Goal: Task Accomplishment & Management: Complete application form

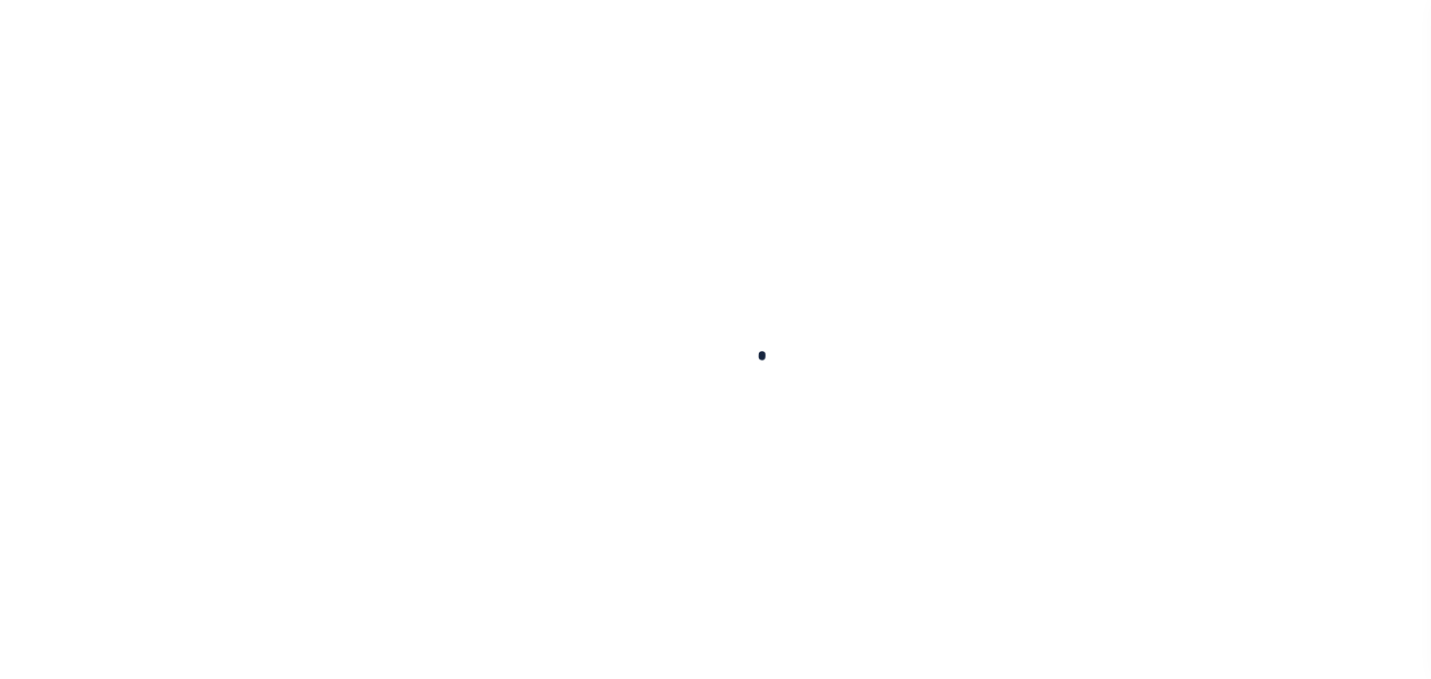
select select "100"
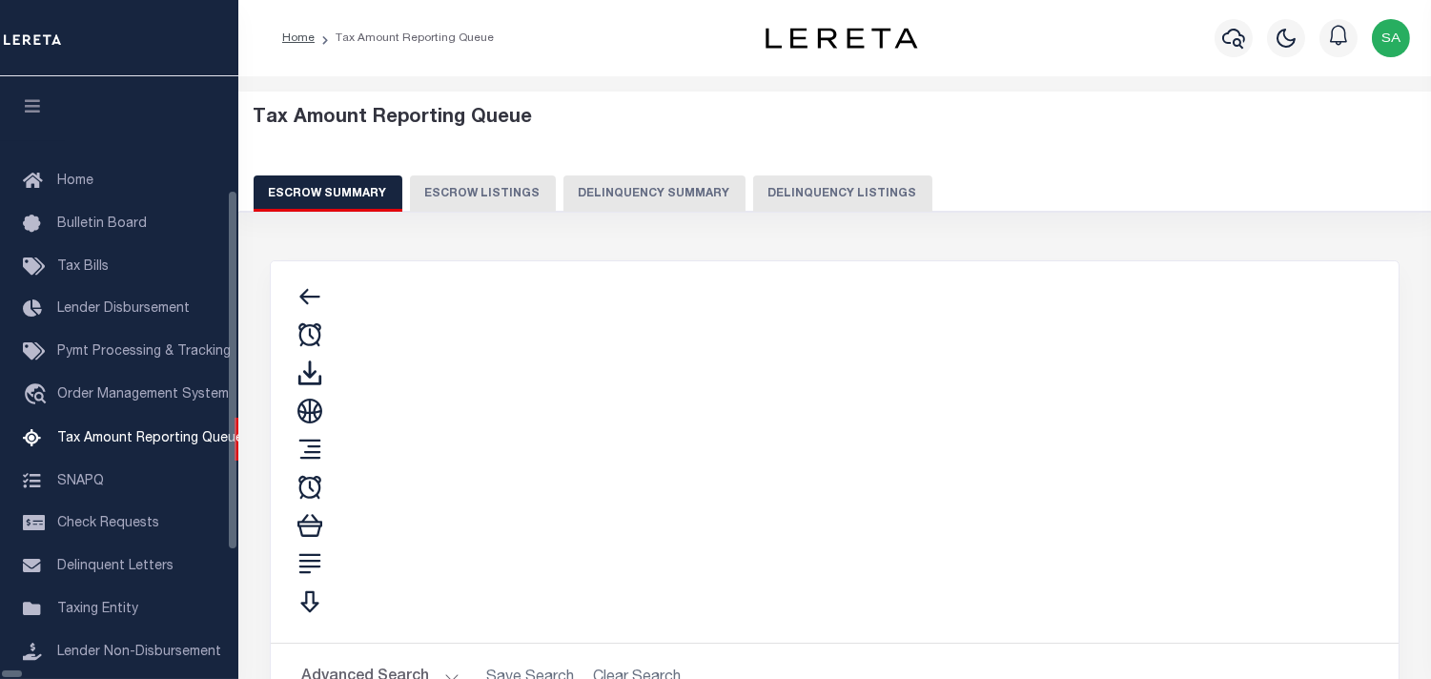
select select "100"
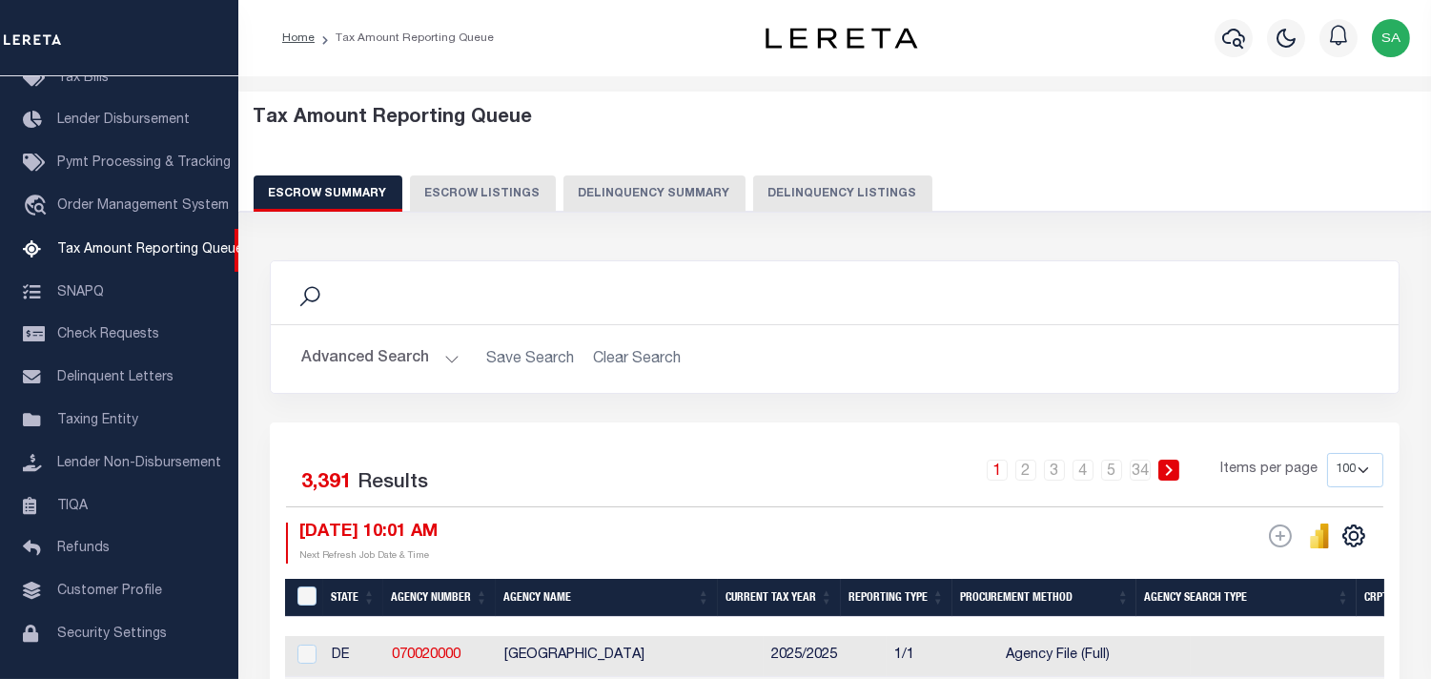
scroll to position [189, 0]
click at [845, 191] on button "Delinquency Listings" at bounding box center [842, 193] width 179 height 36
select select
select select "100"
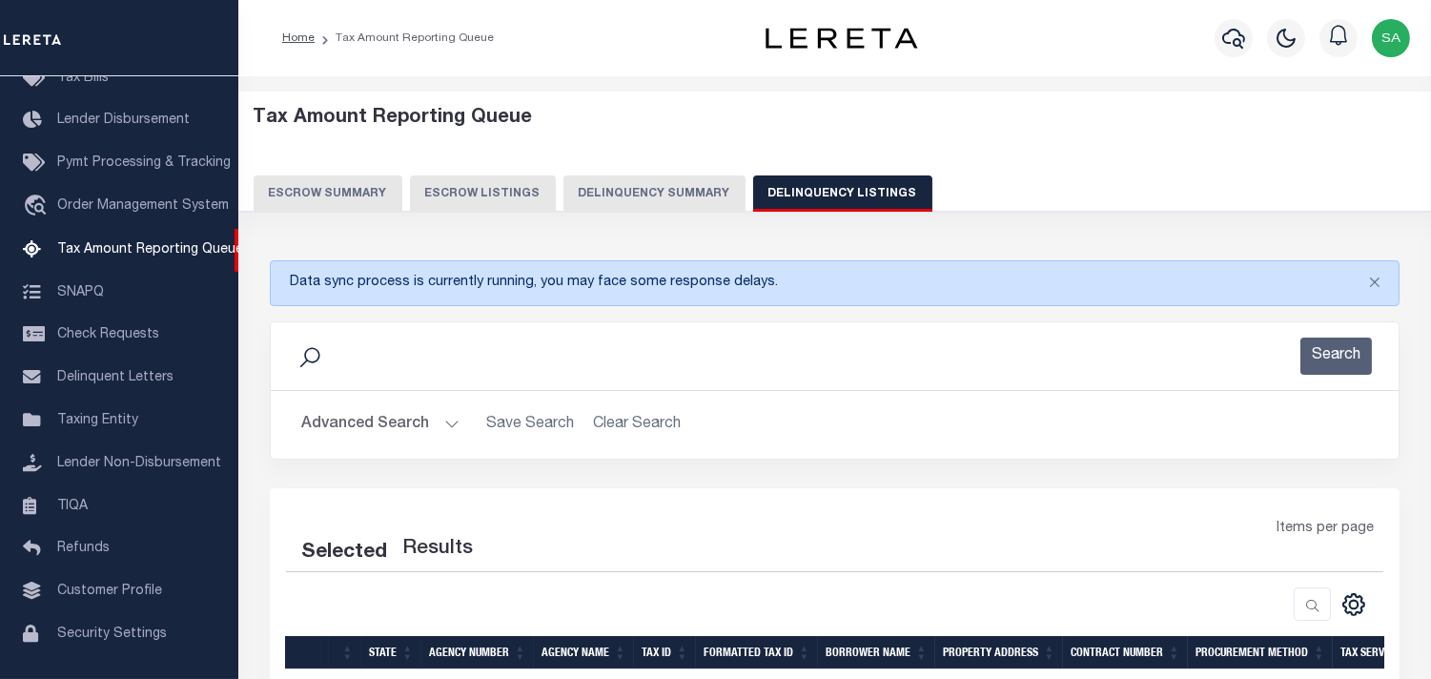
select select "100"
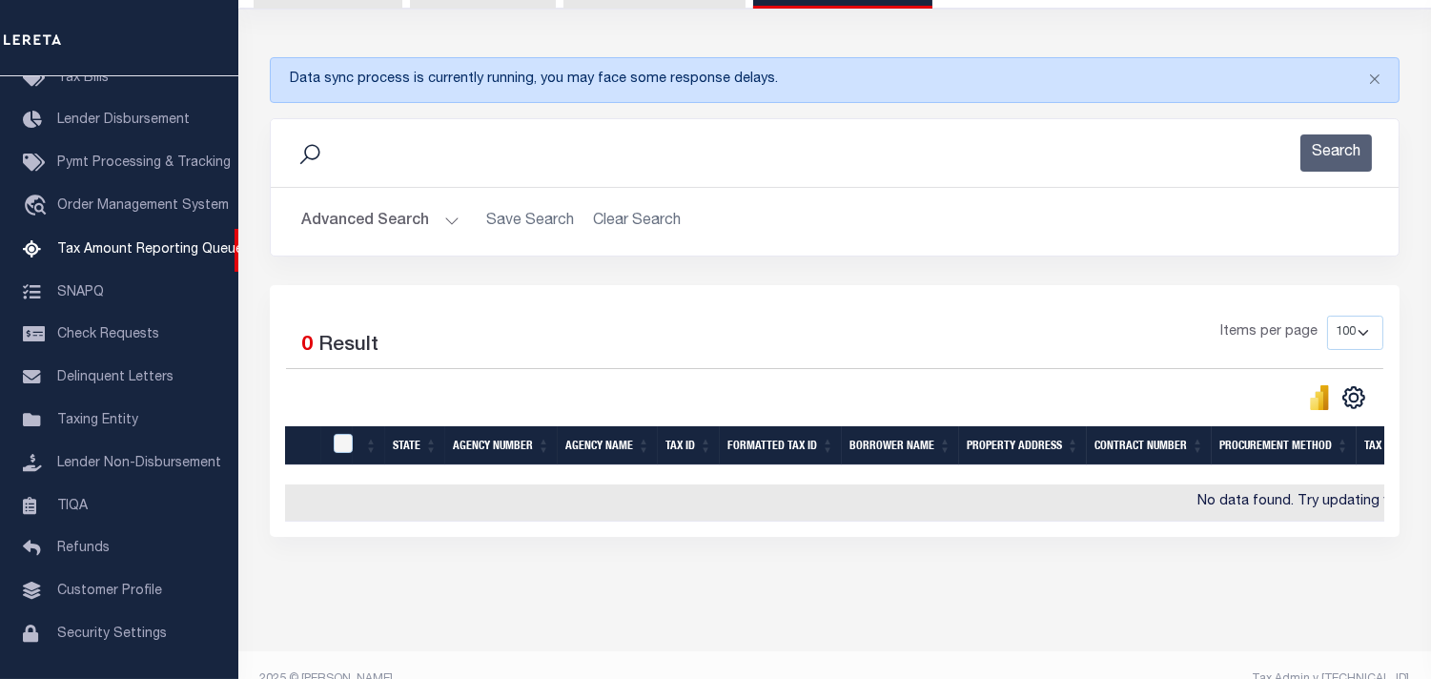
scroll to position [212, 0]
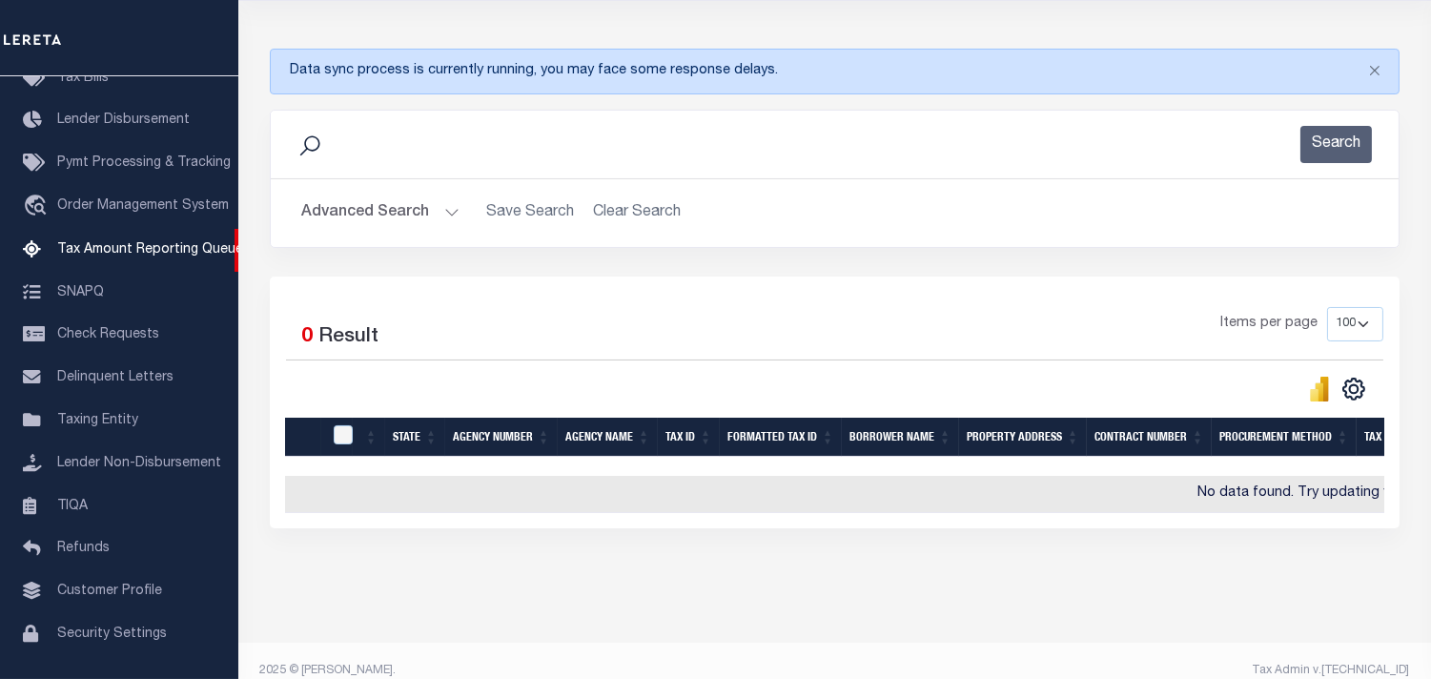
click at [448, 213] on button "Advanced Search" at bounding box center [380, 213] width 158 height 37
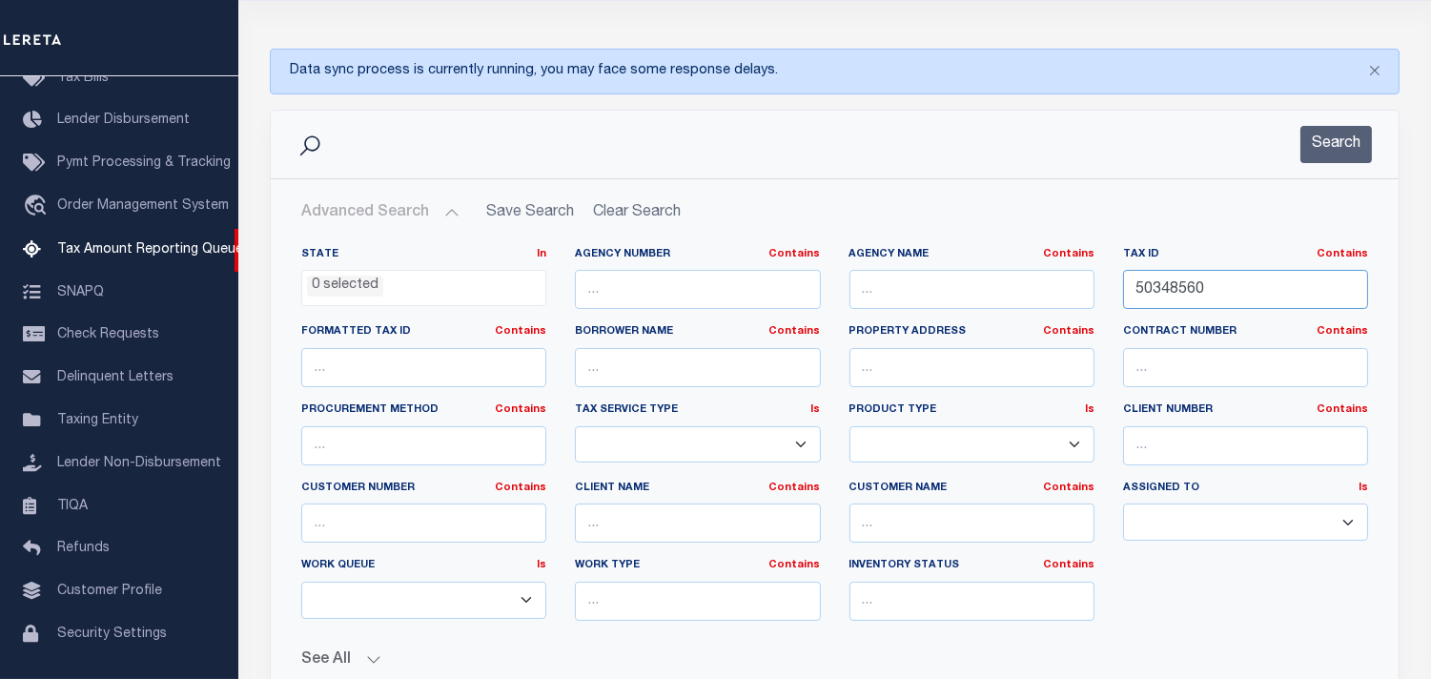
drag, startPoint x: 1275, startPoint y: 298, endPoint x: 1043, endPoint y: 298, distance: 231.7
click at [1043, 298] on div "State In In AK AL AR AZ CA CO CT DC DE FL GA GU HI IA ID IL IN KS KY LA MA MD M…" at bounding box center [835, 441] width 1096 height 389
paste input "99900000003"
type input "99900000003"
click at [433, 294] on ul "0 selected" at bounding box center [423, 284] width 243 height 26
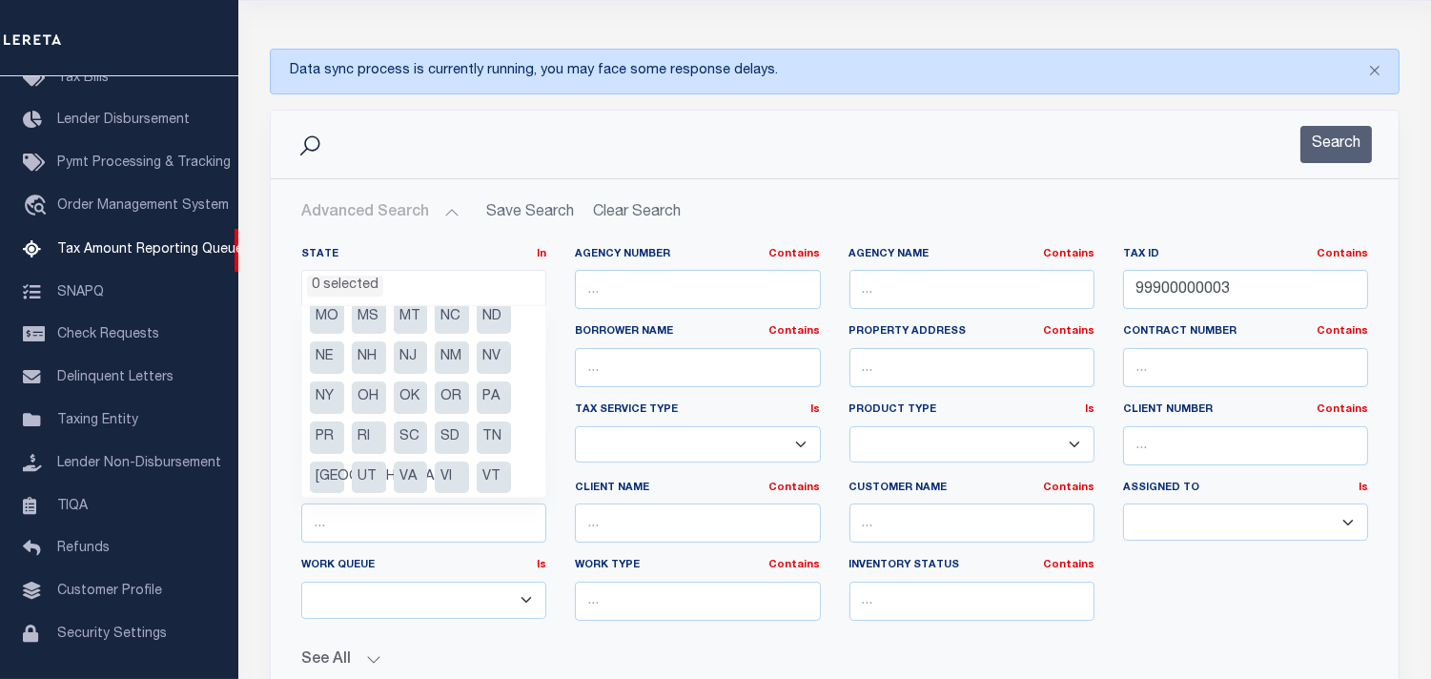
scroll to position [256, 0]
click at [327, 473] on li "WA" at bounding box center [327, 473] width 34 height 32
select select "WA"
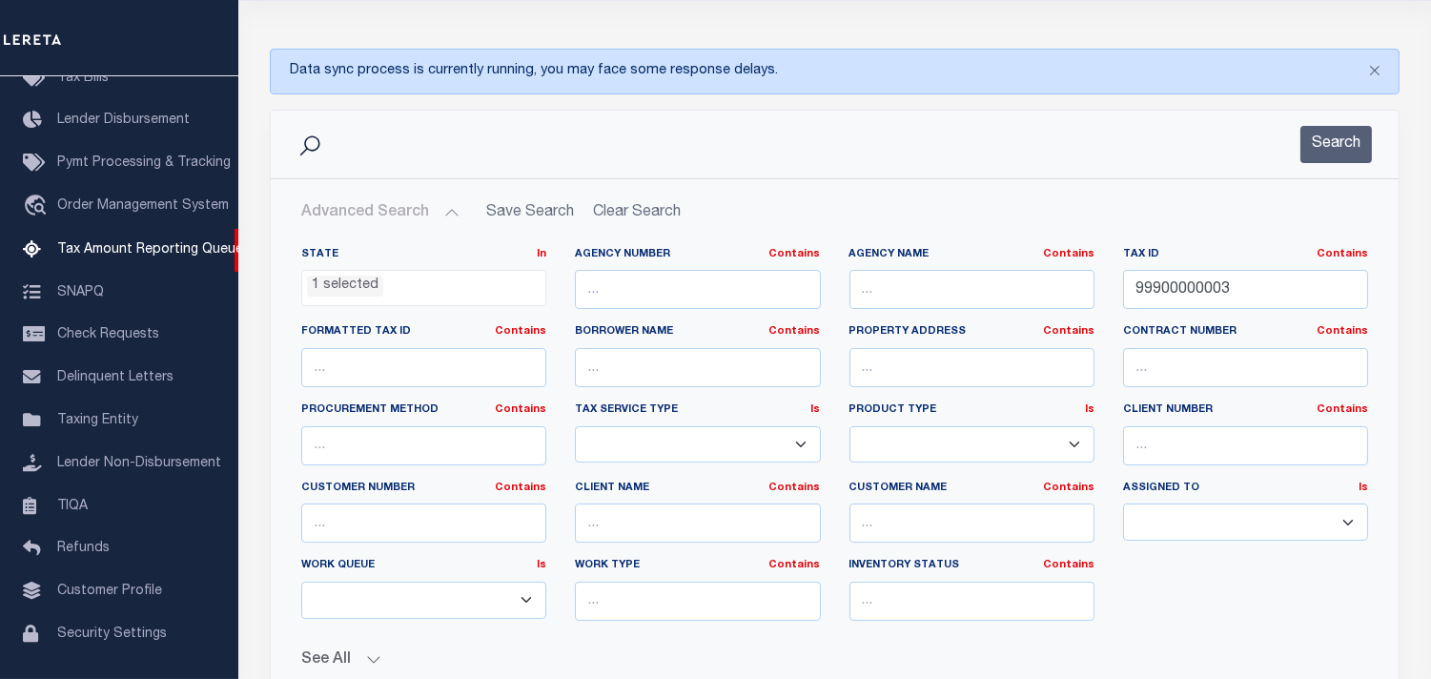
click at [952, 232] on div "State In In AK AL AR AZ CA CO CT DC DE FL GA GU HI IA ID IL IN KS KY LA MA MD M…" at bounding box center [835, 451] width 1126 height 438
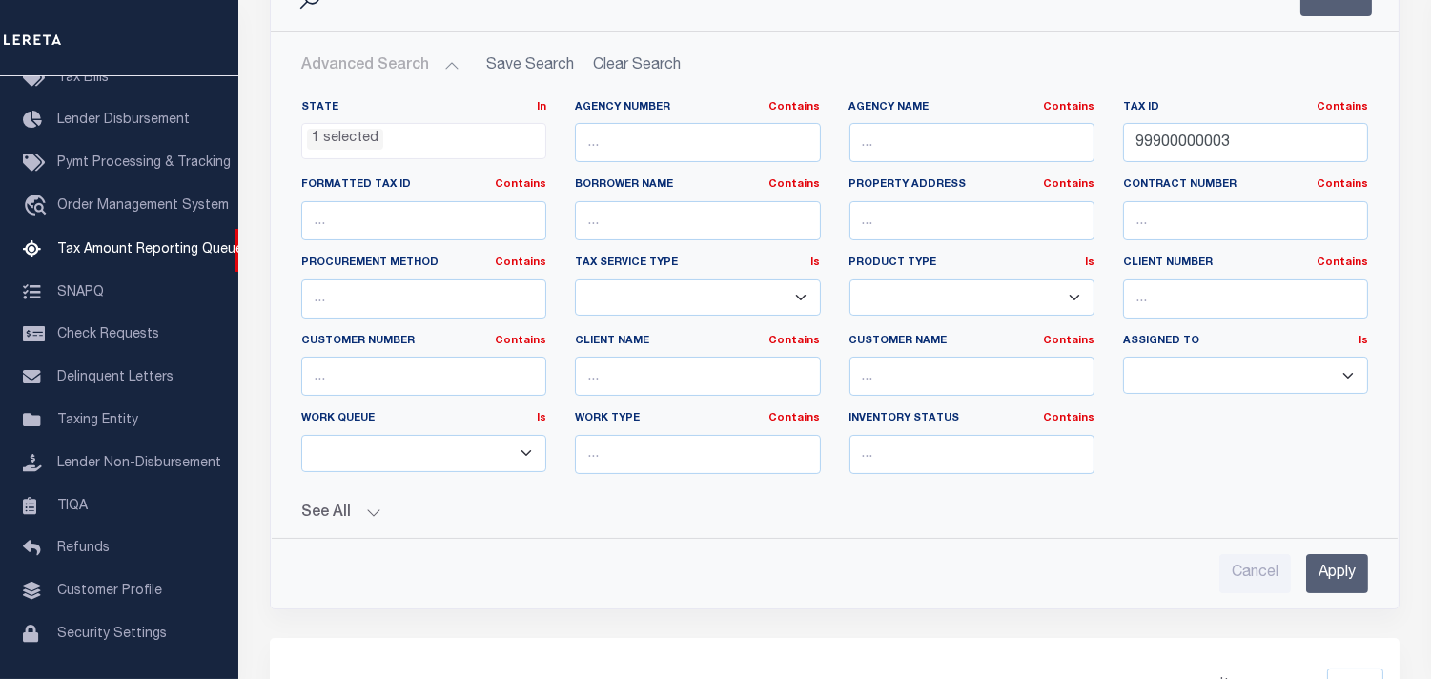
scroll to position [212, 0]
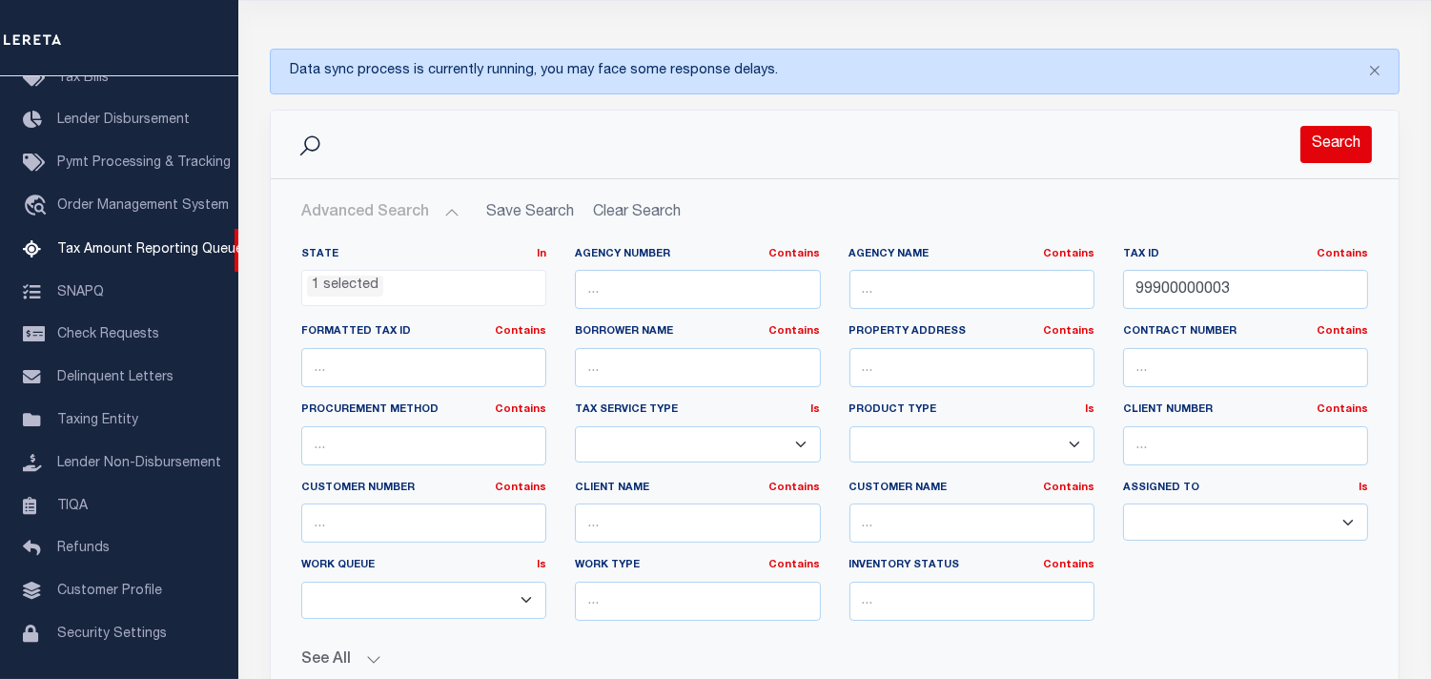
click at [1348, 154] on button "Search" at bounding box center [1337, 144] width 72 height 37
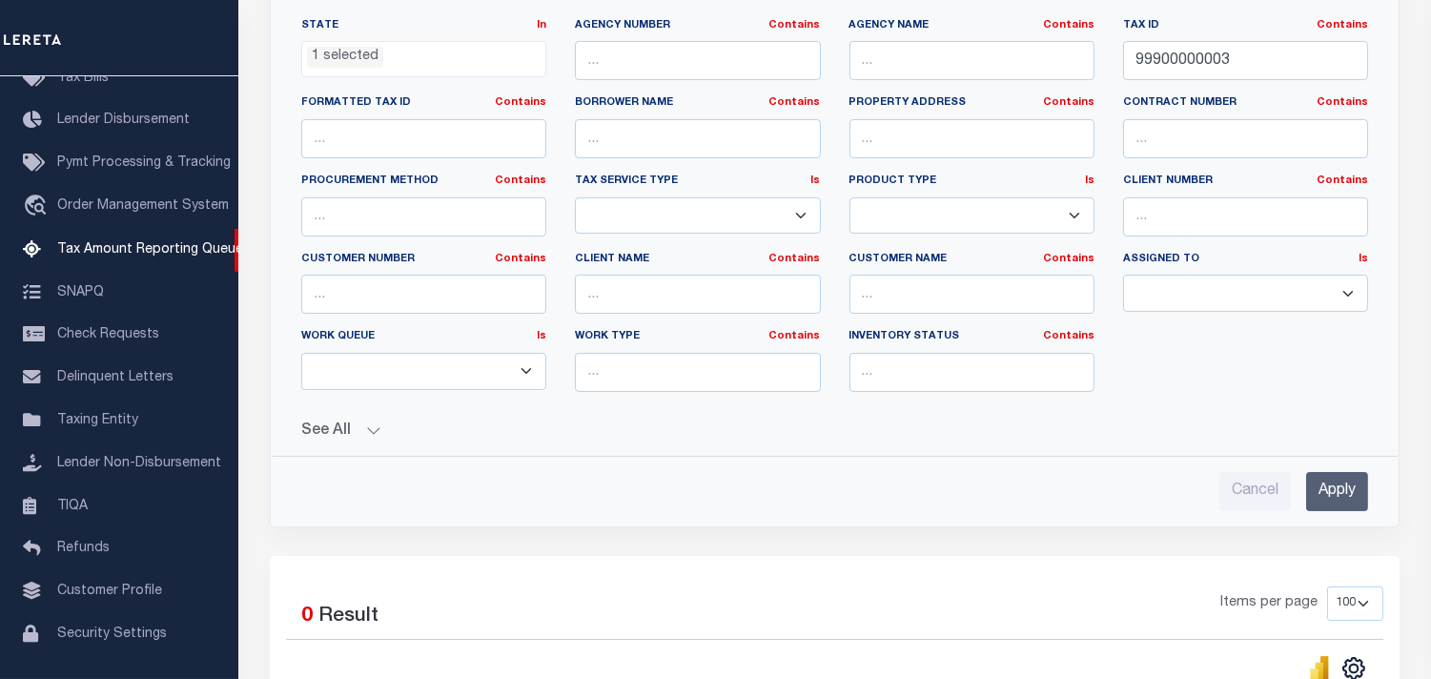
scroll to position [529, 0]
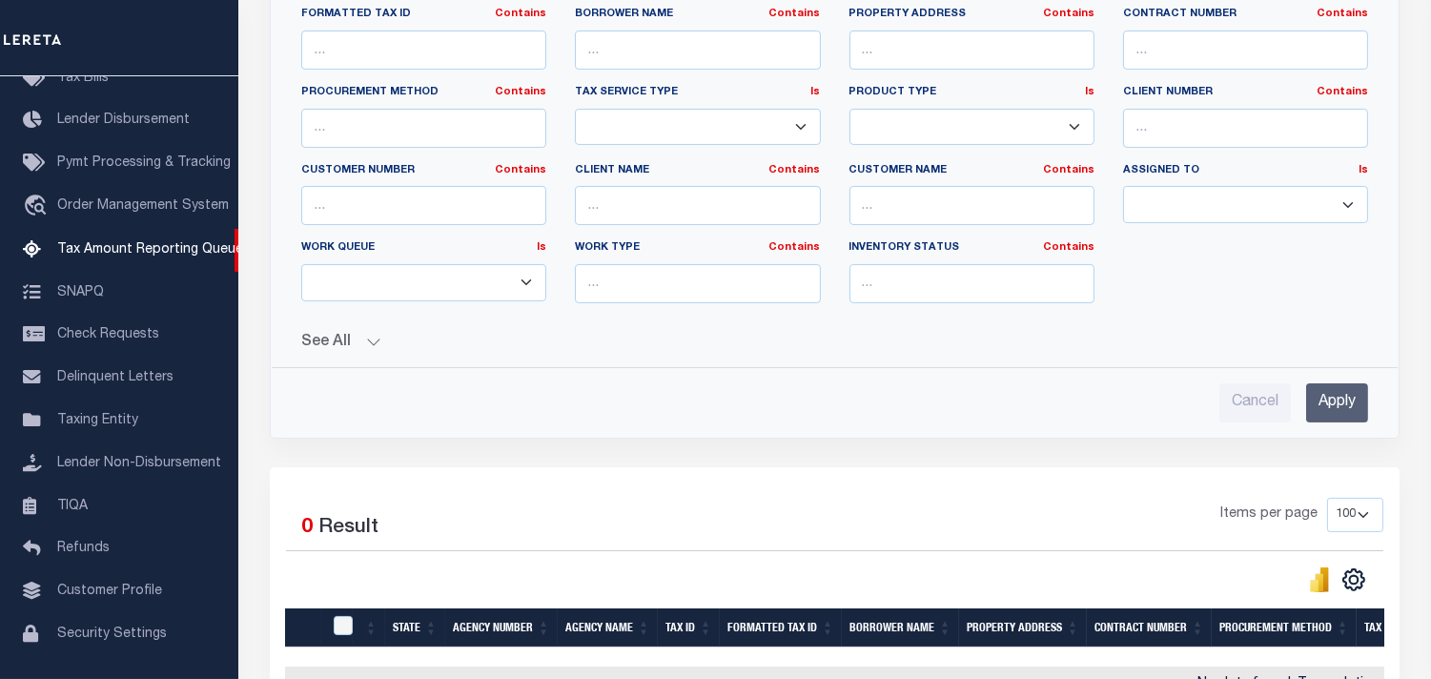
click at [1321, 417] on input "Apply" at bounding box center [1337, 402] width 62 height 39
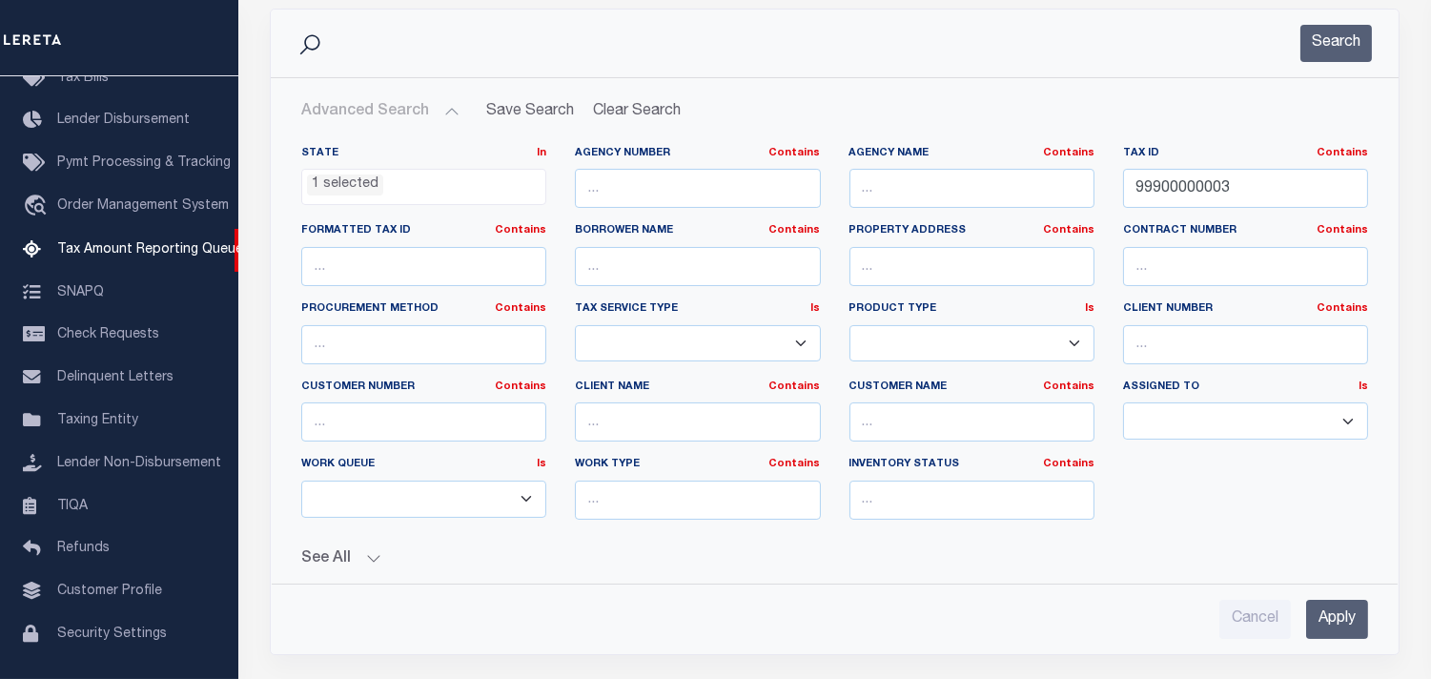
scroll to position [0, 0]
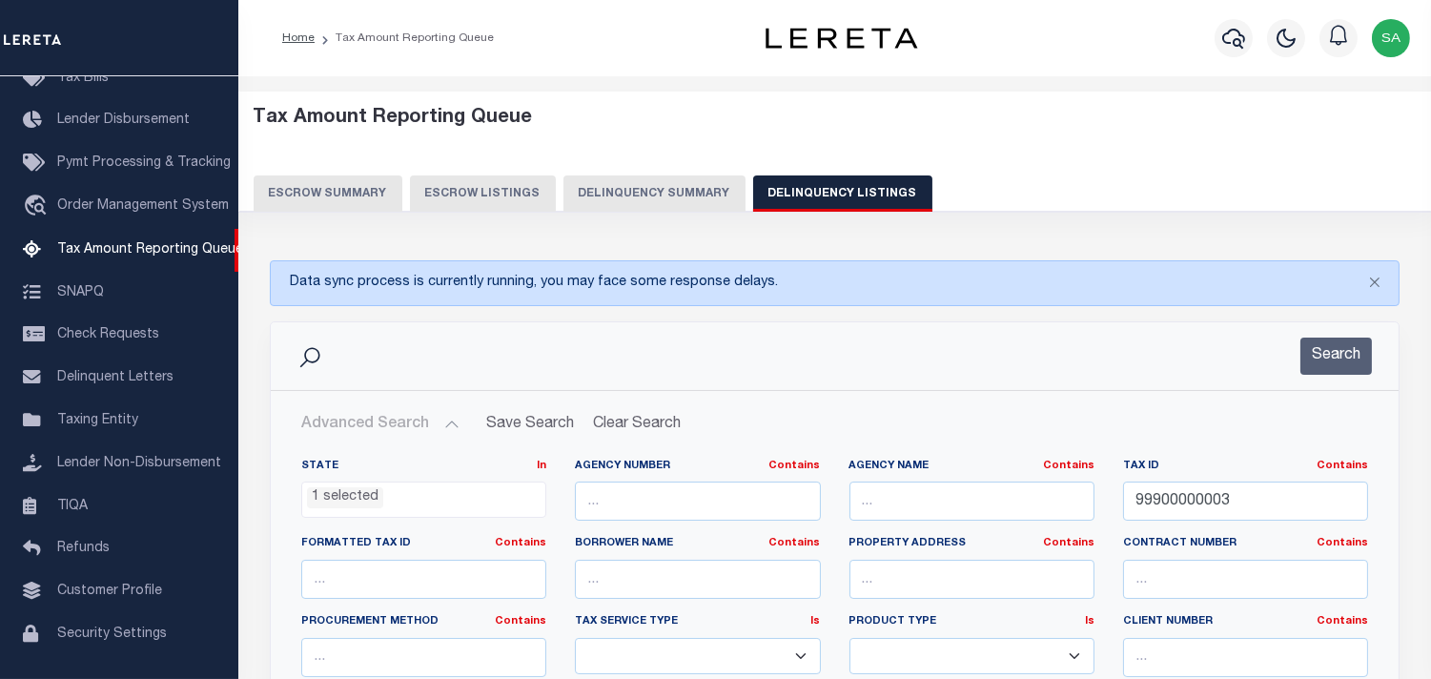
click at [616, 192] on button "Delinquency Summary" at bounding box center [655, 193] width 182 height 36
select select "OR"
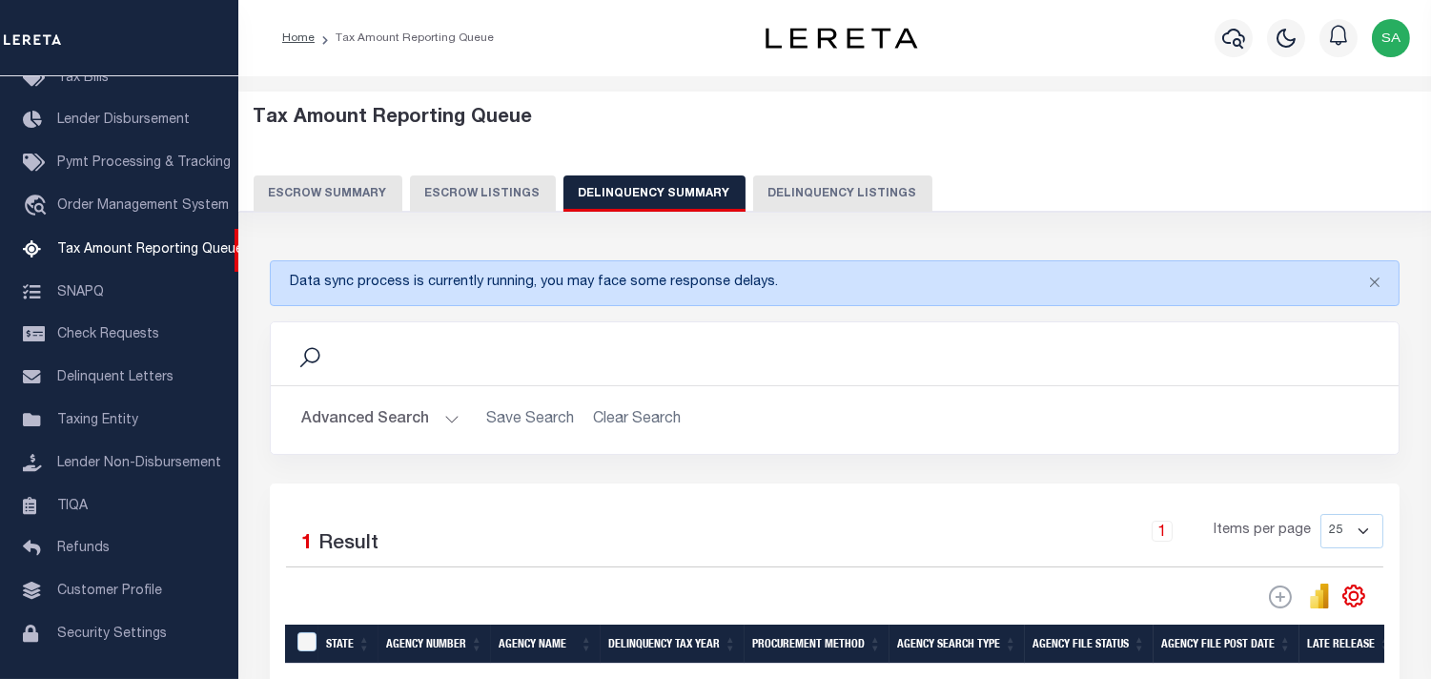
click at [445, 418] on button "Advanced Search" at bounding box center [380, 419] width 158 height 37
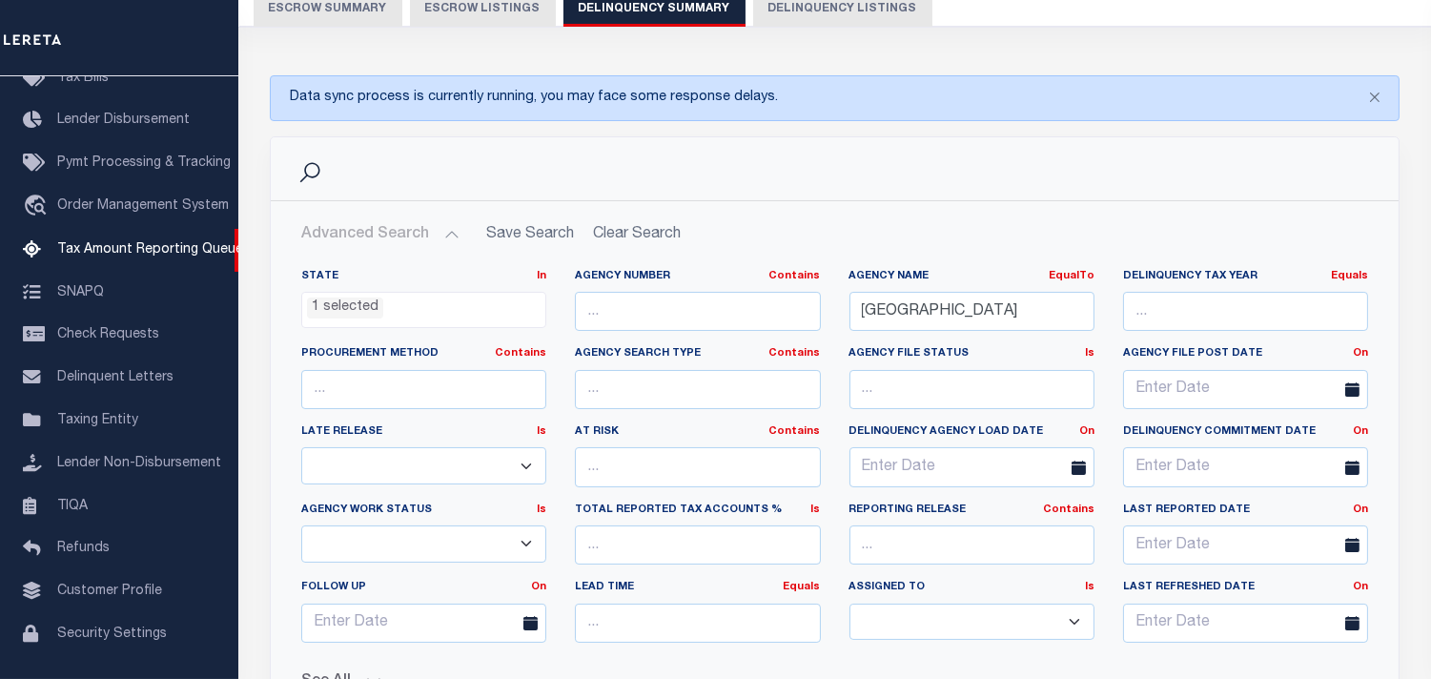
scroll to position [212, 0]
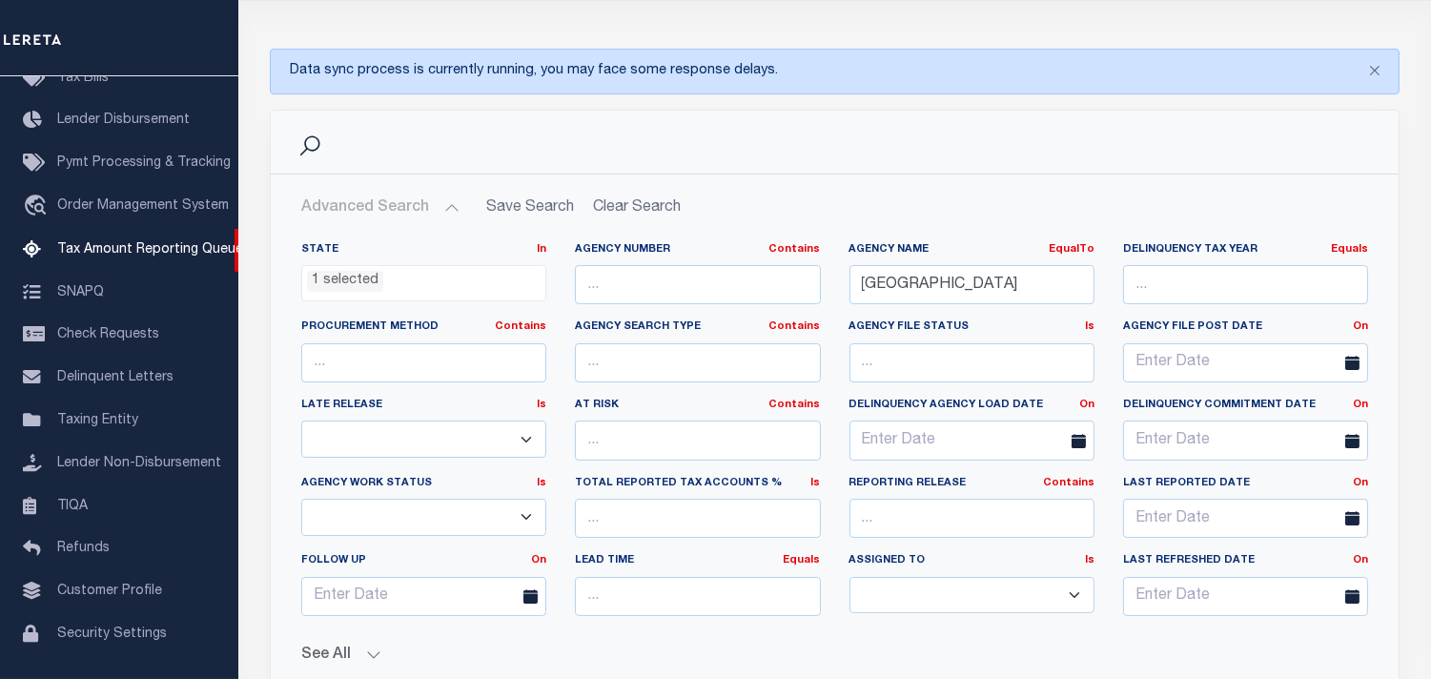
click at [426, 272] on ul "1 selected" at bounding box center [423, 279] width 243 height 26
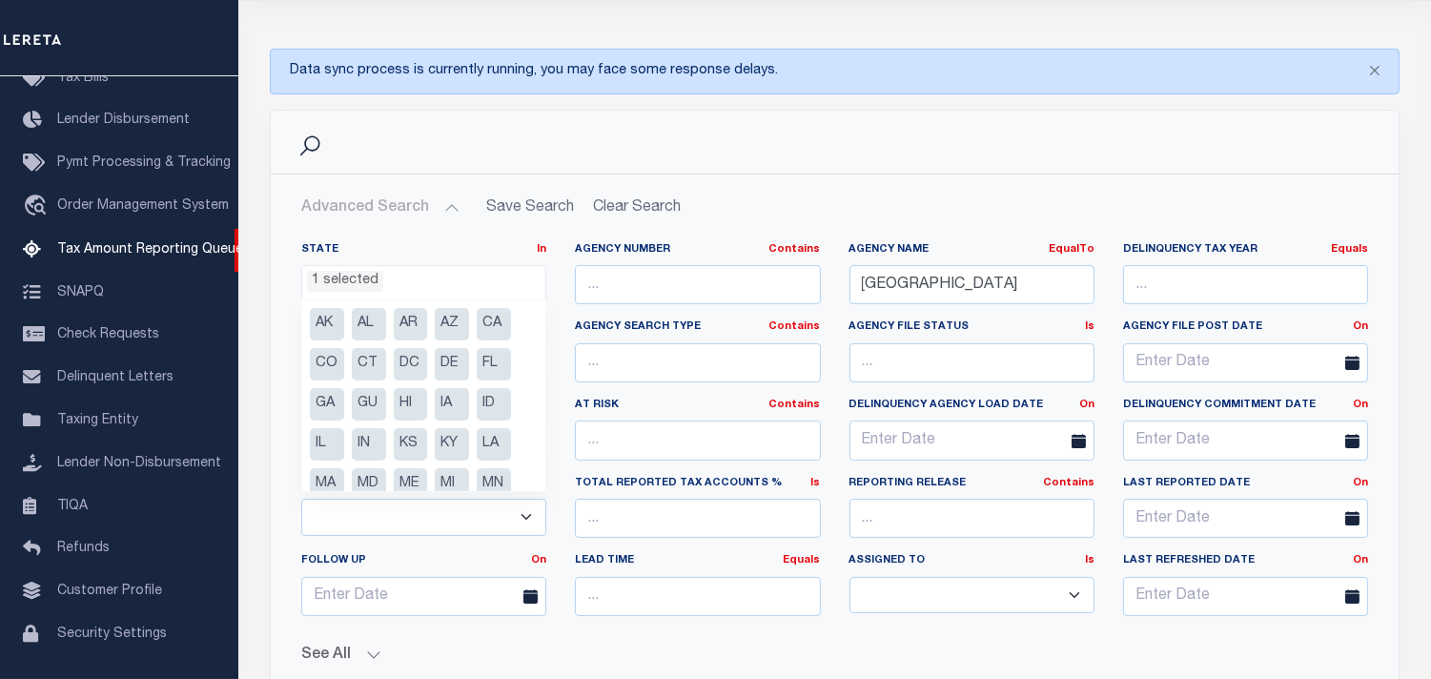
scroll to position [222, 0]
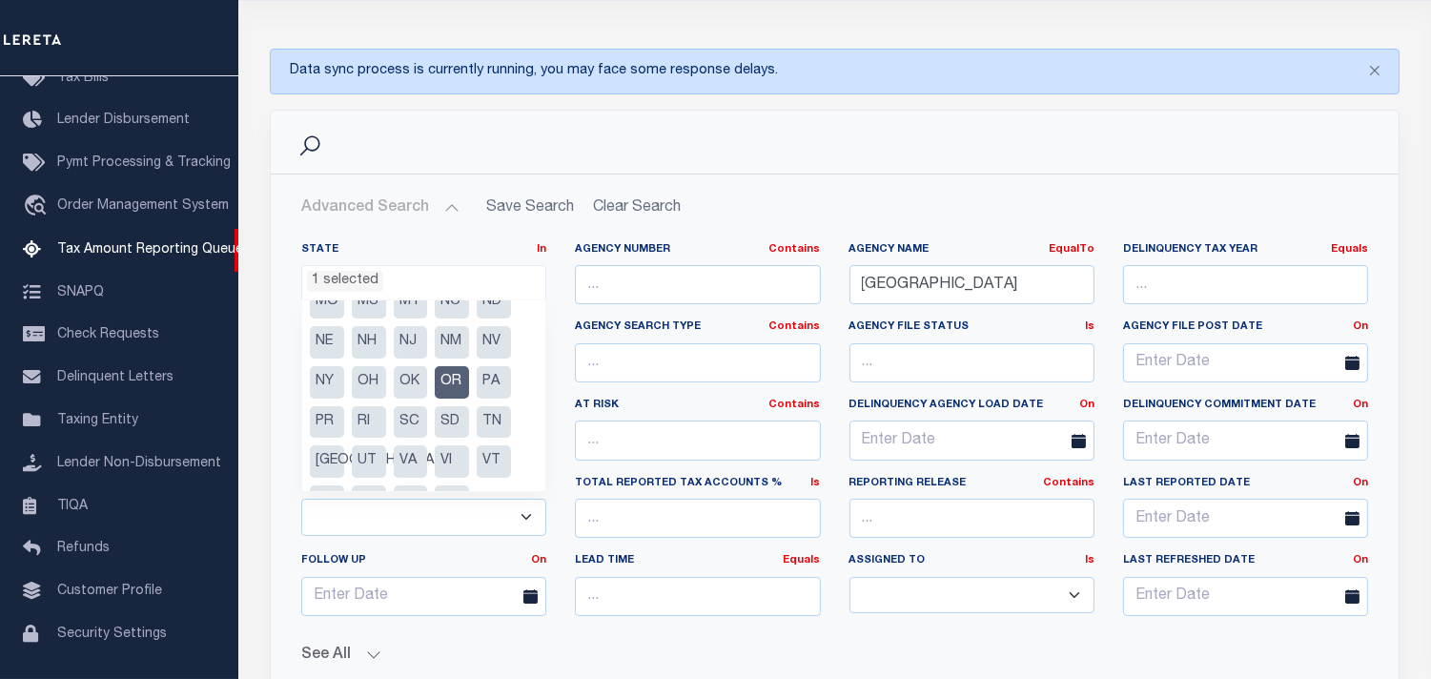
click at [444, 378] on li "OR" at bounding box center [452, 382] width 34 height 32
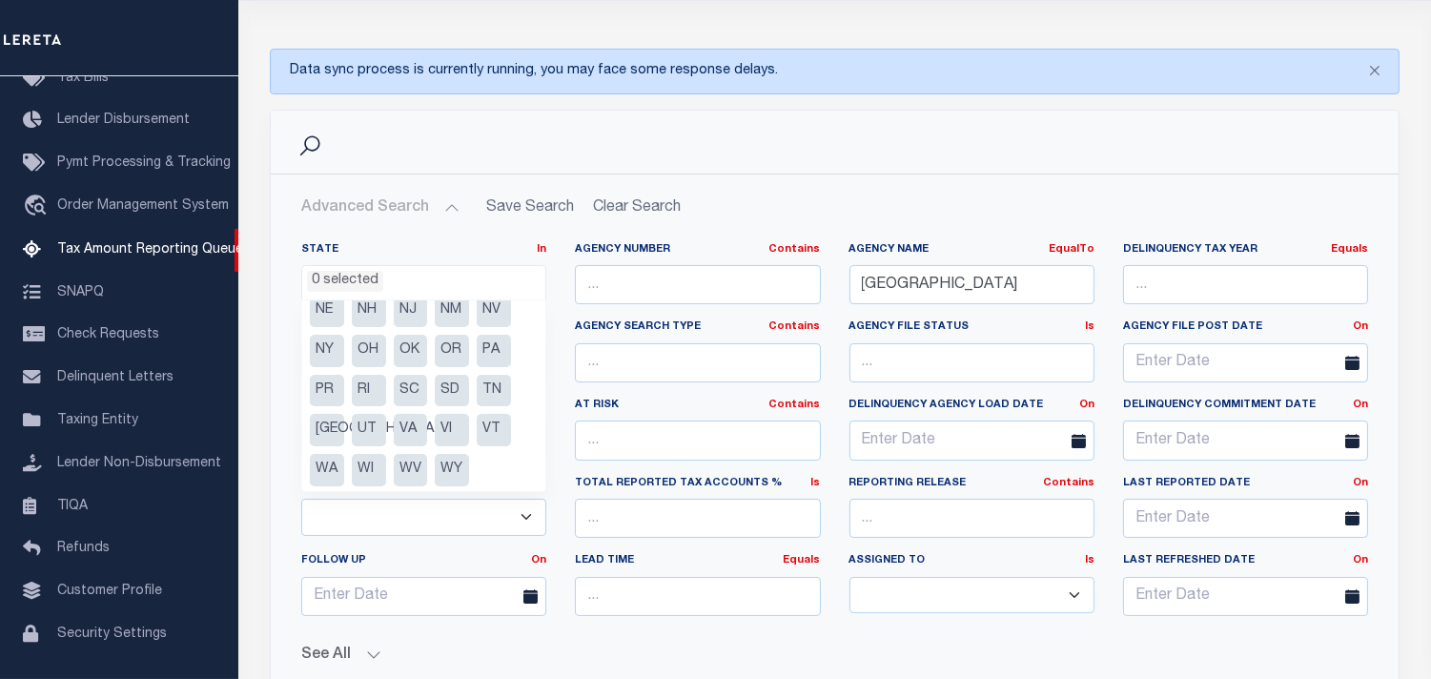
scroll to position [255, 0]
click at [327, 470] on li "WA" at bounding box center [327, 469] width 34 height 32
select select "WA"
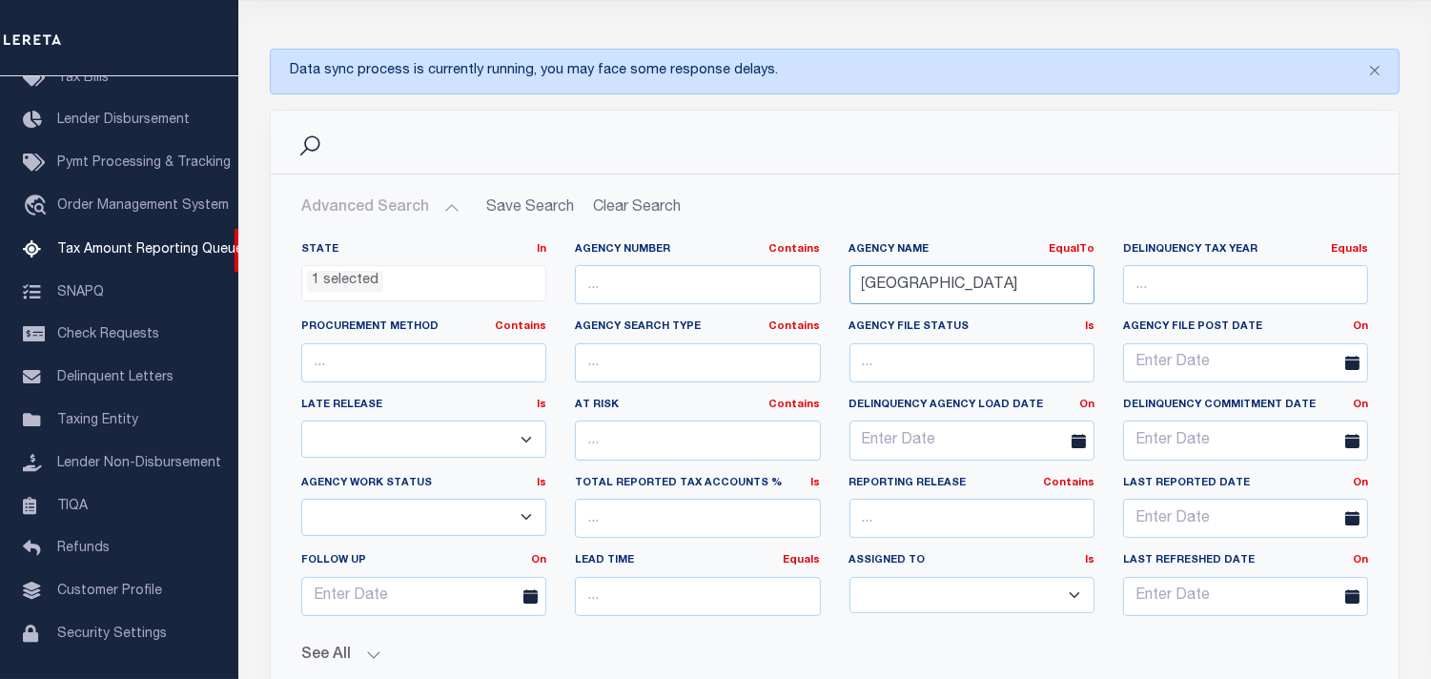
drag, startPoint x: 1017, startPoint y: 284, endPoint x: 749, endPoint y: 322, distance: 270.7
click at [749, 322] on div "State In In AK AL AR AZ CA CO CT DC DE FL GA GU HI IA ID IL IN KS KY LA MA MD M…" at bounding box center [835, 436] width 1096 height 389
click at [993, 291] on input "text" at bounding box center [972, 284] width 245 height 39
paste input "GRAYS HARBOR COUNTY"
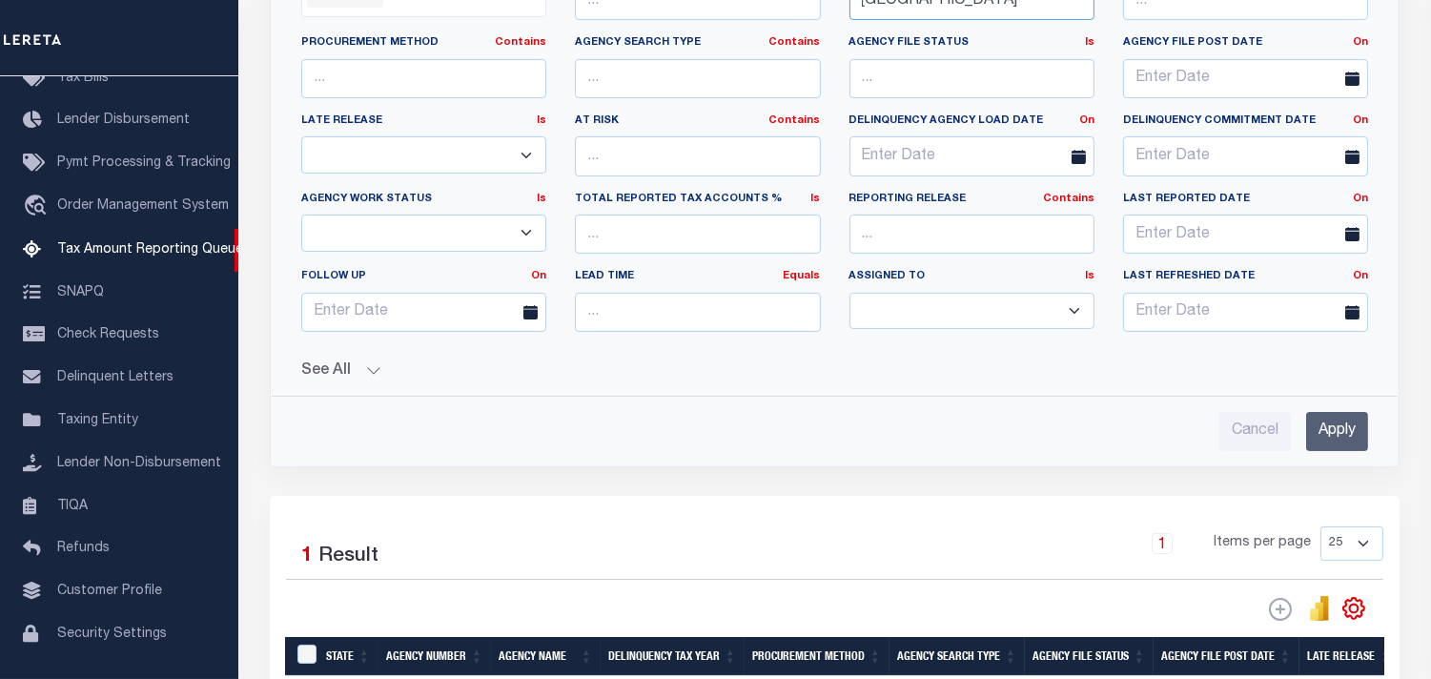
scroll to position [757, 0]
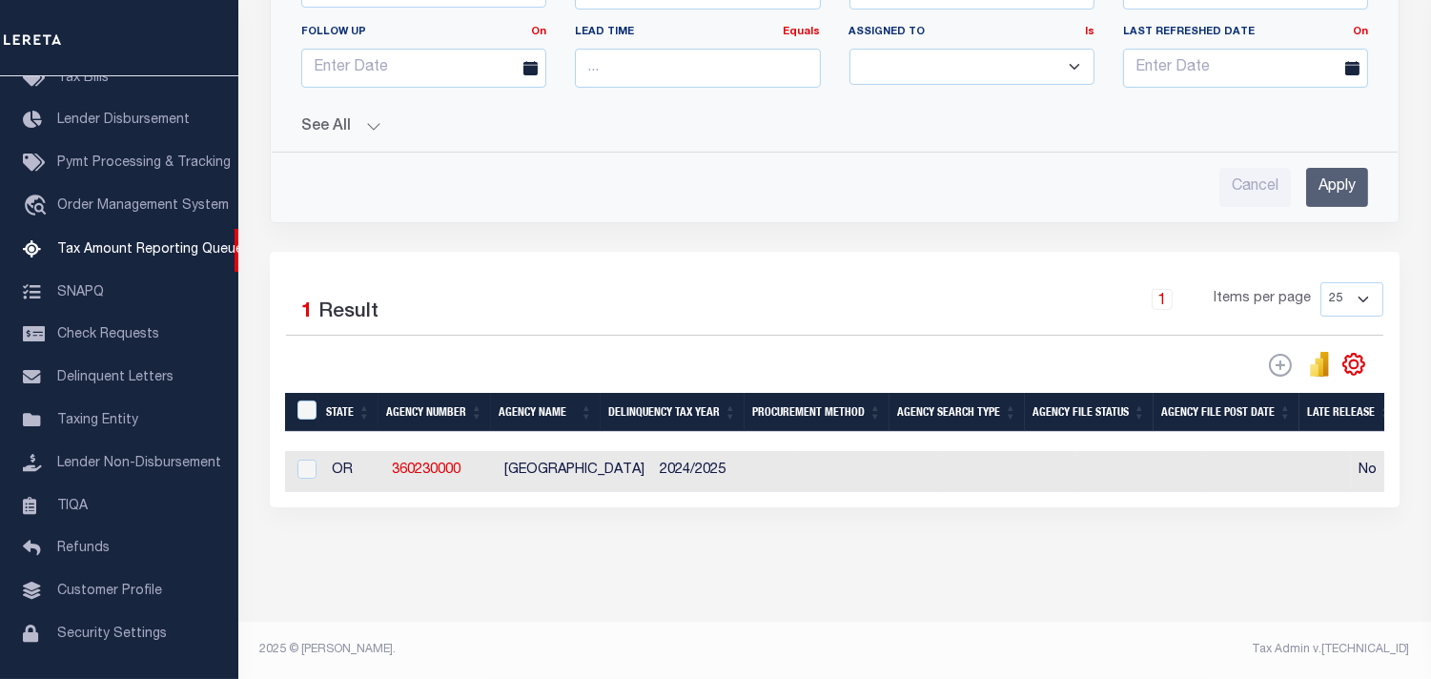
type input "GRAYS HARBOR COUNTY"
click at [1326, 175] on input "Apply" at bounding box center [1337, 187] width 62 height 39
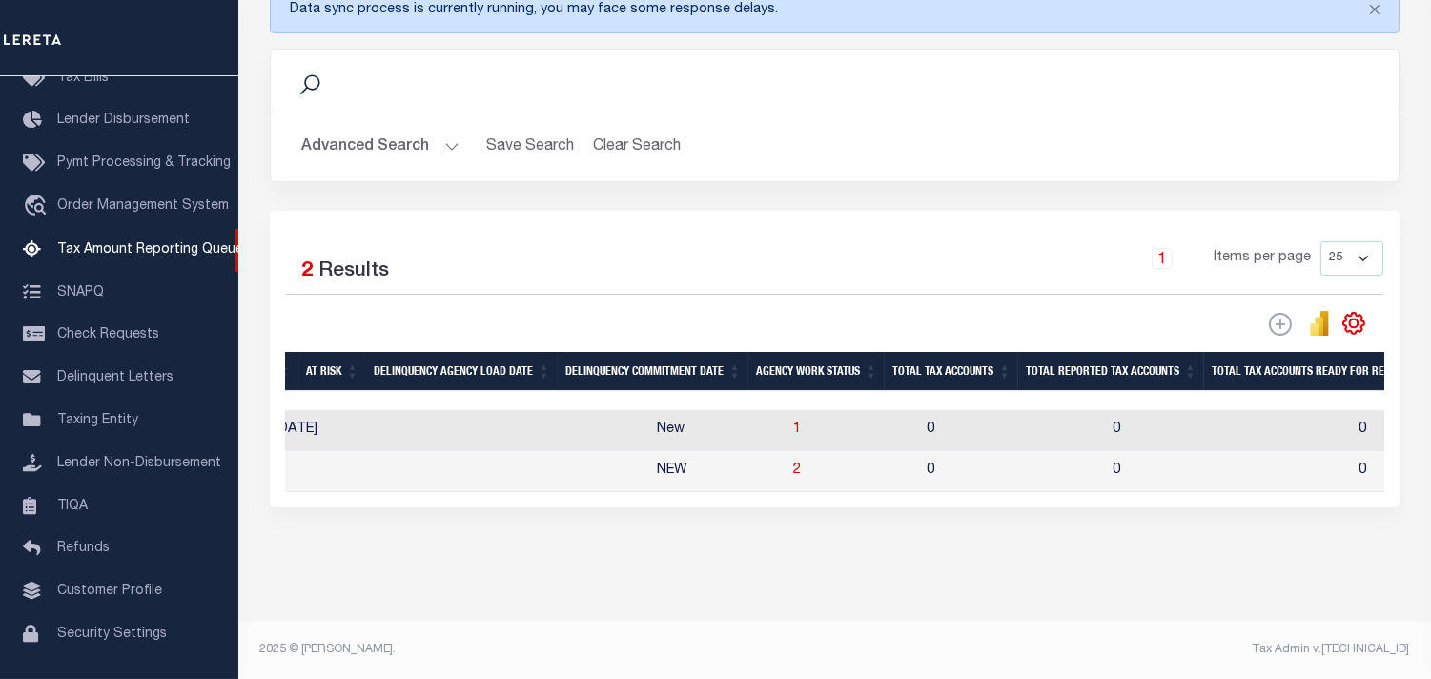
scroll to position [0, 1354]
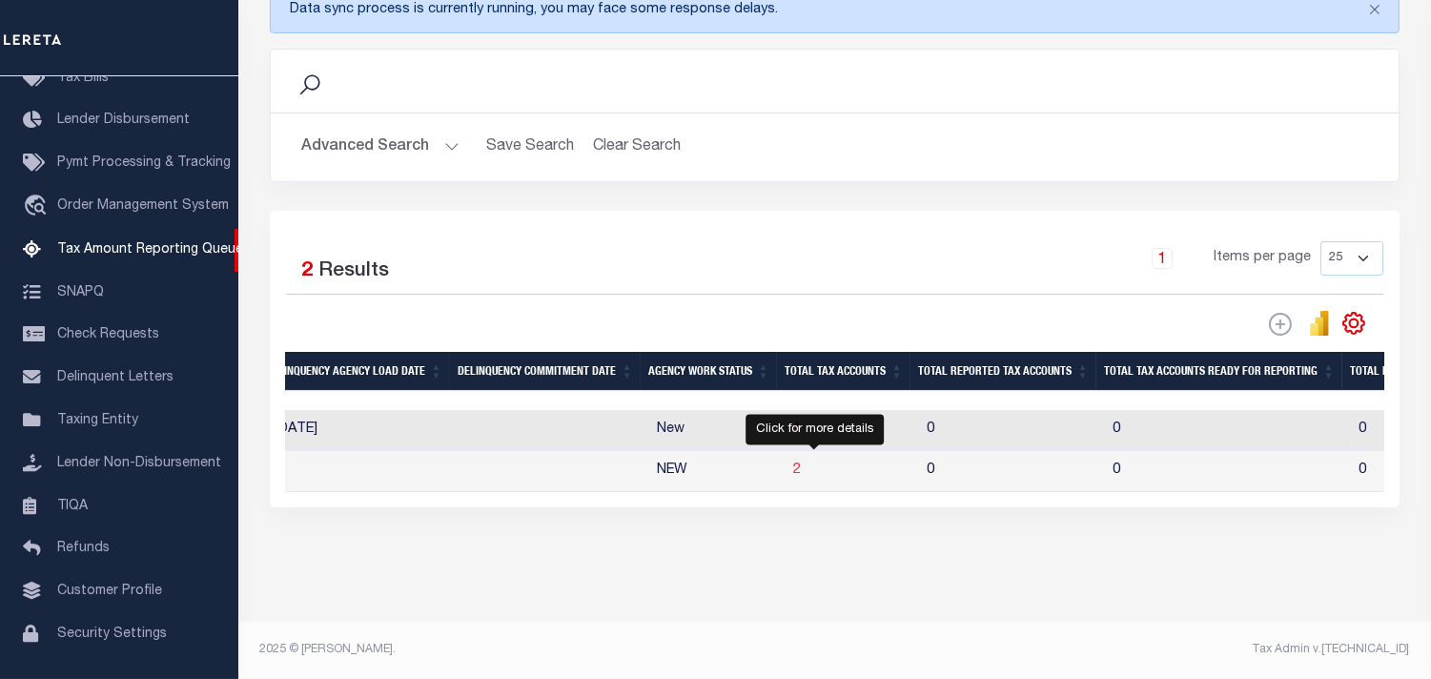
click at [801, 463] on span "2" at bounding box center [797, 469] width 8 height 13
click at [801, 422] on span "1" at bounding box center [797, 428] width 8 height 13
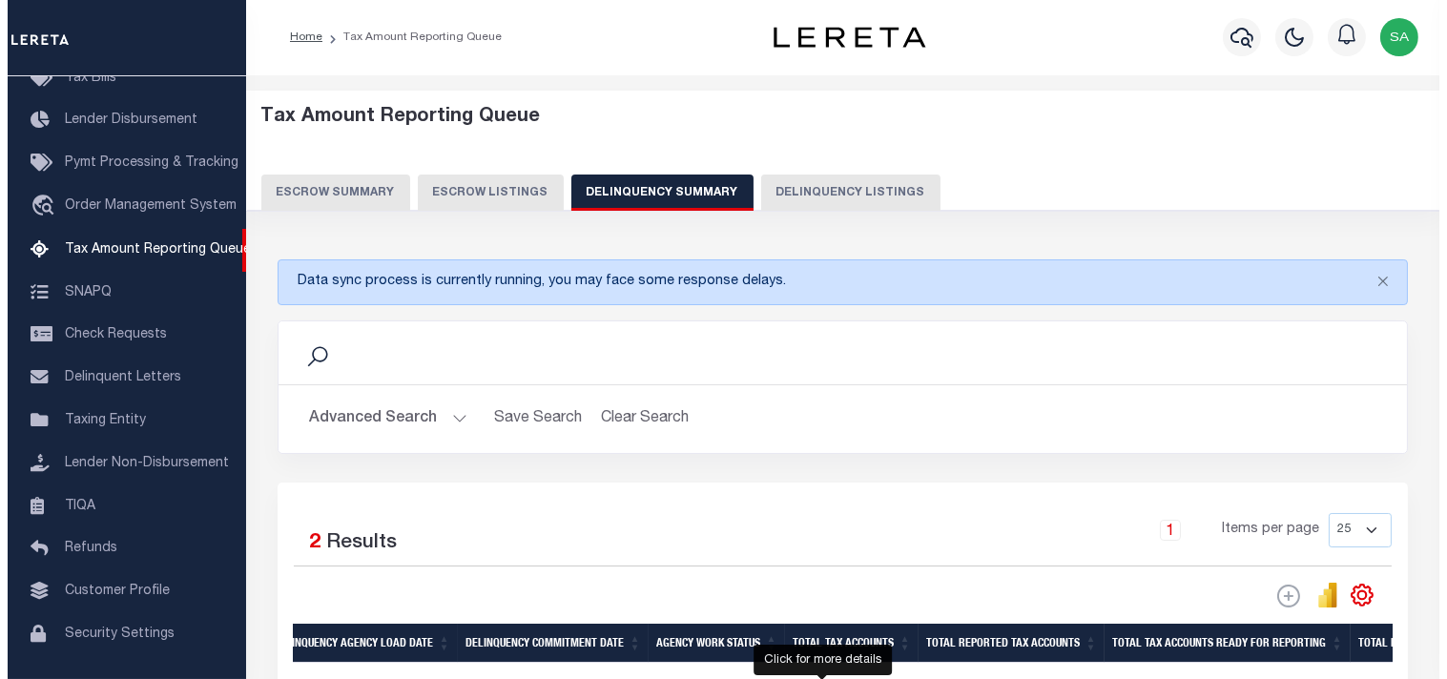
scroll to position [0, 0]
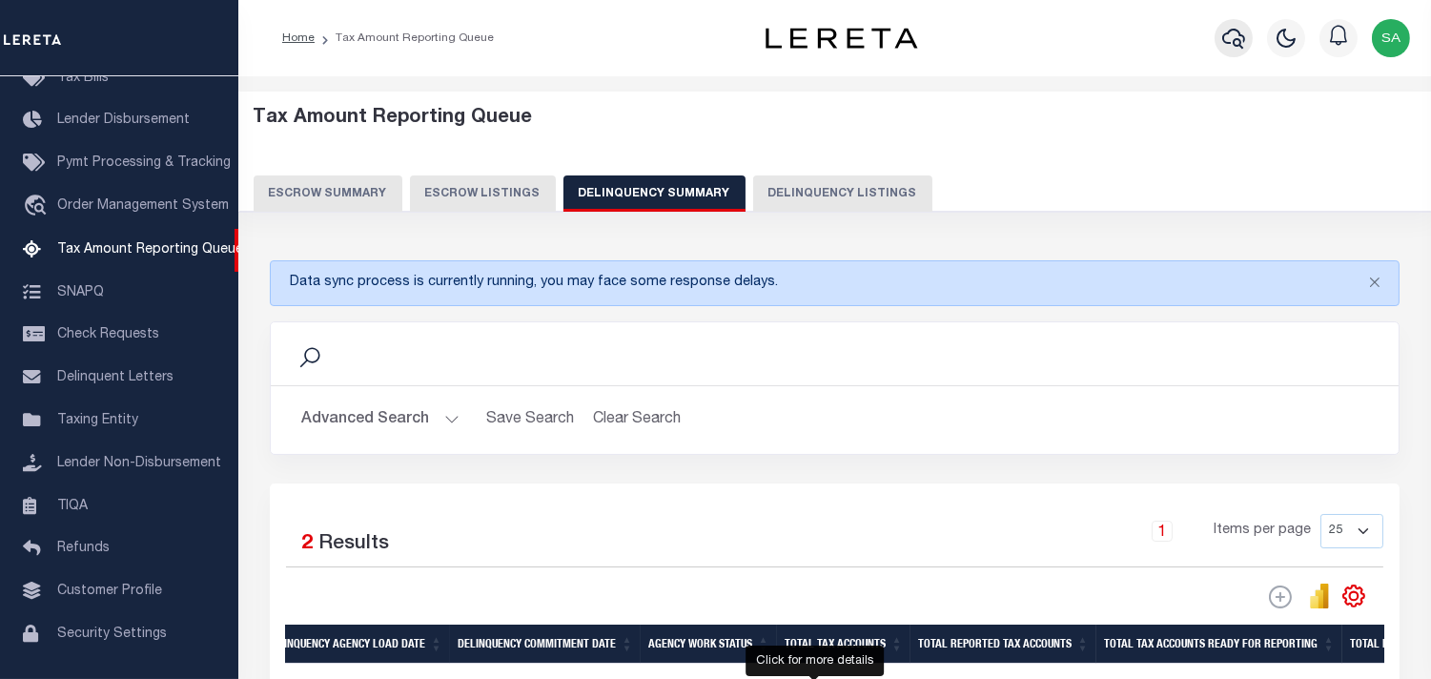
click at [1238, 34] on icon "button" at bounding box center [1234, 39] width 23 height 20
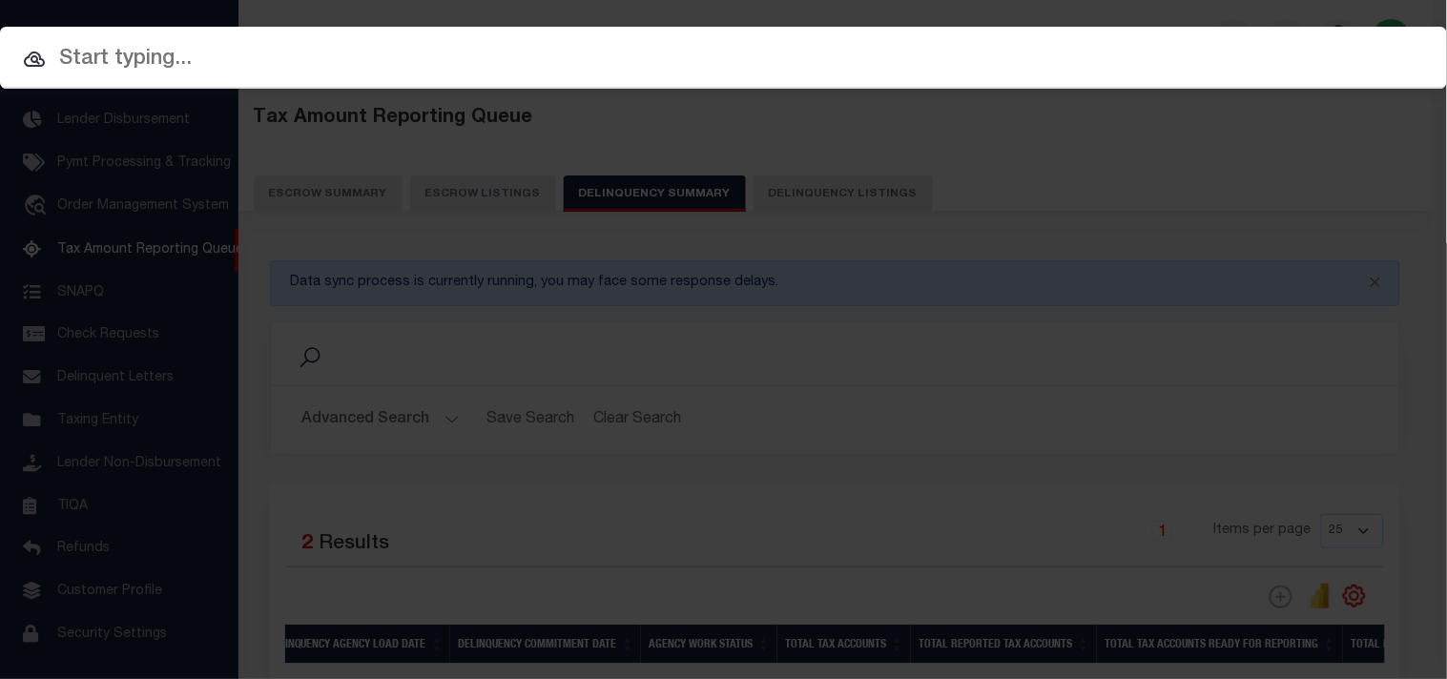
click at [591, 61] on input "text" at bounding box center [723, 59] width 1447 height 33
paste input "20297"
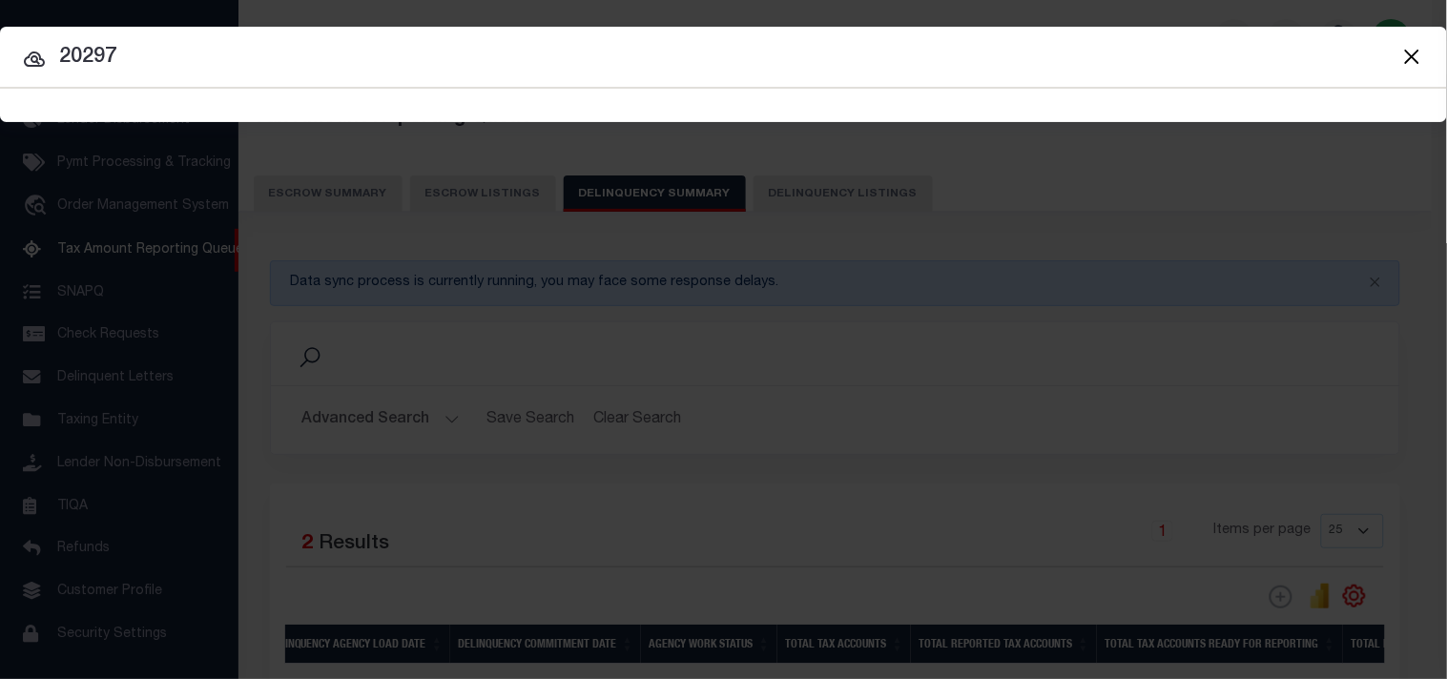
type input "20297"
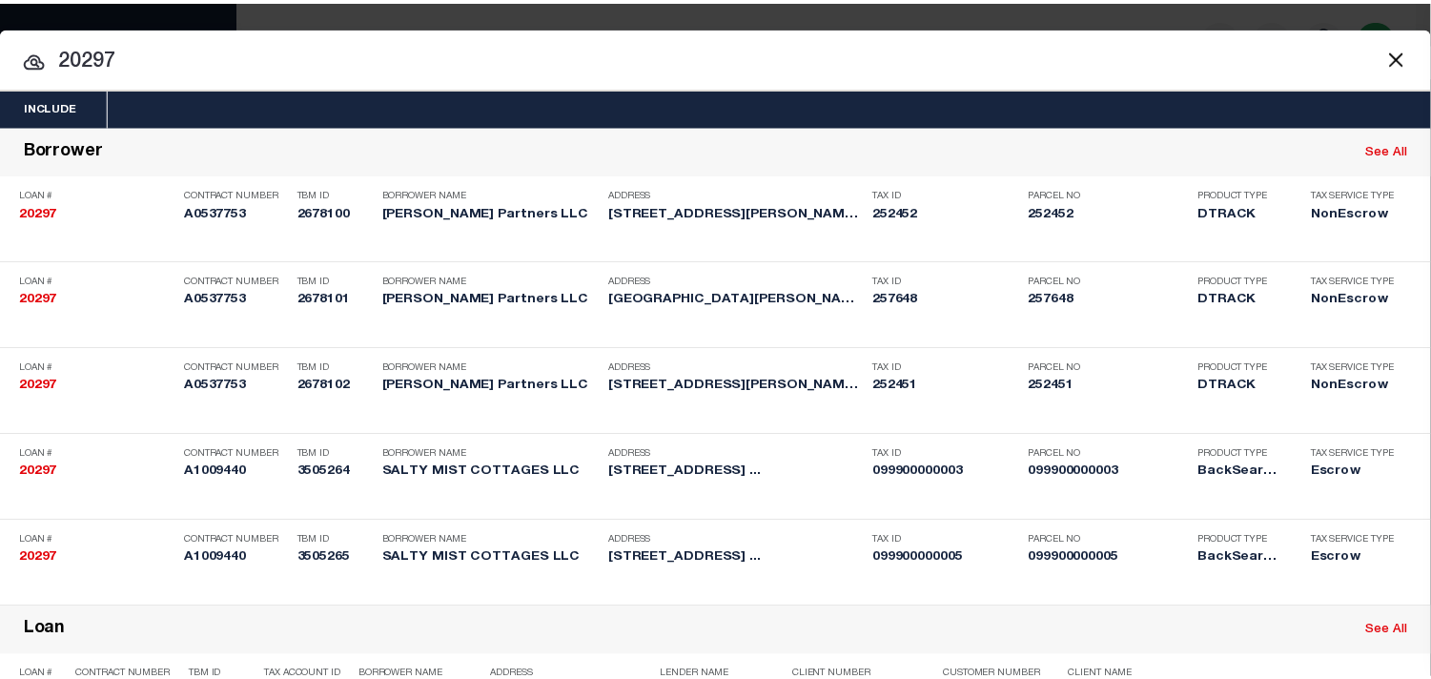
scroll to position [948, 0]
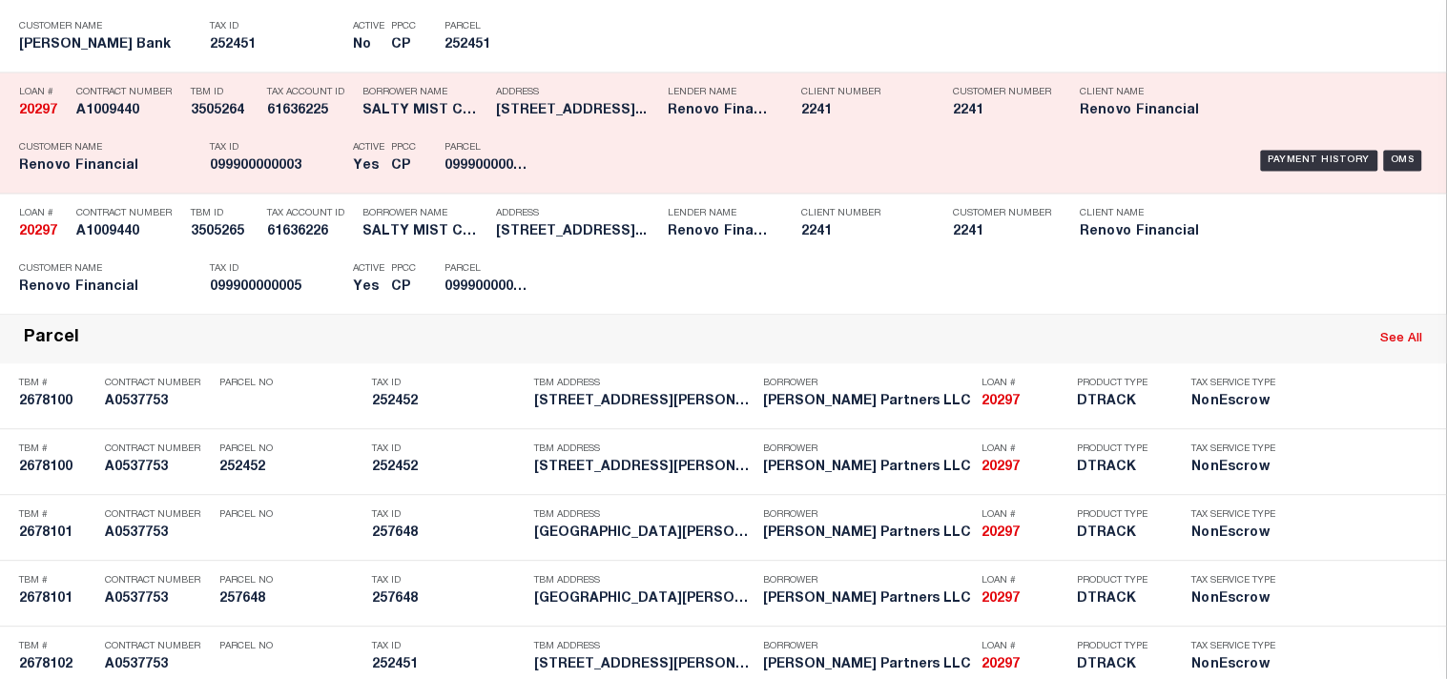
click at [566, 188] on div "Payment History OMS" at bounding box center [993, 160] width 869 height 55
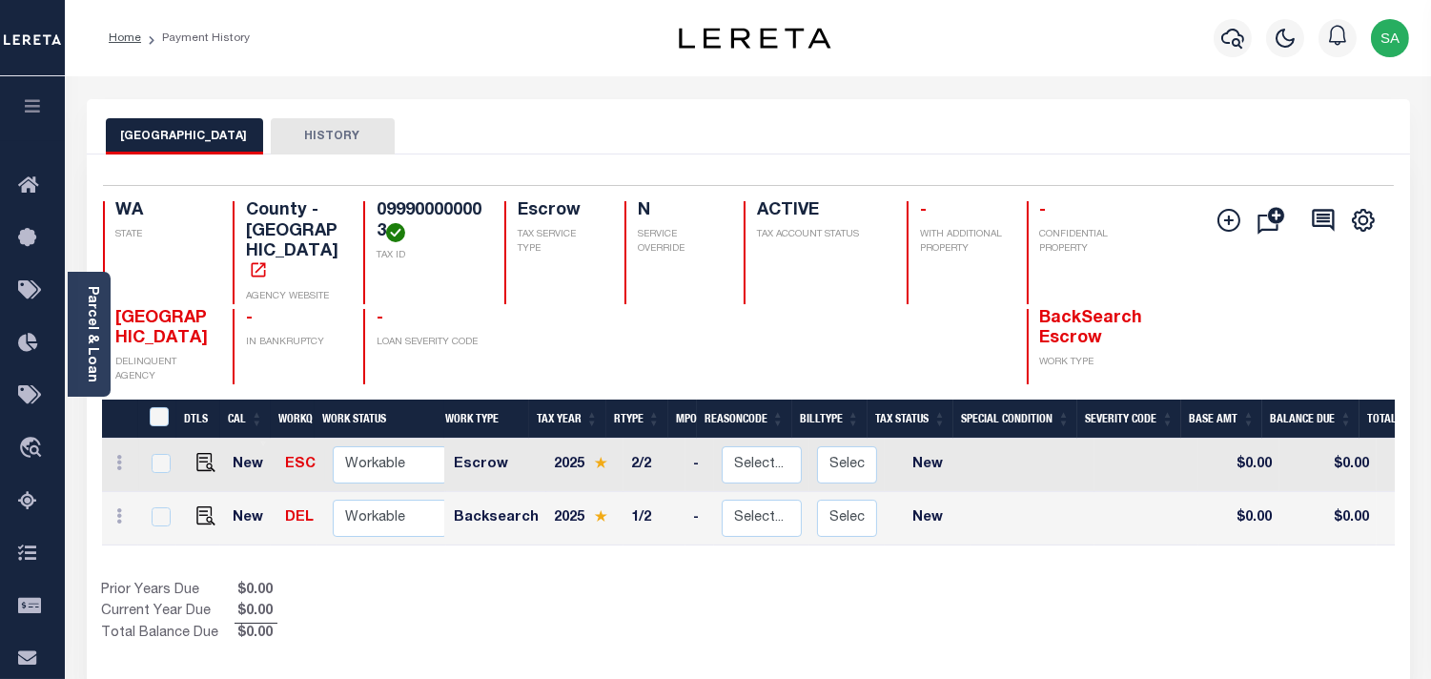
click at [453, 211] on h4 "099900000003" at bounding box center [429, 221] width 105 height 41
copy h4 "099900000003"
click at [202, 506] on img "" at bounding box center [205, 515] width 19 height 19
checkbox input "true"
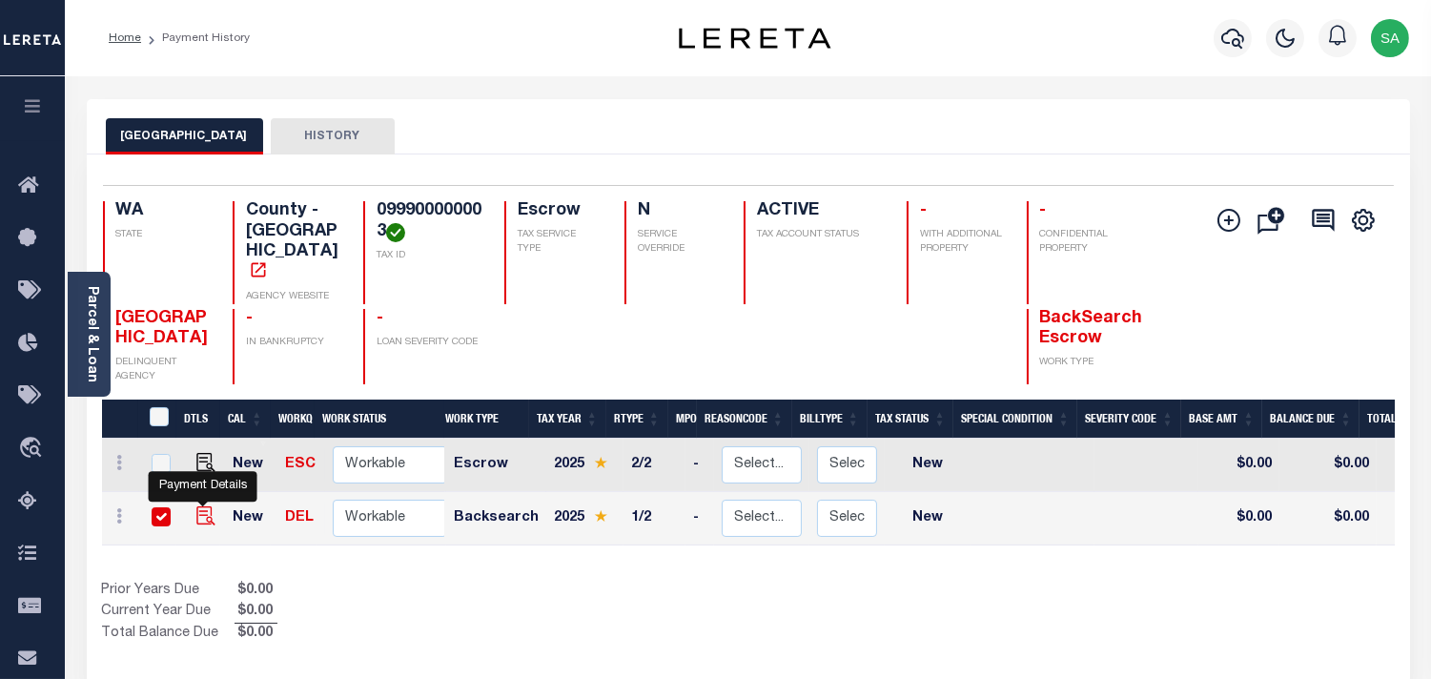
checkbox input "true"
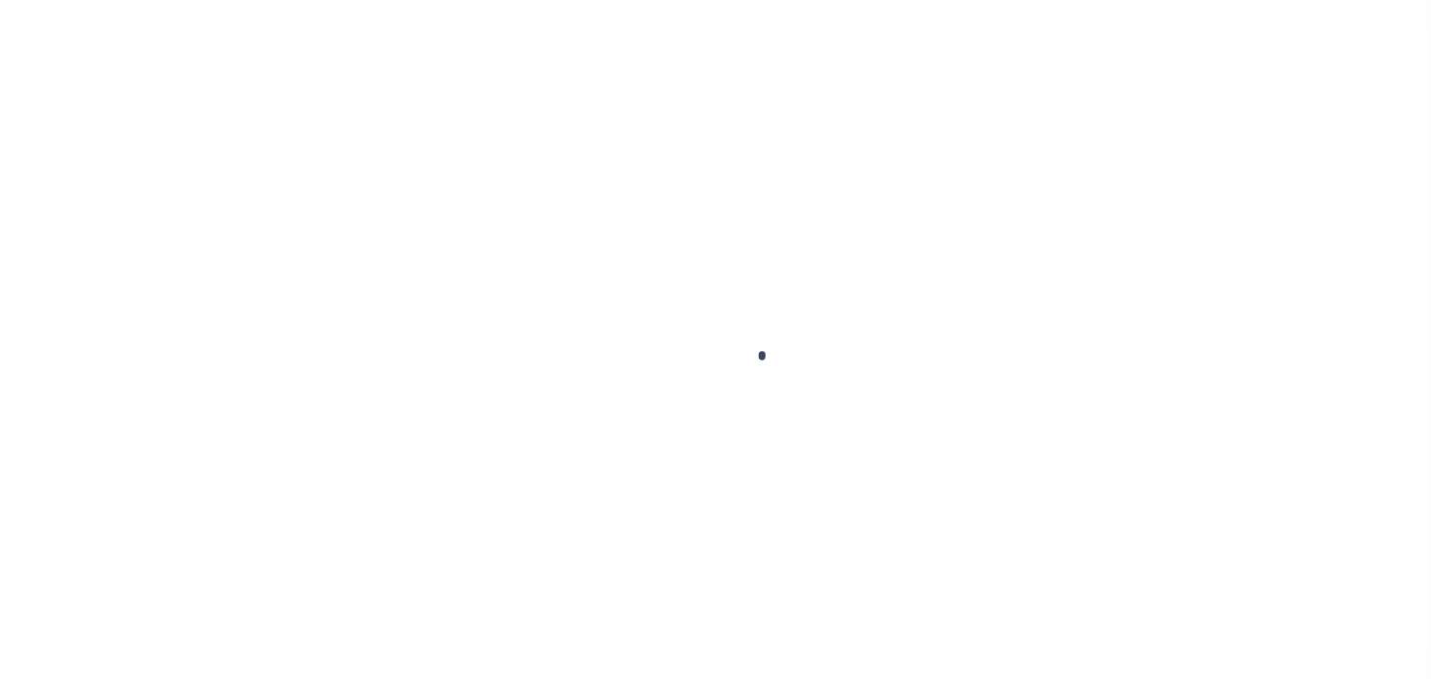
checkbox input "false"
type input "08/22/2025"
select select "NW2"
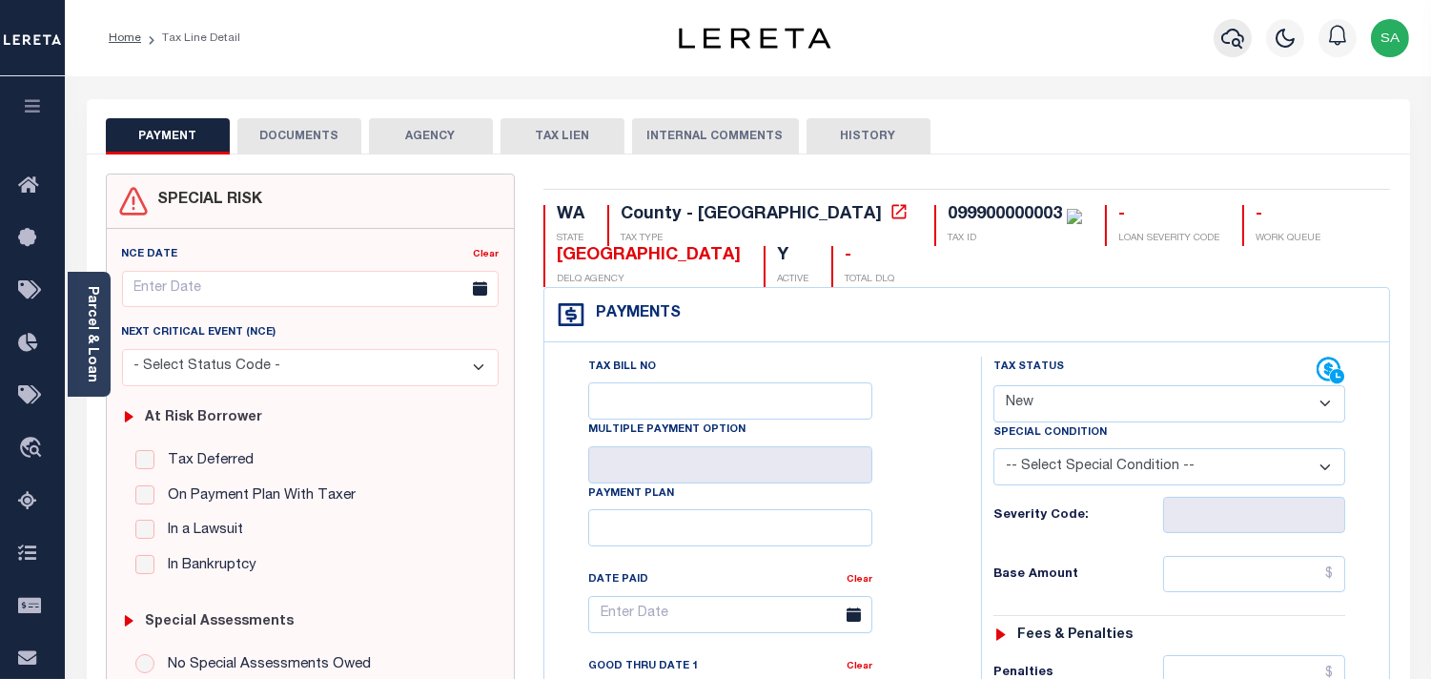
click at [1235, 30] on icon "button" at bounding box center [1233, 39] width 23 height 20
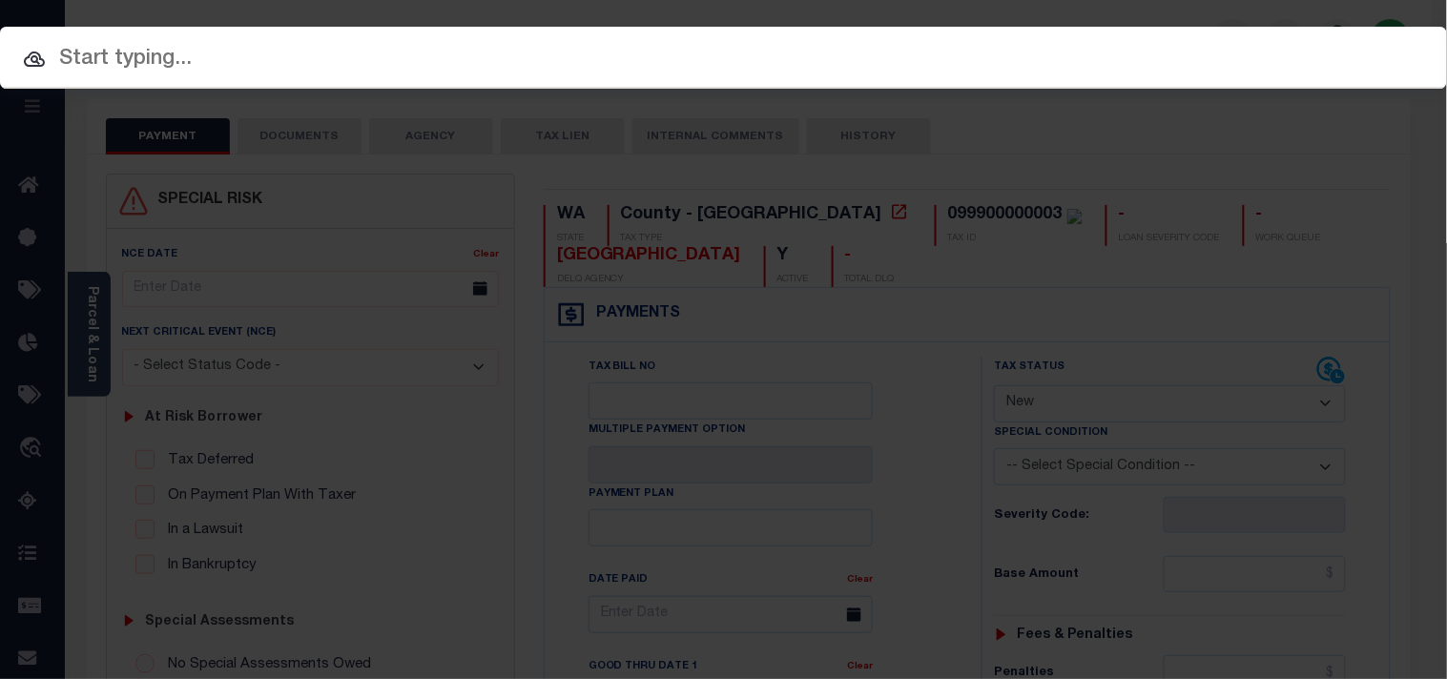
click at [1131, 43] on input "text" at bounding box center [723, 59] width 1447 height 33
paste input "25100ND"
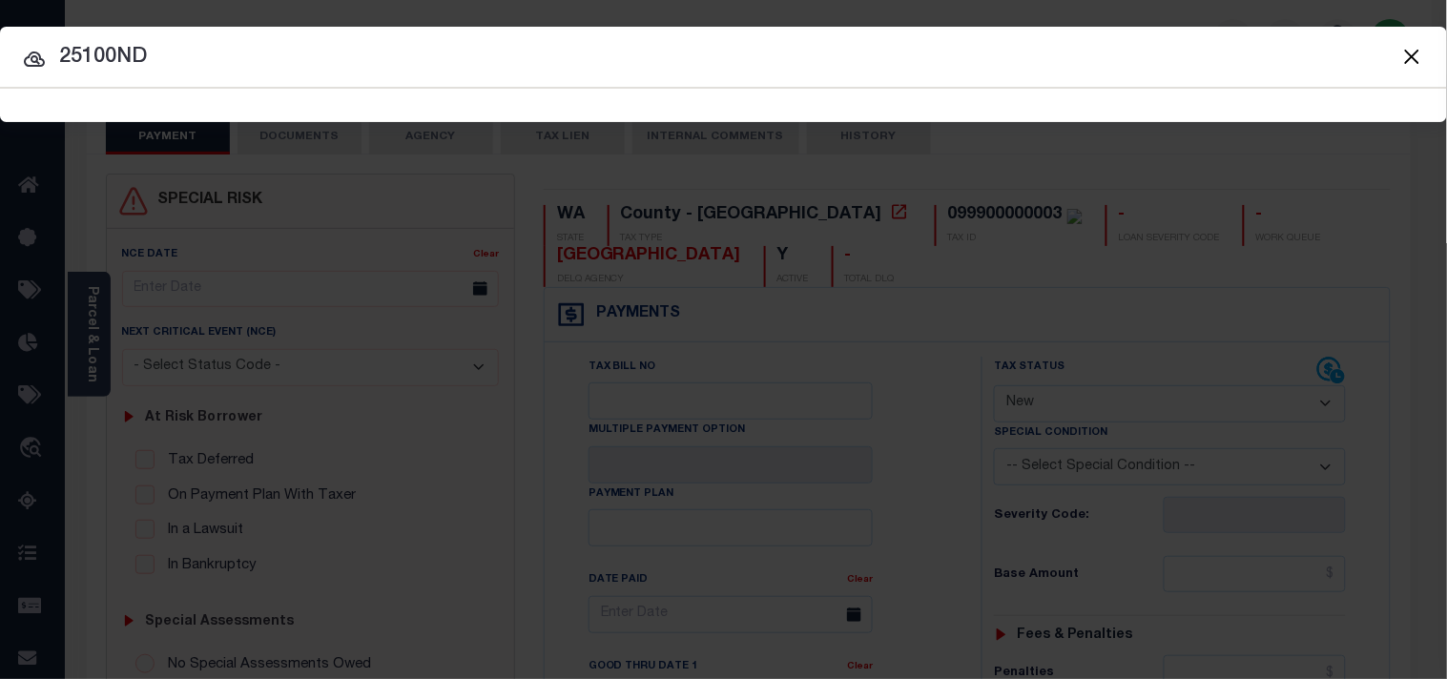
type input "25100ND"
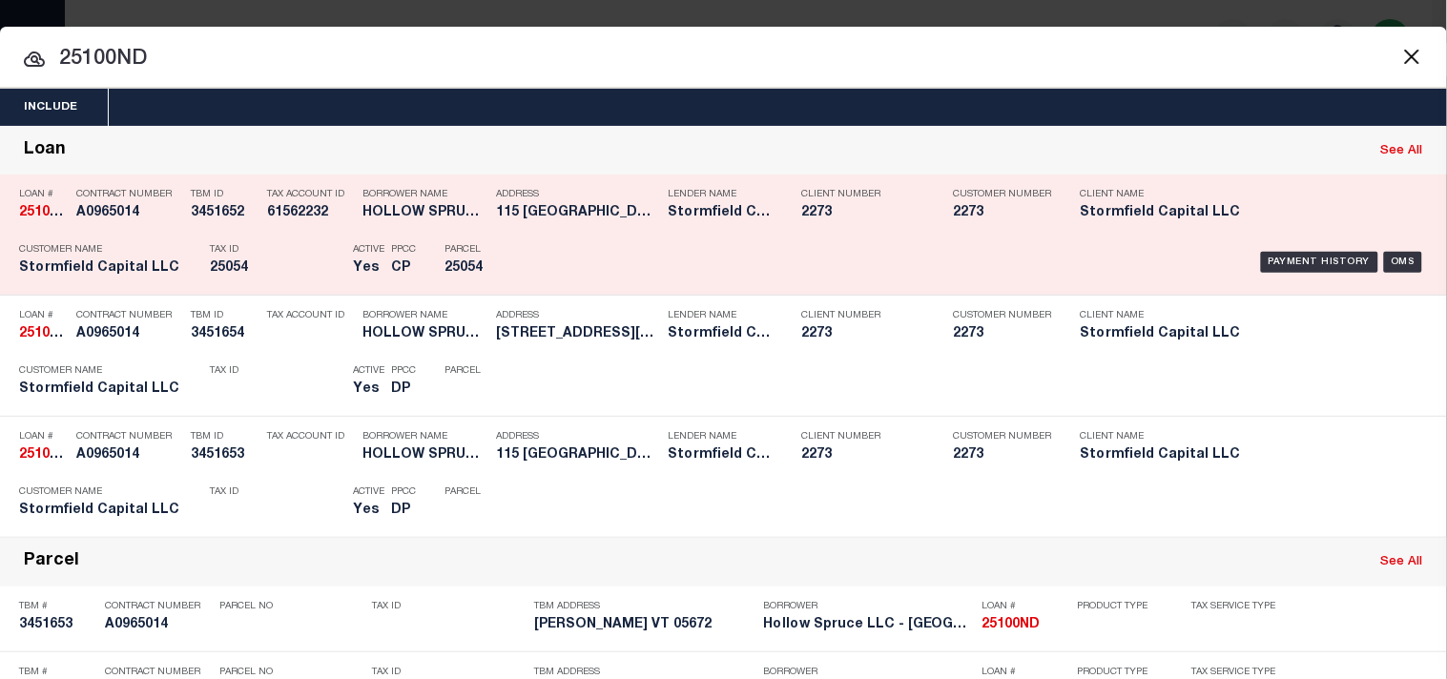
click at [545, 244] on div "Parcel 25054" at bounding box center [487, 262] width 114 height 55
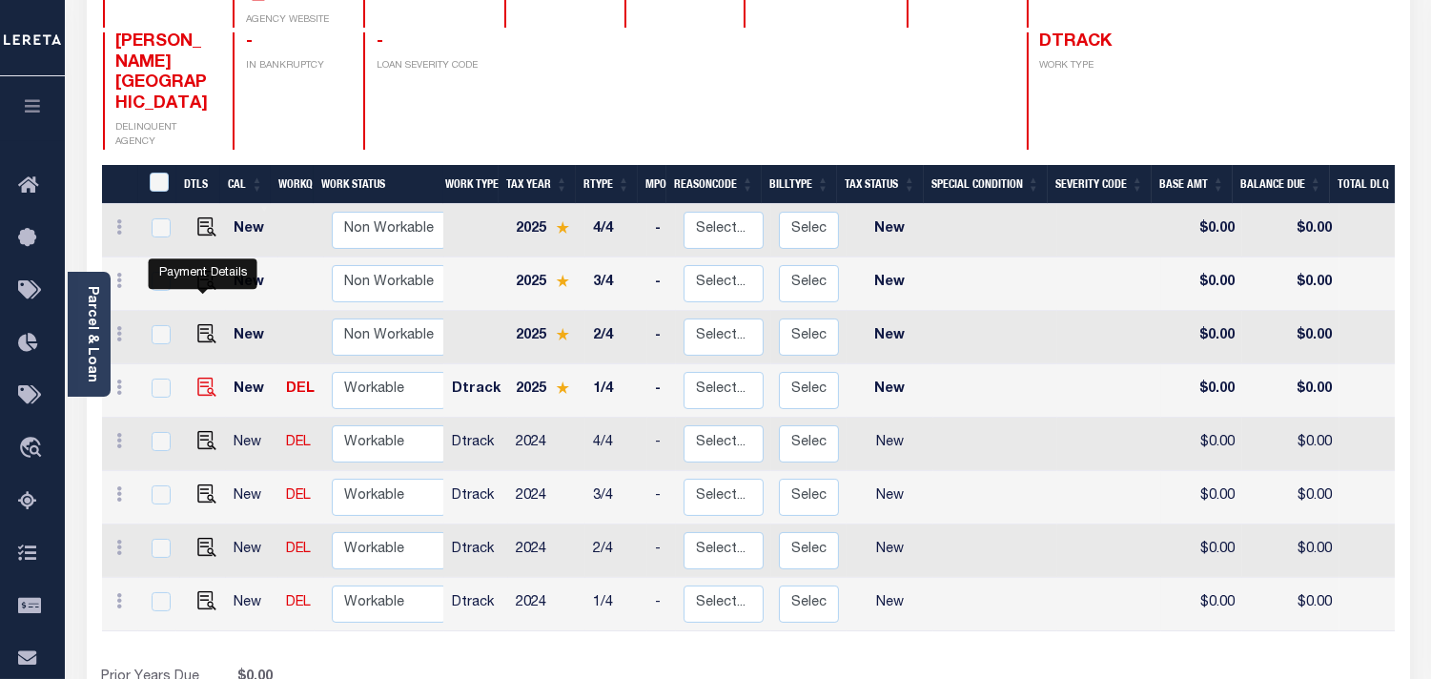
click at [207, 378] on img "" at bounding box center [206, 387] width 19 height 19
checkbox input "true"
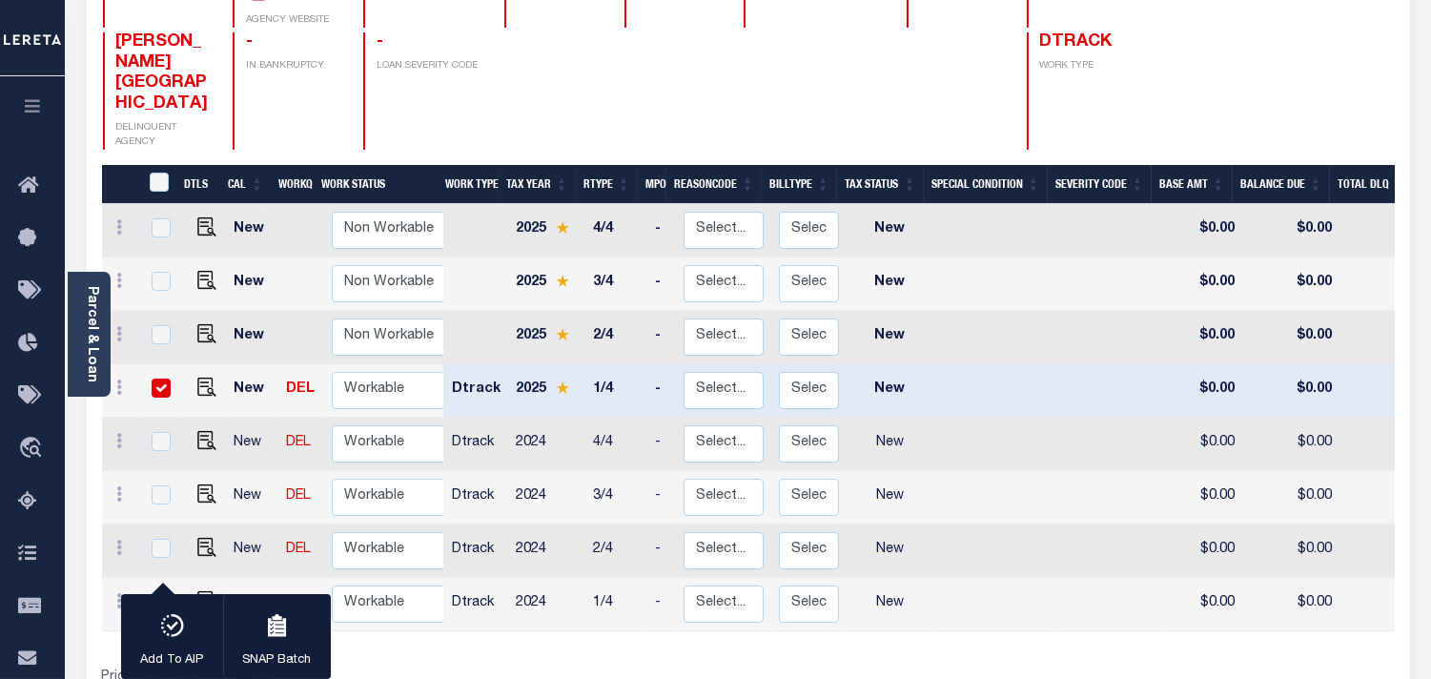
click at [157, 379] on input "checkbox" at bounding box center [161, 388] width 19 height 19
checkbox input "false"
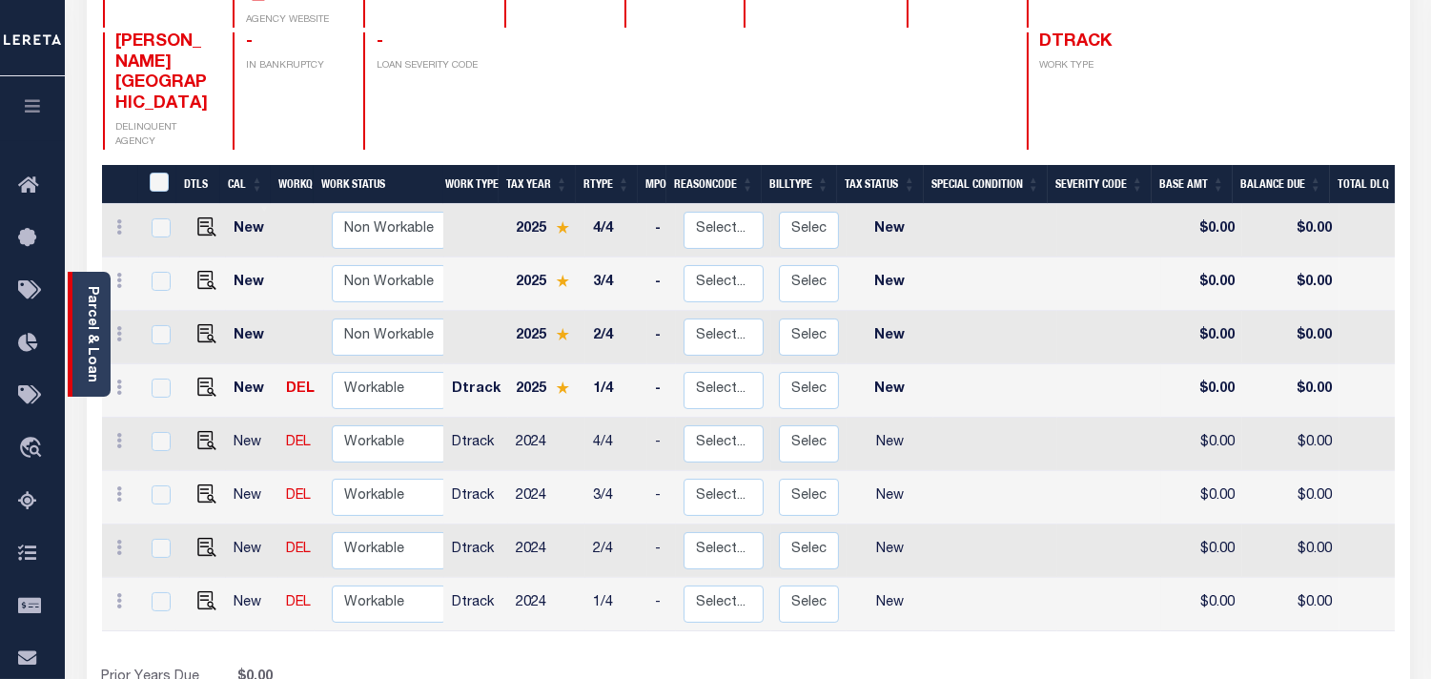
click at [93, 327] on link "Parcel & Loan" at bounding box center [91, 334] width 13 height 96
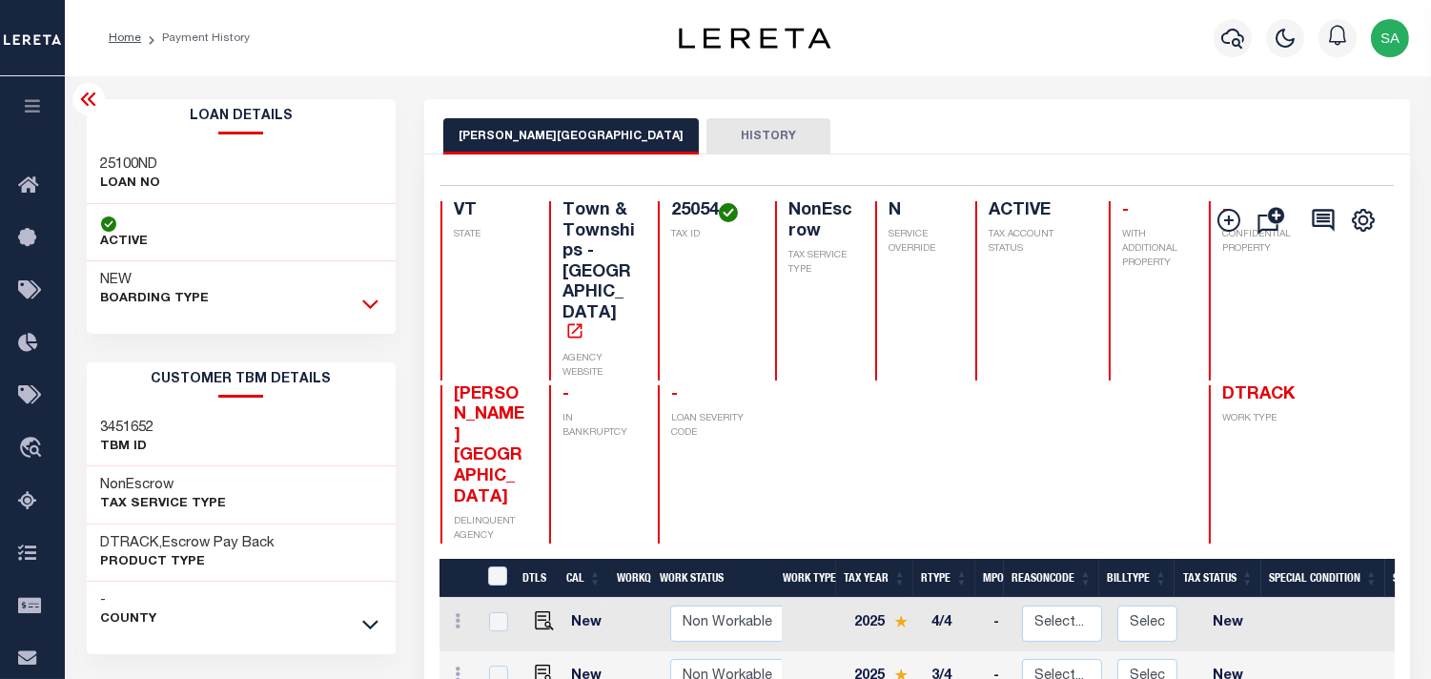
click at [375, 302] on icon at bounding box center [370, 304] width 16 height 20
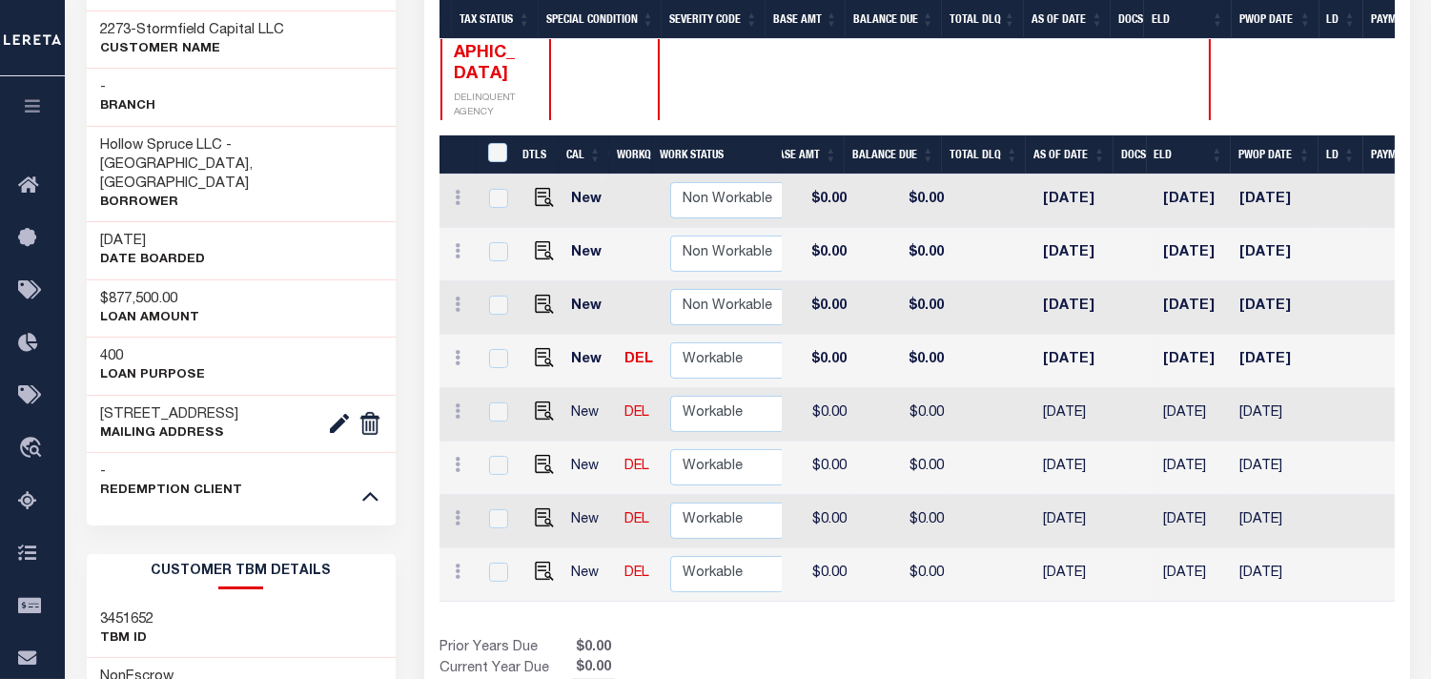
scroll to position [0, 454]
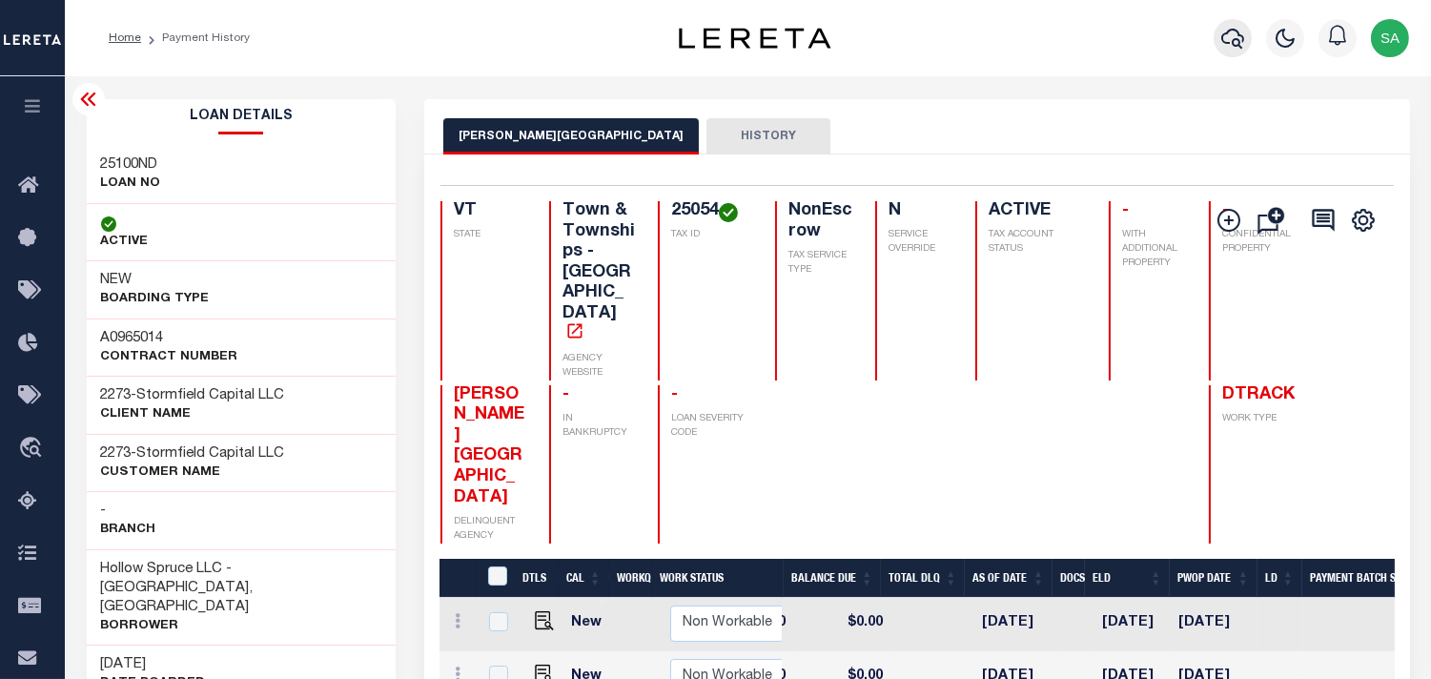
click at [1234, 38] on icon "button" at bounding box center [1233, 38] width 23 height 23
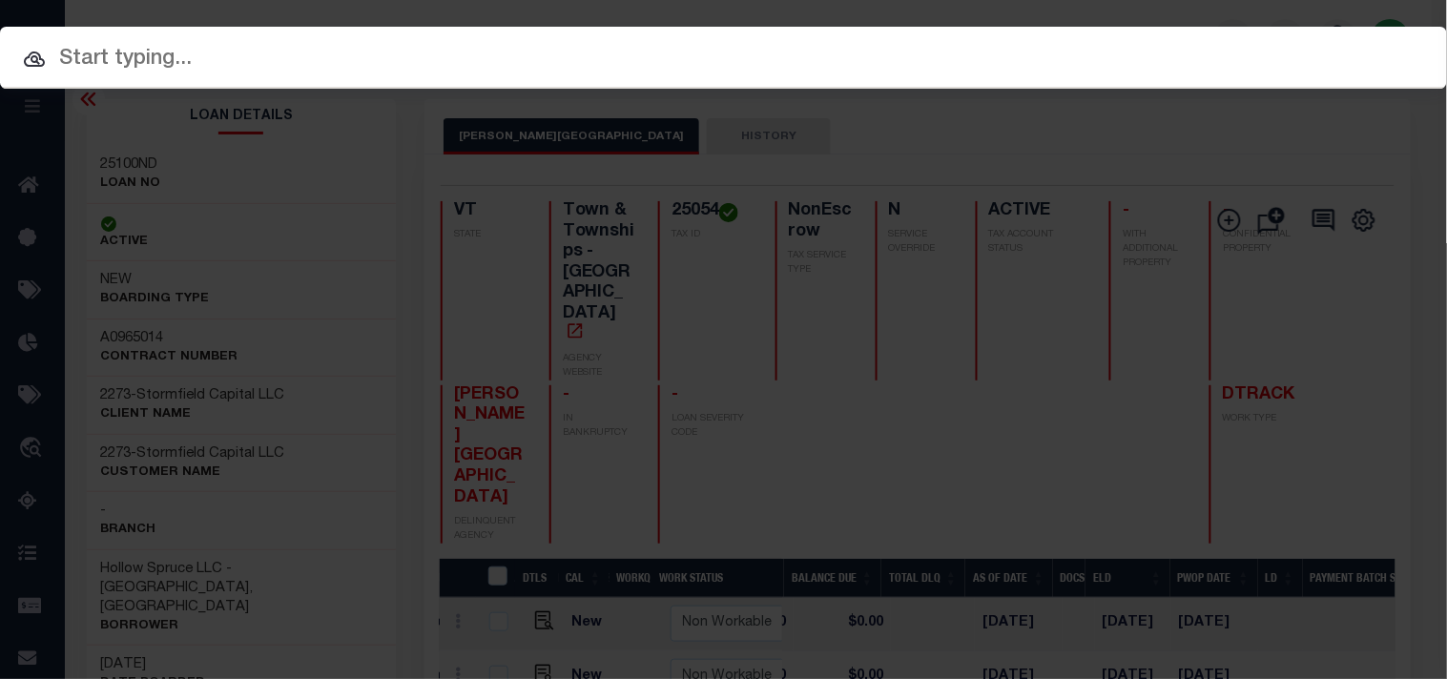
click at [1107, 58] on input "text" at bounding box center [723, 59] width 1447 height 33
paste input "530030214"
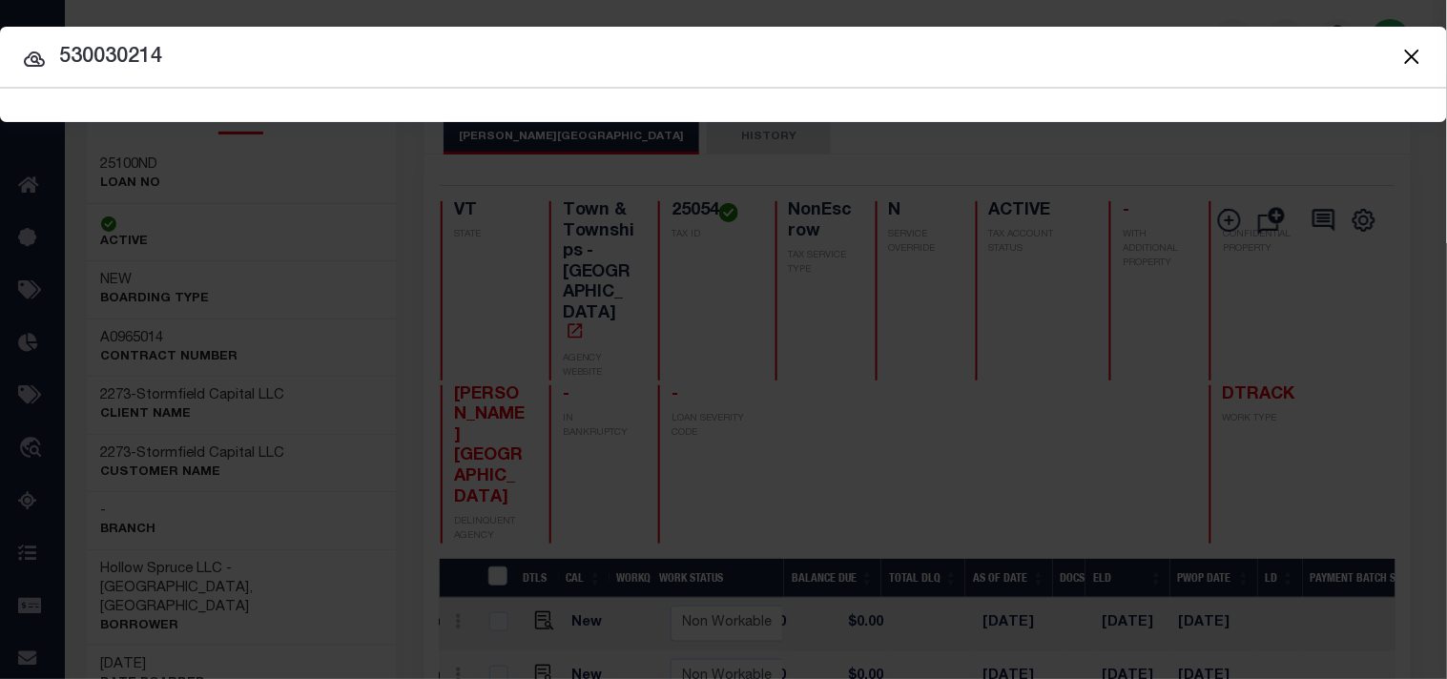
type input "530030214"
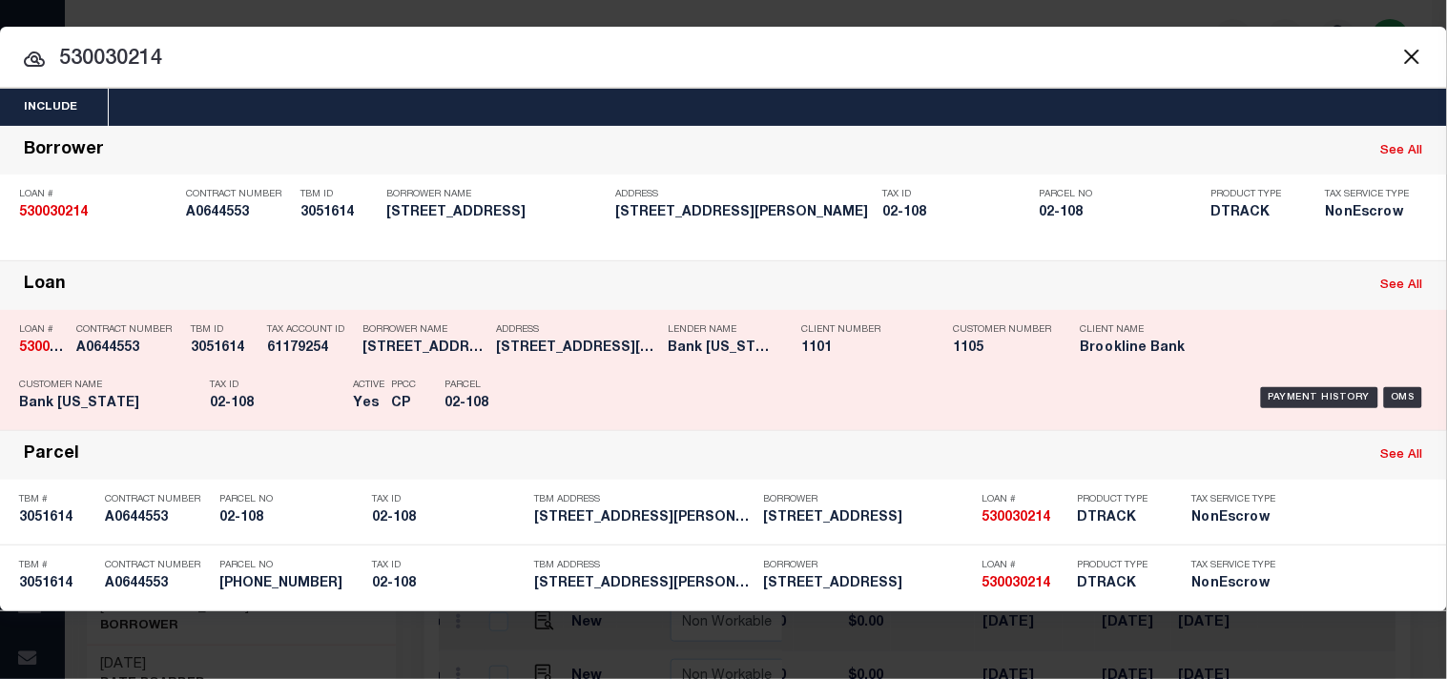
click at [585, 377] on div "Payment History OMS" at bounding box center [993, 397] width 869 height 55
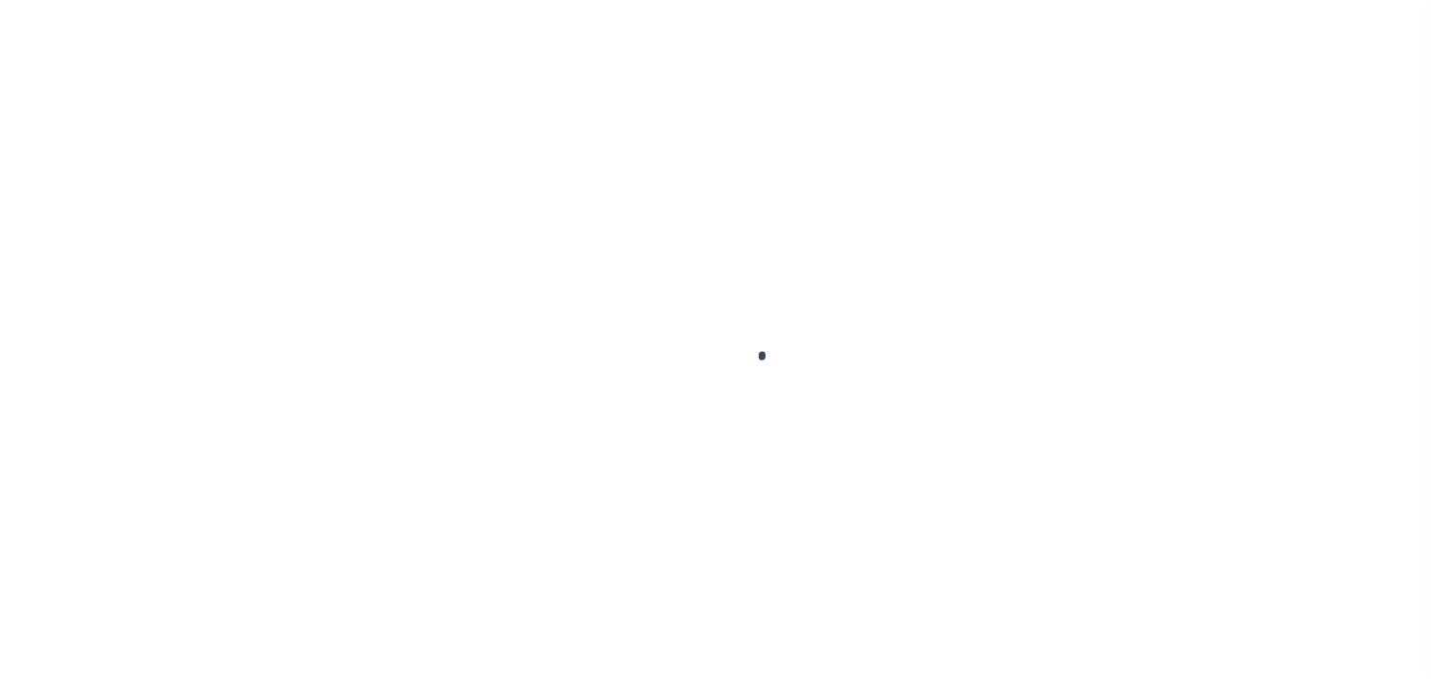
select select "NW2"
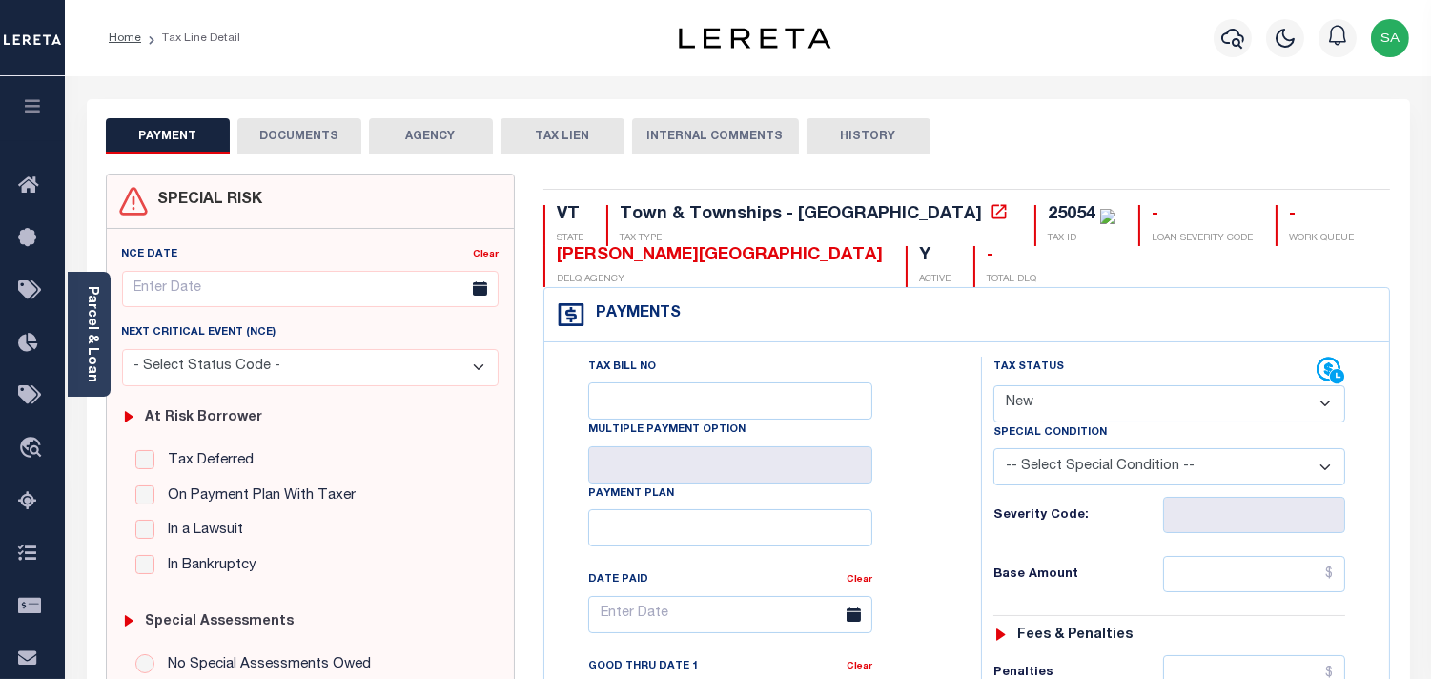
drag, startPoint x: 87, startPoint y: 355, endPoint x: 354, endPoint y: 421, distance: 275.0
click at [87, 355] on link "Parcel & Loan" at bounding box center [91, 334] width 13 height 96
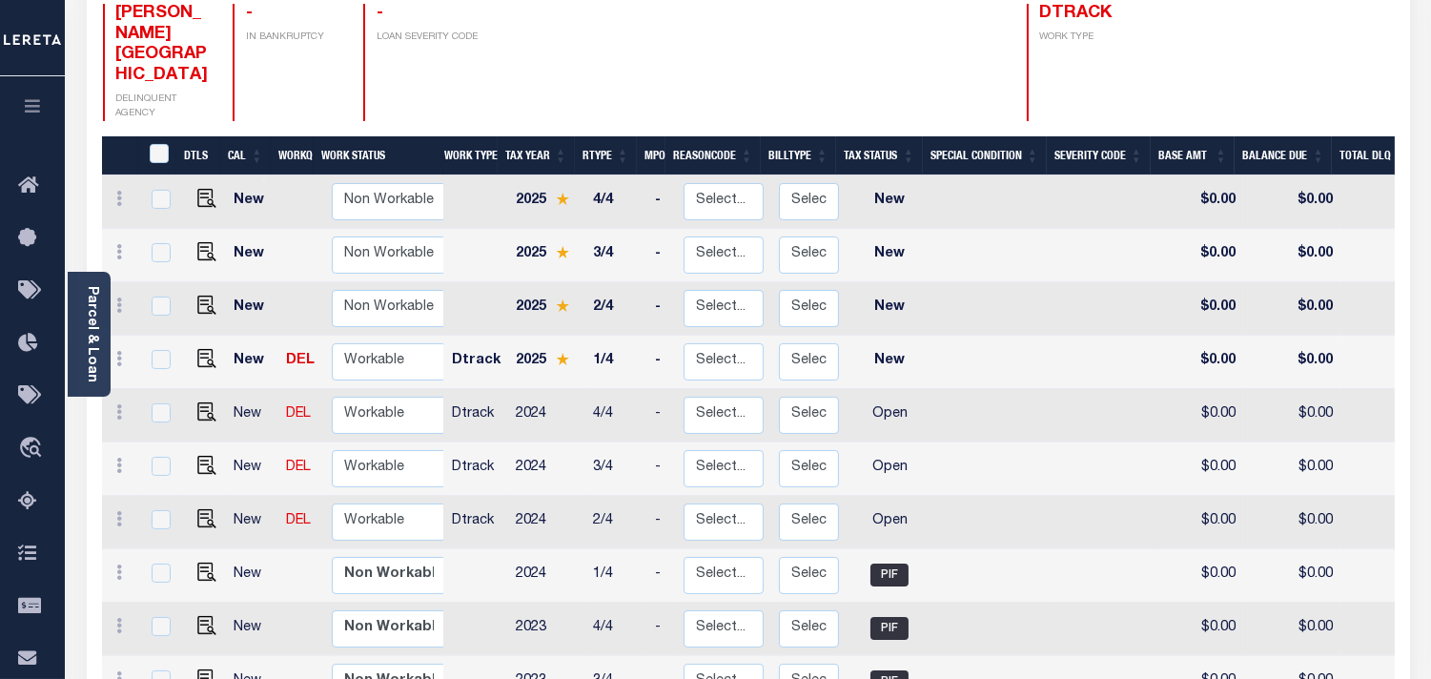
scroll to position [423, 0]
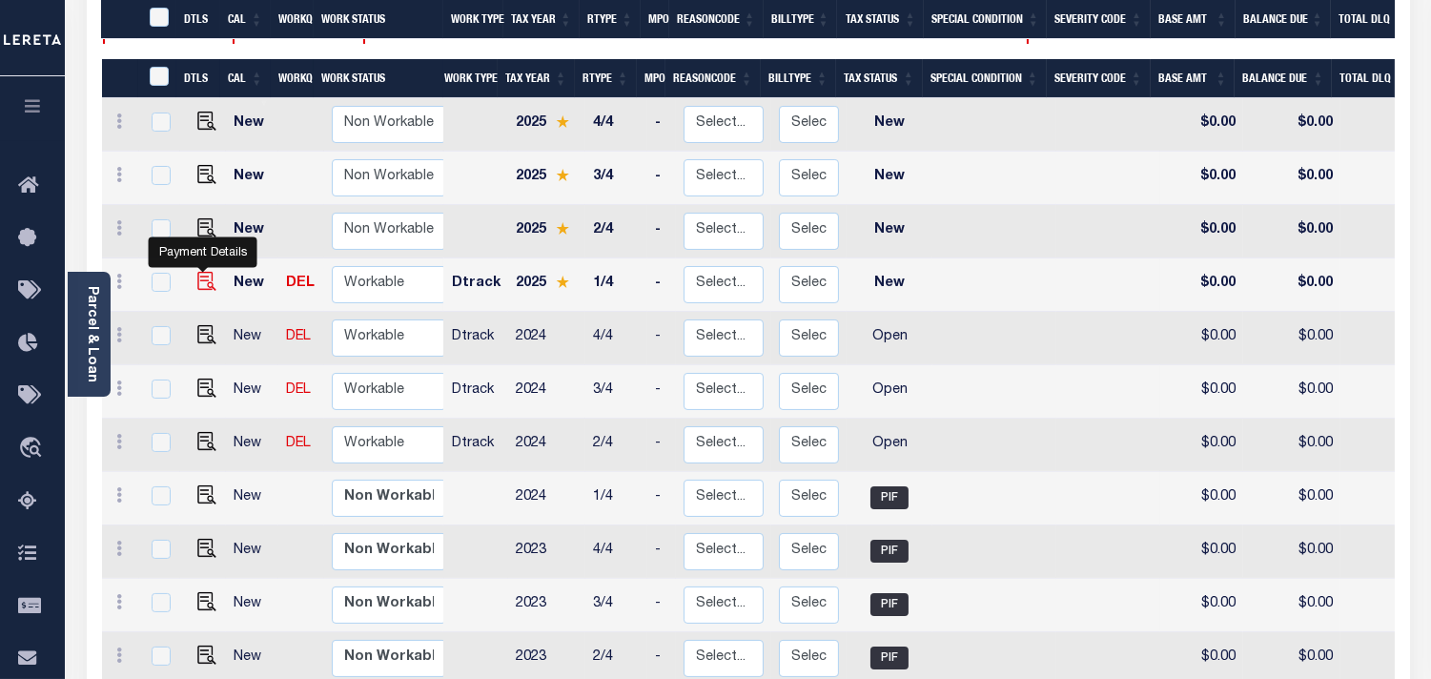
click at [197, 272] on img "" at bounding box center [206, 281] width 19 height 19
checkbox input "true"
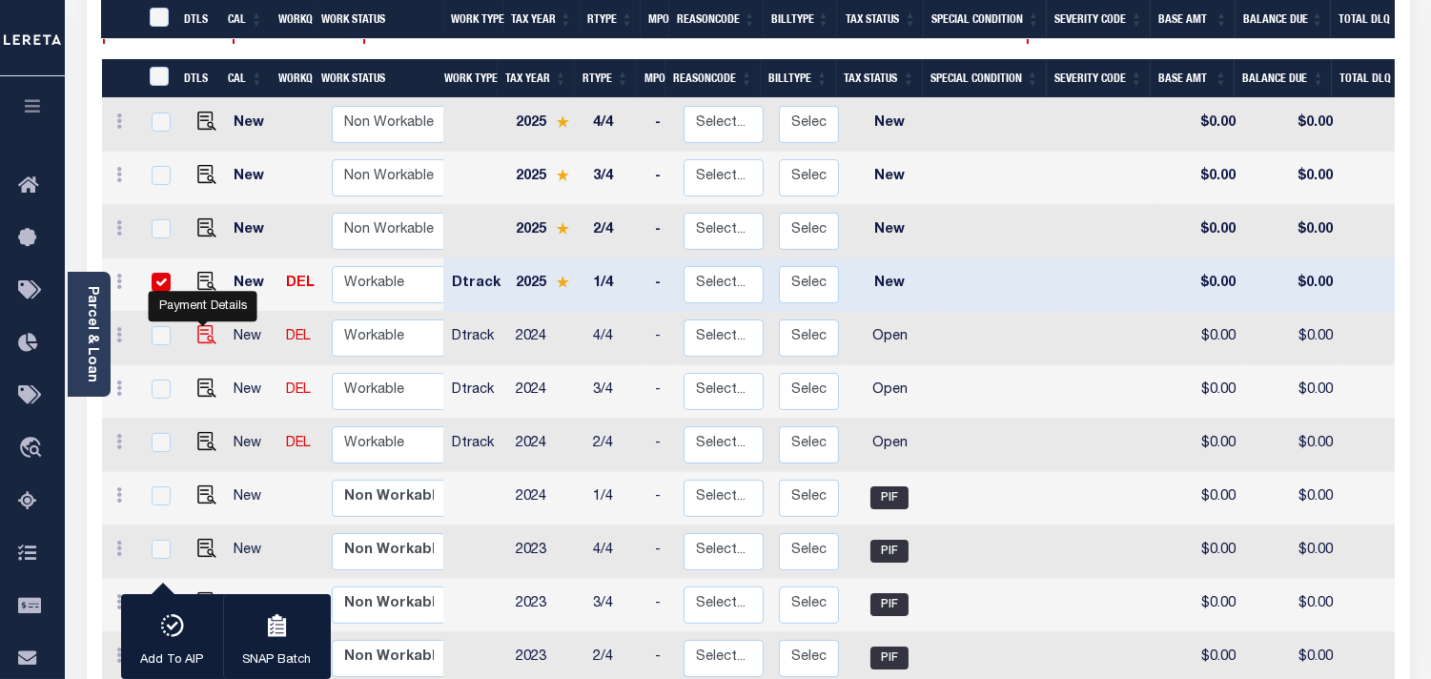
click at [202, 325] on img "" at bounding box center [206, 334] width 19 height 19
checkbox input "true"
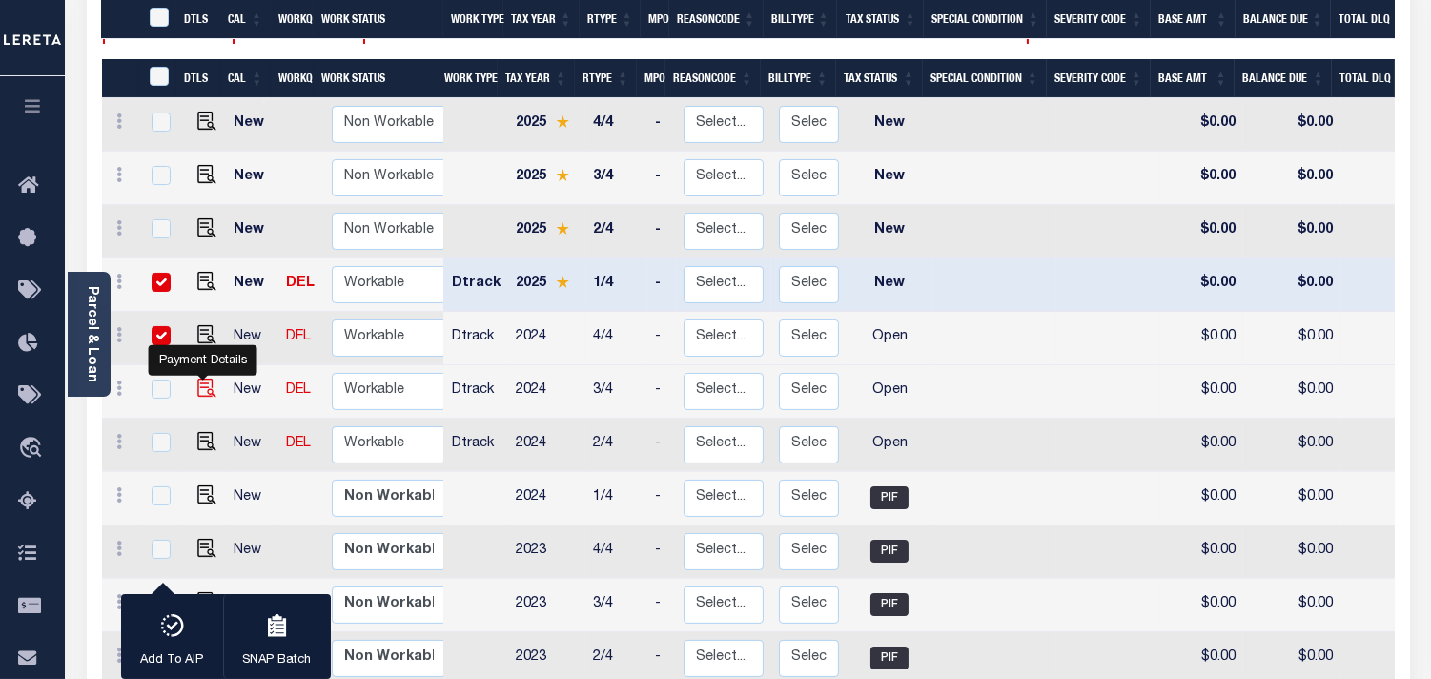
click at [202, 379] on img "" at bounding box center [206, 388] width 19 height 19
checkbox input "true"
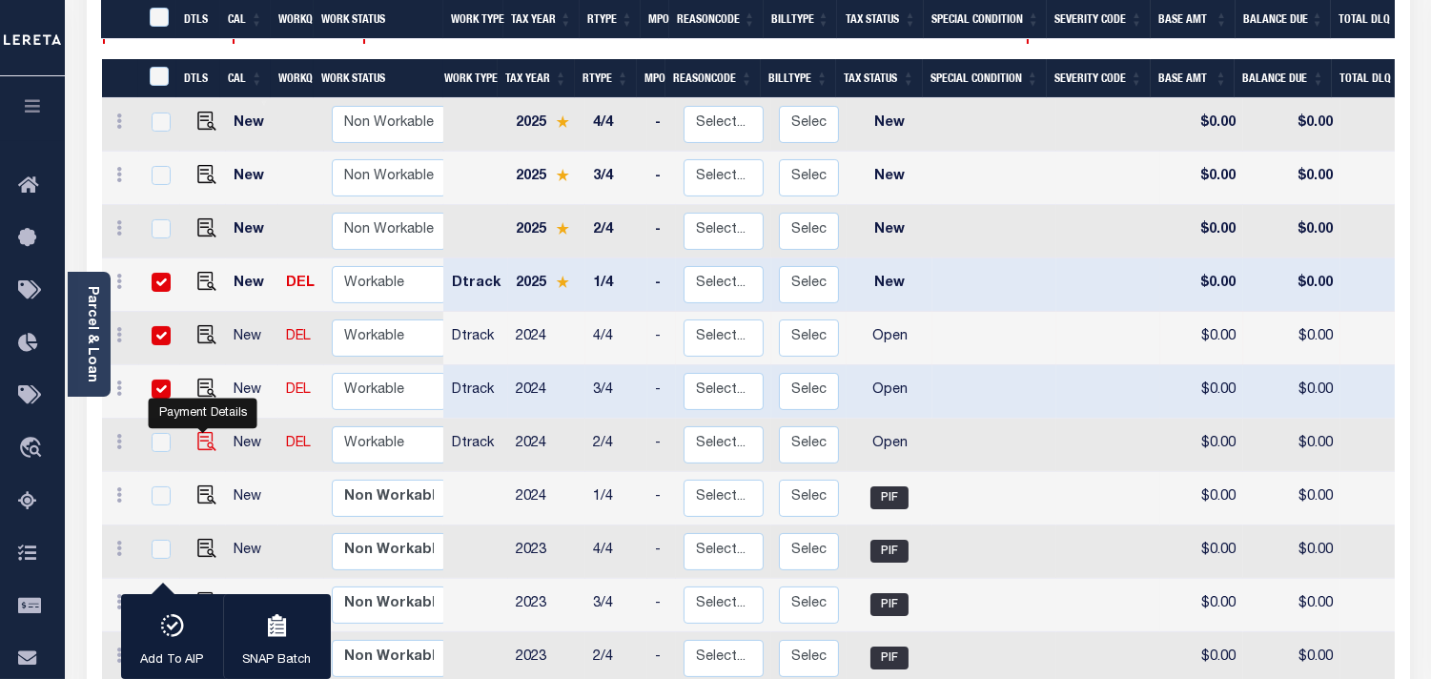
click at [197, 432] on img "" at bounding box center [206, 441] width 19 height 19
checkbox input "true"
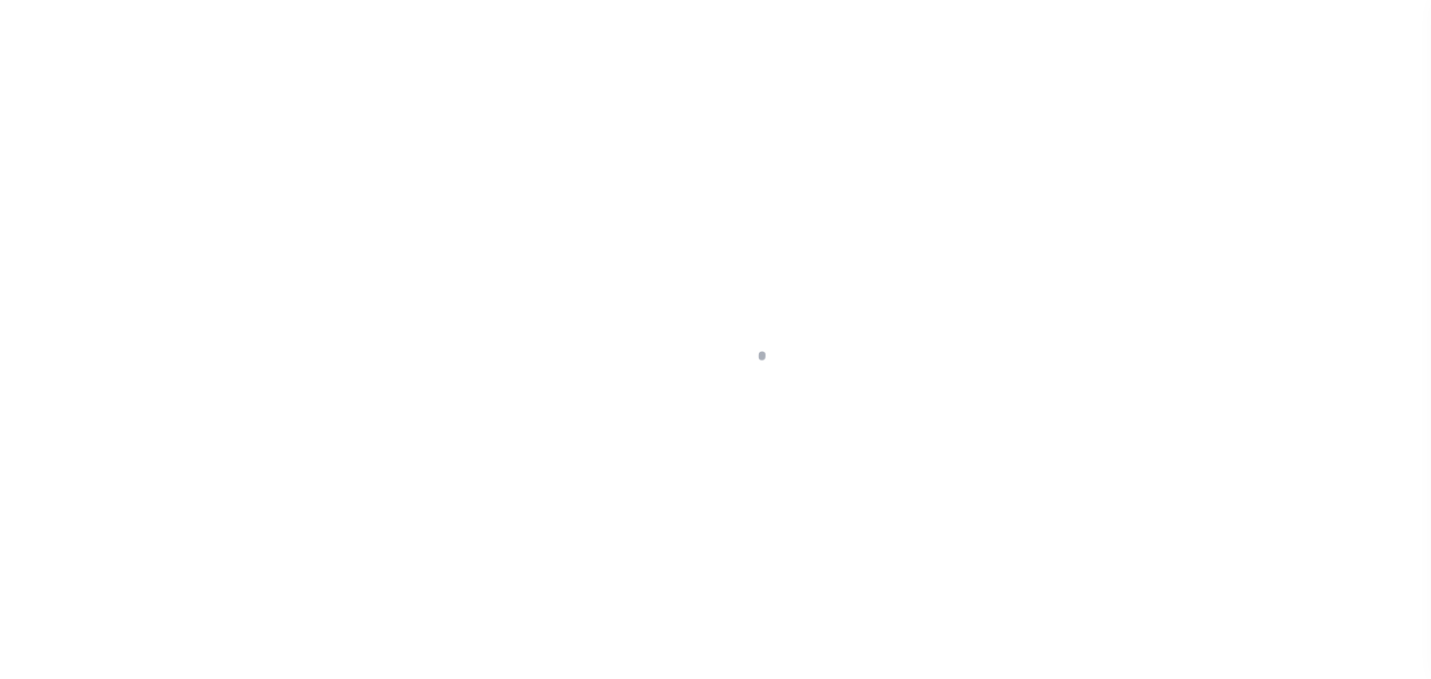
select select "NW2"
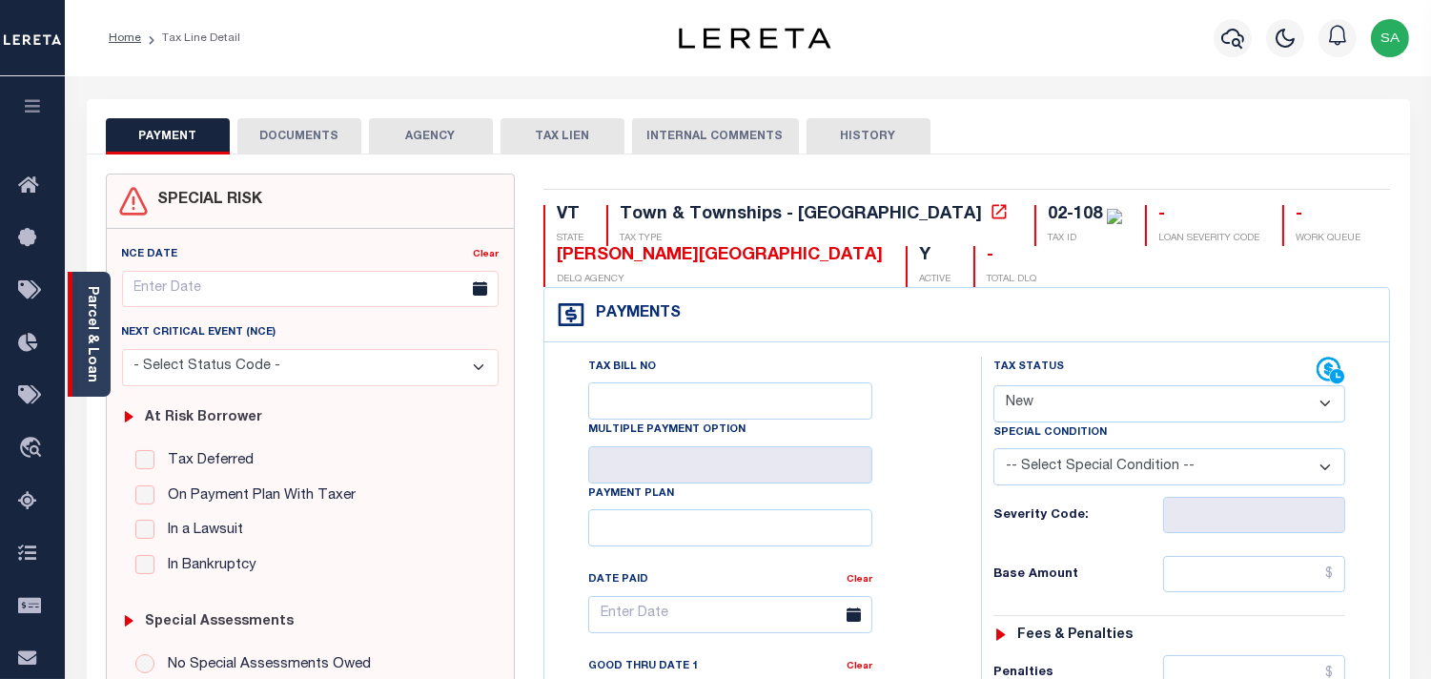
click at [96, 308] on link "Parcel & Loan" at bounding box center [91, 334] width 13 height 96
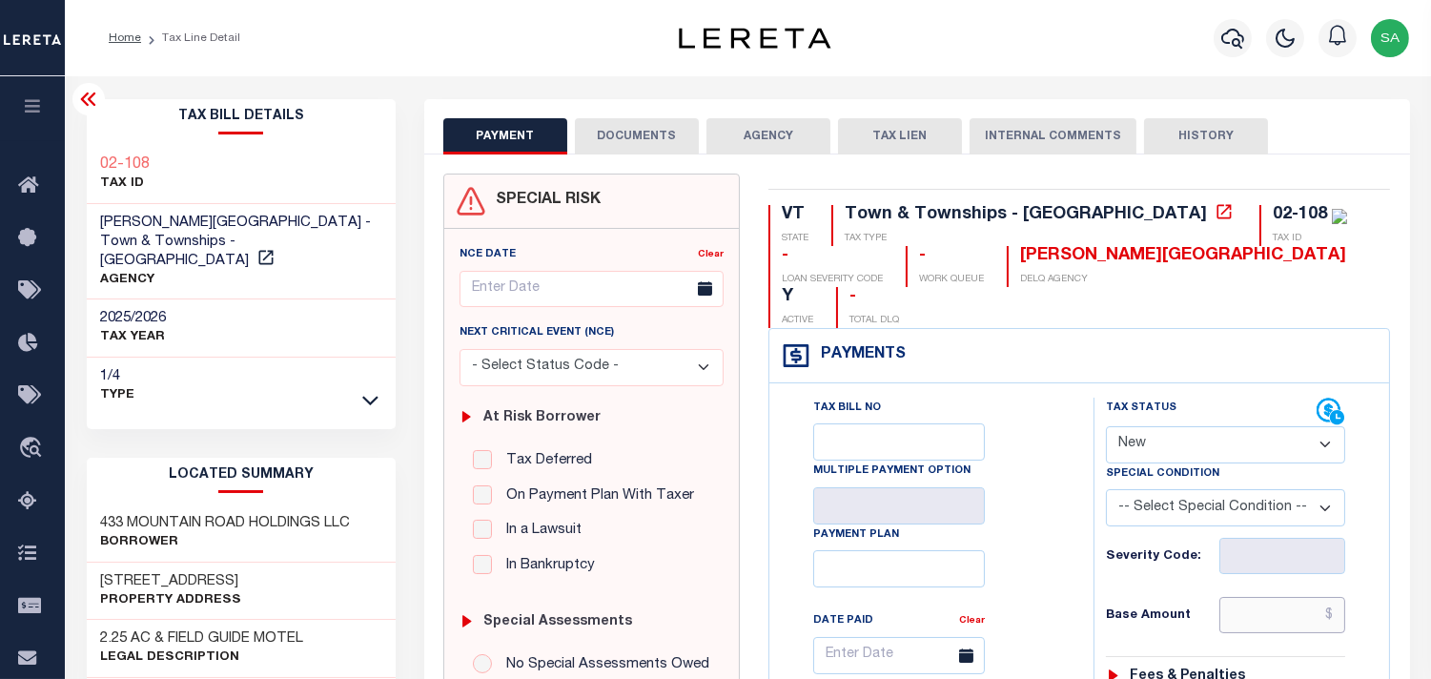
click at [1254, 597] on input "text" at bounding box center [1283, 615] width 126 height 36
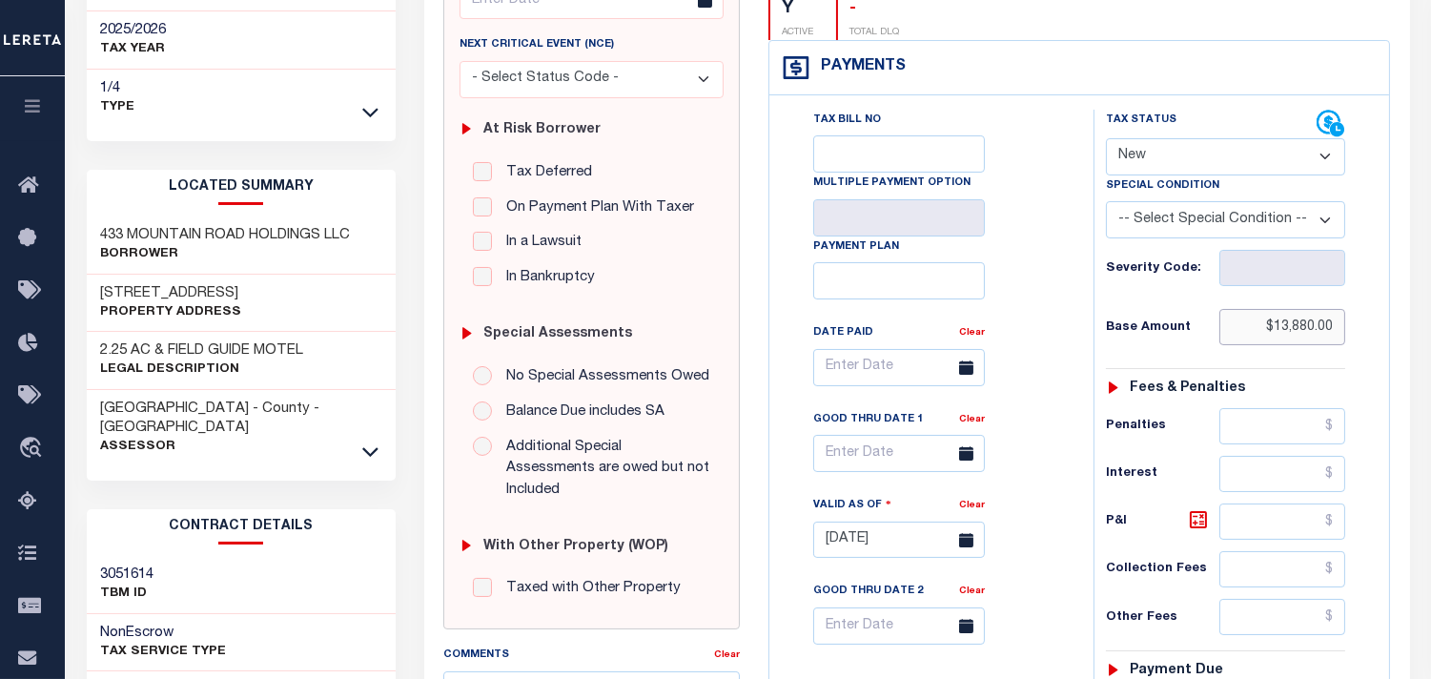
scroll to position [318, 0]
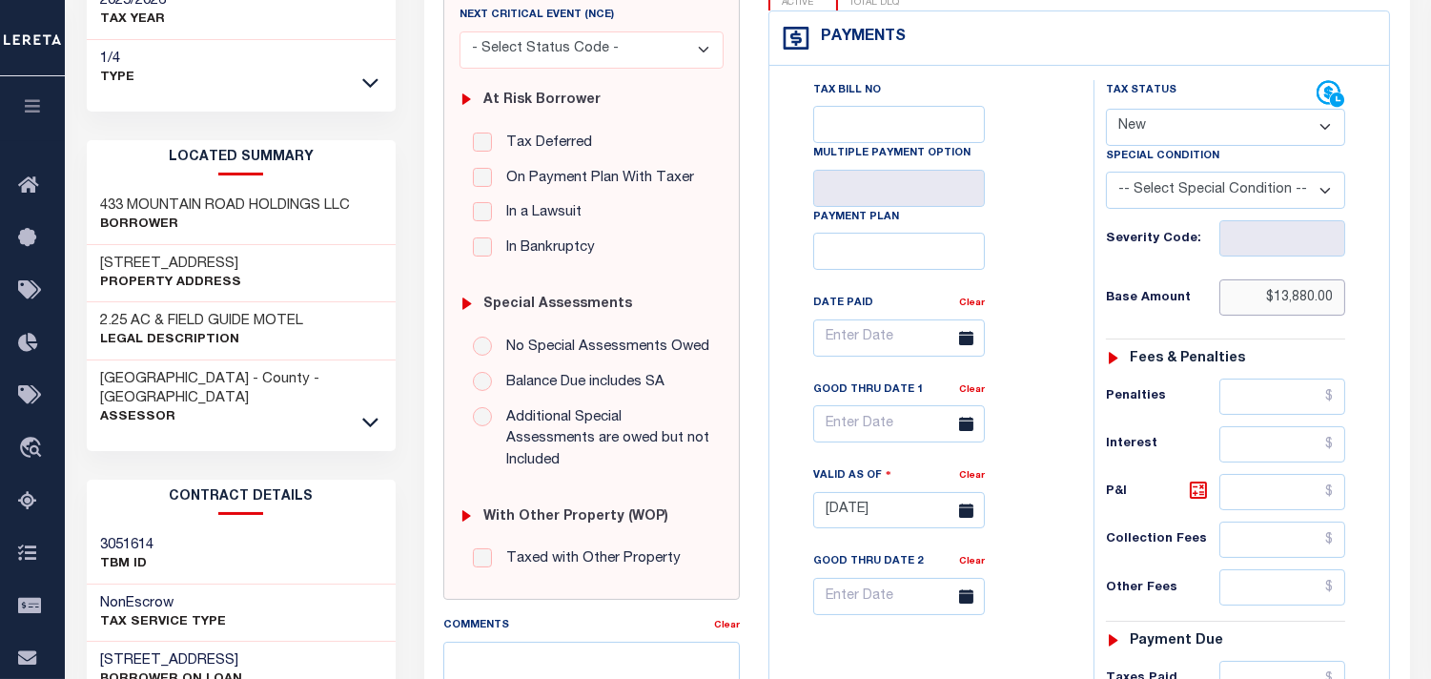
type input "$13,880.00"
type input "[DATE]"
drag, startPoint x: 1169, startPoint y: 87, endPoint x: 1164, endPoint y: 103, distance: 16.9
click at [1169, 109] on select "- Select Status Code - Open Due/Unpaid Paid Incomplete No Tax Due Internal Refu…" at bounding box center [1225, 127] width 239 height 37
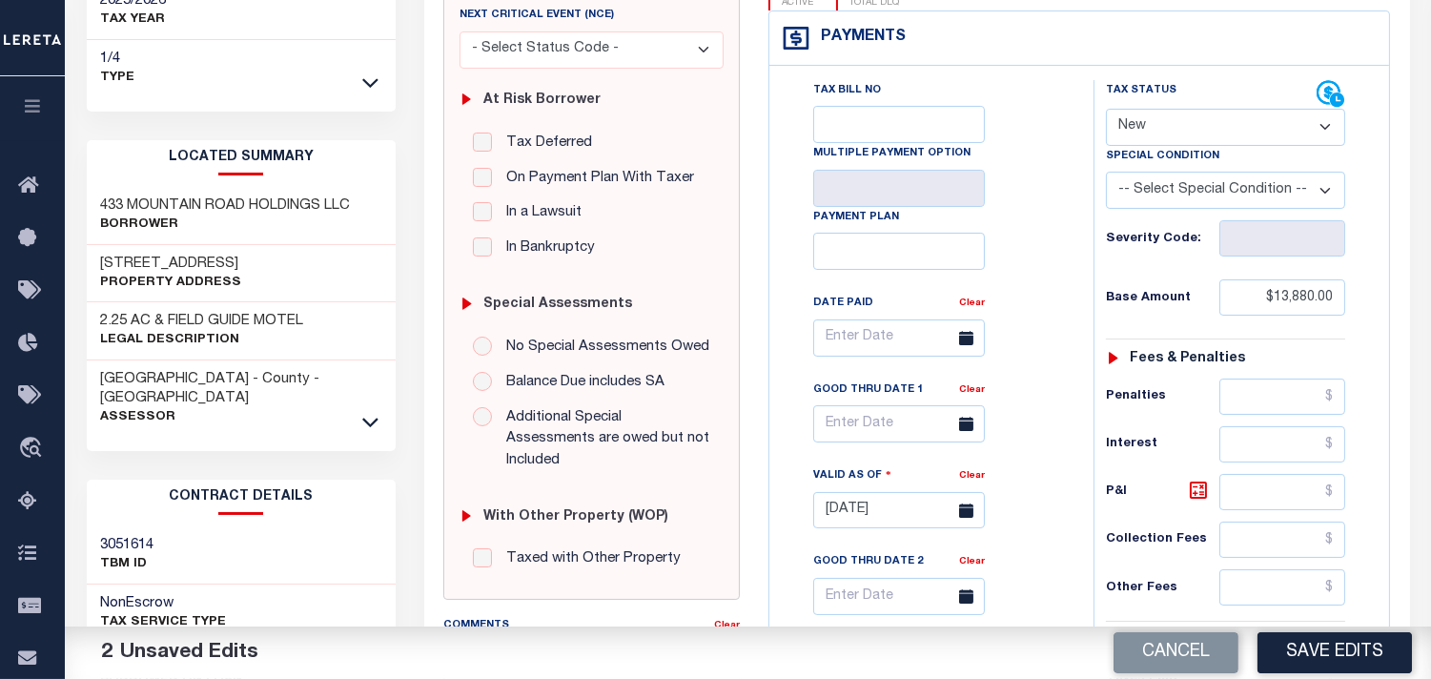
select select "PYD"
click at [1106, 109] on select "- Select Status Code - Open Due/Unpaid Paid Incomplete No Tax Due Internal Refu…" at bounding box center [1225, 127] width 239 height 37
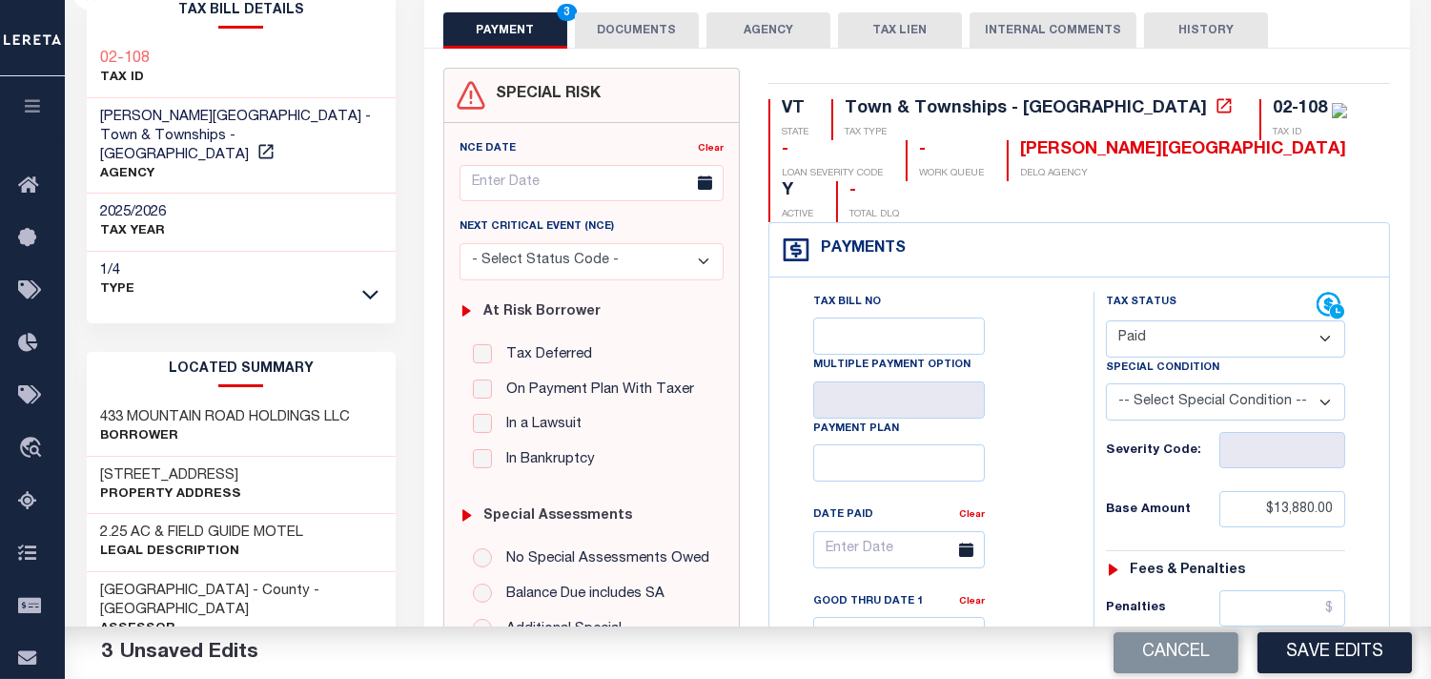
scroll to position [635, 0]
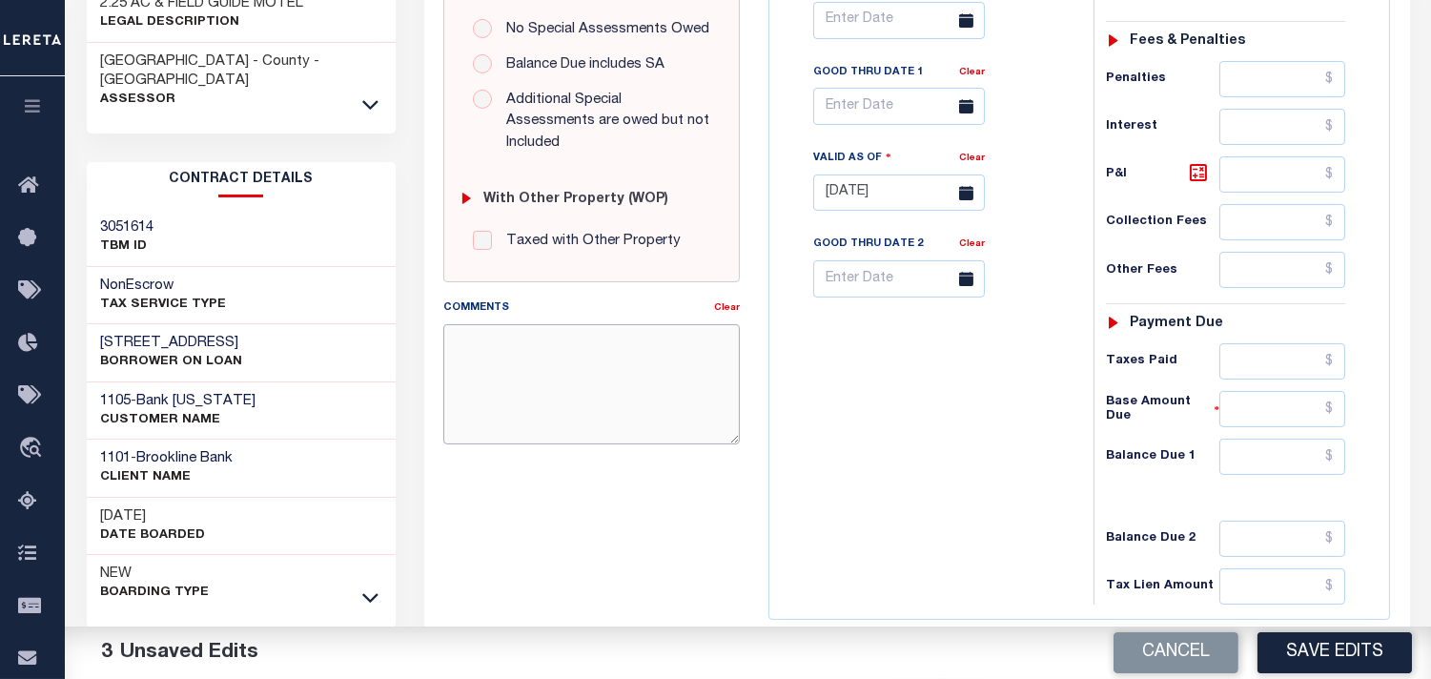
click at [542, 364] on textarea "Comments" at bounding box center [591, 384] width 297 height 120
paste textarea "Information Taken verbally from [PERSON_NAME]."
type textarea "Information Taken verbally from [PERSON_NAME]."
click at [1311, 439] on input "text" at bounding box center [1283, 457] width 126 height 36
type input "$0.00"
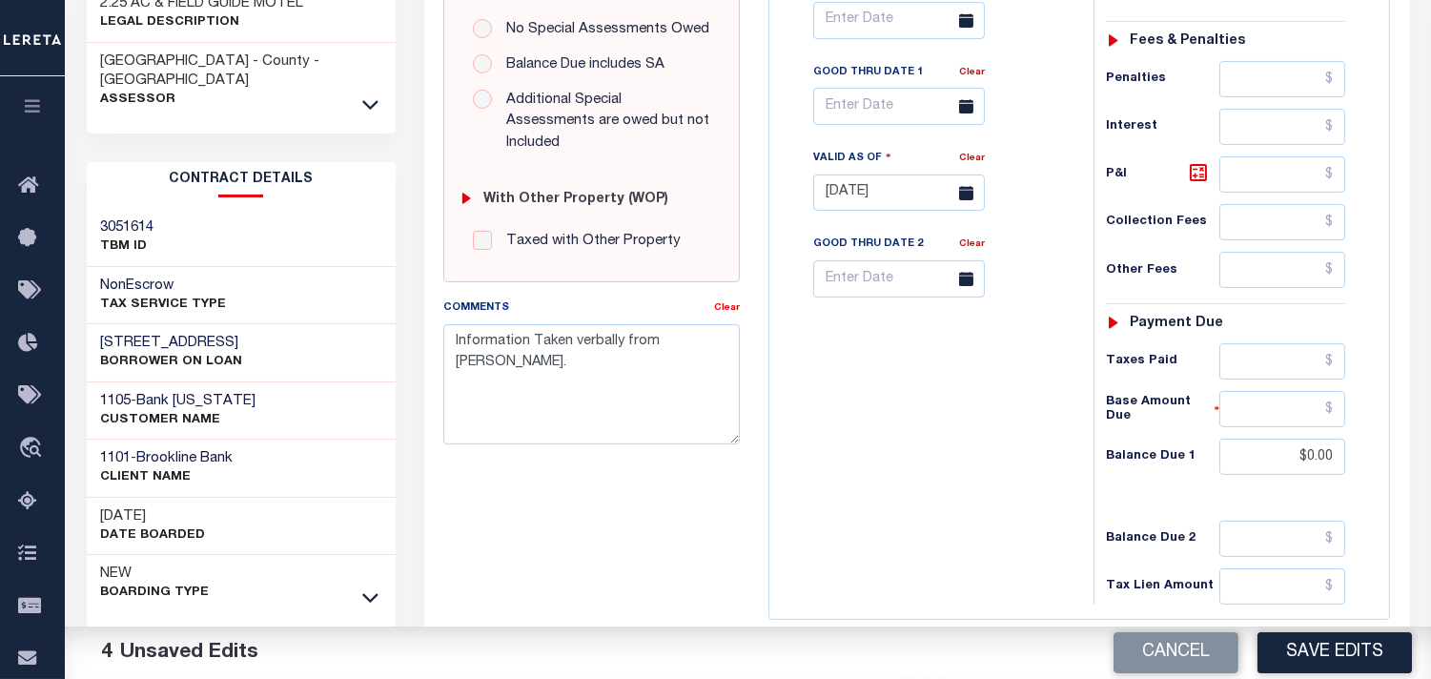
click at [999, 404] on div "Tax Bill No Multiple Payment Option Payment Plan Clear" at bounding box center [926, 184] width 305 height 842
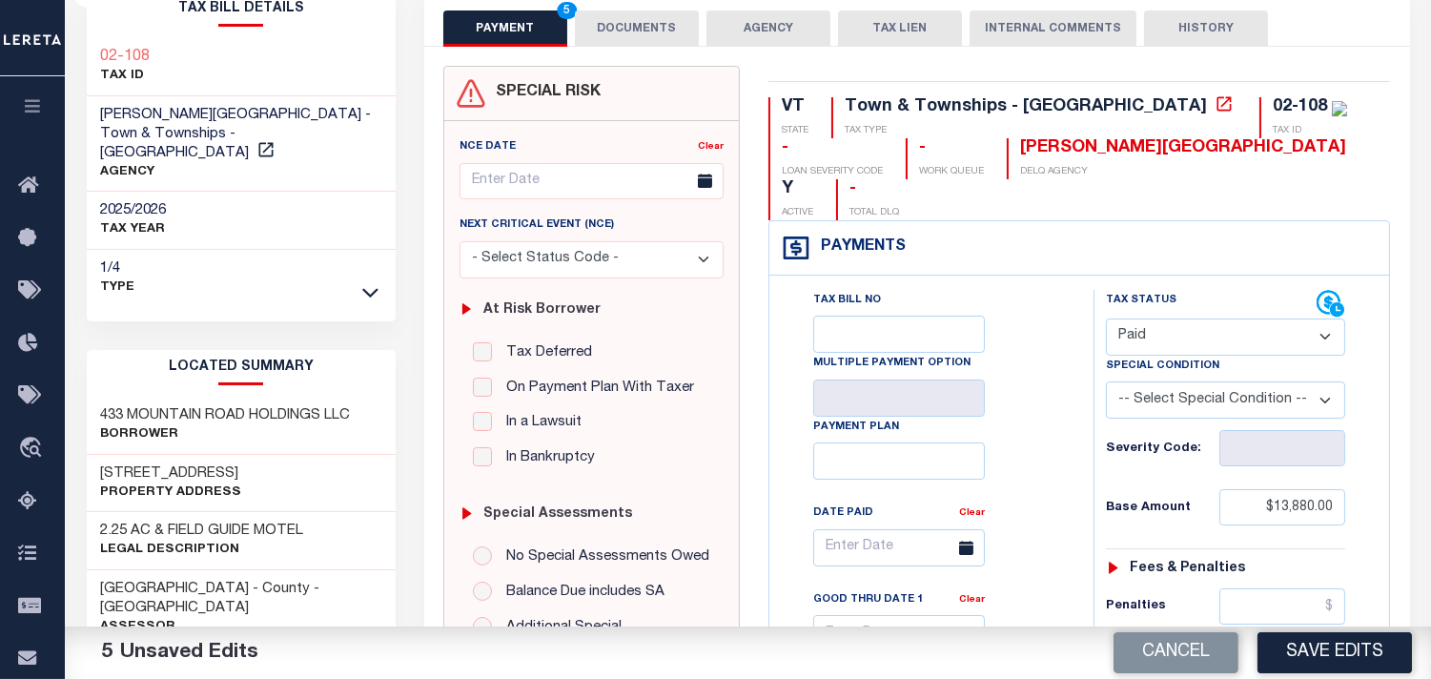
scroll to position [106, 0]
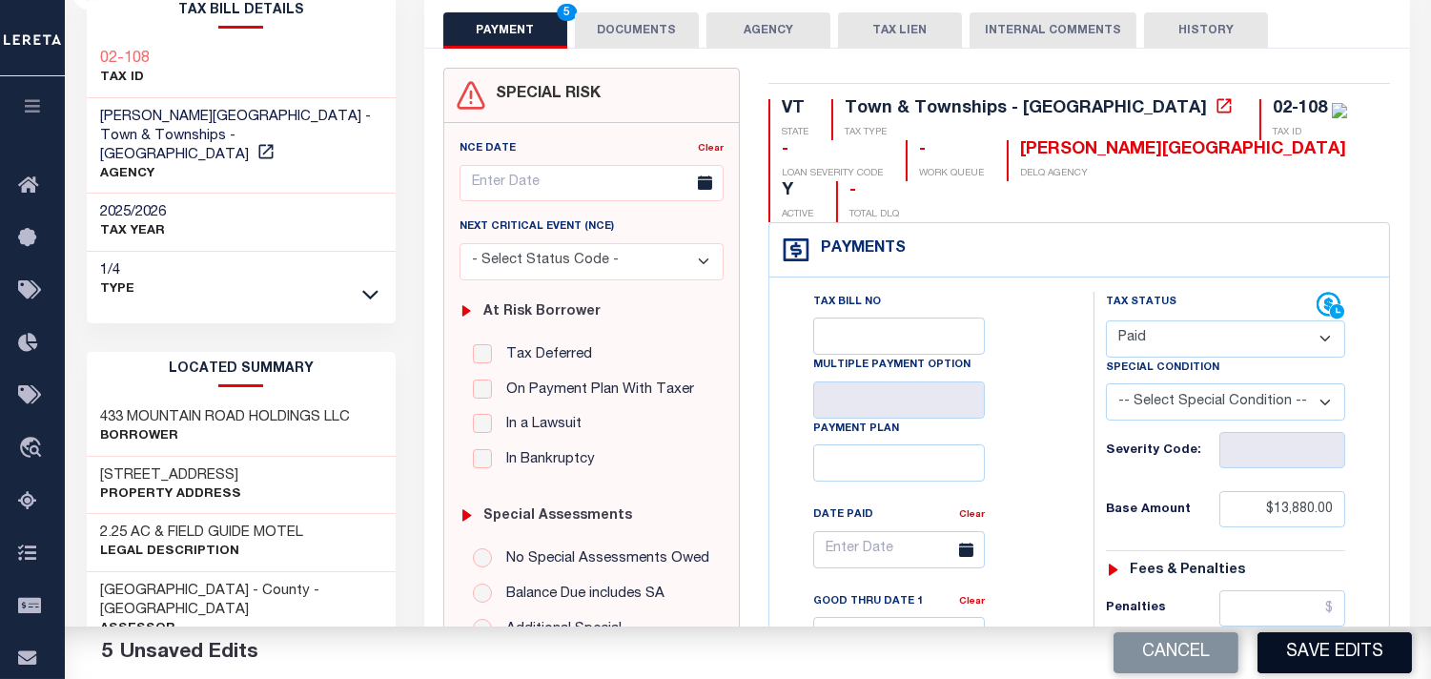
click at [1290, 639] on button "Save Edits" at bounding box center [1335, 652] width 154 height 41
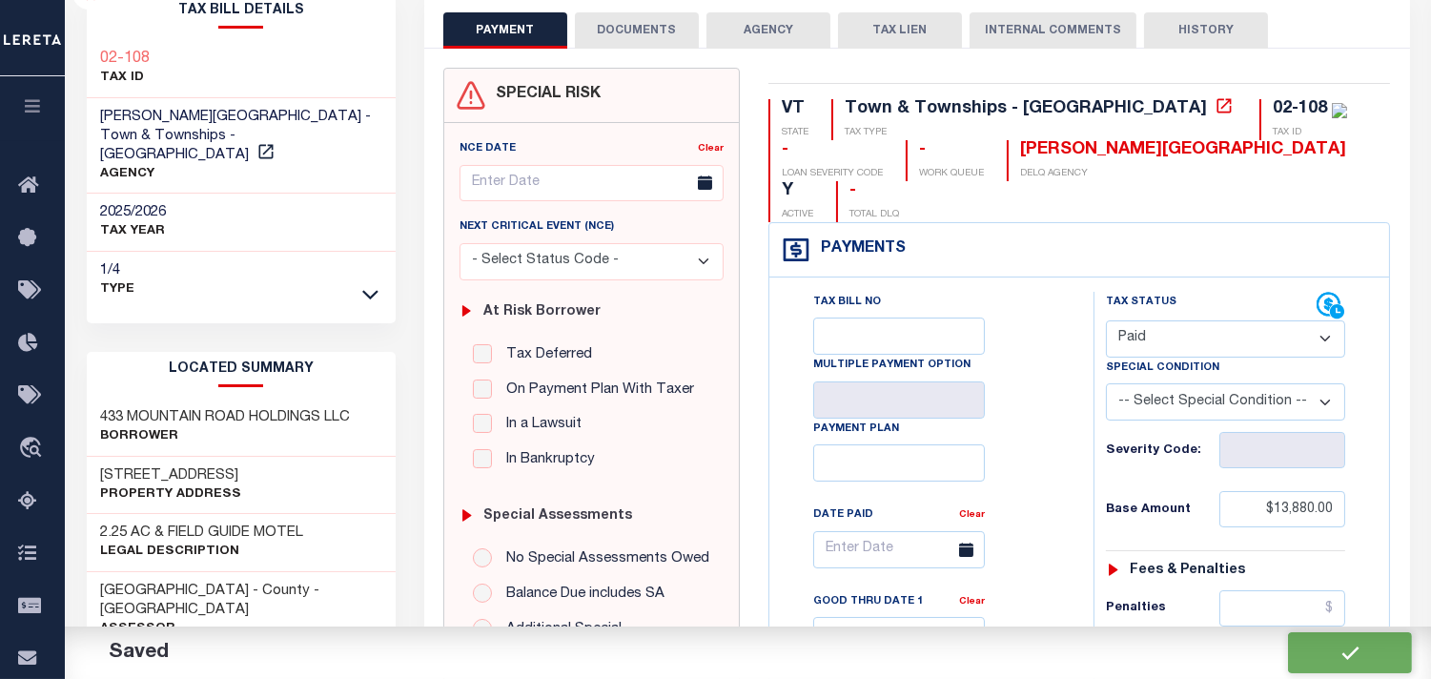
checkbox input "false"
type input "$13,880"
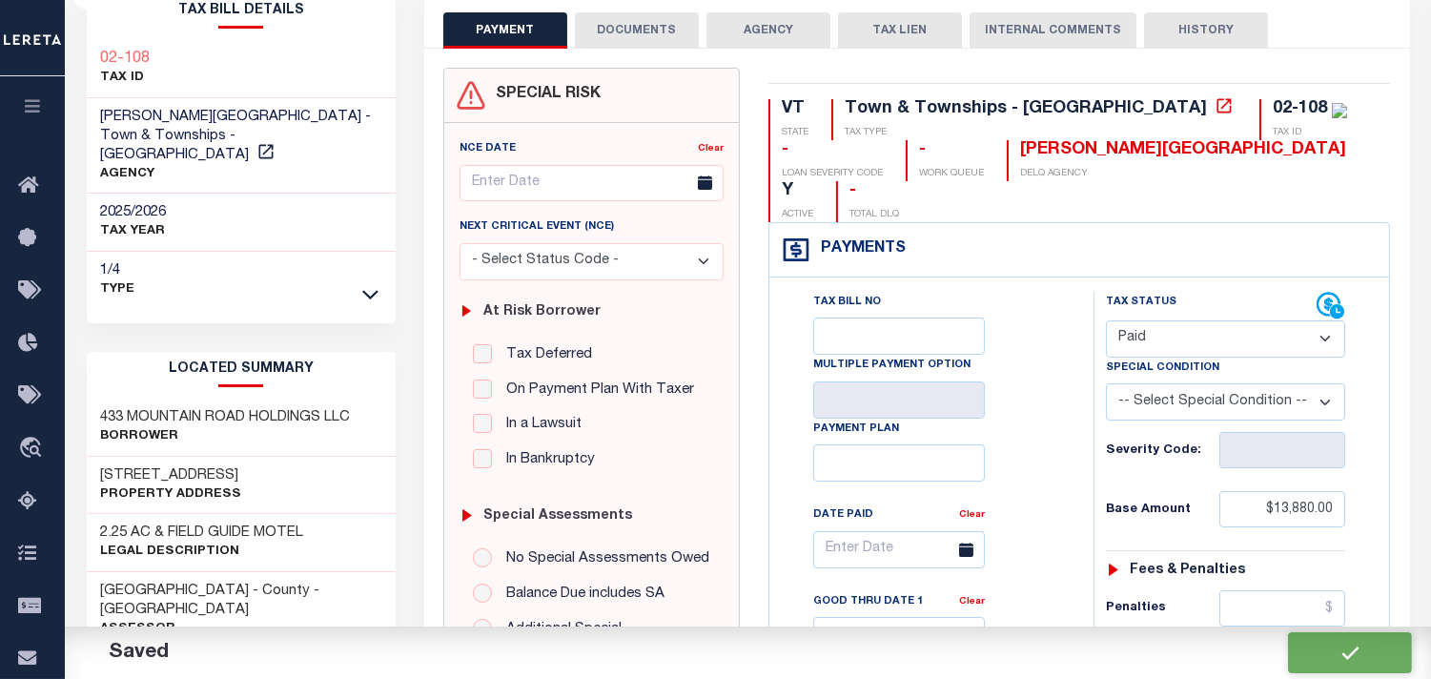
type input "$0"
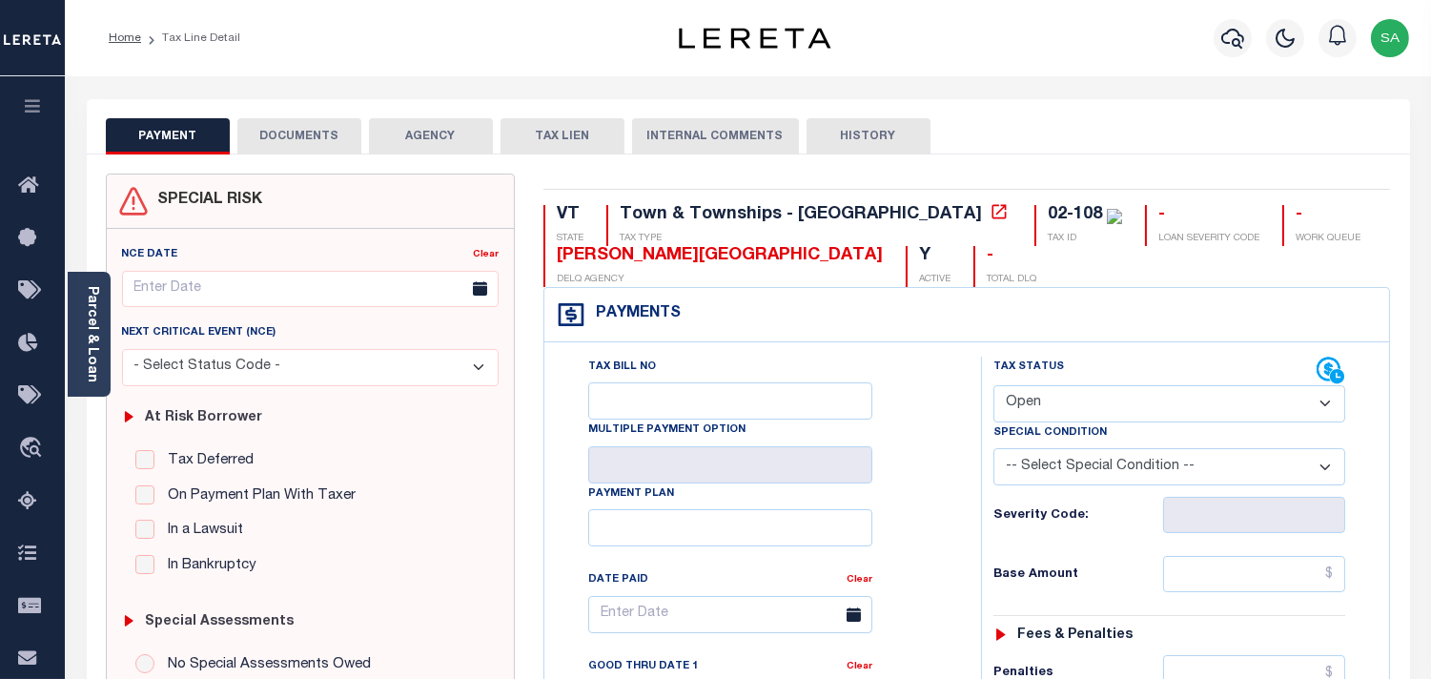
drag, startPoint x: 1078, startPoint y: 389, endPoint x: 1073, endPoint y: 421, distance: 31.8
click at [1078, 392] on select "- Select Status Code - Open Due/Unpaid Paid Incomplete No Tax Due Internal Refu…" at bounding box center [1170, 403] width 352 height 37
select select "PYD"
click at [994, 386] on select "- Select Status Code - Open Due/Unpaid Paid Incomplete No Tax Due Internal Refu…" at bounding box center [1170, 403] width 352 height 37
type input "[DATE]"
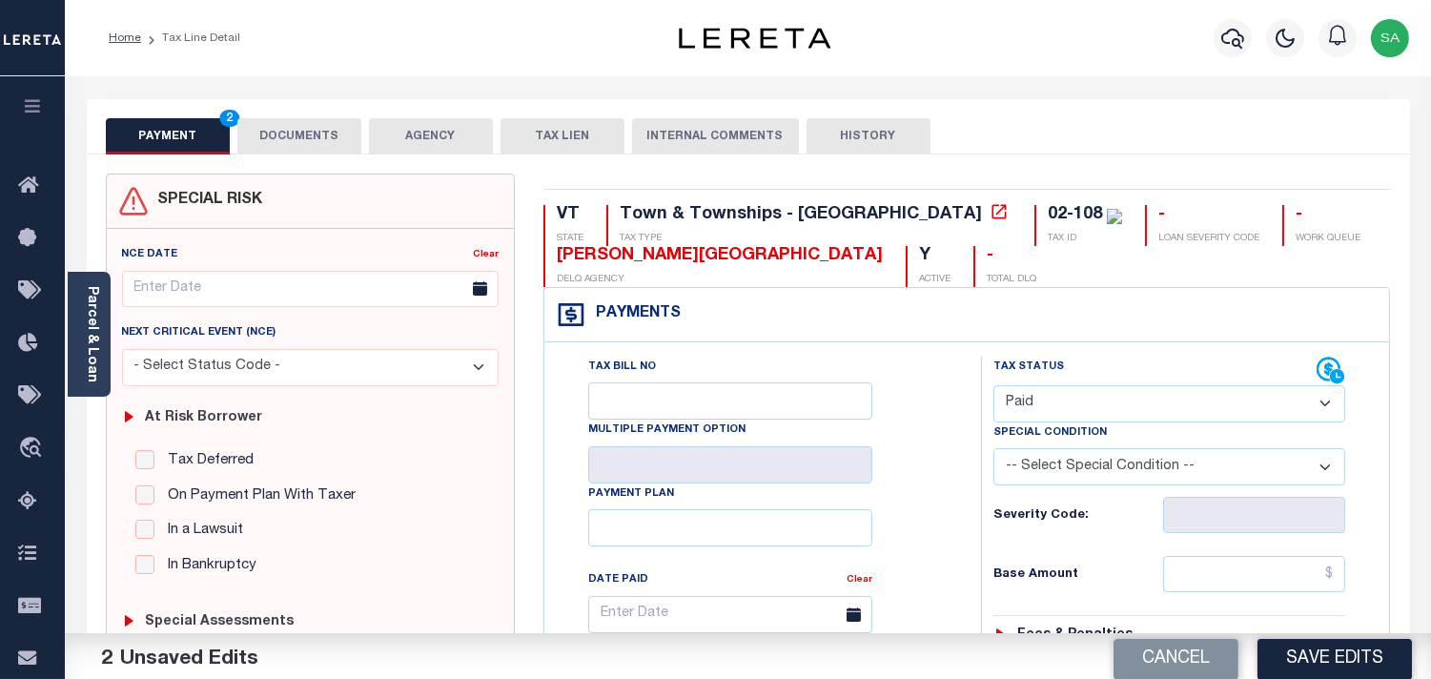
scroll to position [635, 0]
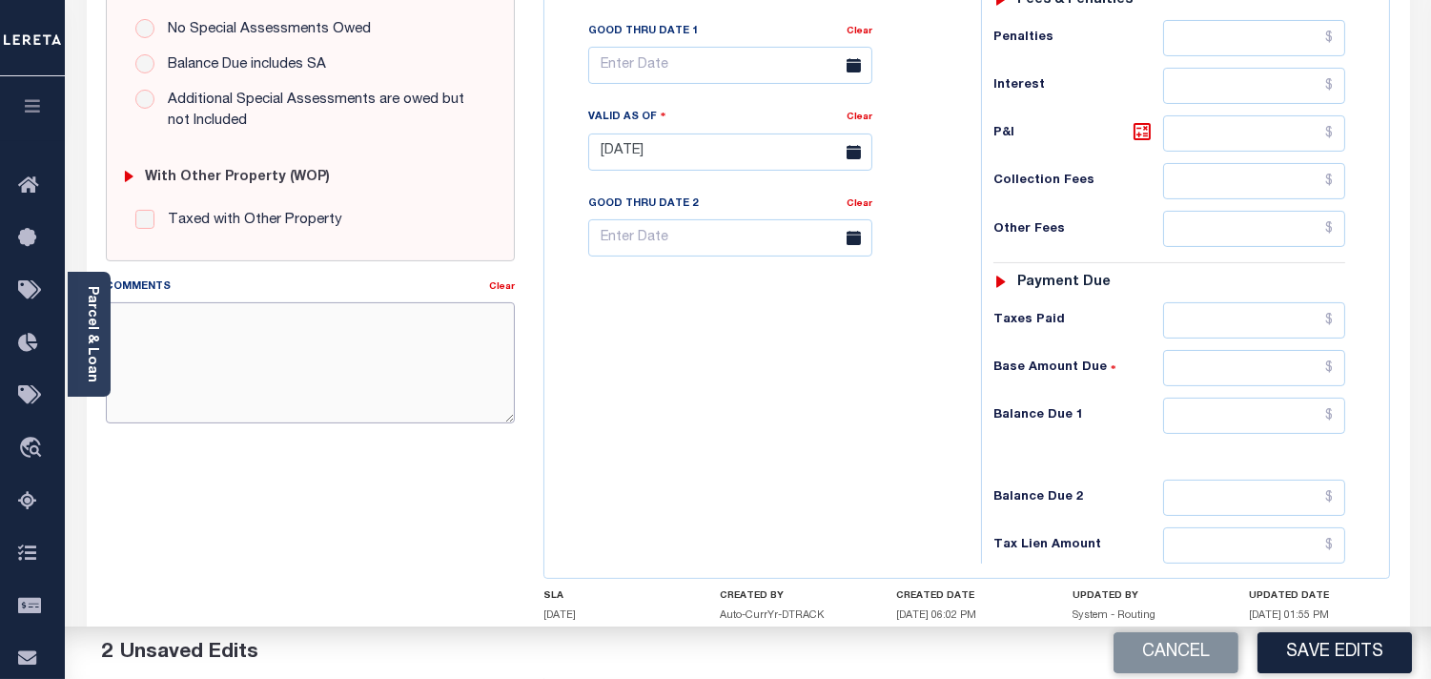
click at [396, 372] on textarea "Comments" at bounding box center [310, 362] width 409 height 120
paste textarea "Information Taken verbally from [PERSON_NAME]."
type textarea "Information Taken verbally from [PERSON_NAME]."
click at [1281, 418] on input "text" at bounding box center [1254, 416] width 182 height 36
type input "$0.00"
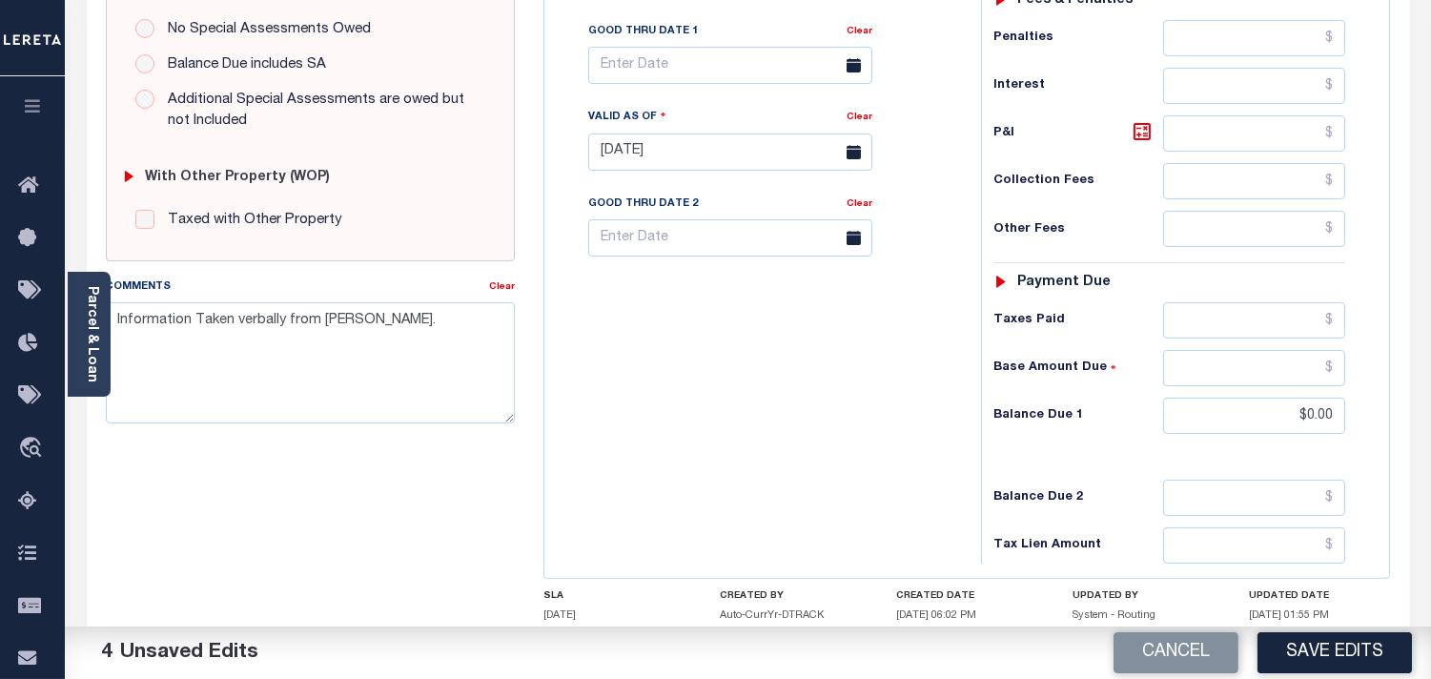
click at [967, 418] on div "Tax Status Status" at bounding box center [1176, 143] width 418 height 842
click at [1331, 651] on button "Save Edits" at bounding box center [1335, 652] width 154 height 41
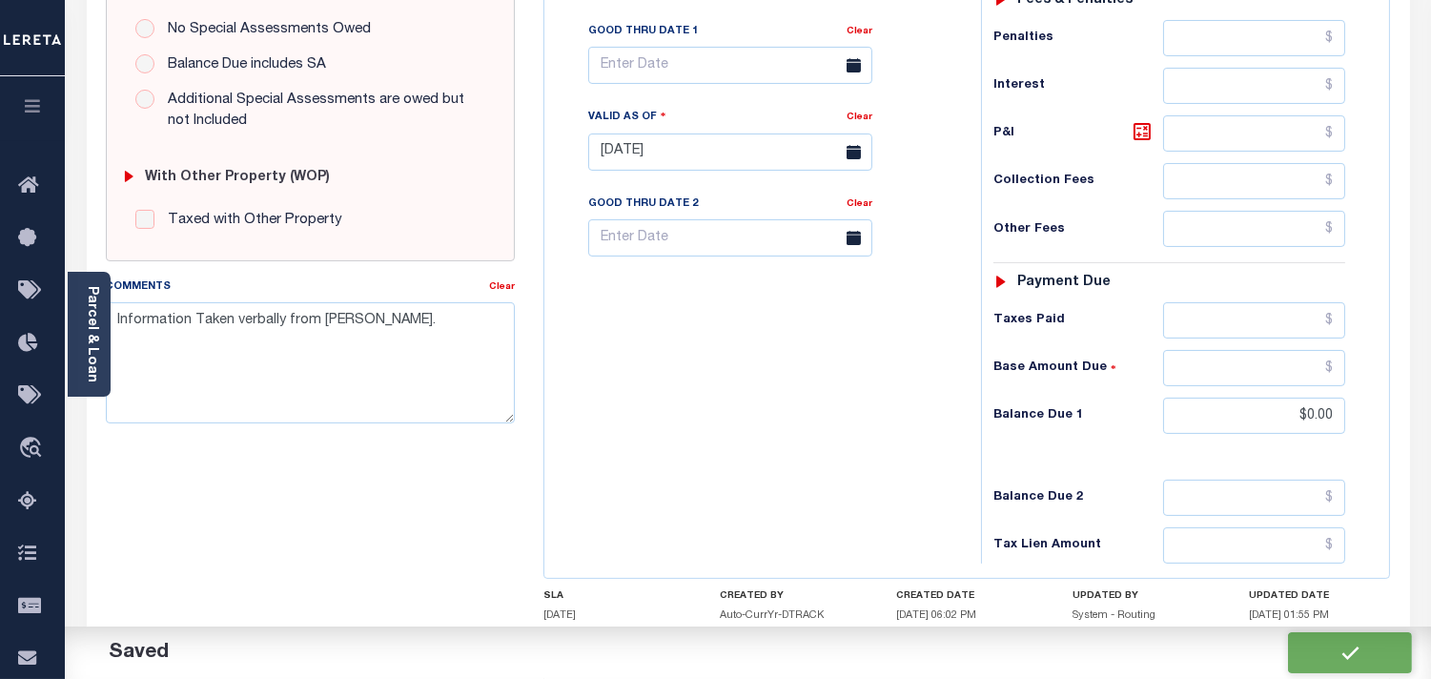
checkbox input "false"
type input "$0"
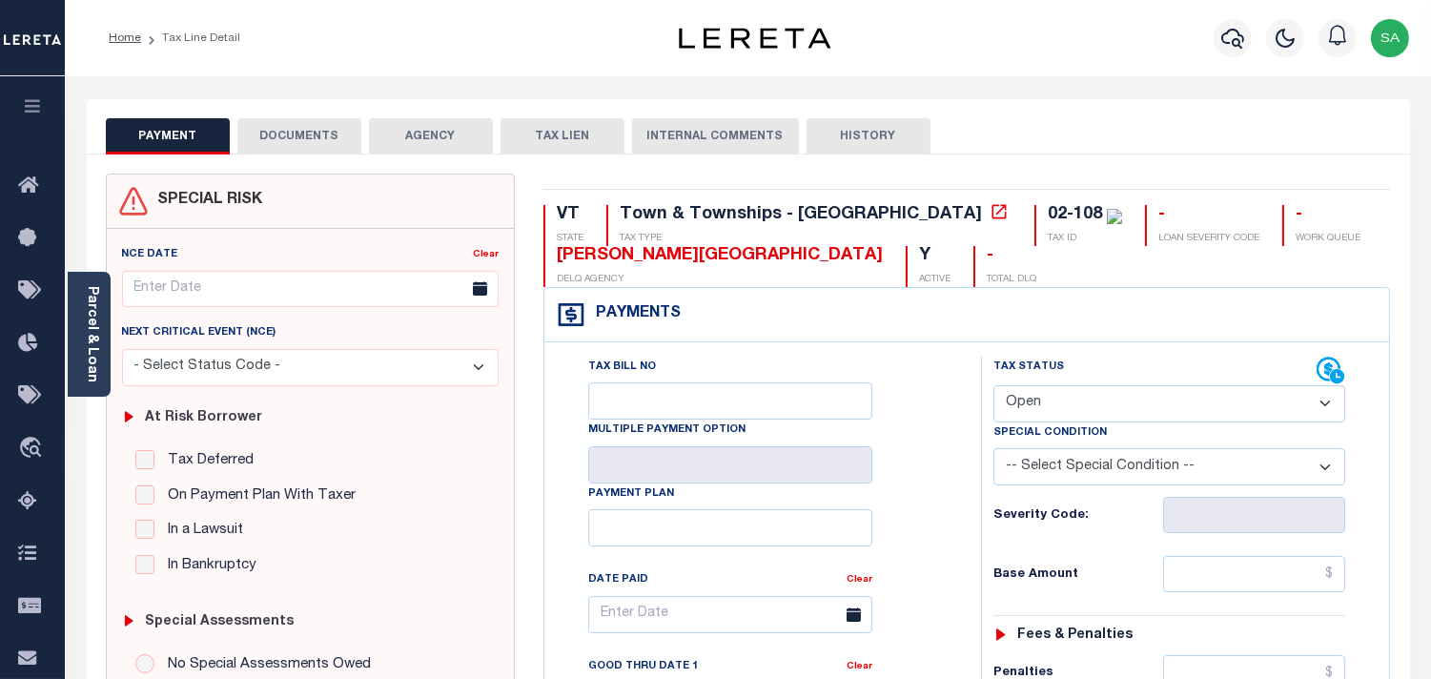
click at [1049, 413] on select "- Select Status Code - Open Due/Unpaid Paid Incomplete No Tax Due Internal Refu…" at bounding box center [1170, 403] width 352 height 37
select select "PYD"
click at [994, 386] on select "- Select Status Code - Open Due/Unpaid Paid Incomplete No Tax Due Internal Refu…" at bounding box center [1170, 403] width 352 height 37
type input "[DATE]"
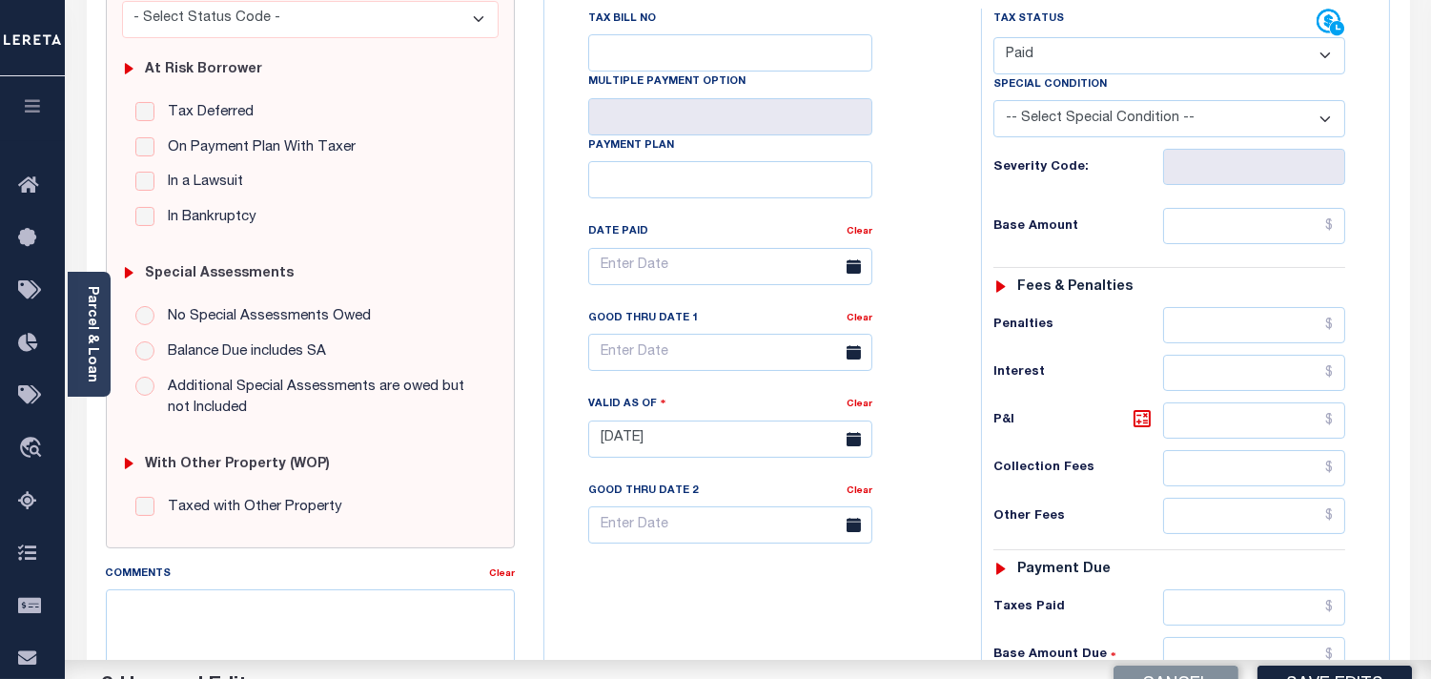
scroll to position [529, 0]
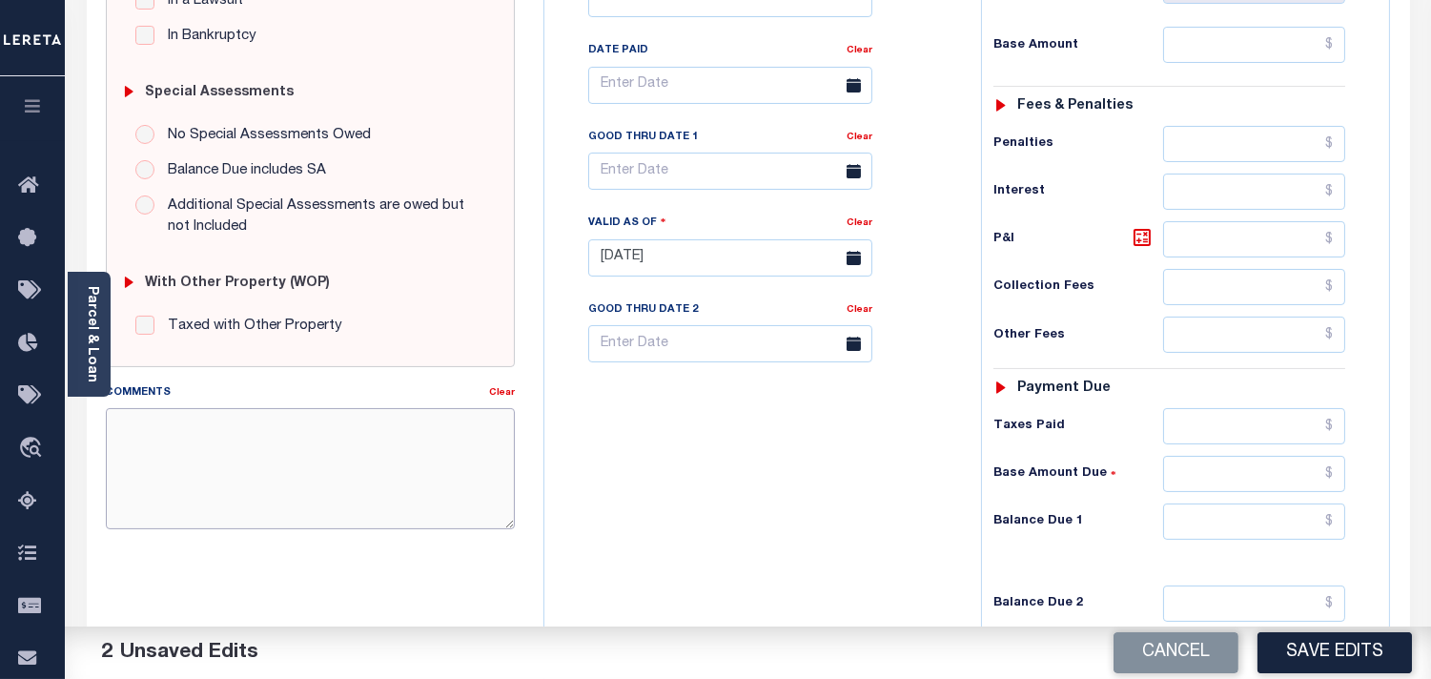
click at [399, 454] on textarea "Comments" at bounding box center [310, 468] width 409 height 120
paste textarea "Information Taken verbally from [PERSON_NAME]."
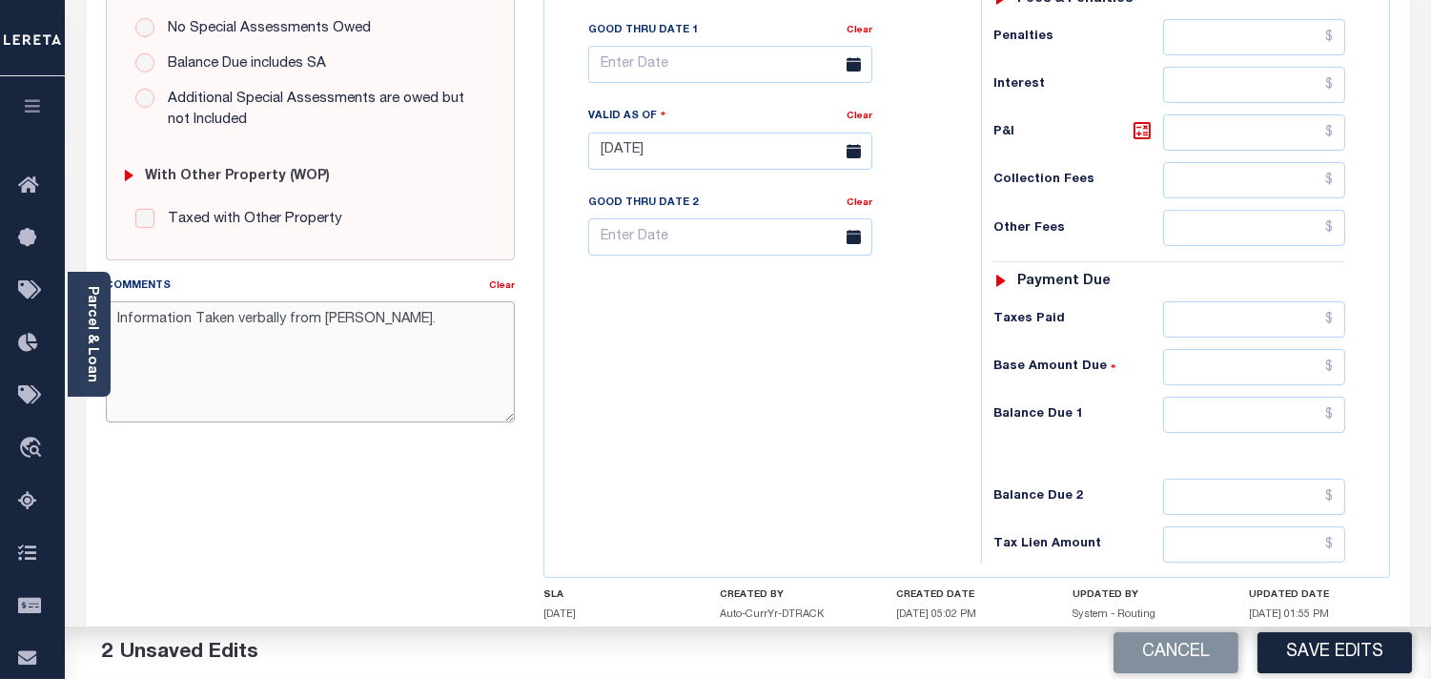
scroll to position [768, 0]
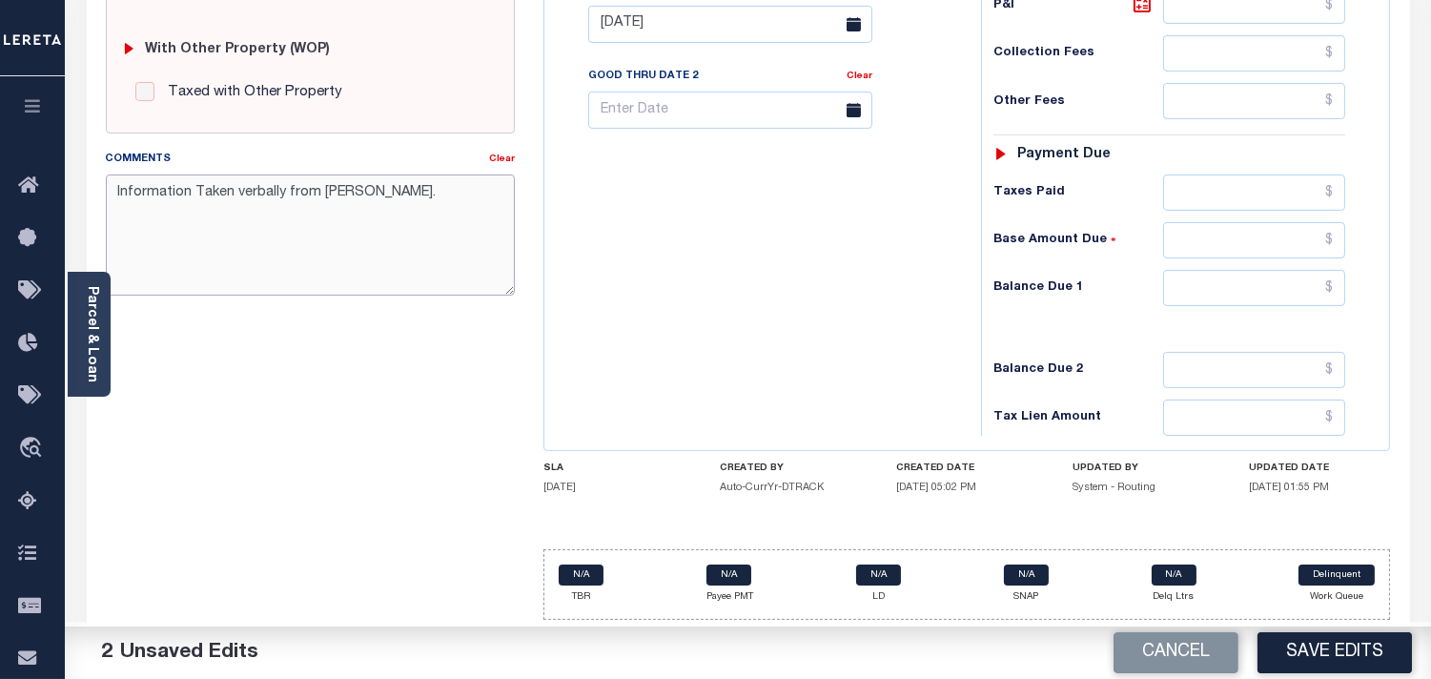
type textarea "Information Taken verbally from [PERSON_NAME]."
click at [1246, 289] on input "text" at bounding box center [1254, 288] width 182 height 36
type input "$0.00"
drag, startPoint x: 731, startPoint y: 287, endPoint x: 872, endPoint y: 405, distance: 183.4
click at [731, 287] on div "Tax Bill No Multiple Payment Option Payment Plan Clear" at bounding box center [758, 15] width 418 height 842
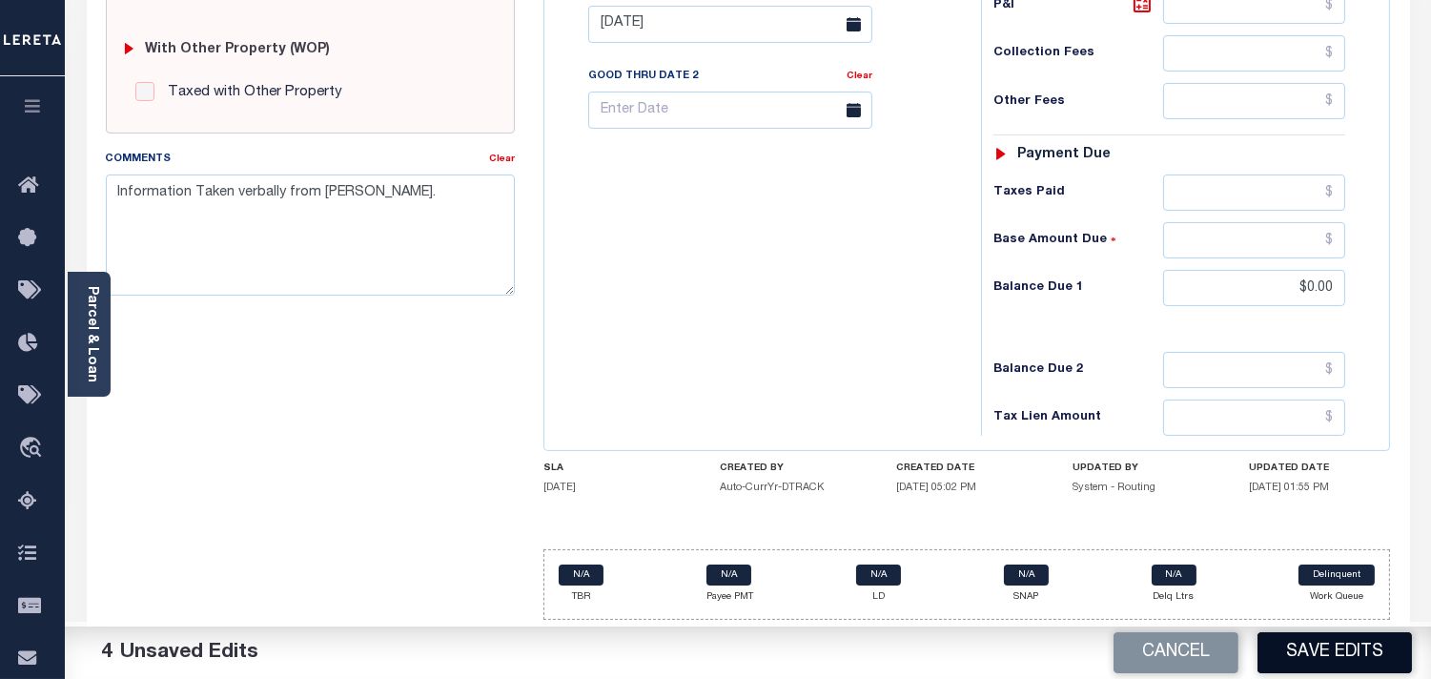
click at [1288, 652] on button "Save Edits" at bounding box center [1335, 652] width 154 height 41
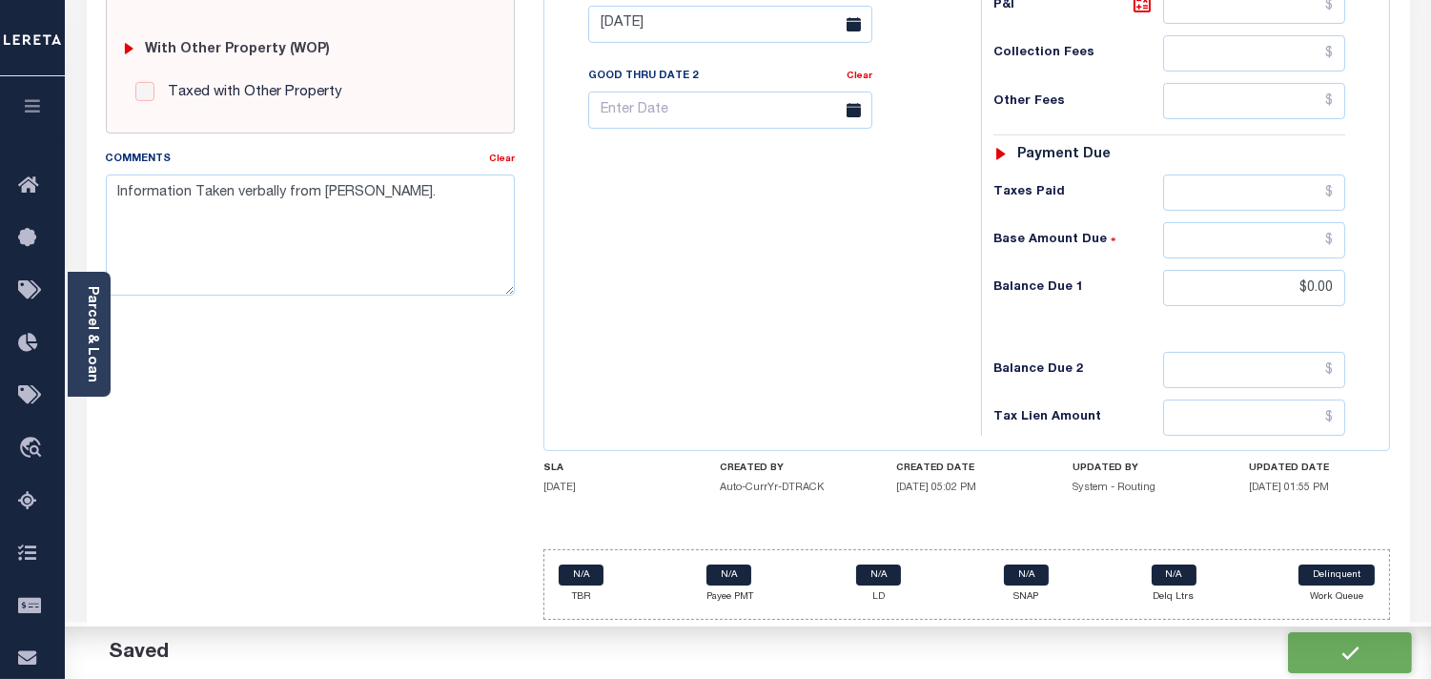
checkbox input "false"
type input "$0"
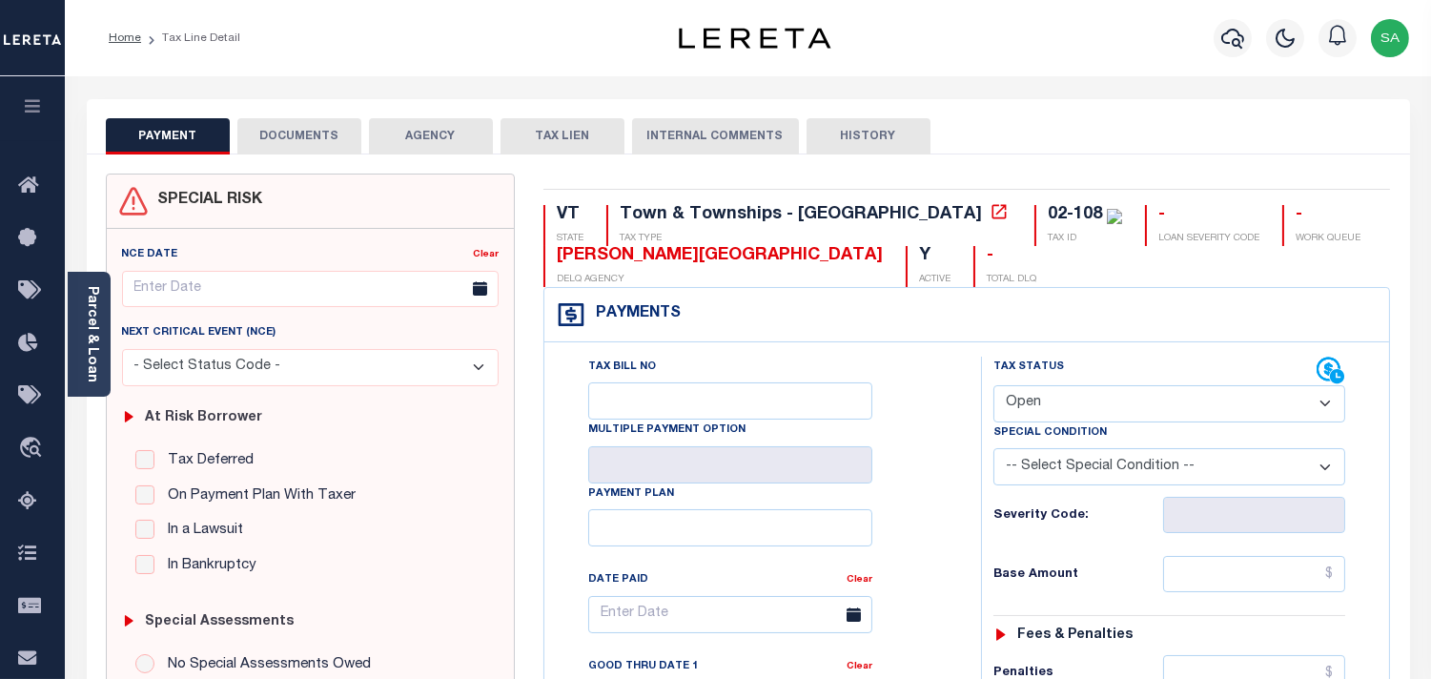
drag, startPoint x: 1094, startPoint y: 402, endPoint x: 1092, endPoint y: 416, distance: 13.5
click at [1093, 404] on select "- Select Status Code - Open Due/Unpaid Paid Incomplete No Tax Due Internal Refu…" at bounding box center [1170, 403] width 352 height 37
select select "PYD"
click at [994, 386] on select "- Select Status Code - Open Due/Unpaid Paid Incomplete No Tax Due Internal Refu…" at bounding box center [1170, 403] width 352 height 37
type input "[DATE]"
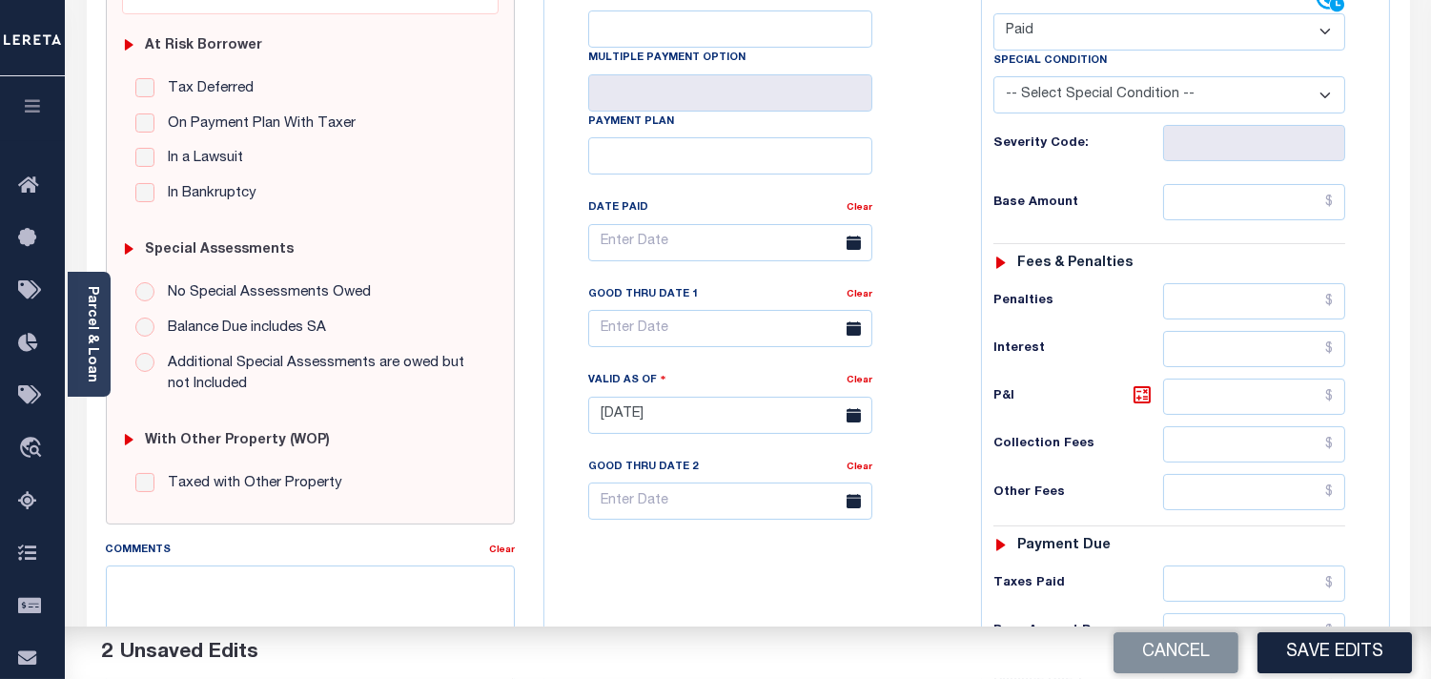
scroll to position [529, 0]
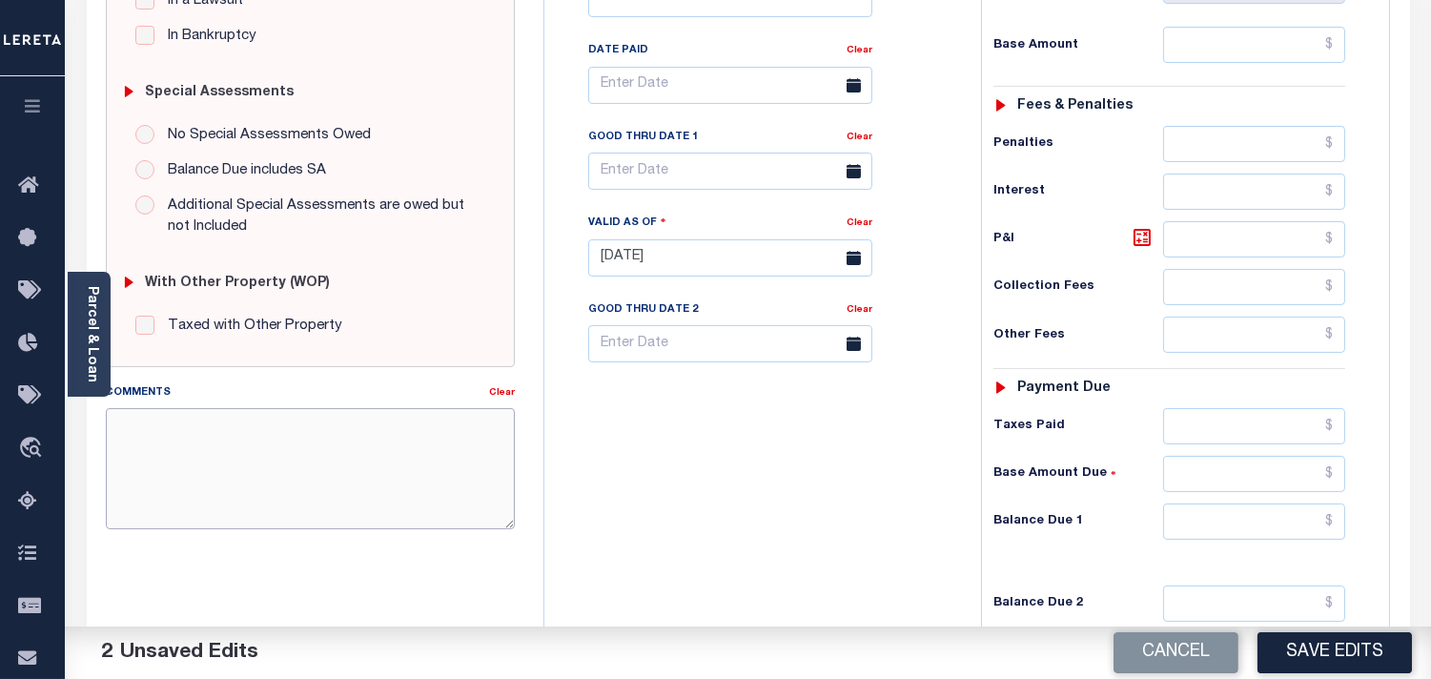
click at [433, 477] on textarea "Comments" at bounding box center [310, 468] width 409 height 120
paste textarea "Information Taken verbally from [PERSON_NAME]."
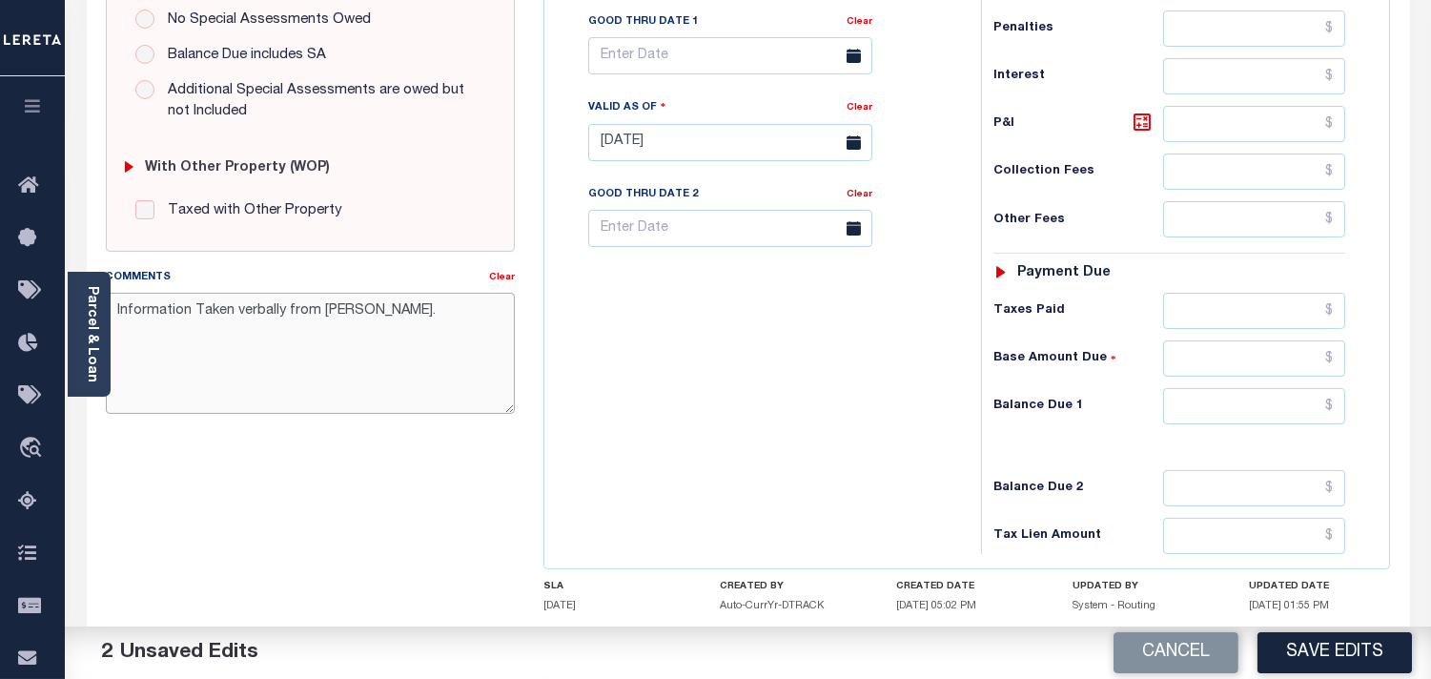
scroll to position [768, 0]
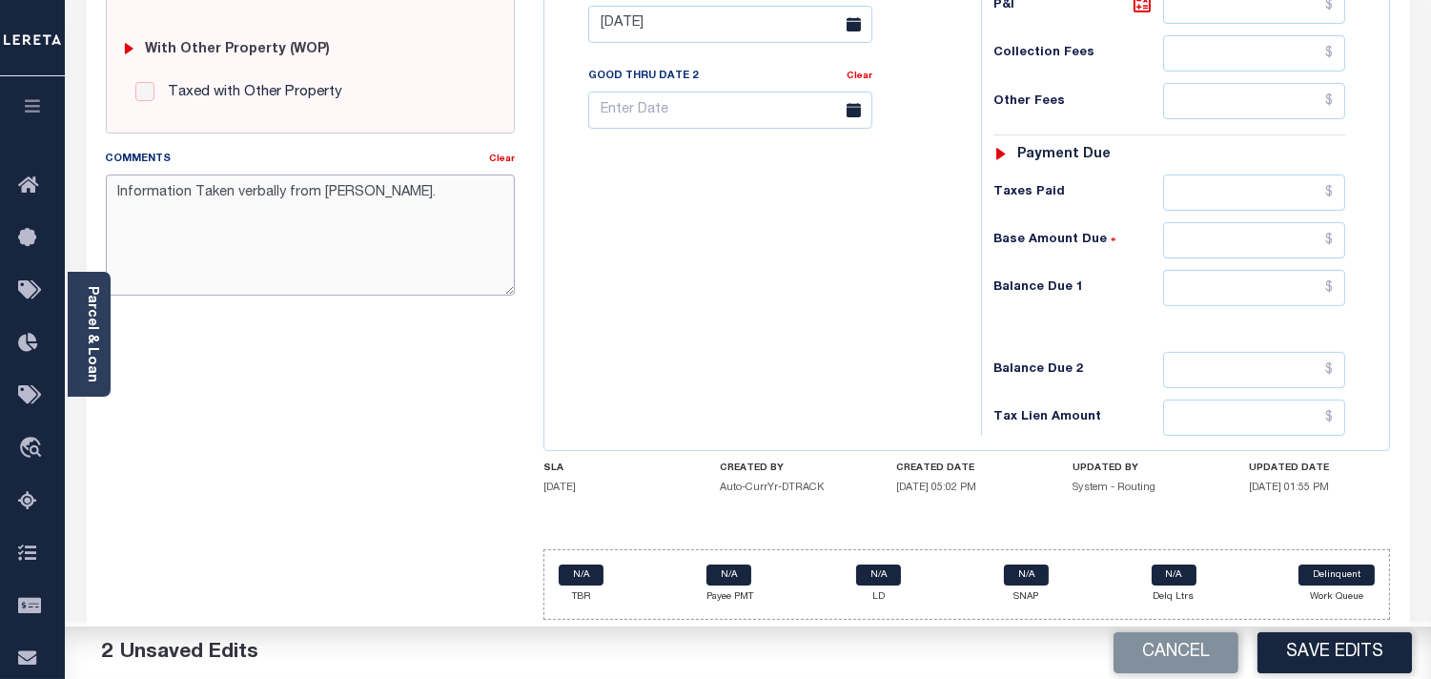
type textarea "Information Taken verbally from [PERSON_NAME]."
drag, startPoint x: 1199, startPoint y: 282, endPoint x: 1181, endPoint y: 286, distance: 18.5
click at [1199, 282] on input "text" at bounding box center [1254, 288] width 182 height 36
type input "$0.00"
click at [833, 298] on div "Tax Bill No Multiple Payment Option Payment Plan Clear" at bounding box center [758, 15] width 418 height 842
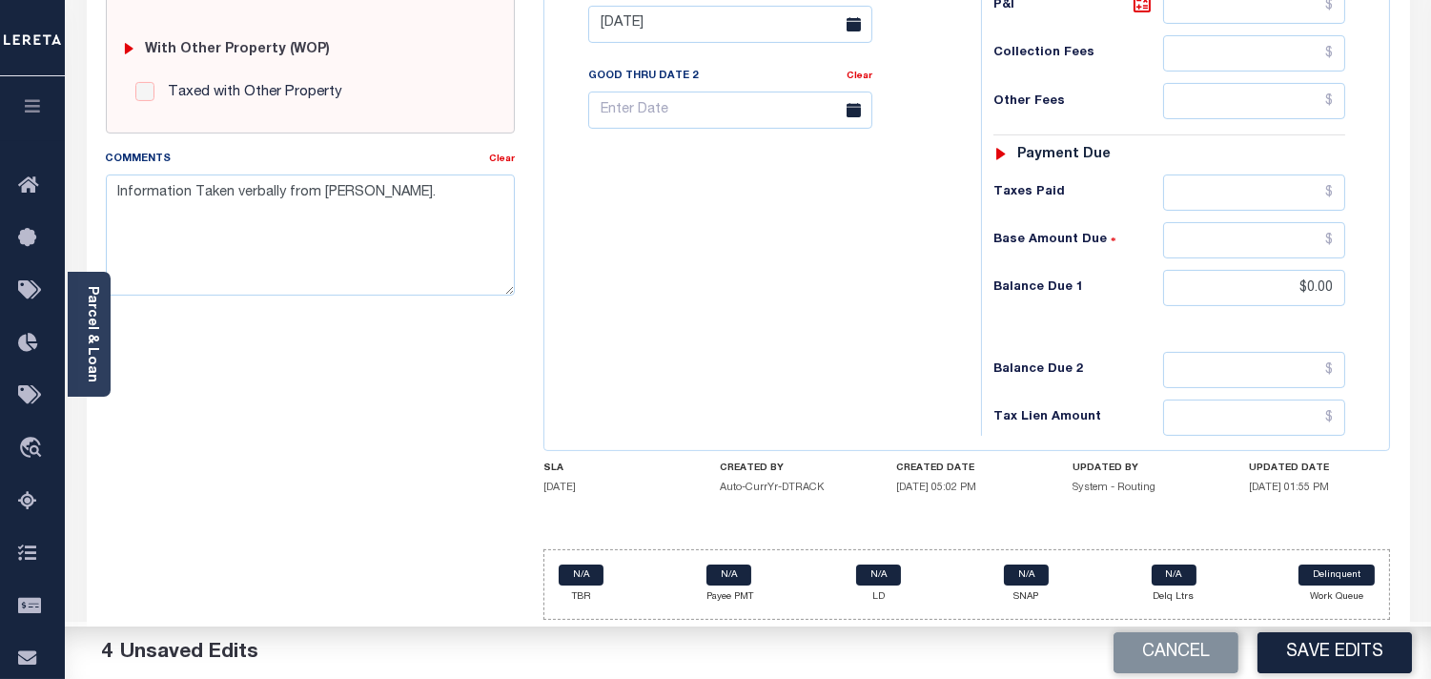
scroll to position [238, 0]
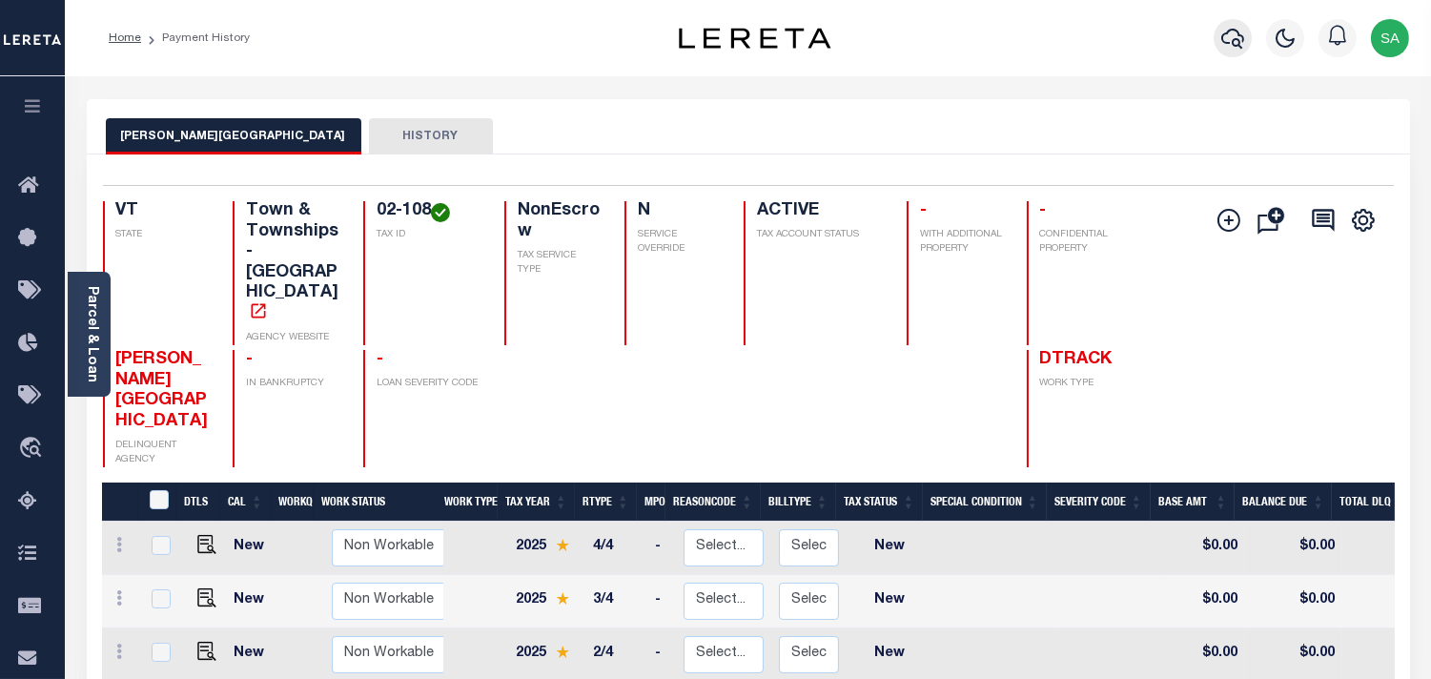
click at [1233, 36] on icon "button" at bounding box center [1233, 38] width 23 height 23
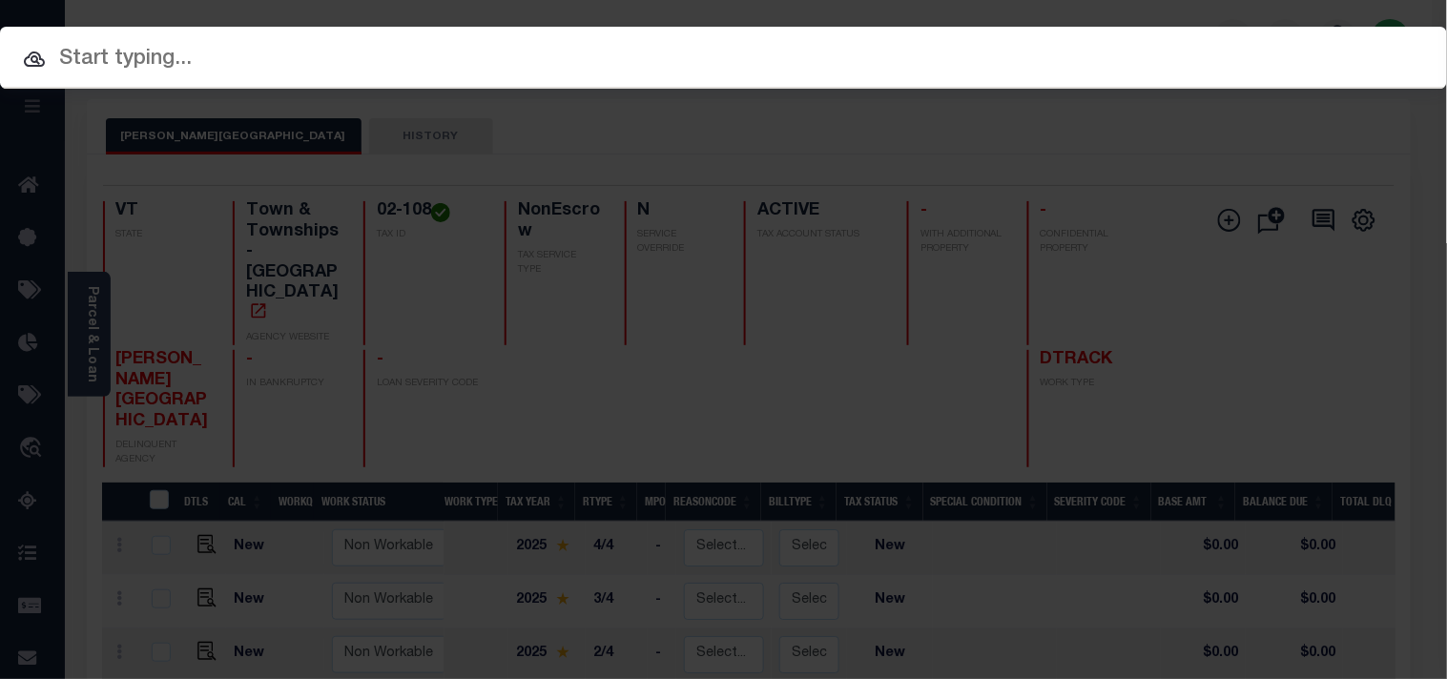
click at [1174, 43] on div "Include Loans TBM Customers Borrowers Payments (Lender Non-Disb) Payments (Lend…" at bounding box center [723, 339] width 1447 height 679
click at [1103, 58] on input "text" at bounding box center [723, 59] width 1447 height 33
paste input "25100ND"
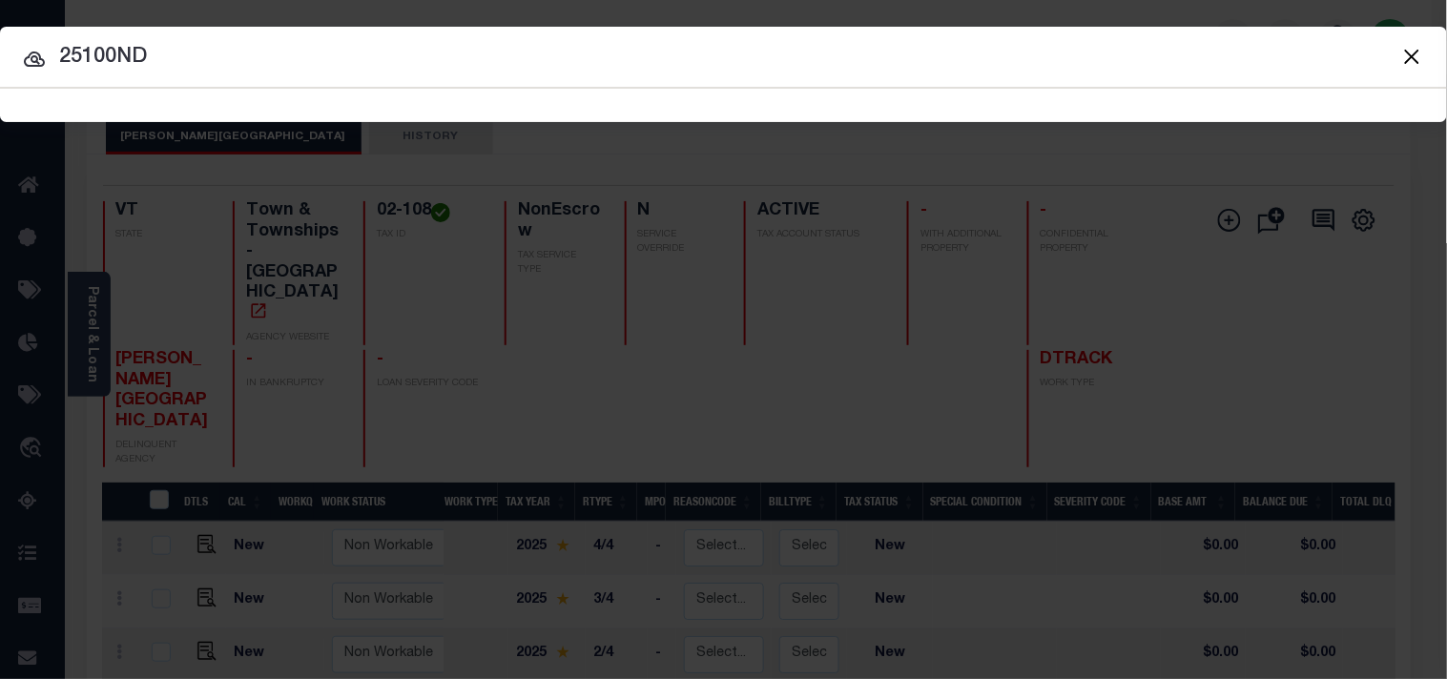
type input "25100ND"
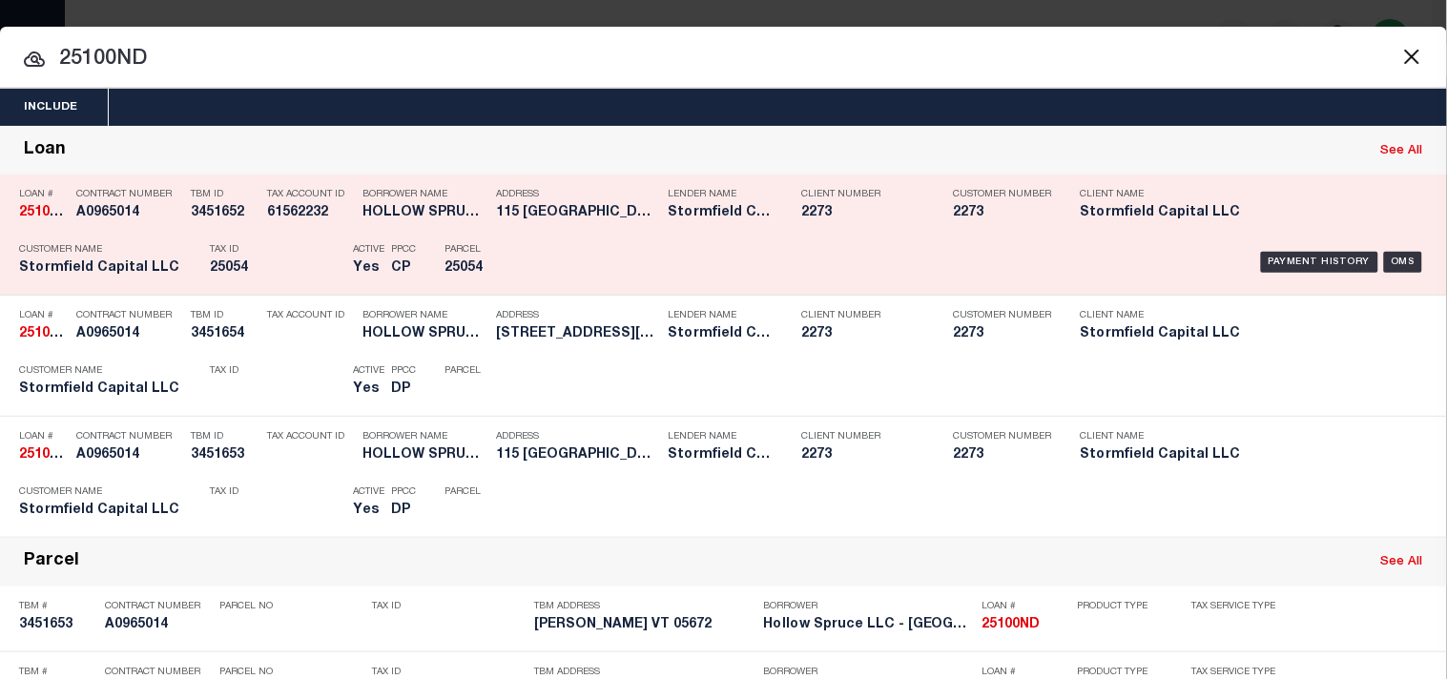
click at [525, 258] on div "Parcel 25054" at bounding box center [487, 262] width 86 height 55
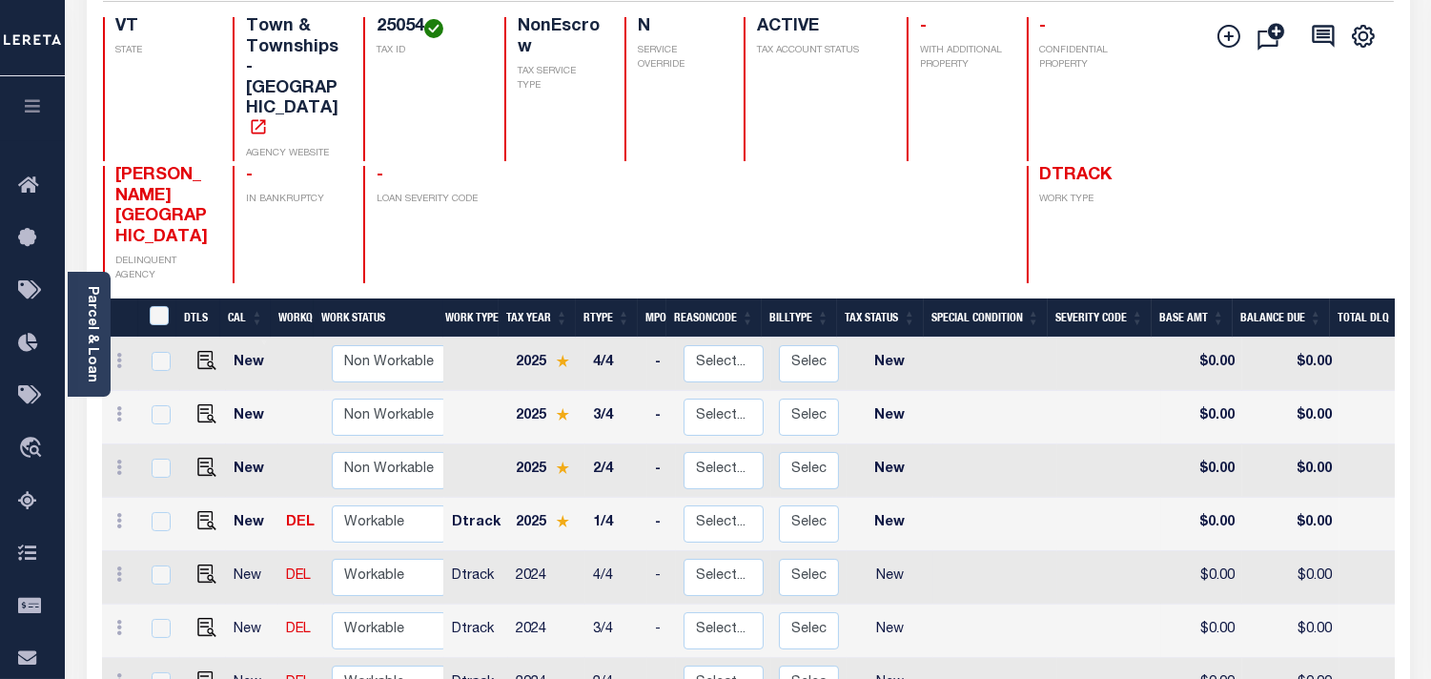
scroll to position [212, 0]
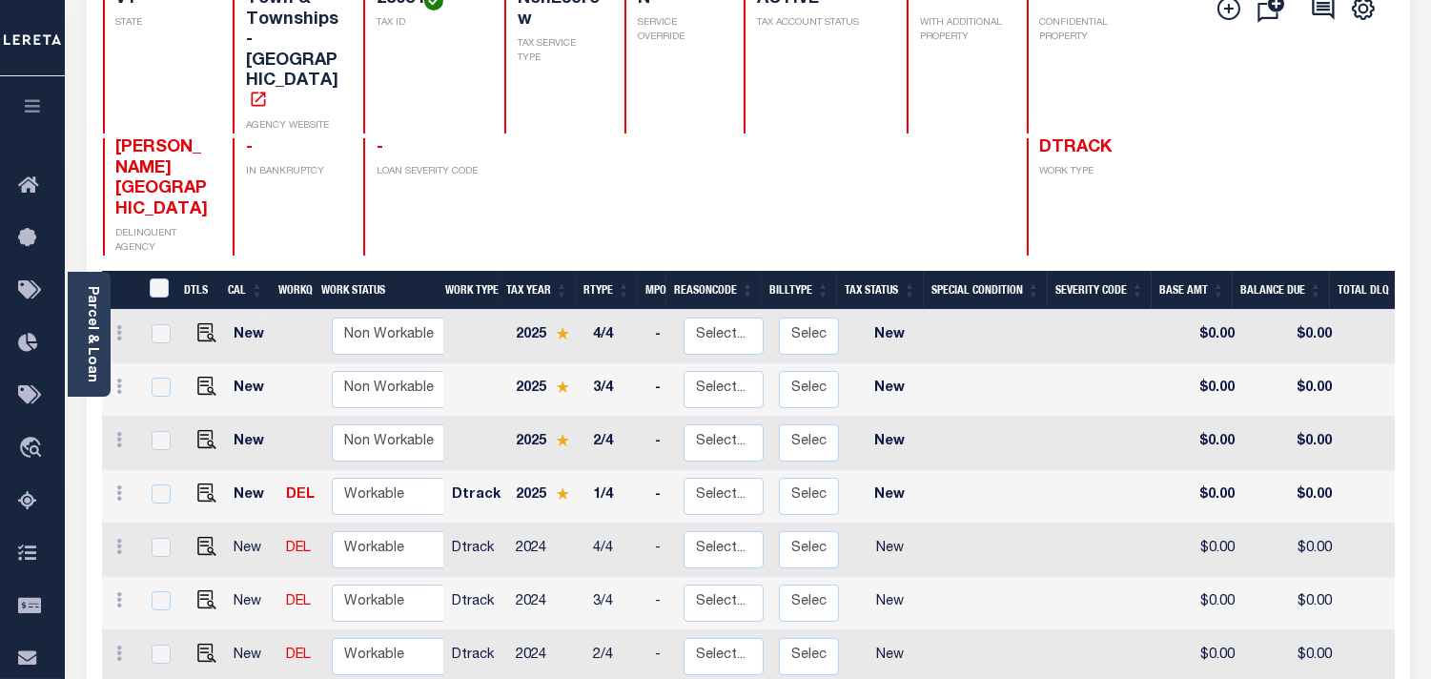
click at [98, 339] on link "Parcel & Loan" at bounding box center [91, 334] width 13 height 96
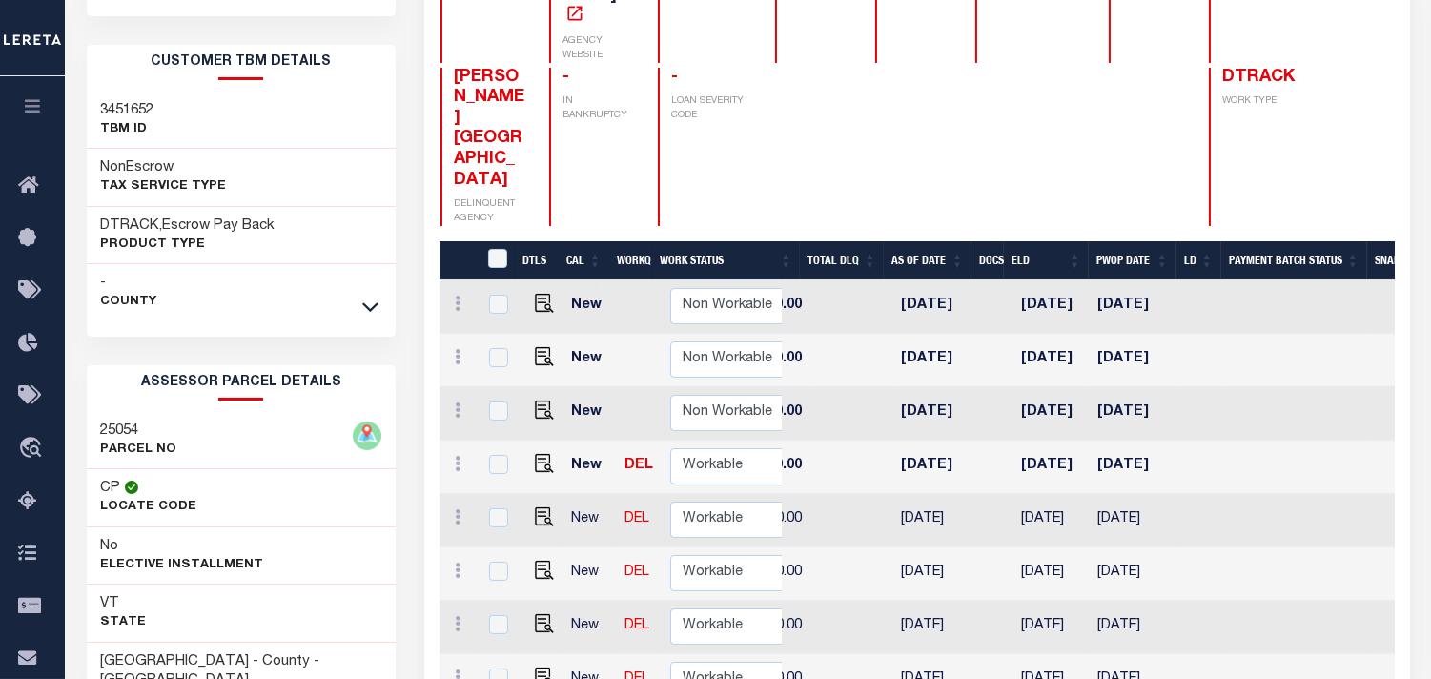
scroll to position [0, 898]
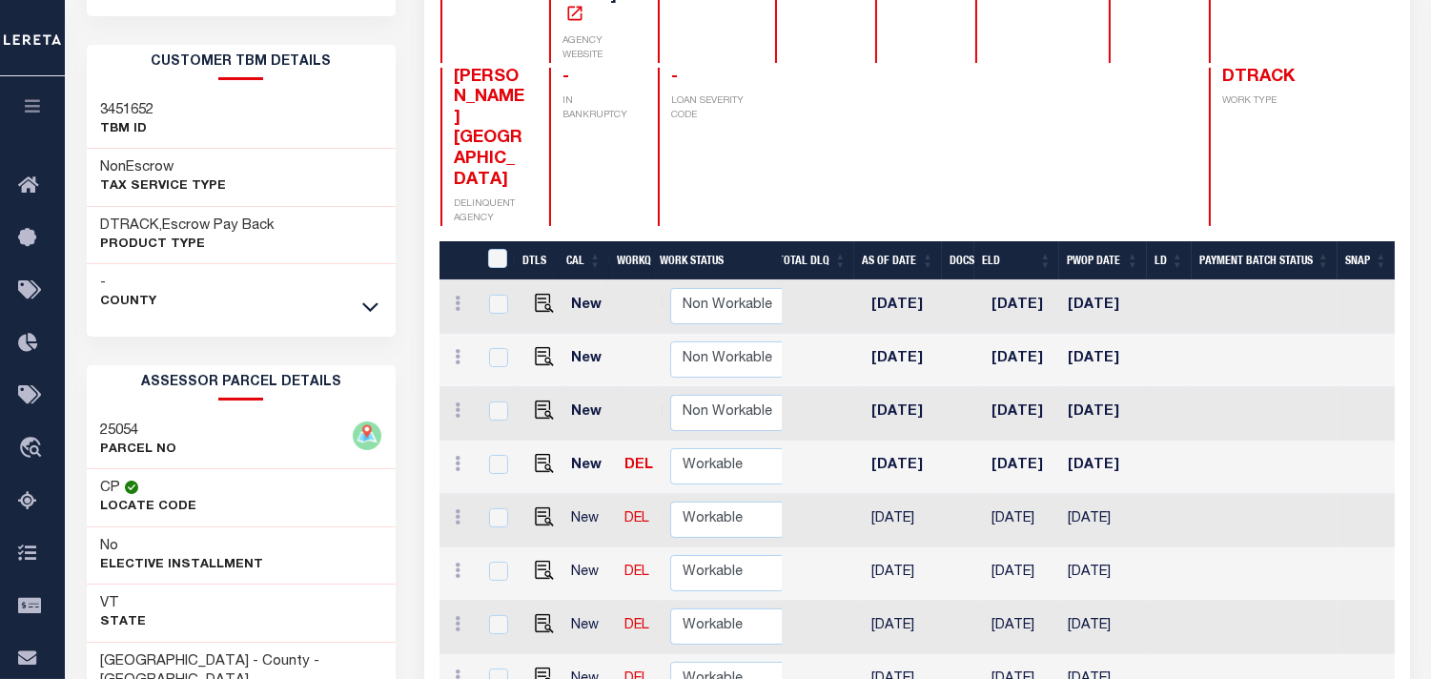
click at [1030, 313] on tbody "New Non Workable Workable 2025 4/4 - Select... Payment Reversal Taxable Value C…" at bounding box center [468, 493] width 1853 height 427
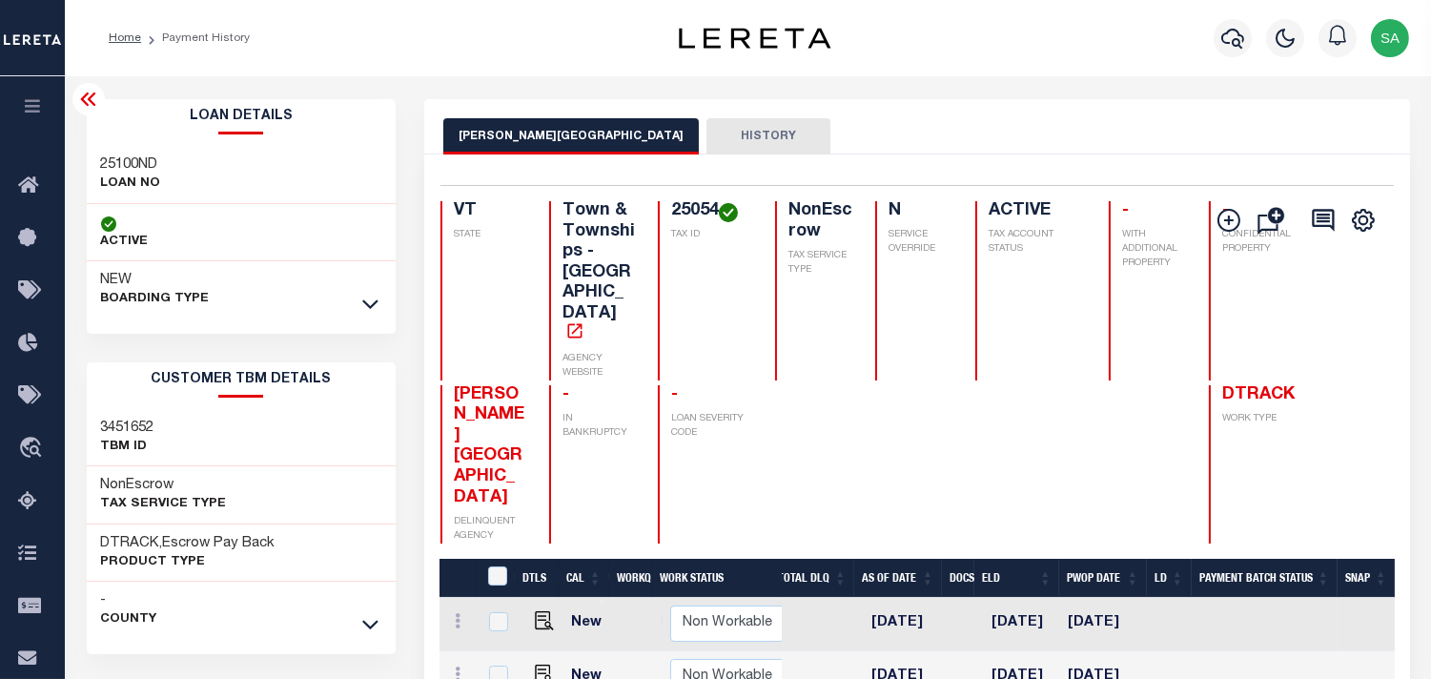
click at [360, 299] on link at bounding box center [371, 303] width 22 height 13
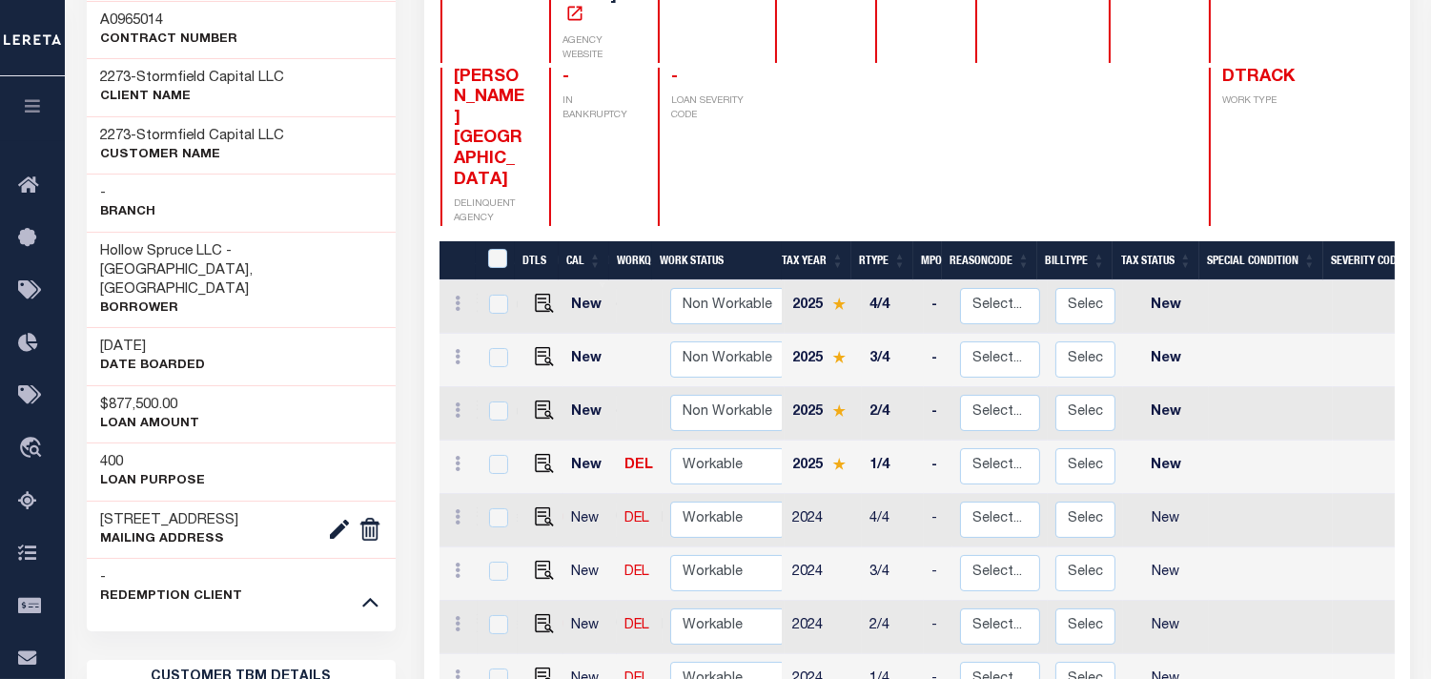
scroll to position [0, 51]
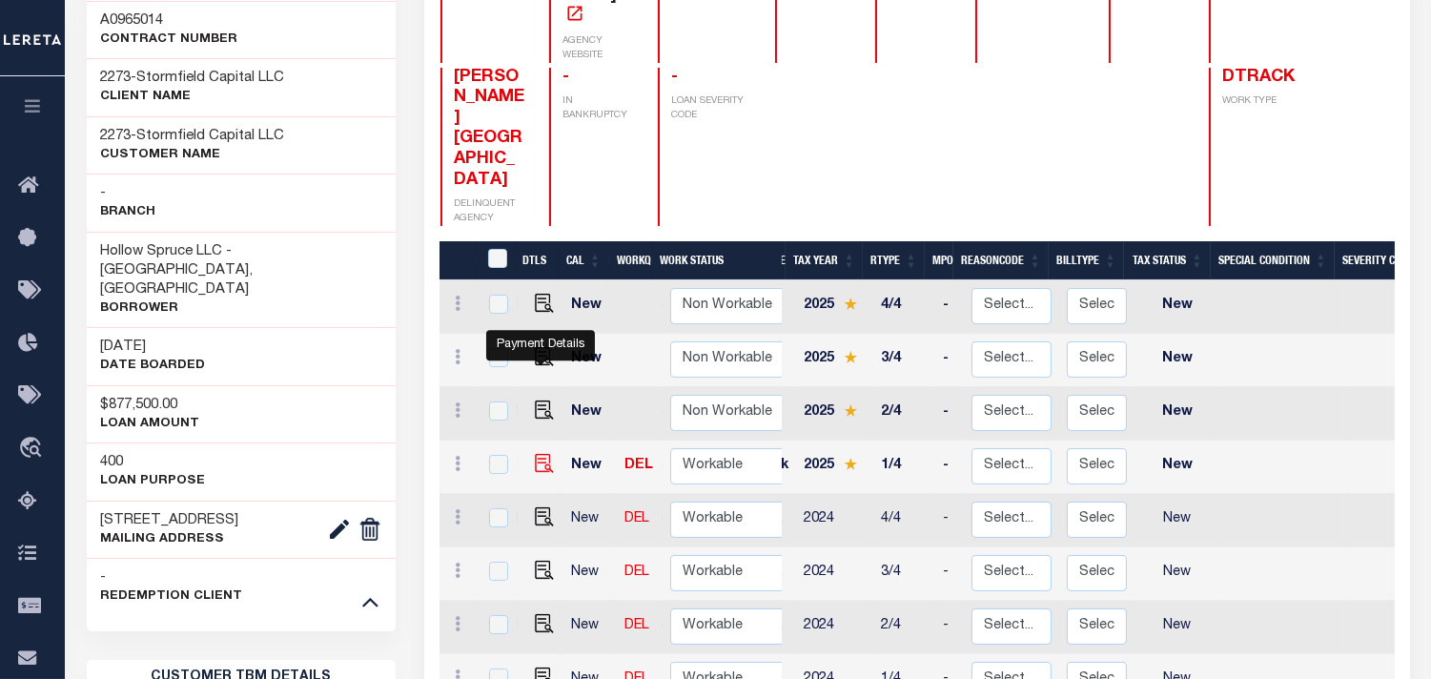
click at [545, 454] on img "" at bounding box center [544, 463] width 19 height 19
checkbox input "true"
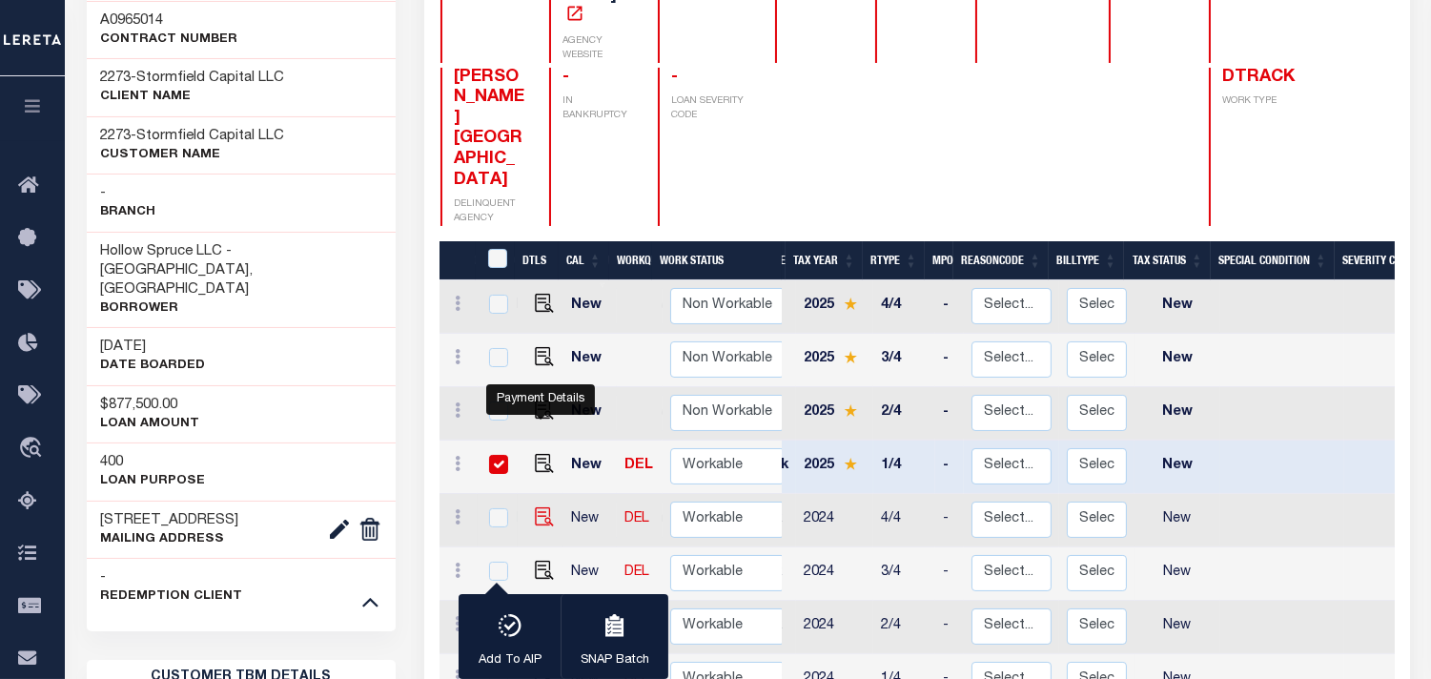
click at [539, 507] on img "" at bounding box center [544, 516] width 19 height 19
checkbox input "true"
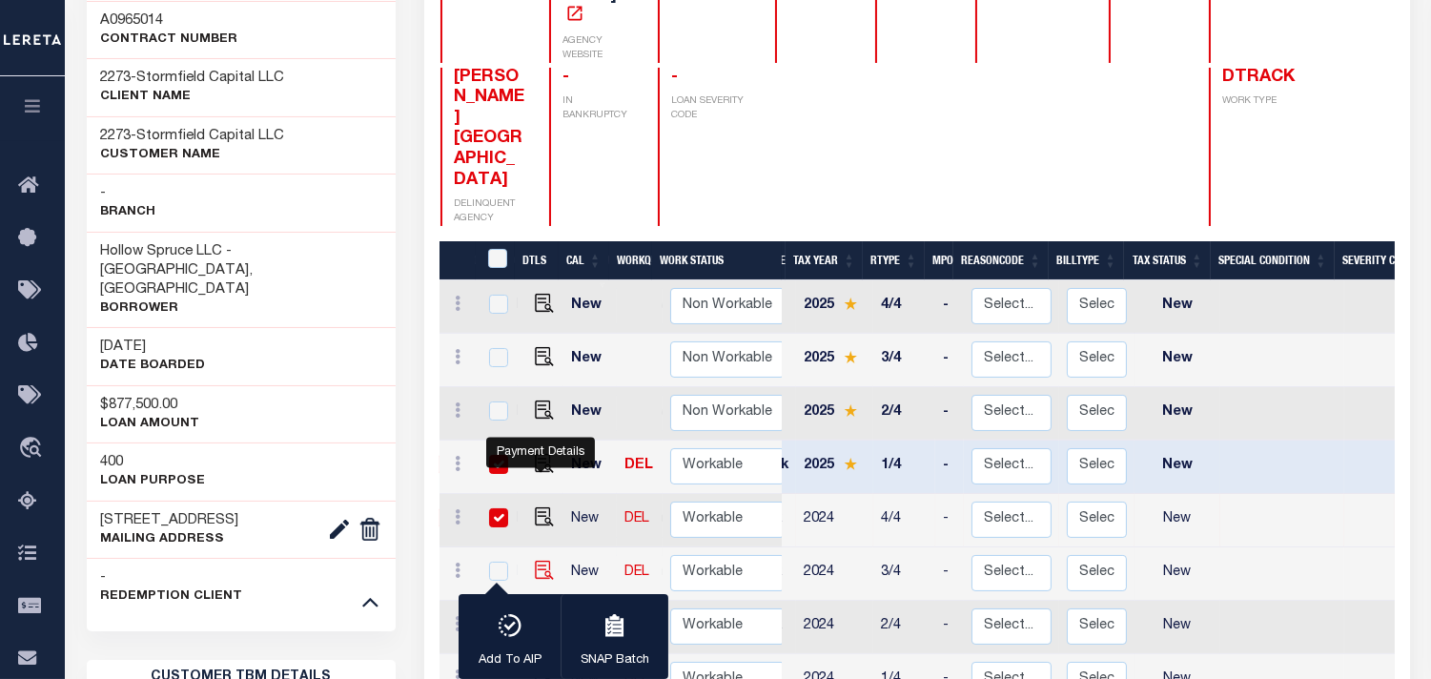
click at [537, 561] on img "" at bounding box center [544, 570] width 19 height 19
checkbox input "true"
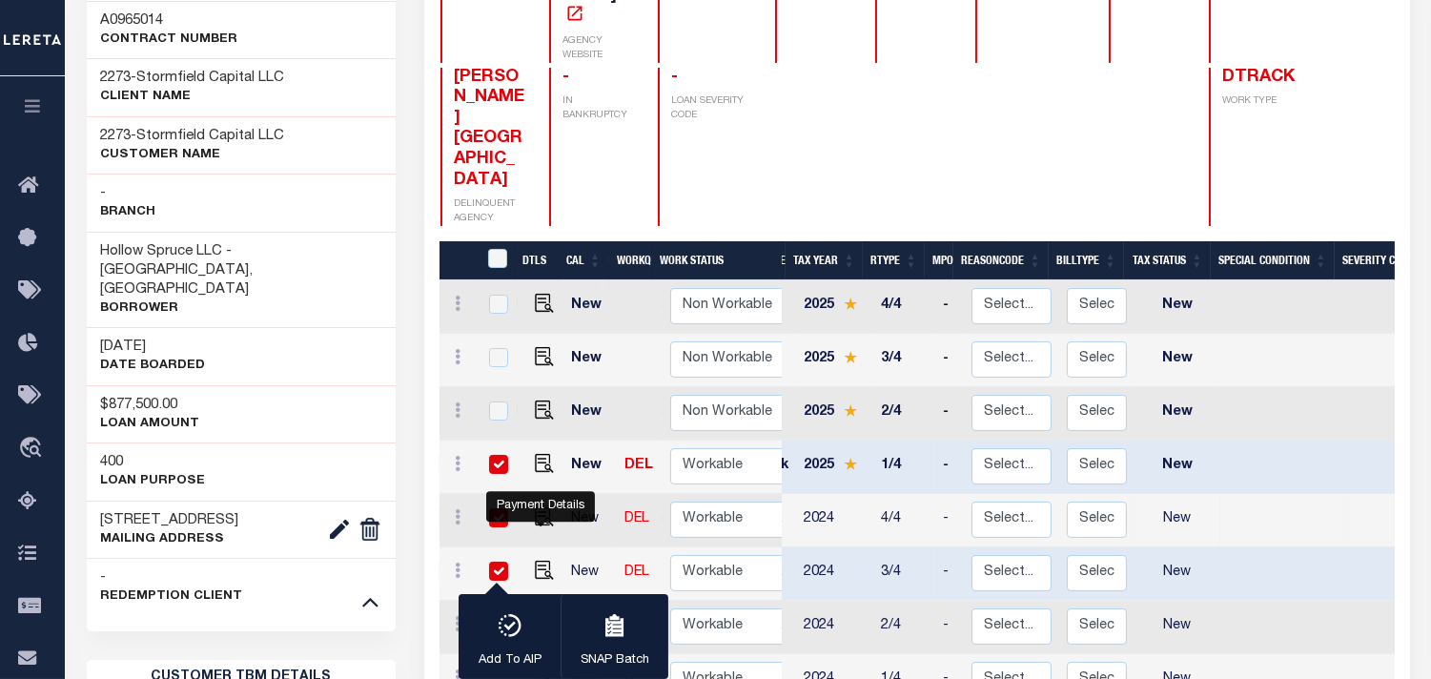
click at [537, 614] on img "" at bounding box center [544, 623] width 19 height 19
checkbox input "true"
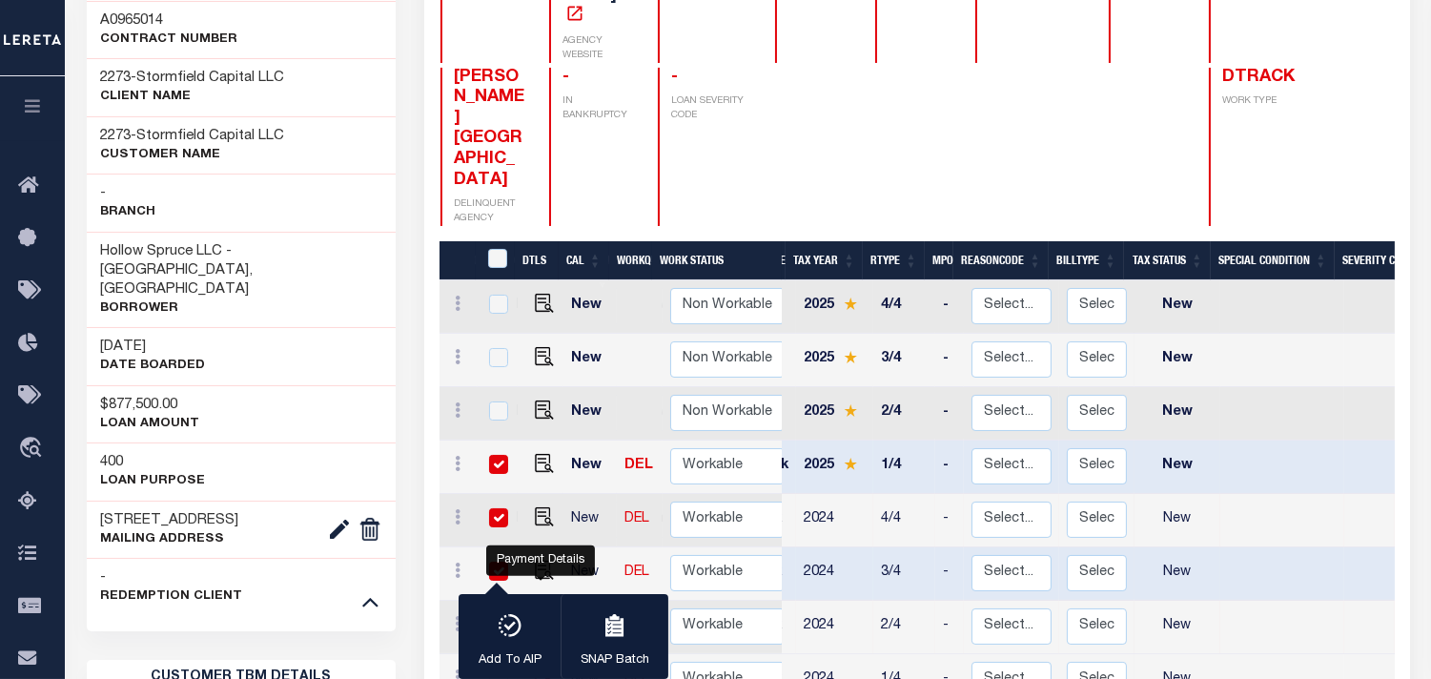
click at [547, 668] on img "" at bounding box center [544, 677] width 19 height 19
checkbox input "true"
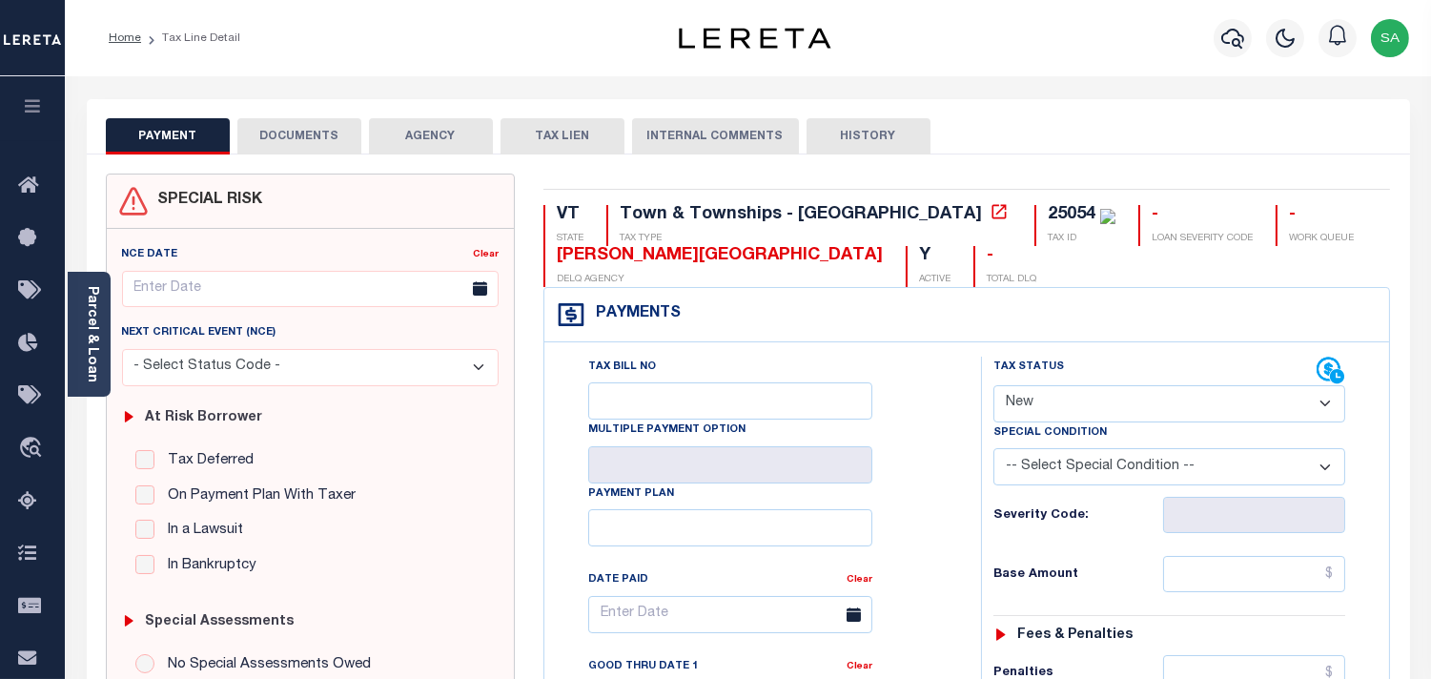
click at [1078, 406] on select "- Select Status Code - Open Due/Unpaid Paid Incomplete No Tax Due Internal Refu…" at bounding box center [1170, 403] width 352 height 37
select select "DUE"
click at [994, 386] on select "- Select Status Code - Open Due/Unpaid Paid Incomplete No Tax Due Internal Refu…" at bounding box center [1170, 403] width 352 height 37
type input "[DATE]"
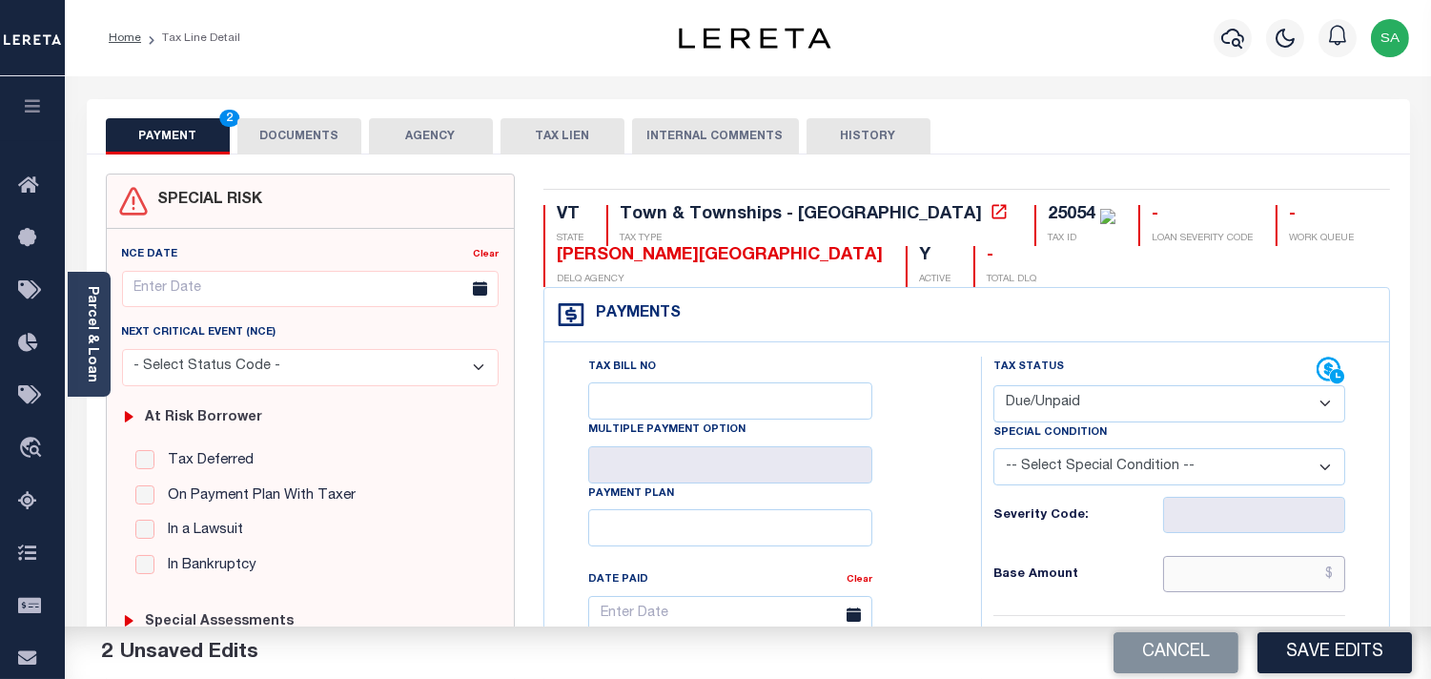
click at [1228, 589] on input "text" at bounding box center [1254, 574] width 182 height 36
paste input "2756.12"
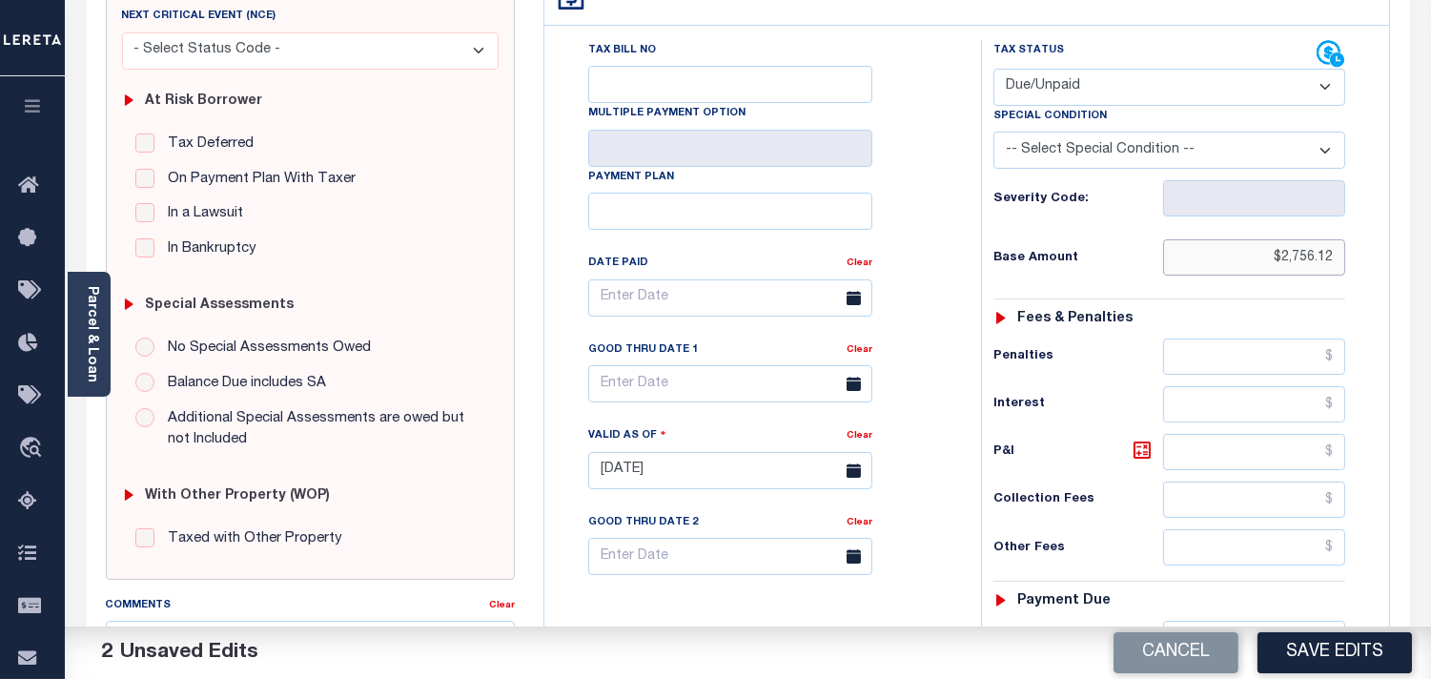
scroll to position [529, 0]
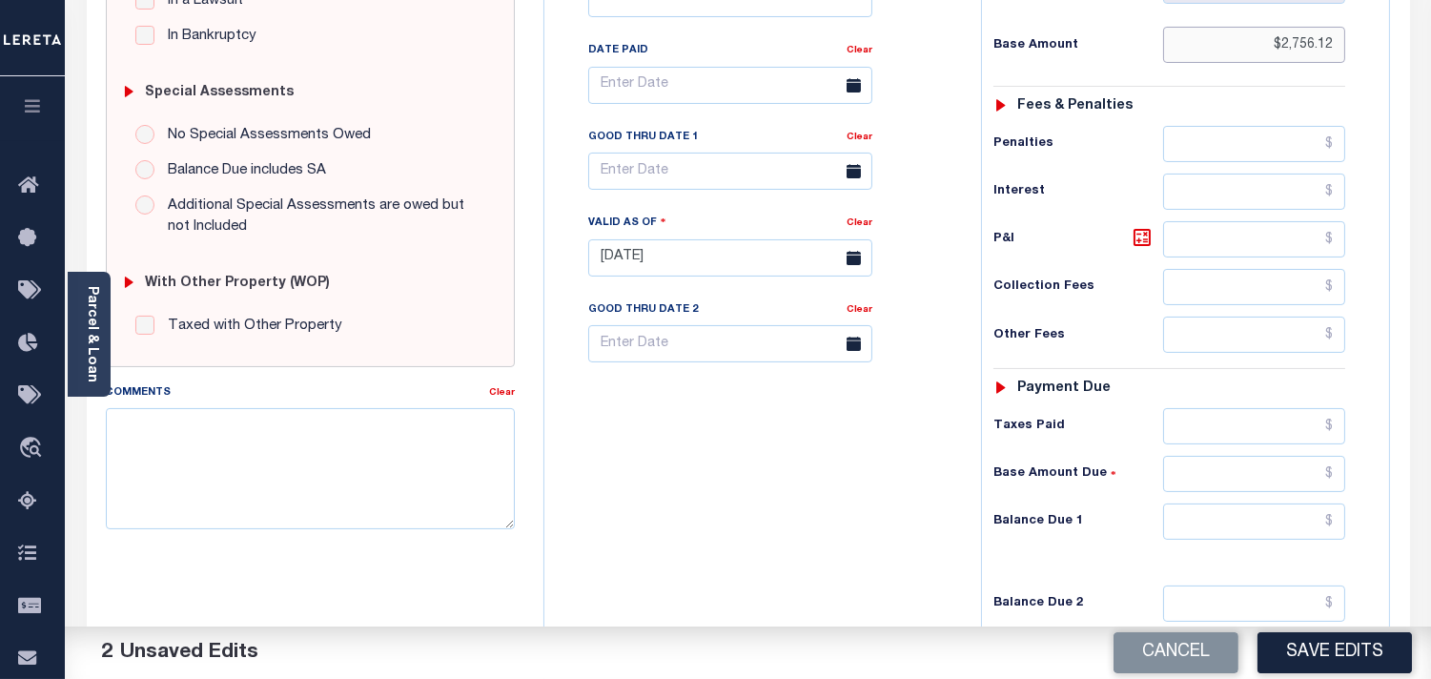
type input "$2,756.12"
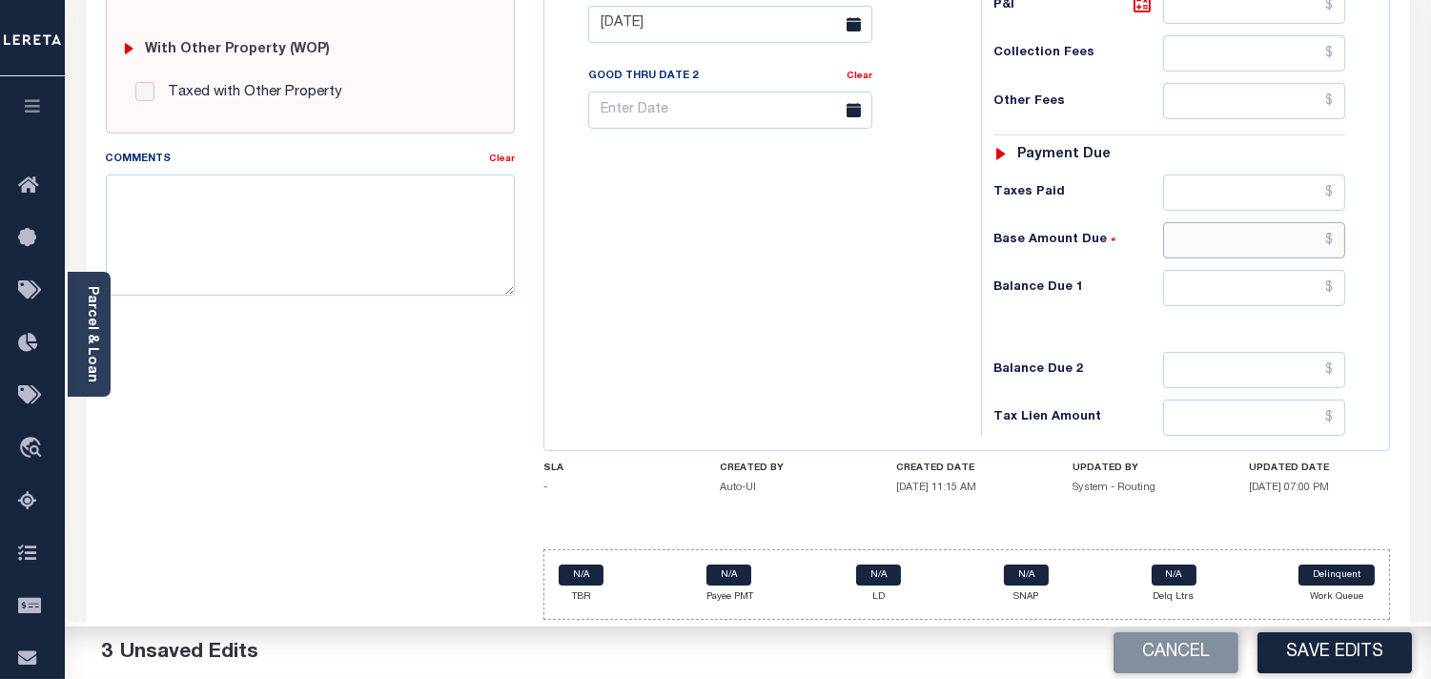
click at [1284, 243] on input "text" at bounding box center [1254, 240] width 182 height 36
click at [1322, 278] on input "text" at bounding box center [1254, 288] width 182 height 36
paste input "2866.36"
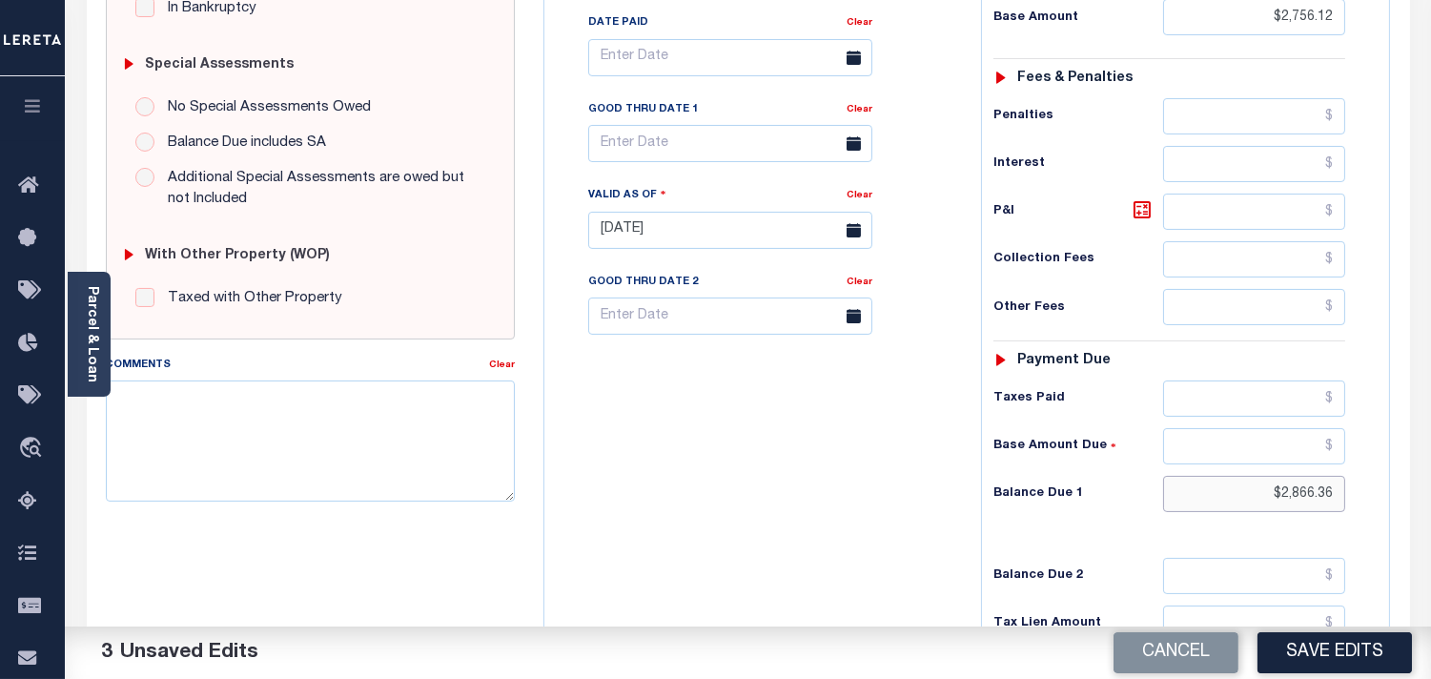
scroll to position [344, 0]
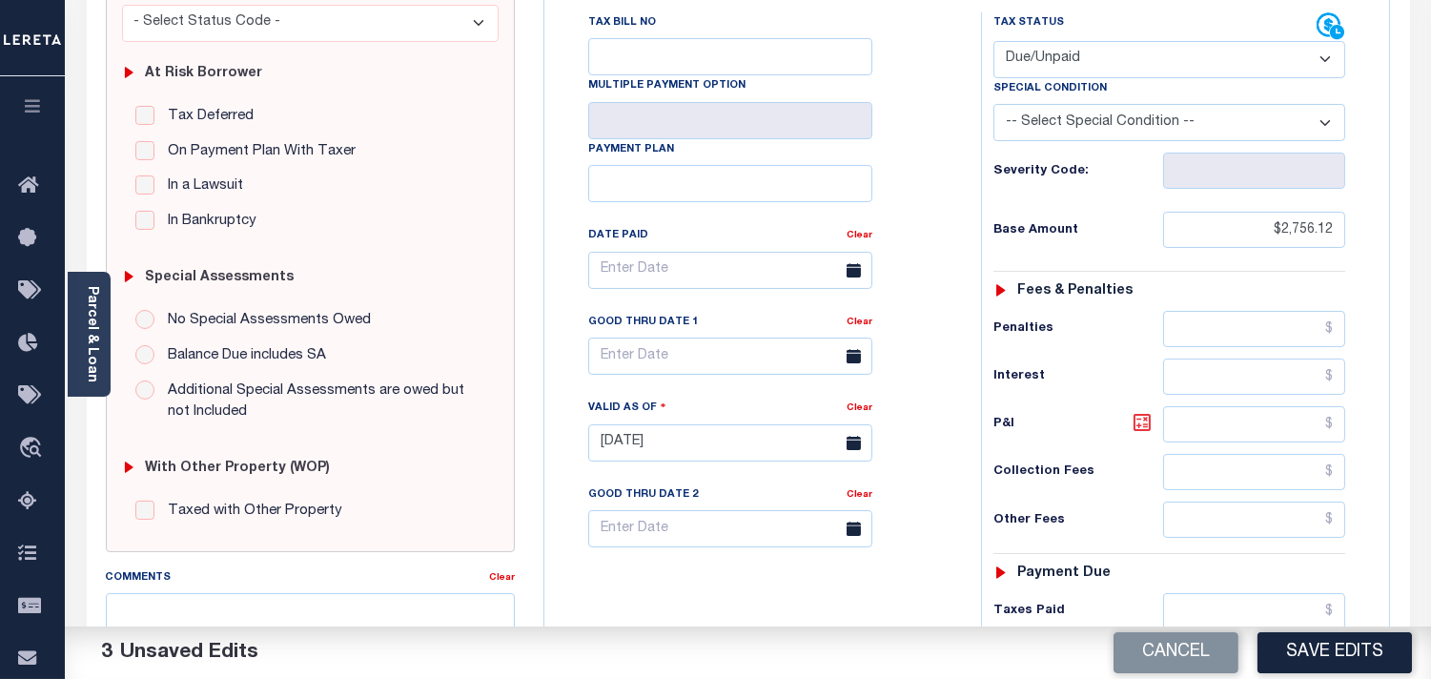
type input "$2,866.36"
click at [1145, 431] on icon at bounding box center [1142, 422] width 17 height 17
type input "$110.24"
click at [656, 366] on input "text" at bounding box center [730, 356] width 284 height 37
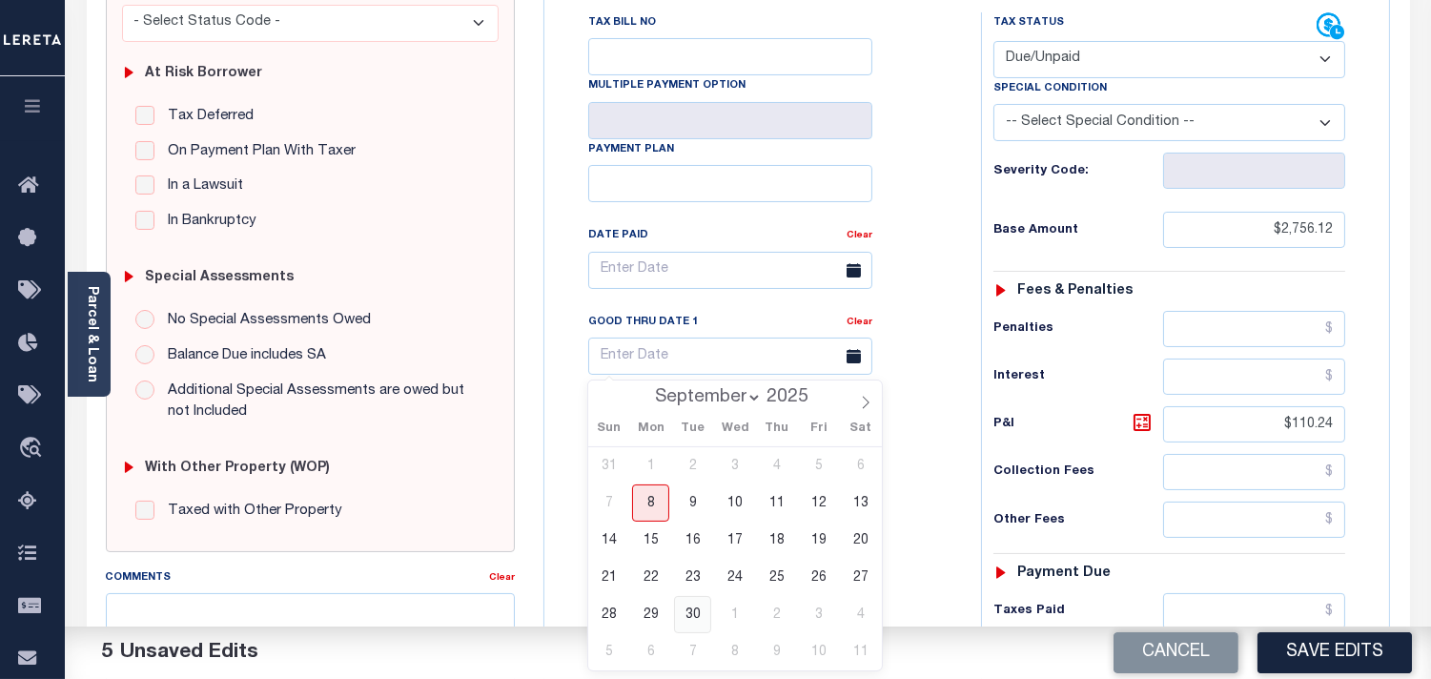
click at [685, 611] on span "30" at bounding box center [692, 614] width 37 height 37
type input "[DATE]"
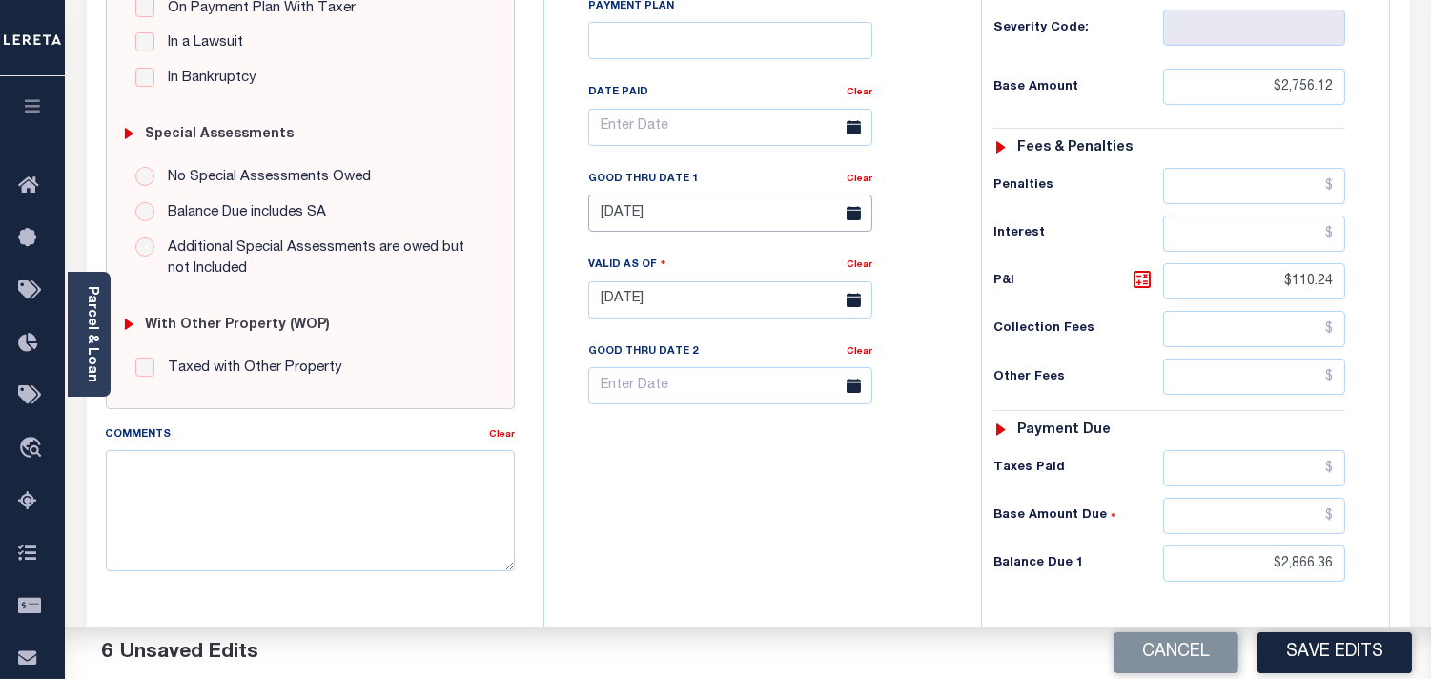
scroll to position [768, 0]
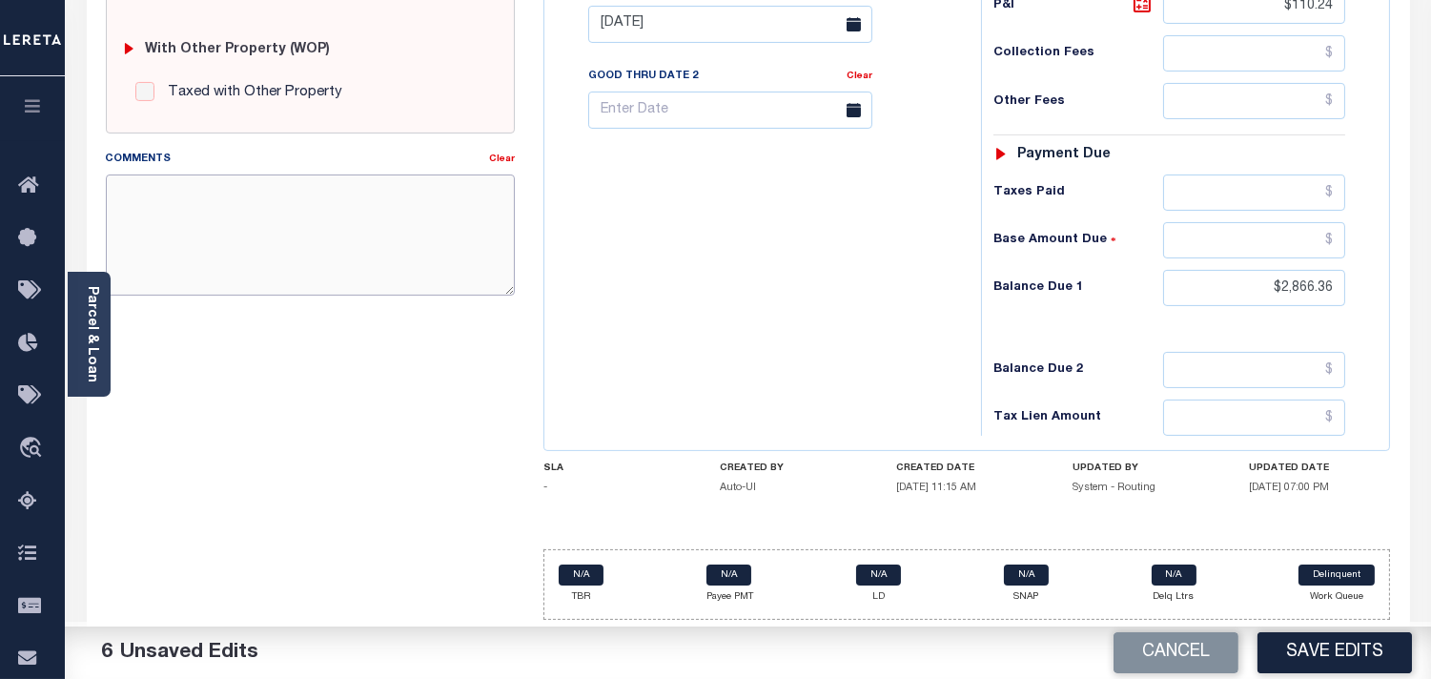
click at [420, 223] on textarea "Comments" at bounding box center [310, 235] width 409 height 120
paste textarea
click at [818, 260] on div "Tax Bill No Multiple Payment Option Payment Plan Clear" at bounding box center [758, 15] width 418 height 842
click at [306, 208] on textarea "Comments" at bounding box center [310, 235] width 409 height 120
click at [307, 192] on textarea "Comments" at bounding box center [310, 235] width 409 height 120
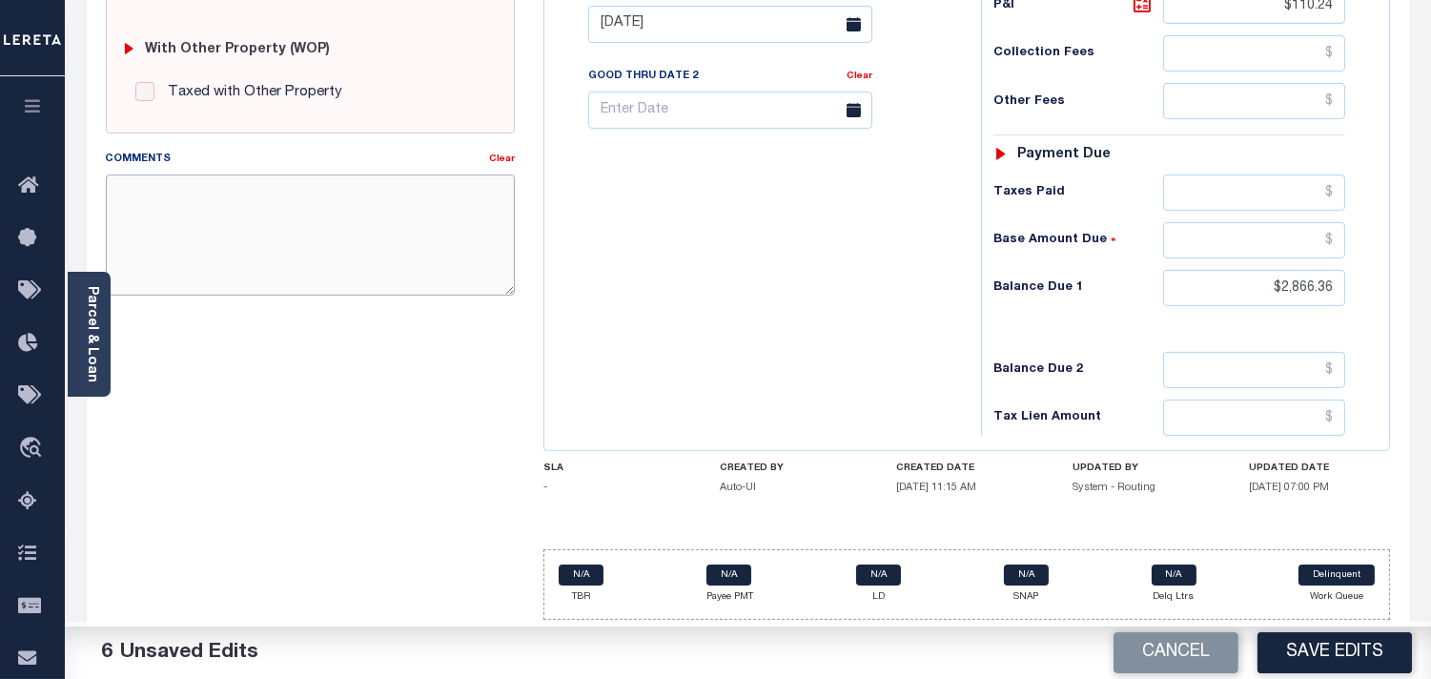
paste textarea "Information Taken verbally from [PERSON_NAME]."
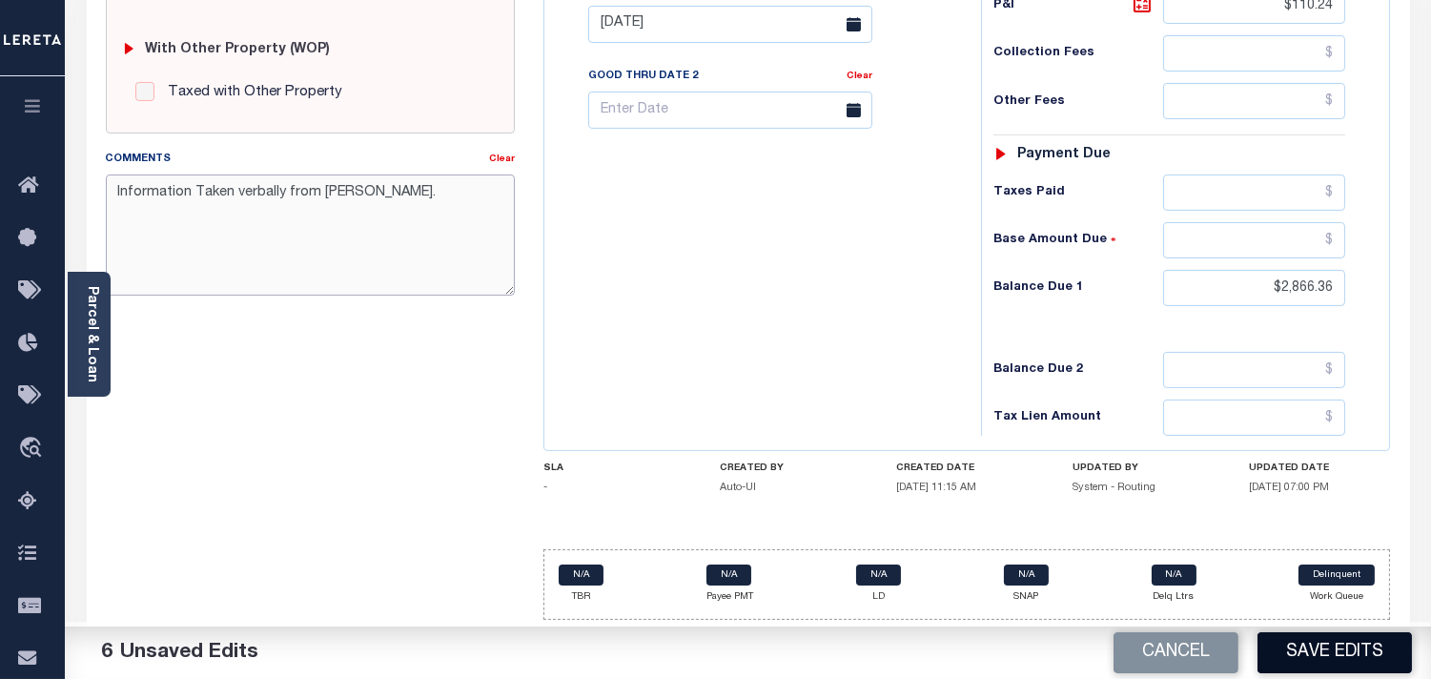
type textarea "Information Taken verbally from [PERSON_NAME]."
click at [1320, 668] on button "Save Edits" at bounding box center [1335, 652] width 154 height 41
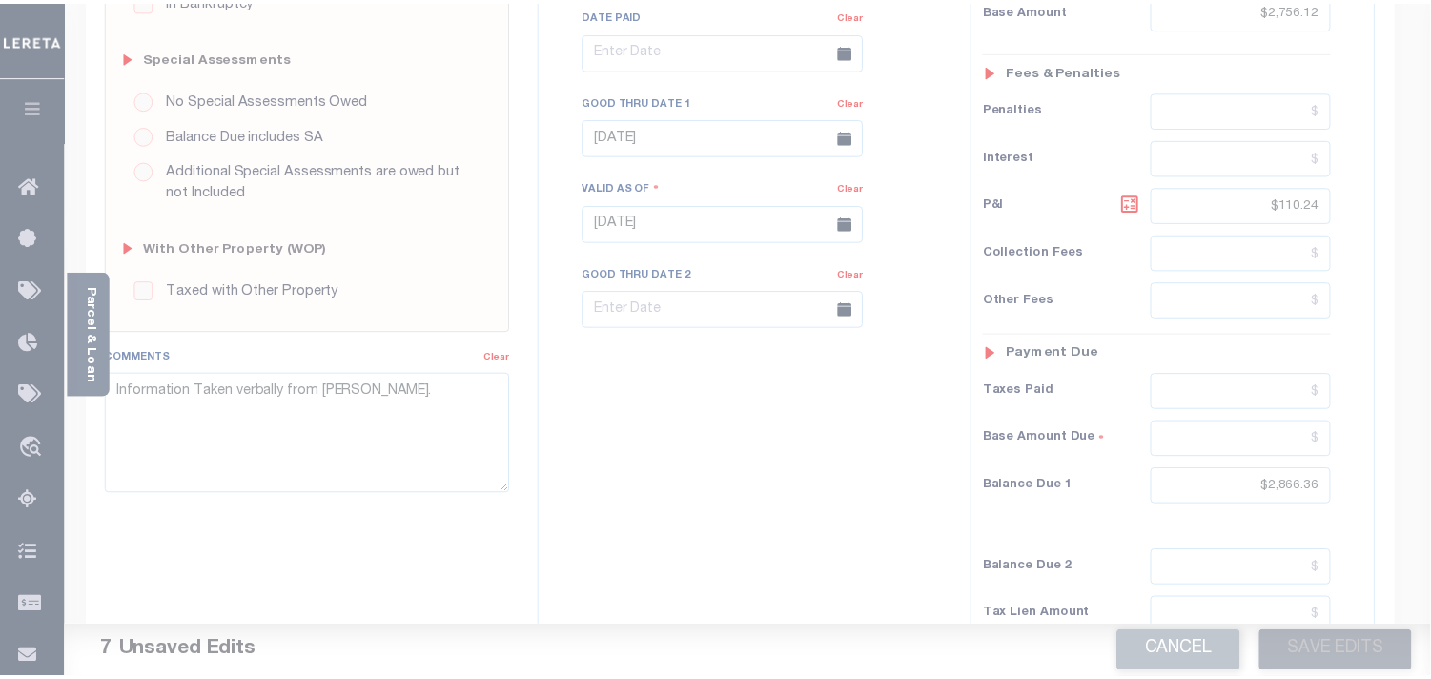
scroll to position [450, 0]
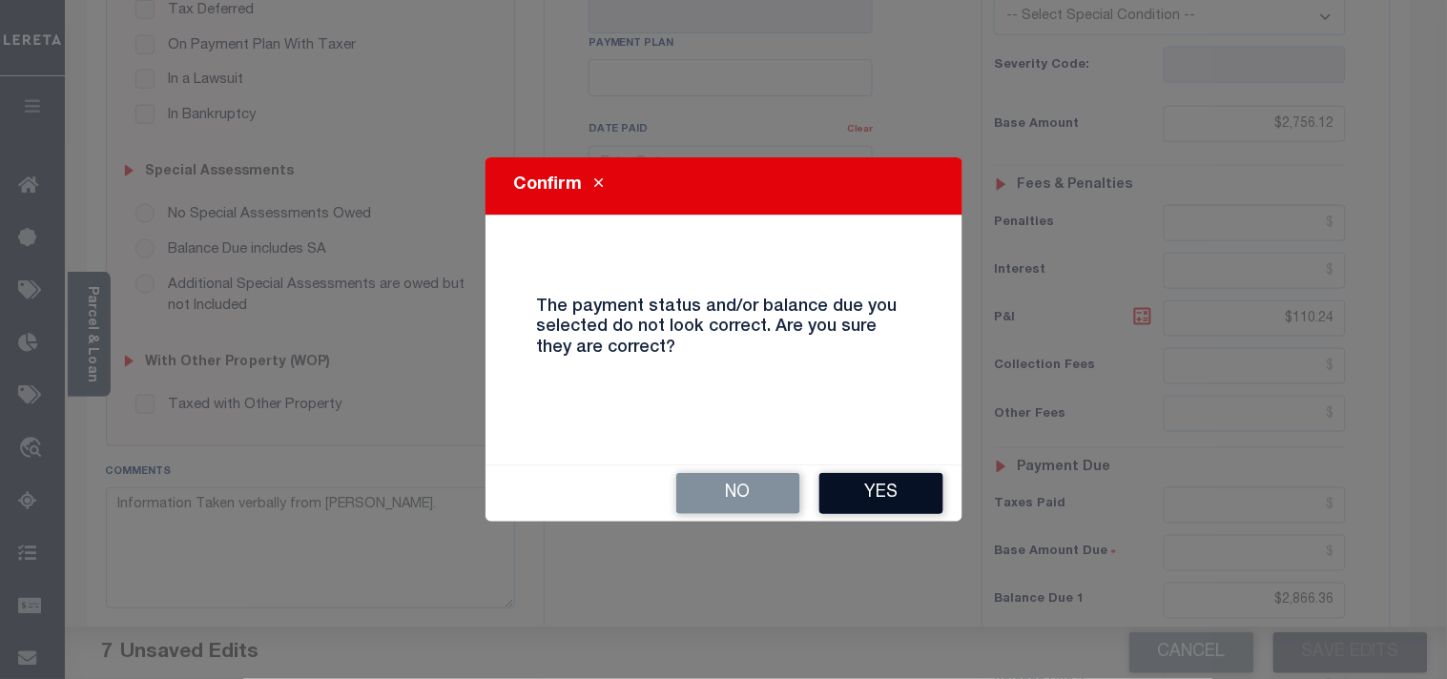
click at [874, 489] on button "Yes" at bounding box center [881, 493] width 124 height 41
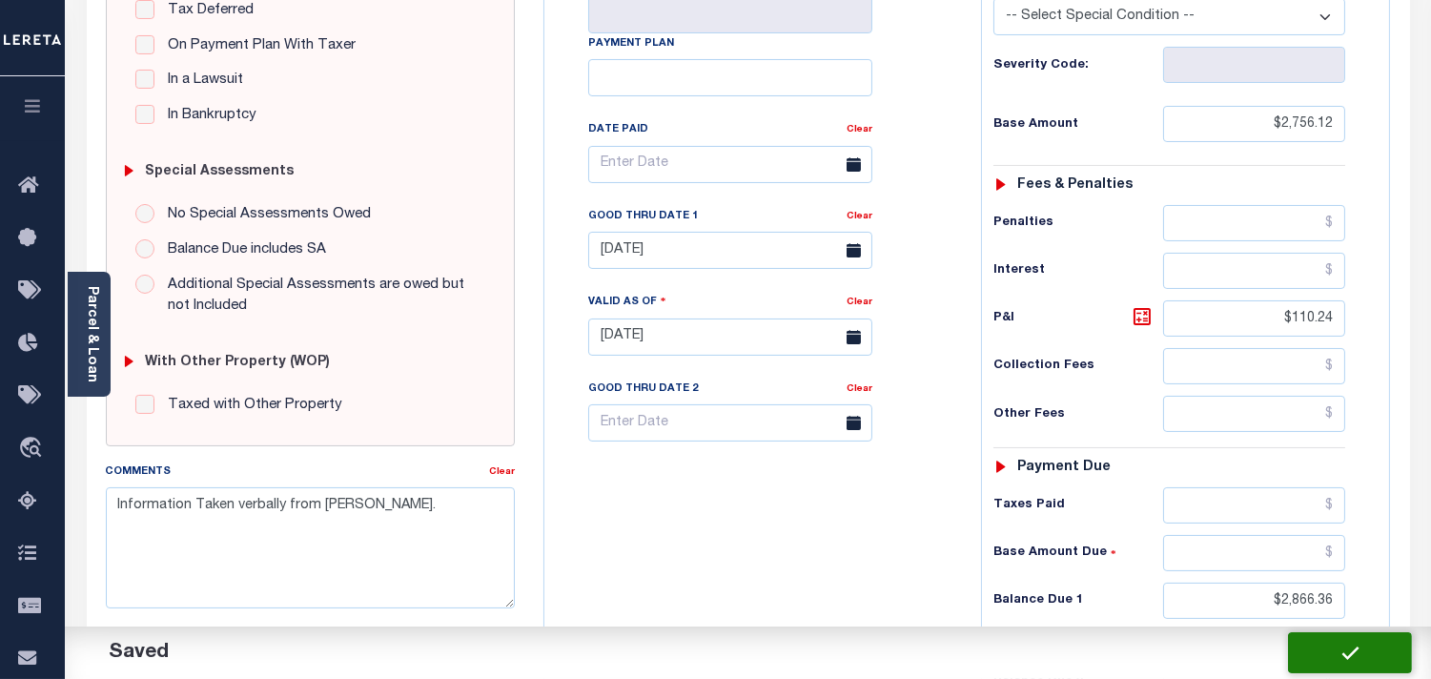
checkbox input "false"
type input "$2,756.12"
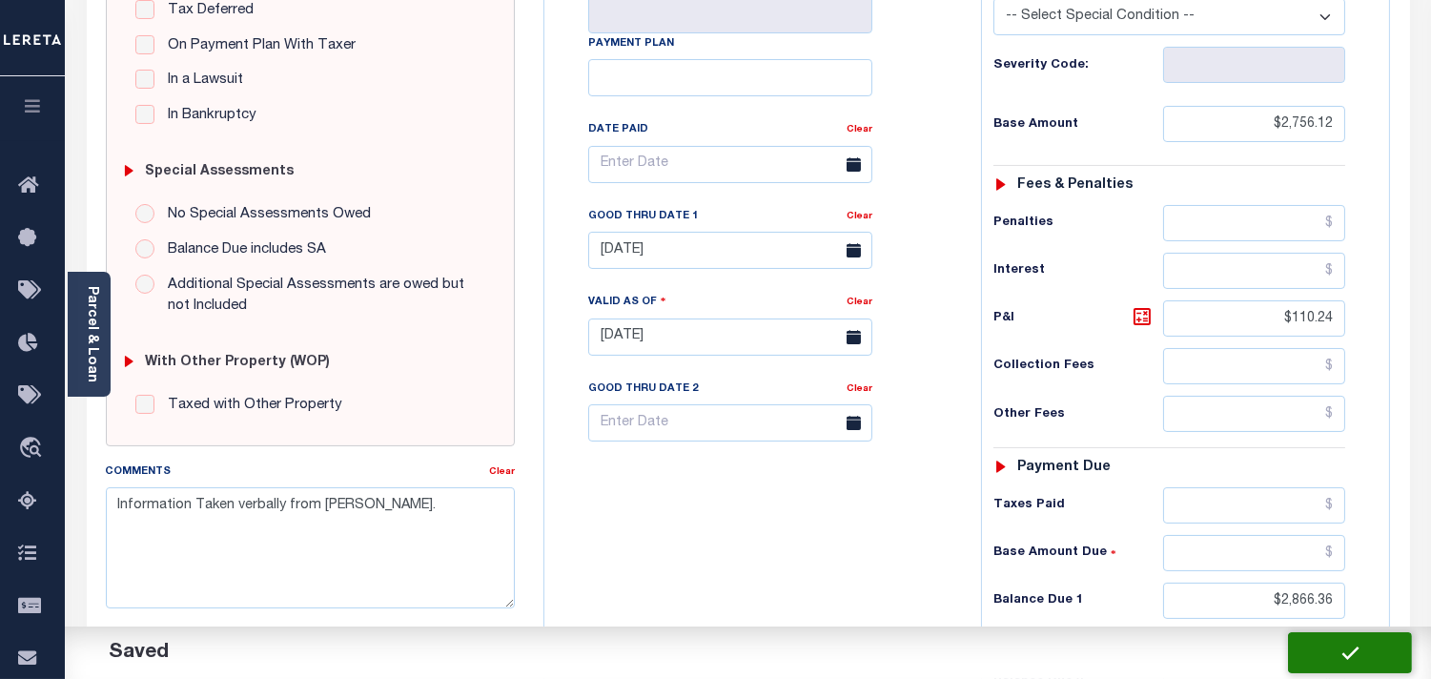
type input "$110.24"
type input "$2,866.36"
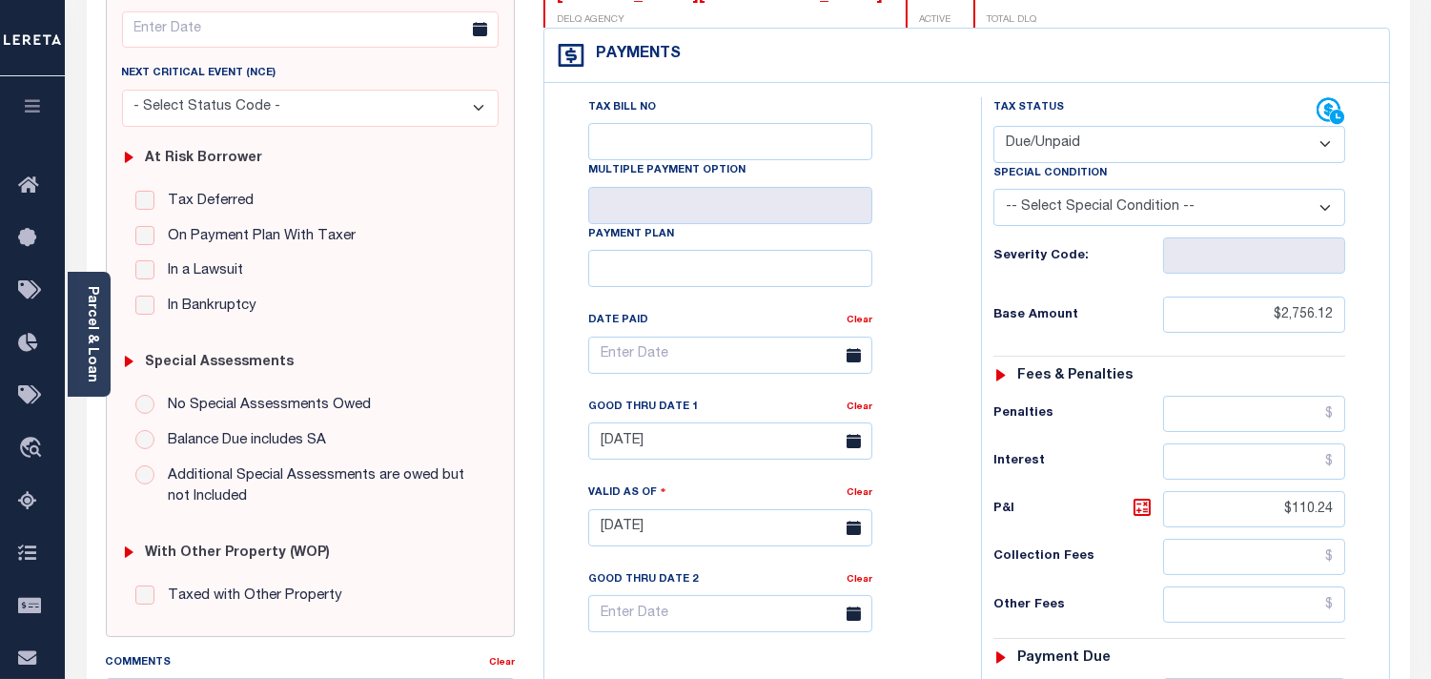
scroll to position [26, 0]
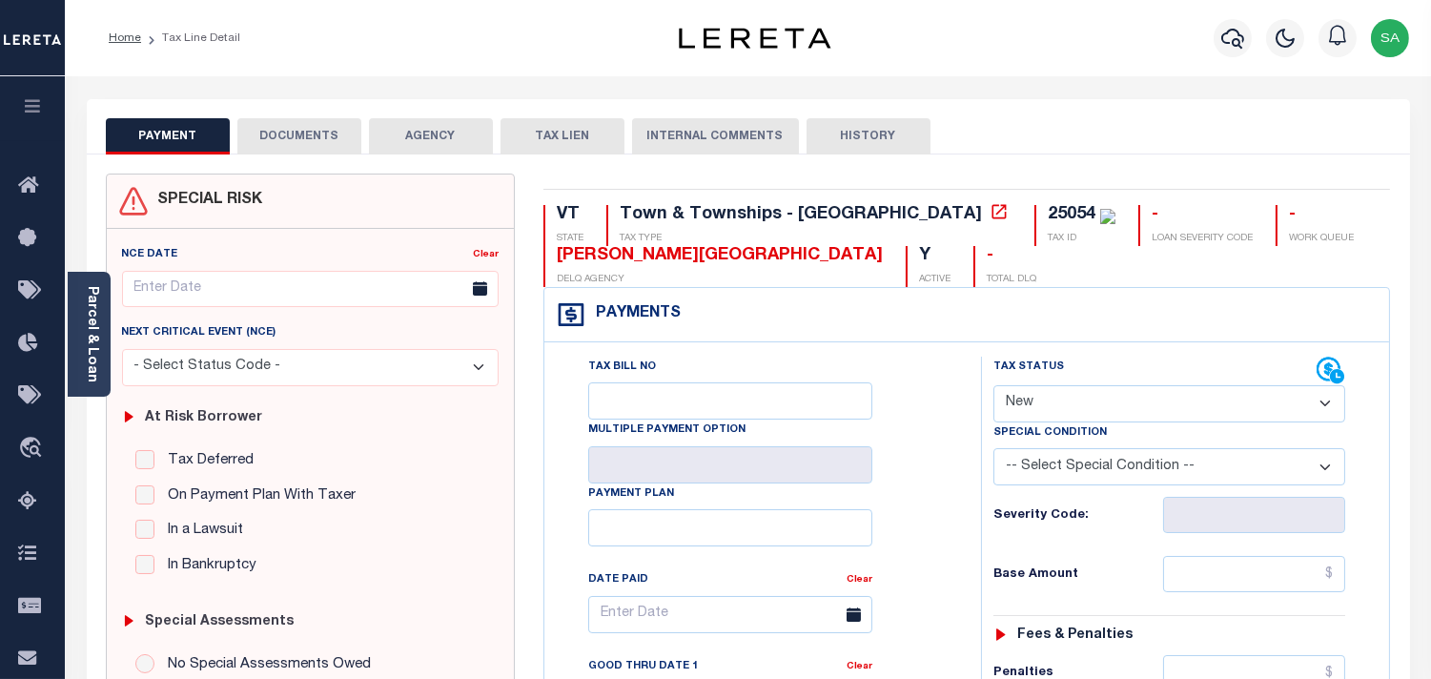
click at [1034, 404] on select "- Select Status Code - Open Due/Unpaid Paid Incomplete No Tax Due Internal Refu…" at bounding box center [1170, 403] width 352 height 37
select select "PYD"
click at [994, 386] on select "- Select Status Code - Open Due/Unpaid Paid Incomplete No Tax Due Internal Refu…" at bounding box center [1170, 403] width 352 height 37
type input "[DATE]"
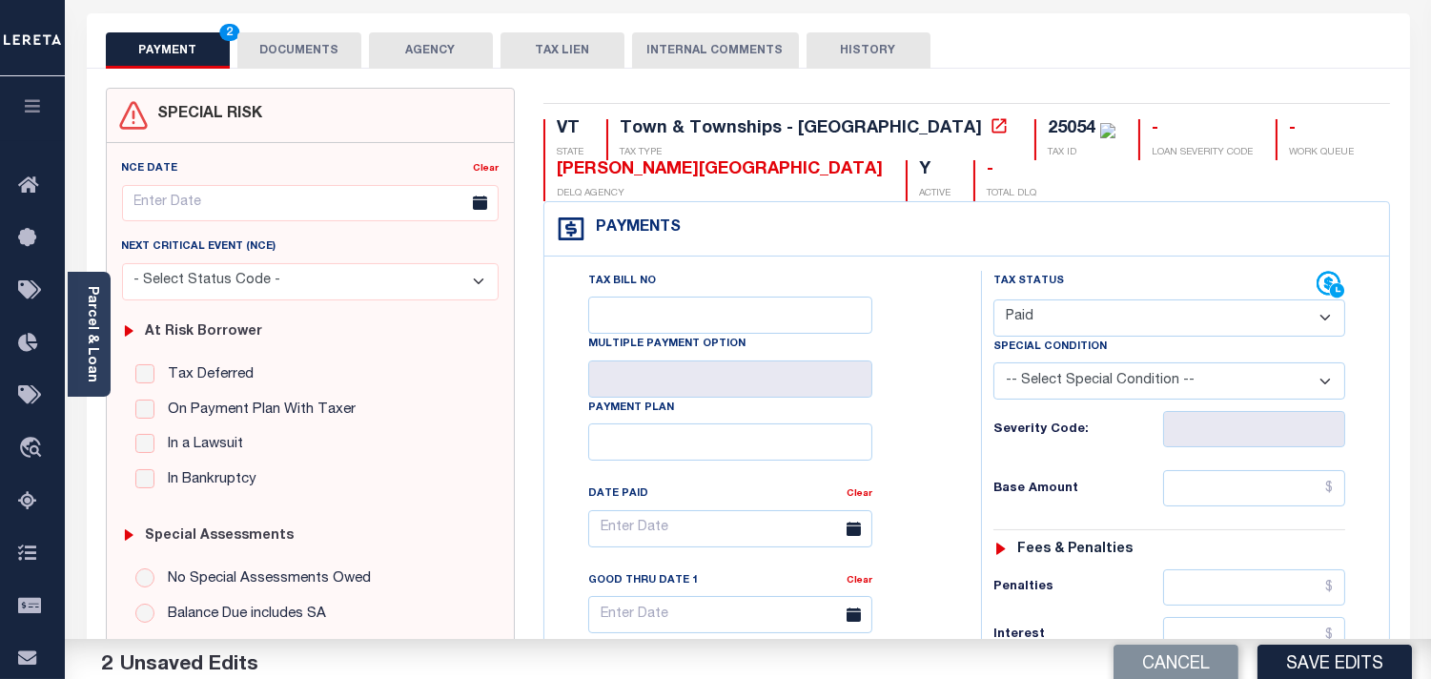
scroll to position [529, 0]
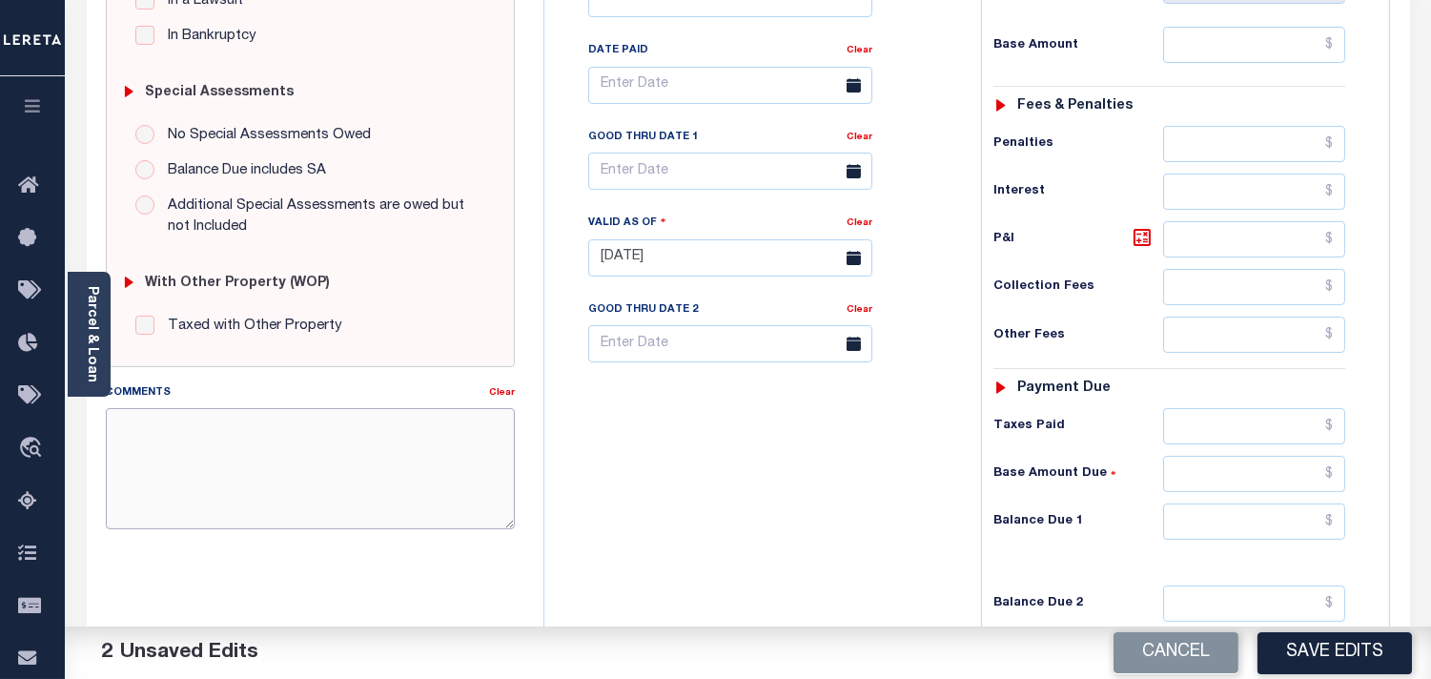
click at [423, 462] on textarea "Comments" at bounding box center [310, 468] width 409 height 120
paste textarea "Information Taken verbally from [PERSON_NAME]."
type textarea "Information Taken verbally from [PERSON_NAME]."
click at [1323, 656] on button "Save Edits" at bounding box center [1335, 652] width 154 height 41
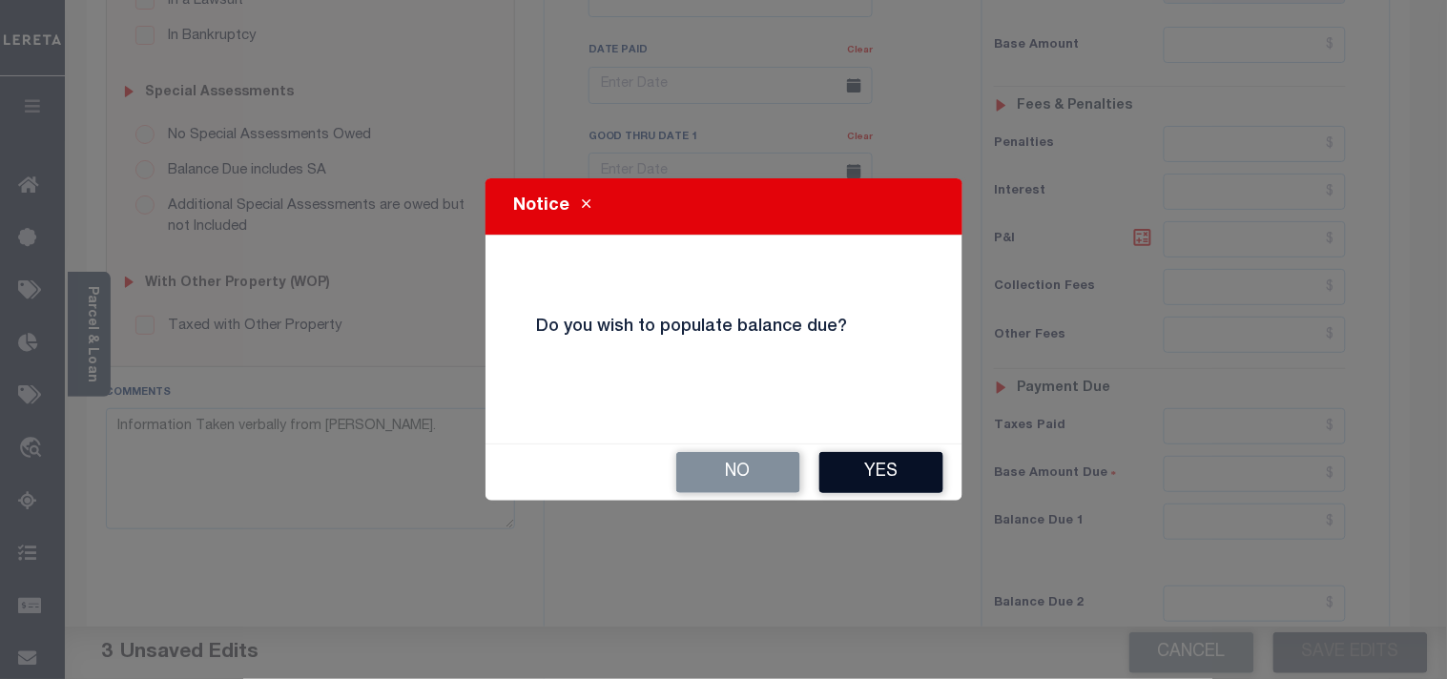
click at [914, 478] on button "Yes" at bounding box center [881, 472] width 124 height 41
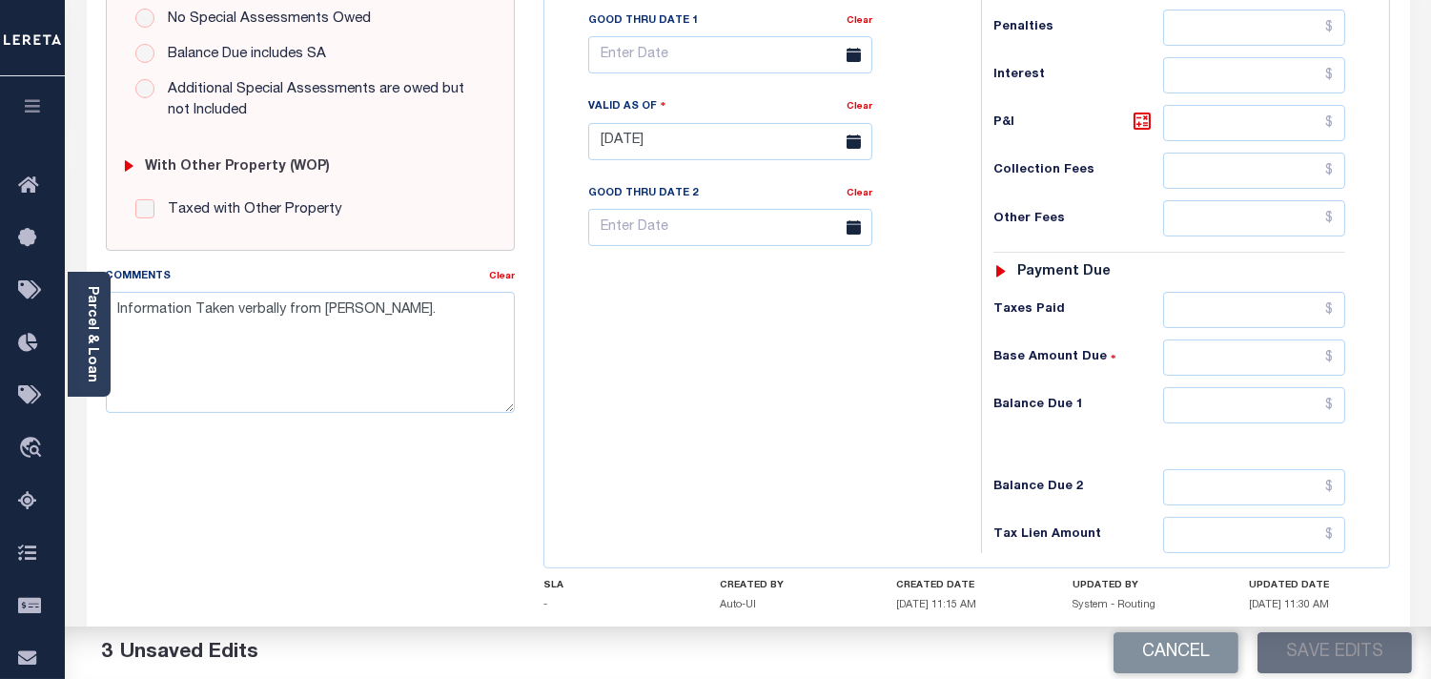
scroll to position [741, 0]
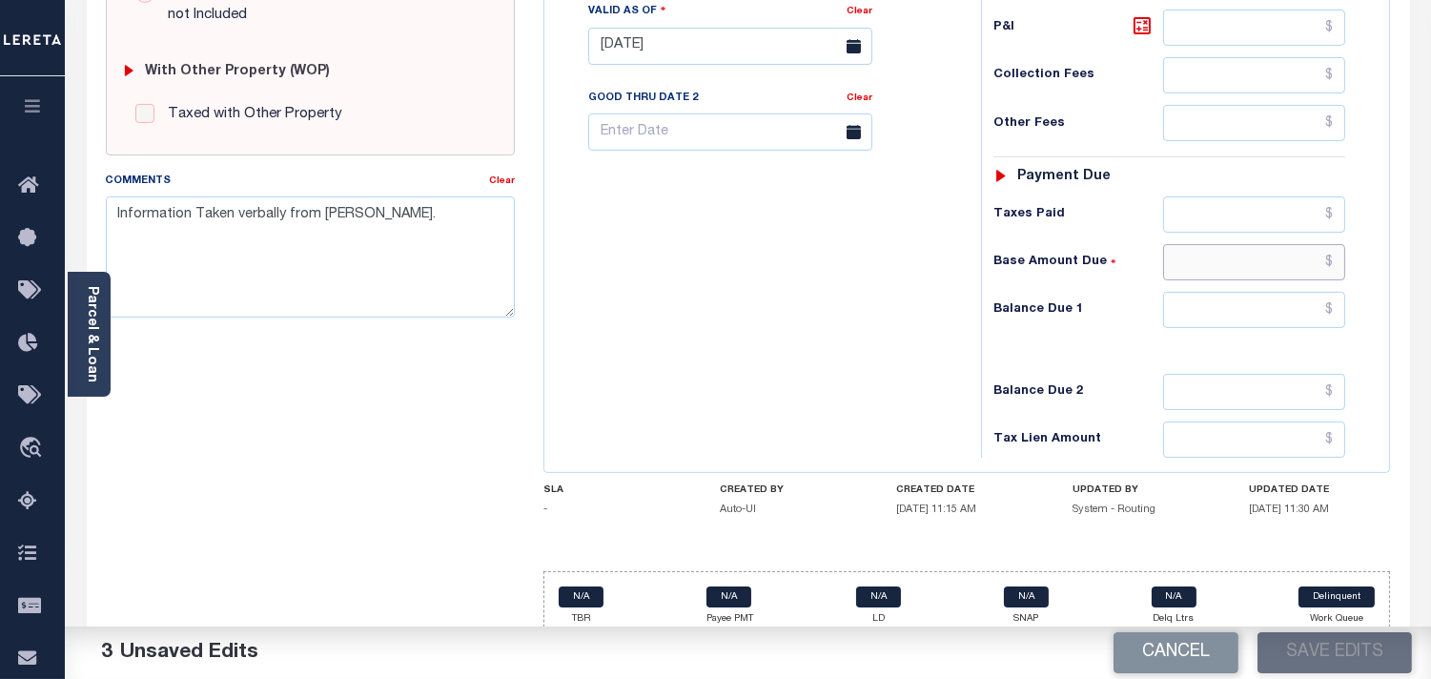
click at [1264, 280] on input "text" at bounding box center [1254, 262] width 182 height 36
drag, startPoint x: 809, startPoint y: 279, endPoint x: 1099, endPoint y: 300, distance: 290.6
click at [808, 279] on div "Tax Bill No Multiple Payment Option Payment Plan Clear" at bounding box center [758, 37] width 418 height 842
drag, startPoint x: 1279, startPoint y: 317, endPoint x: 1189, endPoint y: 319, distance: 89.7
click at [1279, 317] on input "text" at bounding box center [1254, 310] width 182 height 36
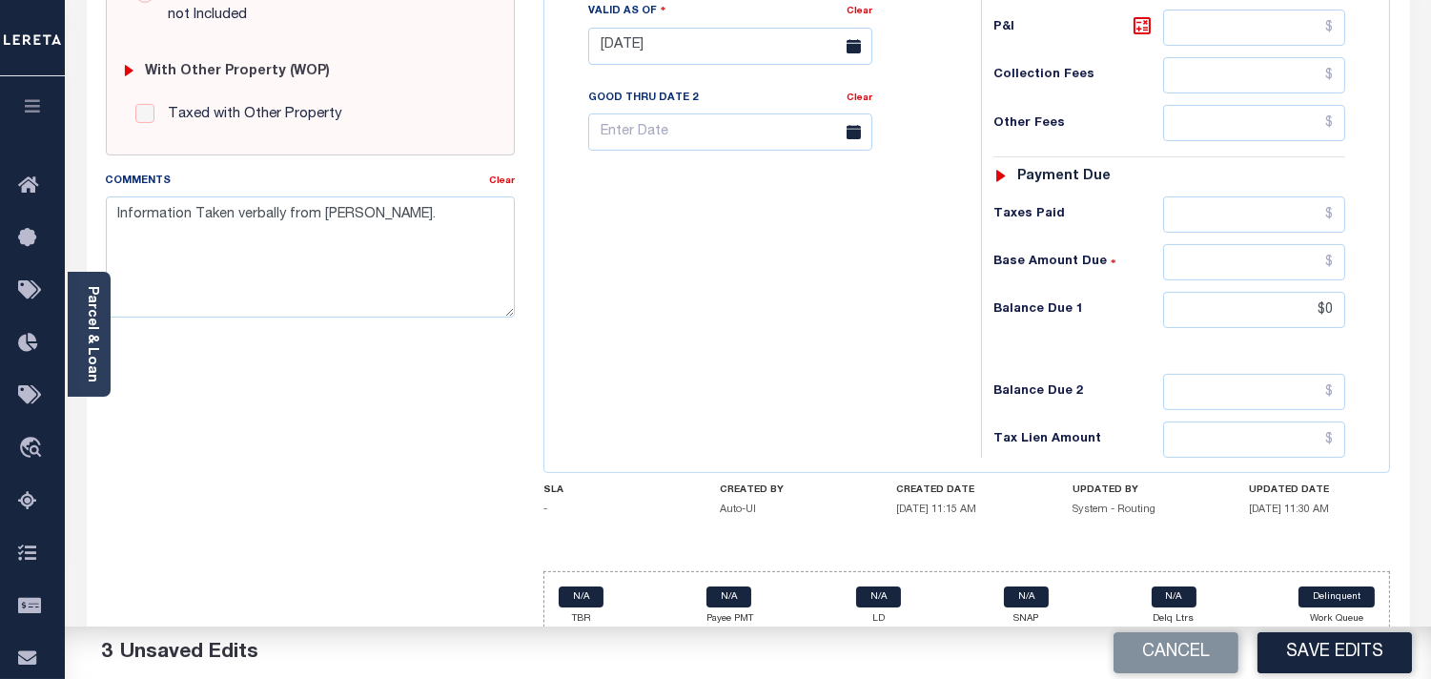
type input "$0.00"
click at [963, 363] on div "Tax Bill No Multiple Payment Option Payment Plan Clear" at bounding box center [758, 37] width 418 height 842
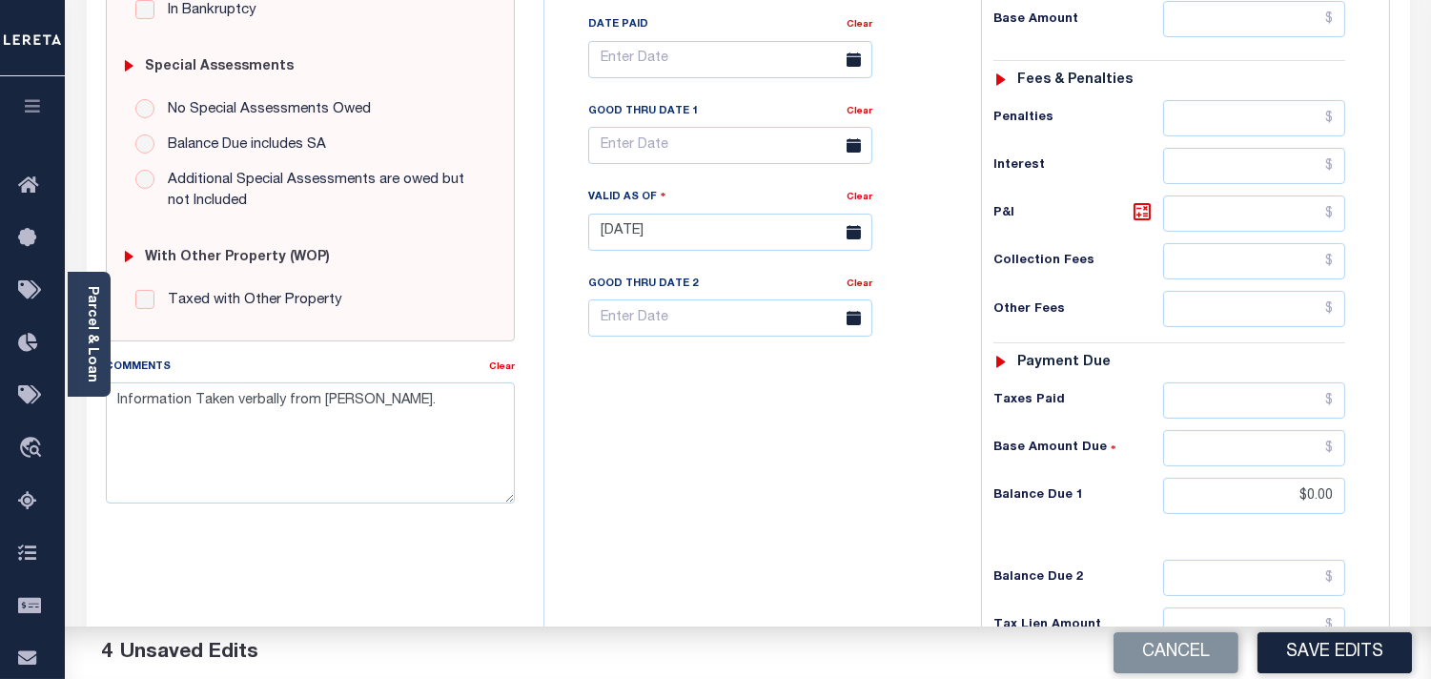
scroll to position [212, 0]
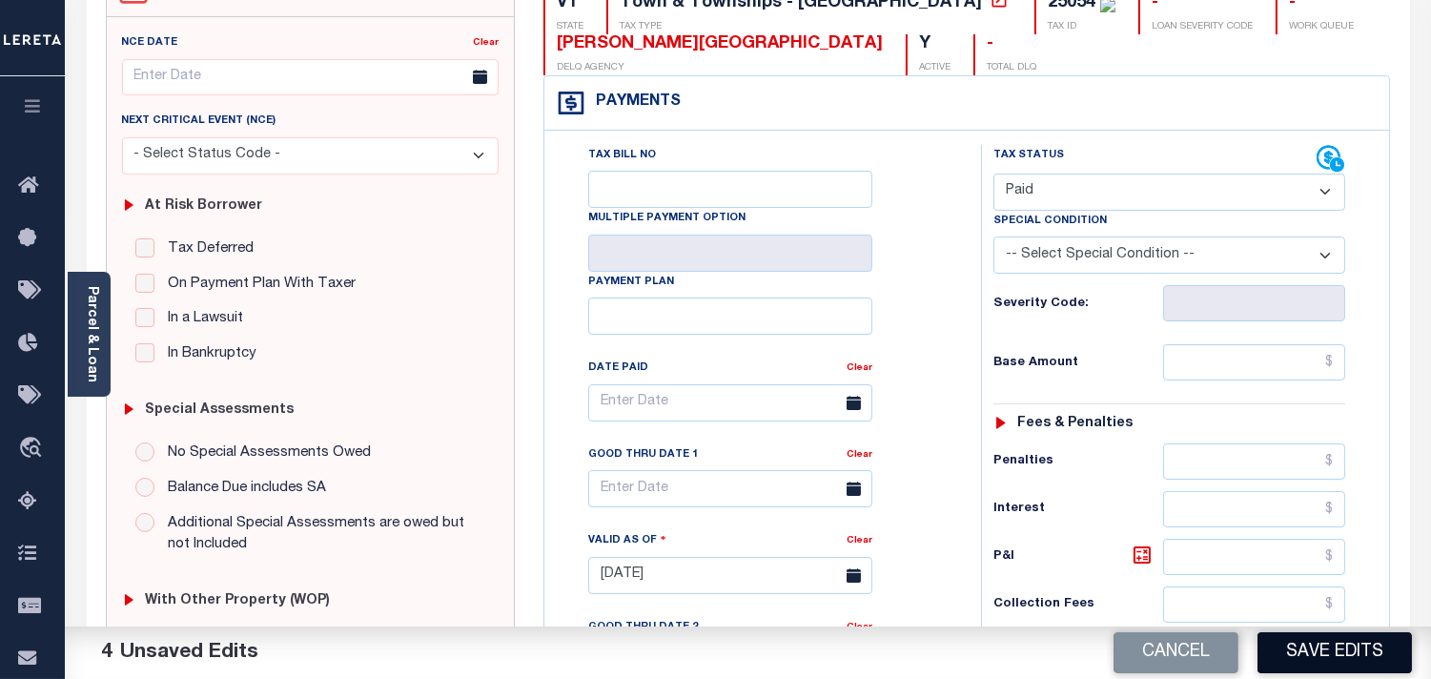
click at [1350, 658] on button "Save Edits" at bounding box center [1335, 652] width 154 height 41
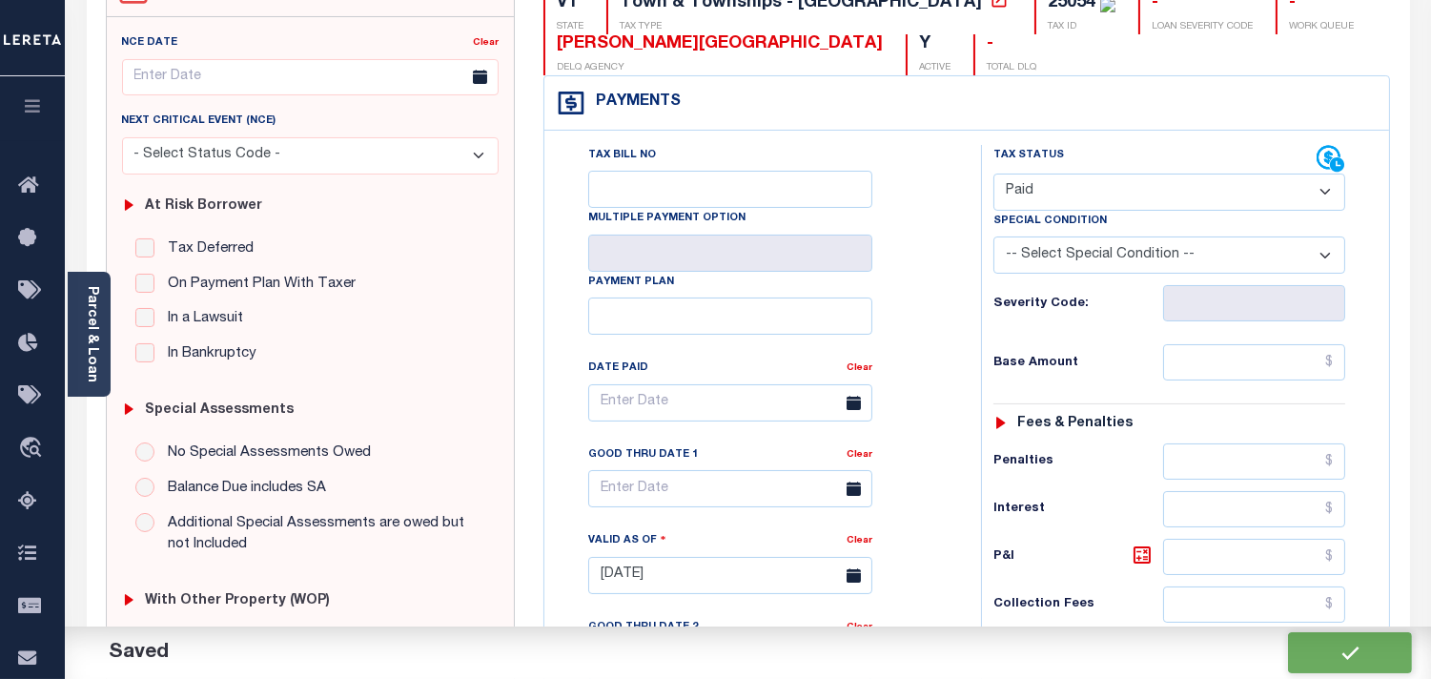
checkbox input "false"
type input "$0"
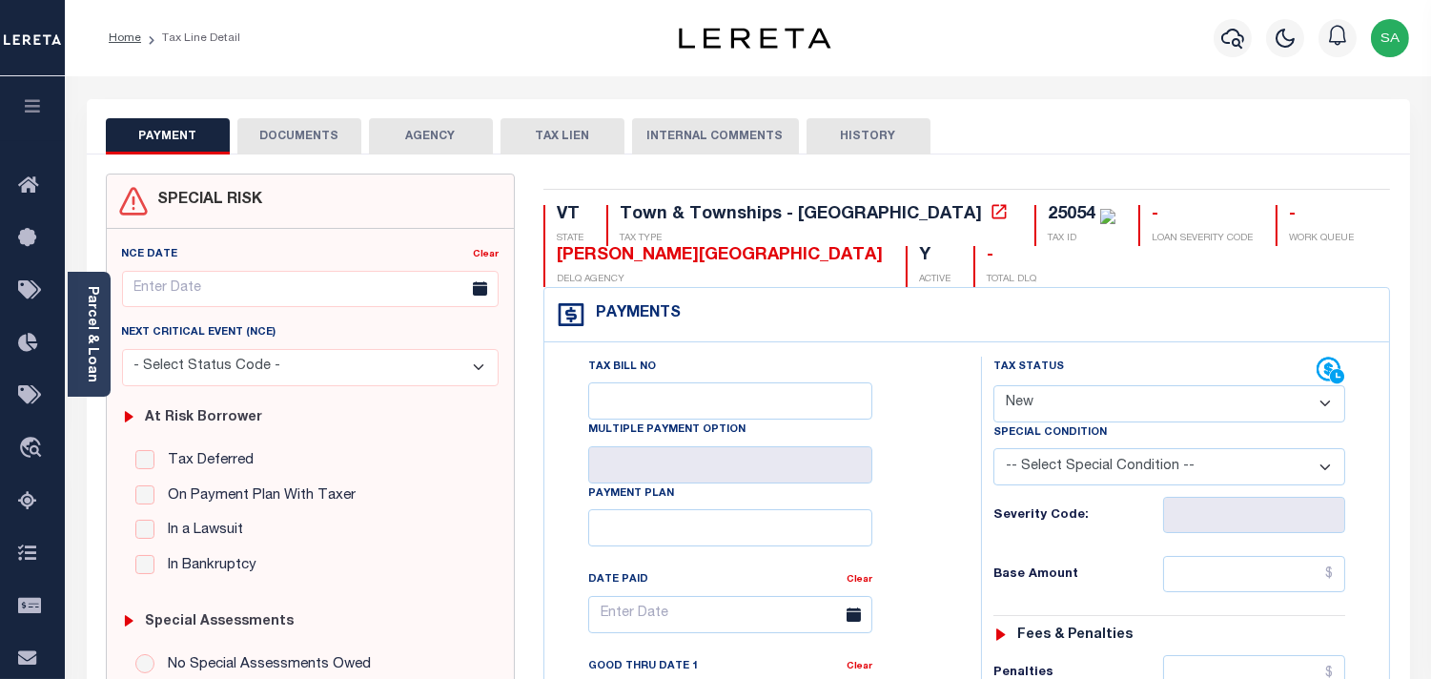
drag, startPoint x: 1070, startPoint y: 404, endPoint x: 1070, endPoint y: 420, distance: 15.3
click at [1070, 404] on select "- Select Status Code - Open Due/Unpaid Paid Incomplete No Tax Due Internal Refu…" at bounding box center [1170, 403] width 352 height 37
select select "PYD"
click at [994, 386] on select "- Select Status Code - Open Due/Unpaid Paid Incomplete No Tax Due Internal Refu…" at bounding box center [1170, 403] width 352 height 37
type input "[DATE]"
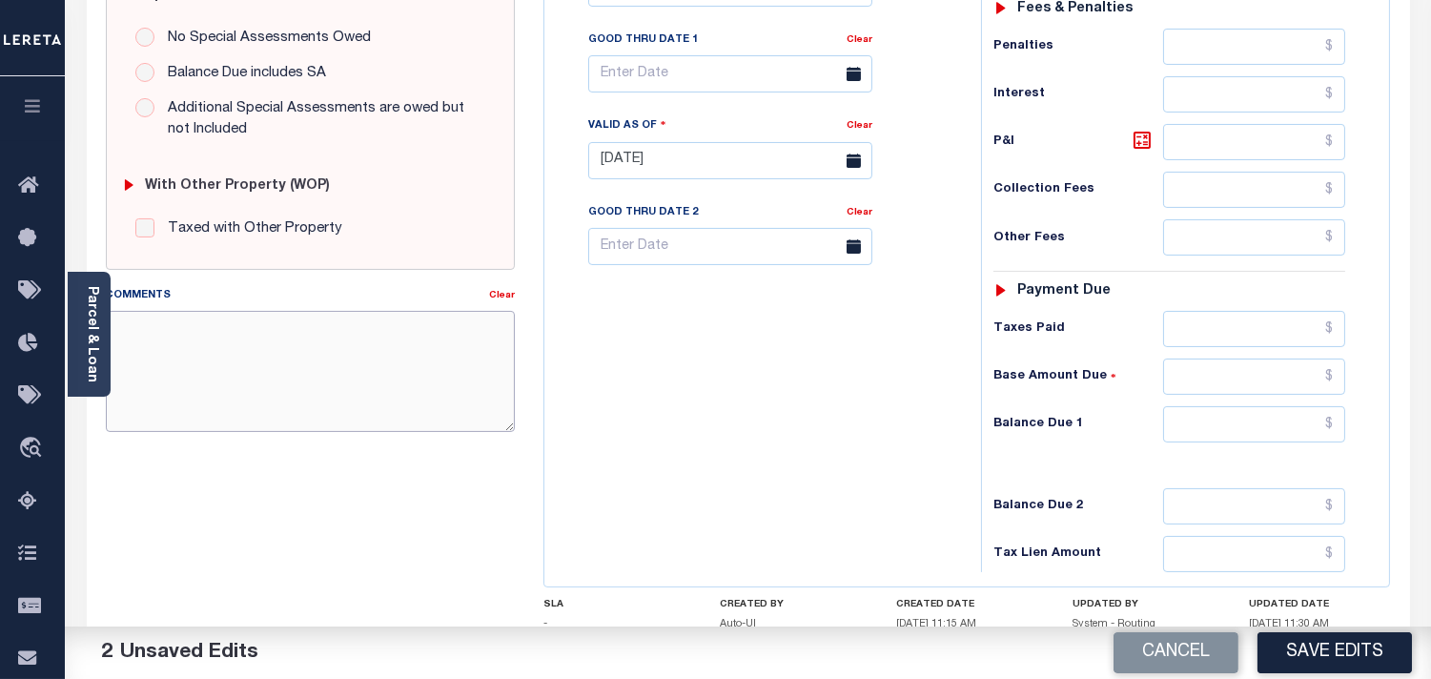
click at [445, 405] on textarea "Comments" at bounding box center [310, 371] width 409 height 120
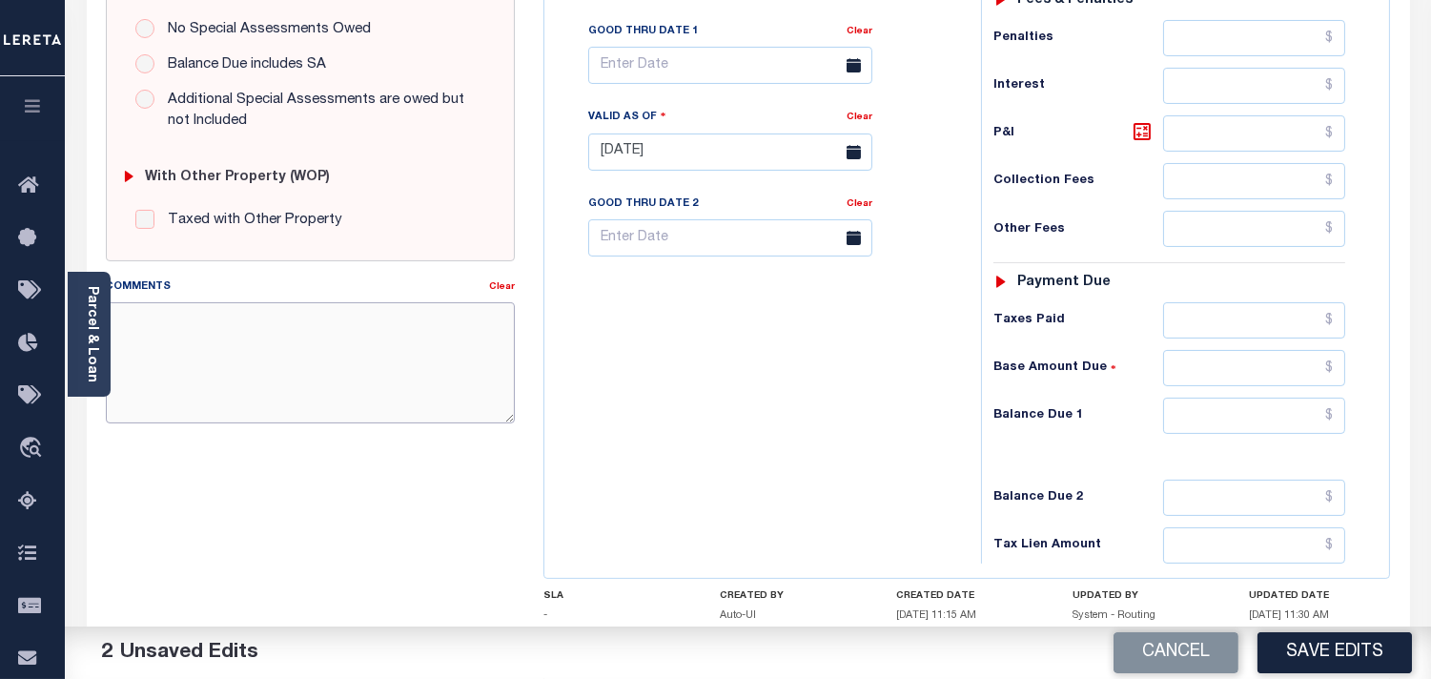
paste textarea "Information Taken verbally from [PERSON_NAME]."
type textarea "Information Taken verbally from [PERSON_NAME]."
click at [1251, 434] on input "text" at bounding box center [1254, 416] width 182 height 36
type input "$0.00"
click at [858, 427] on div "Tax Bill No Multiple Payment Option Payment Plan Clear" at bounding box center [758, 143] width 418 height 842
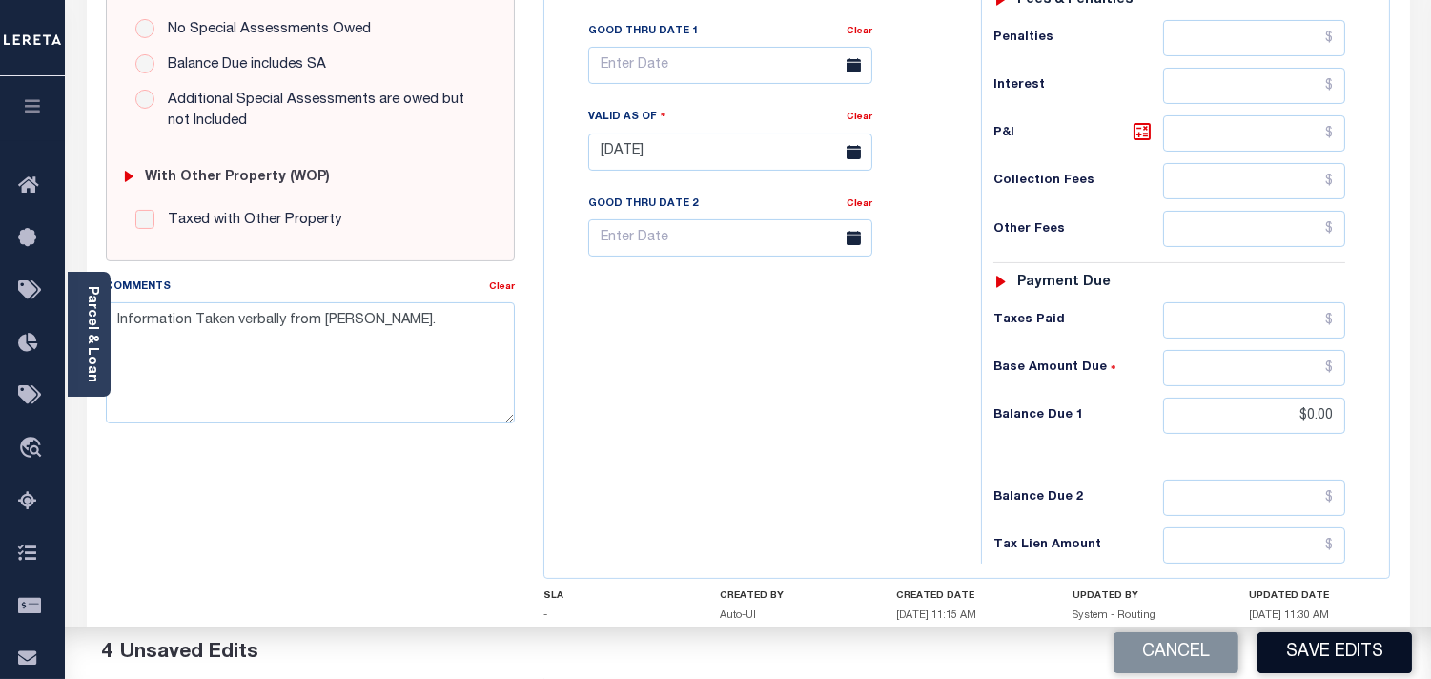
click at [1365, 659] on button "Save Edits" at bounding box center [1335, 652] width 154 height 41
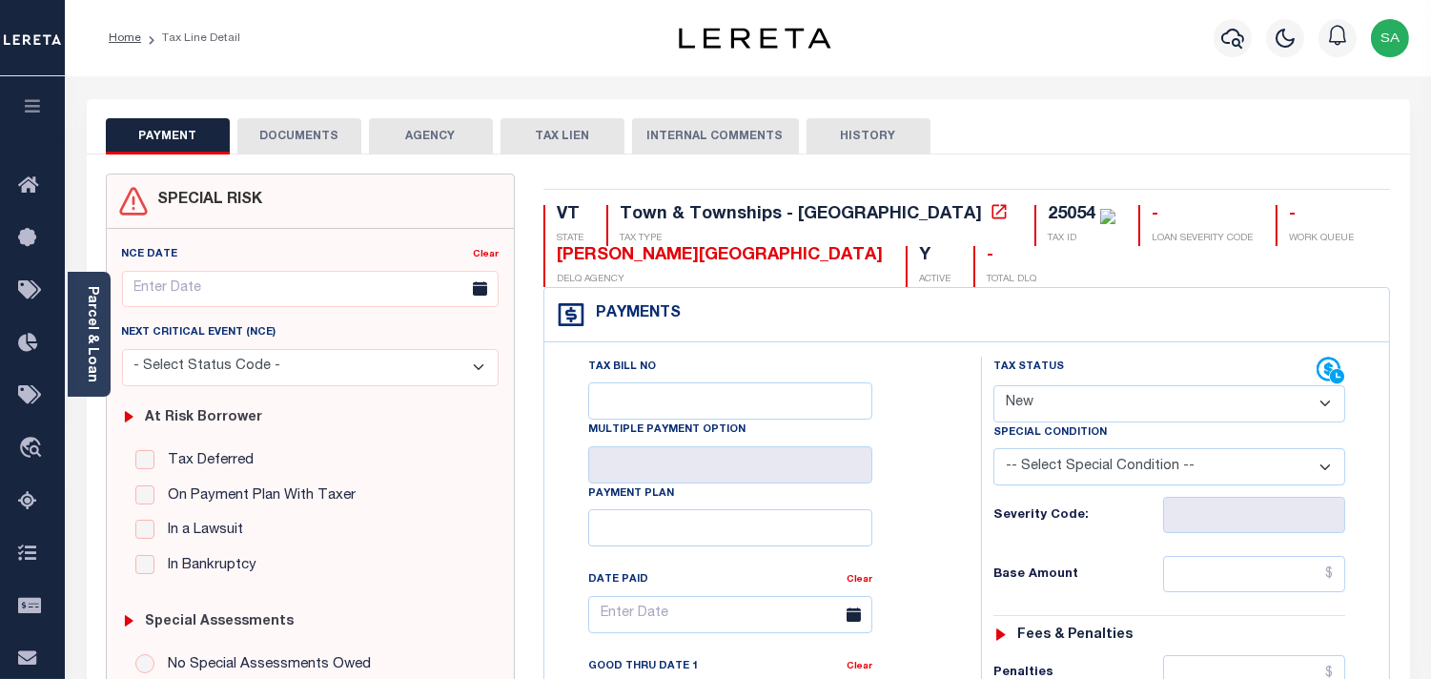
drag, startPoint x: 1083, startPoint y: 402, endPoint x: 1080, endPoint y: 413, distance: 10.9
click at [1082, 404] on select "- Select Status Code - Open Due/Unpaid Paid Incomplete No Tax Due Internal Refu…" at bounding box center [1170, 403] width 352 height 37
select select "PYD"
click at [994, 386] on select "- Select Status Code - Open Due/Unpaid Paid Incomplete No Tax Due Internal Refu…" at bounding box center [1170, 403] width 352 height 37
type input "[DATE]"
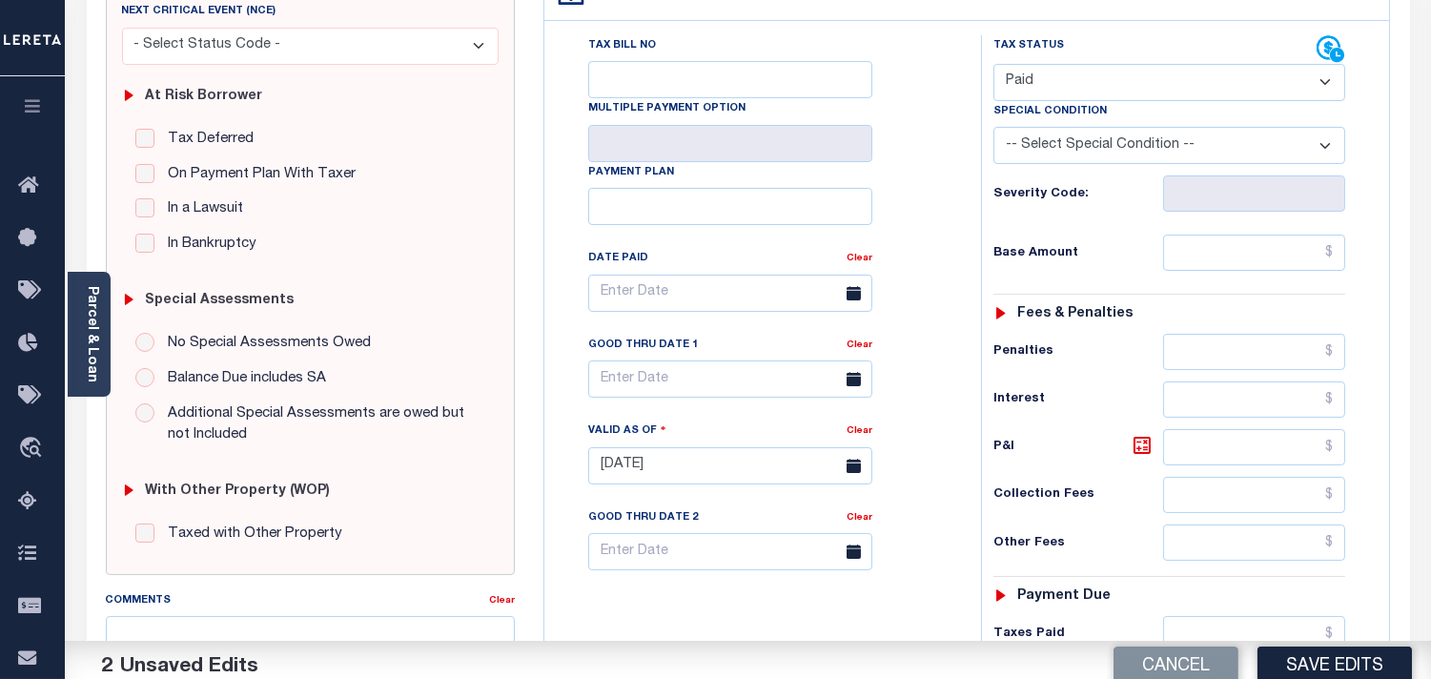
scroll to position [529, 0]
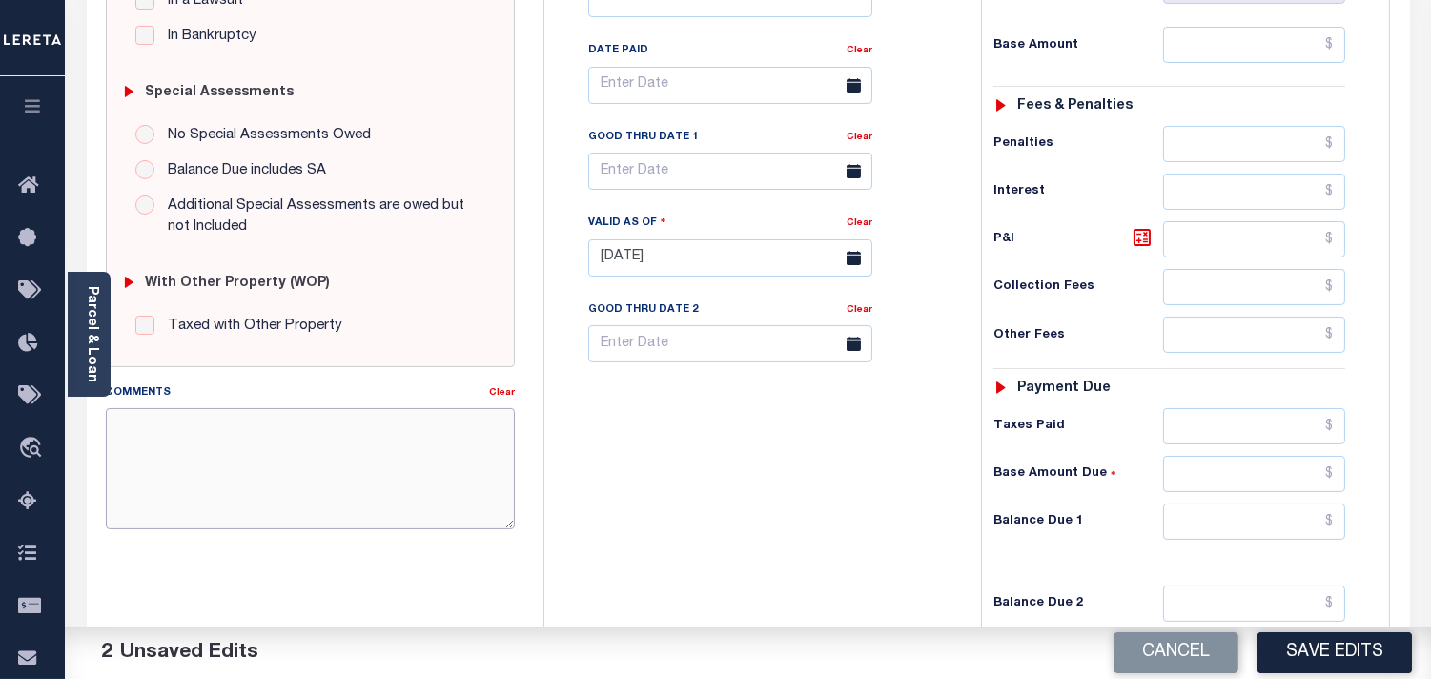
click at [339, 456] on textarea "Comments" at bounding box center [310, 468] width 409 height 120
paste textarea "Information Taken verbally from Christy."
type textarea "Information Taken verbally from Christy."
click at [1281, 528] on input "text" at bounding box center [1254, 521] width 182 height 36
type input "$0.00"
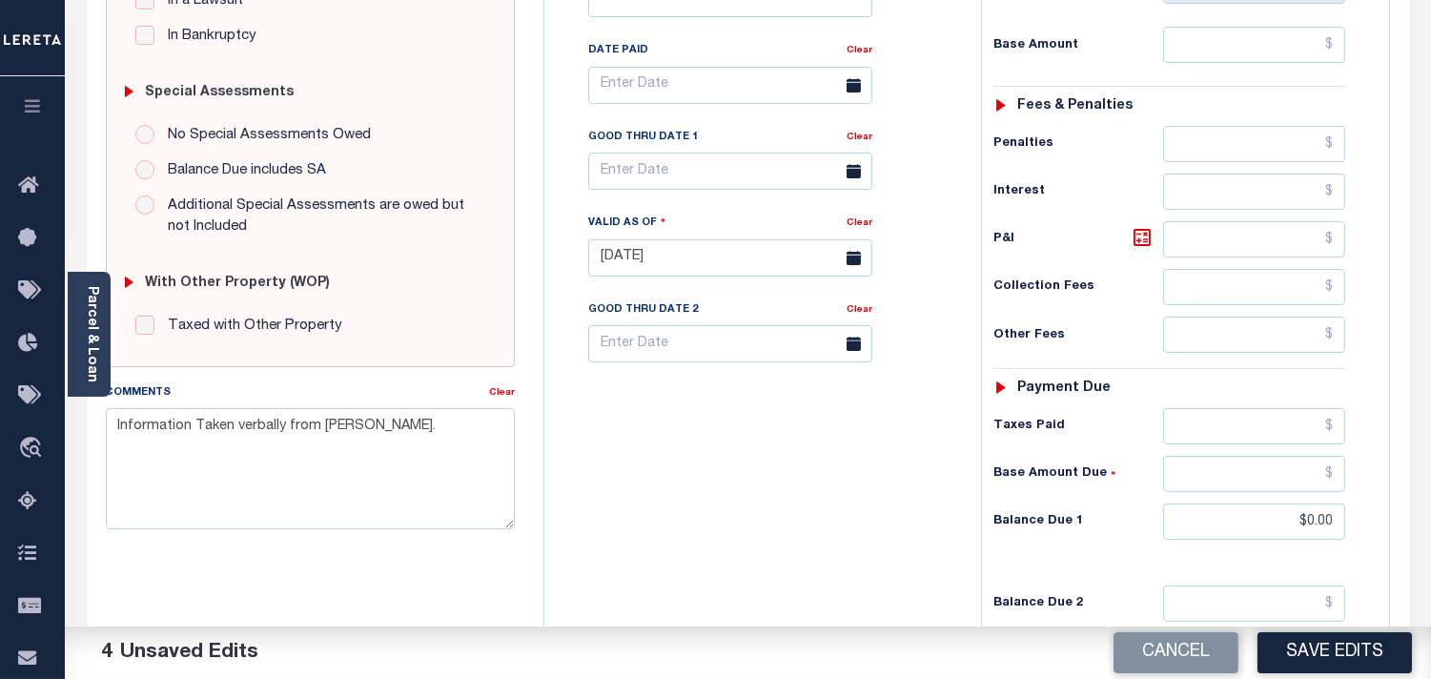
click at [783, 462] on div "Tax Bill No Multiple Payment Option Payment Plan Clear" at bounding box center [758, 248] width 418 height 842
click at [1311, 663] on button "Save Edits" at bounding box center [1335, 652] width 154 height 41
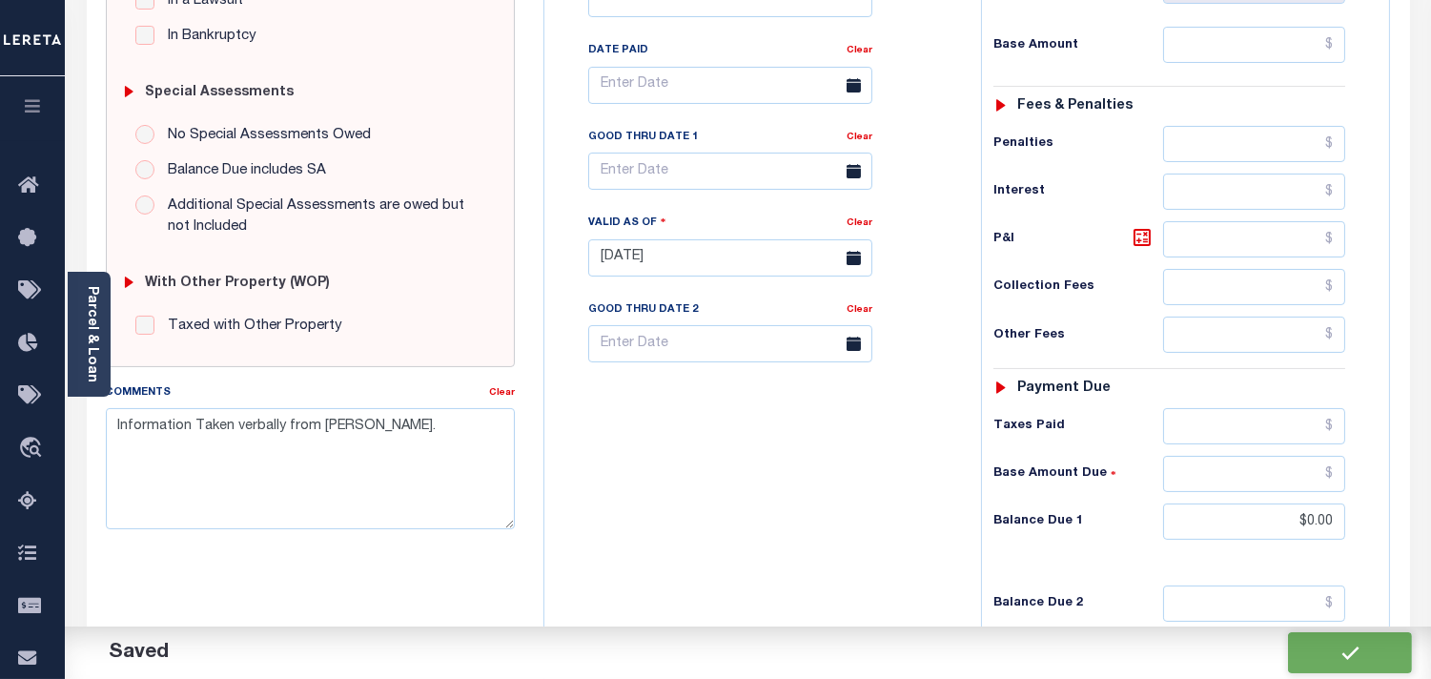
checkbox input "false"
type input "$0"
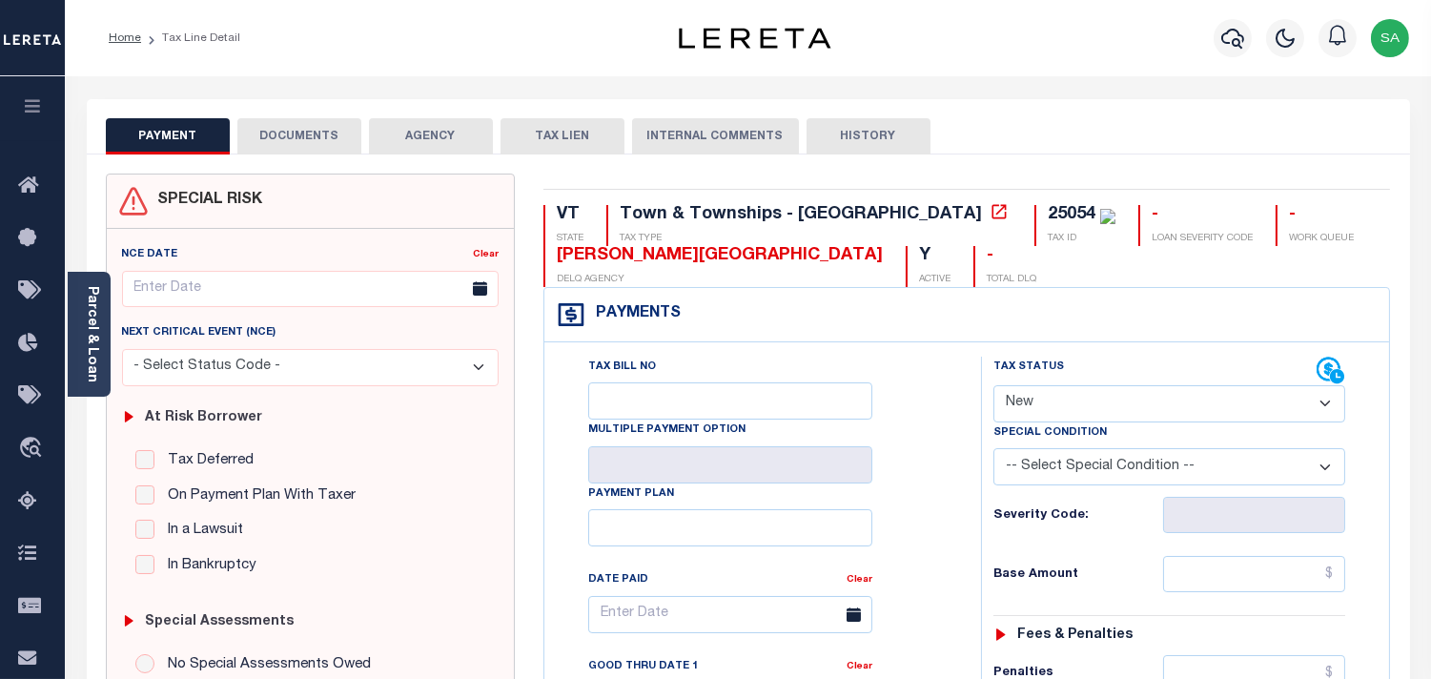
drag, startPoint x: 1036, startPoint y: 402, endPoint x: 1037, endPoint y: 413, distance: 10.5
click at [1036, 402] on select "- Select Status Code - Open Due/Unpaid Paid Incomplete No Tax Due Internal Refu…" at bounding box center [1170, 403] width 352 height 37
select select "PYD"
click at [994, 386] on select "- Select Status Code - Open Due/Unpaid Paid Incomplete No Tax Due Internal Refu…" at bounding box center [1170, 403] width 352 height 37
type input "[DATE]"
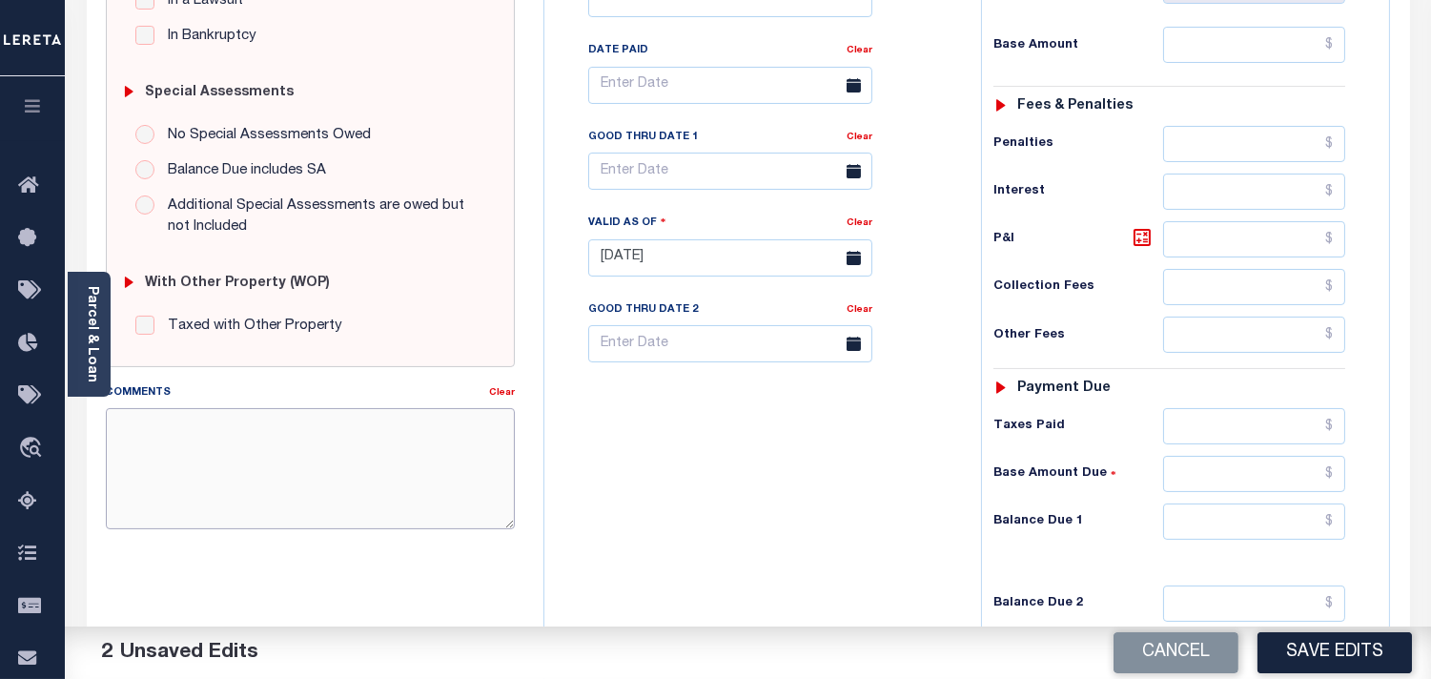
click at [370, 431] on textarea "Comments" at bounding box center [310, 468] width 409 height 120
paste textarea "Information Taken verbally from Christy."
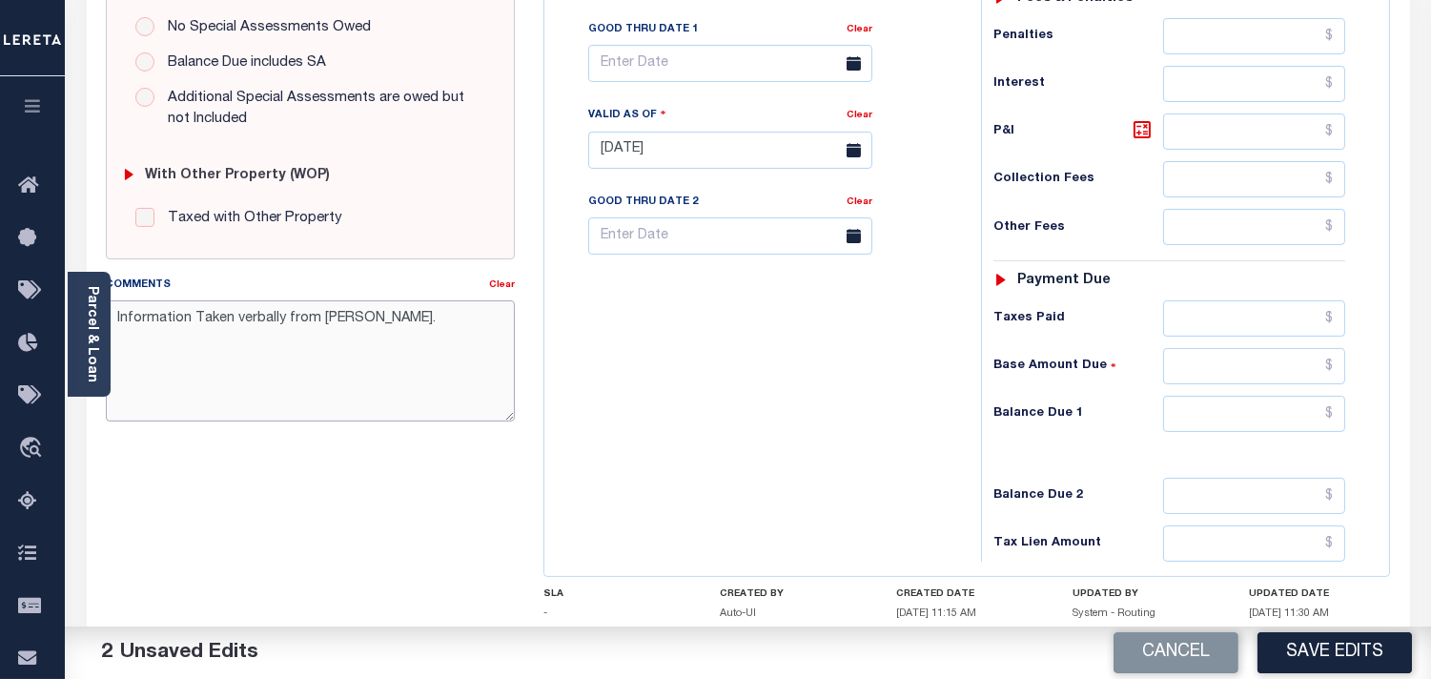
scroll to position [768, 0]
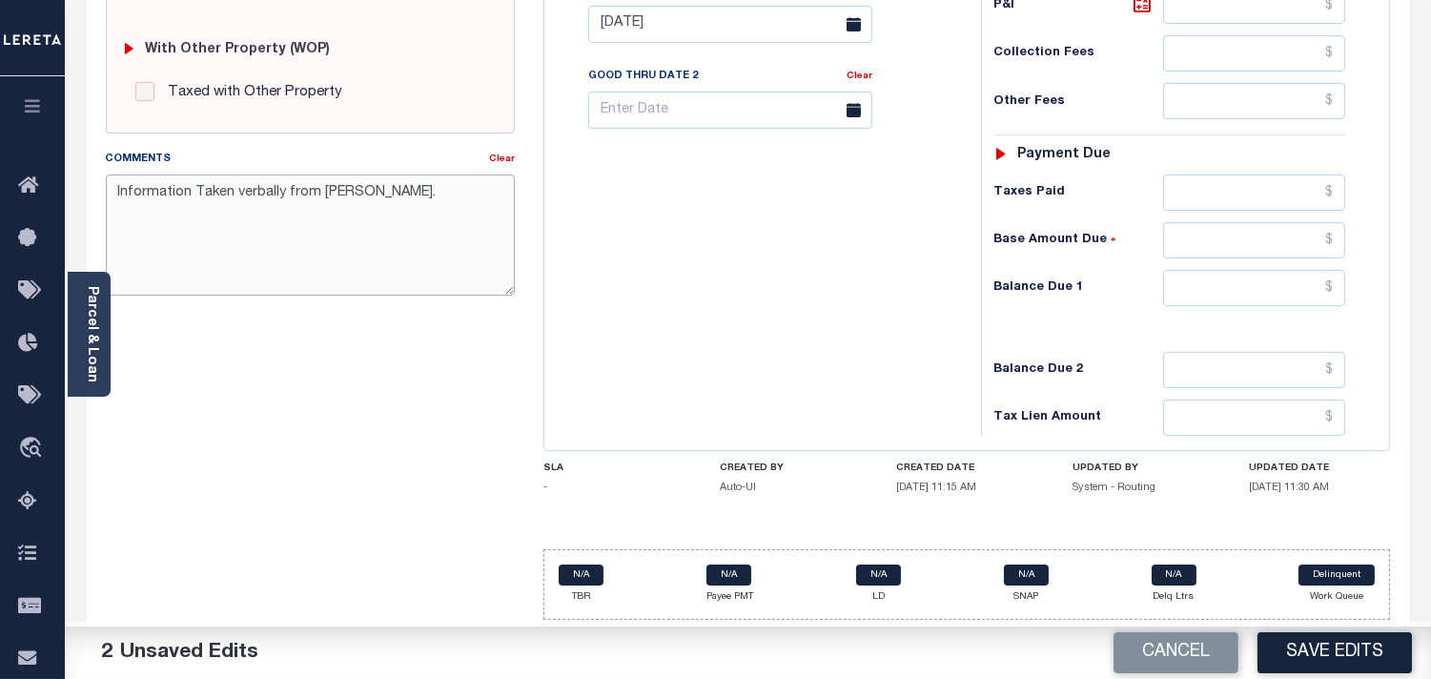
type textarea "Information Taken verbally from Christy."
drag, startPoint x: 1268, startPoint y: 297, endPoint x: 1122, endPoint y: 305, distance: 146.2
click at [1266, 296] on input "text" at bounding box center [1254, 288] width 182 height 36
type input "$0.00"
drag, startPoint x: 896, startPoint y: 334, endPoint x: 1138, endPoint y: 515, distance: 301.7
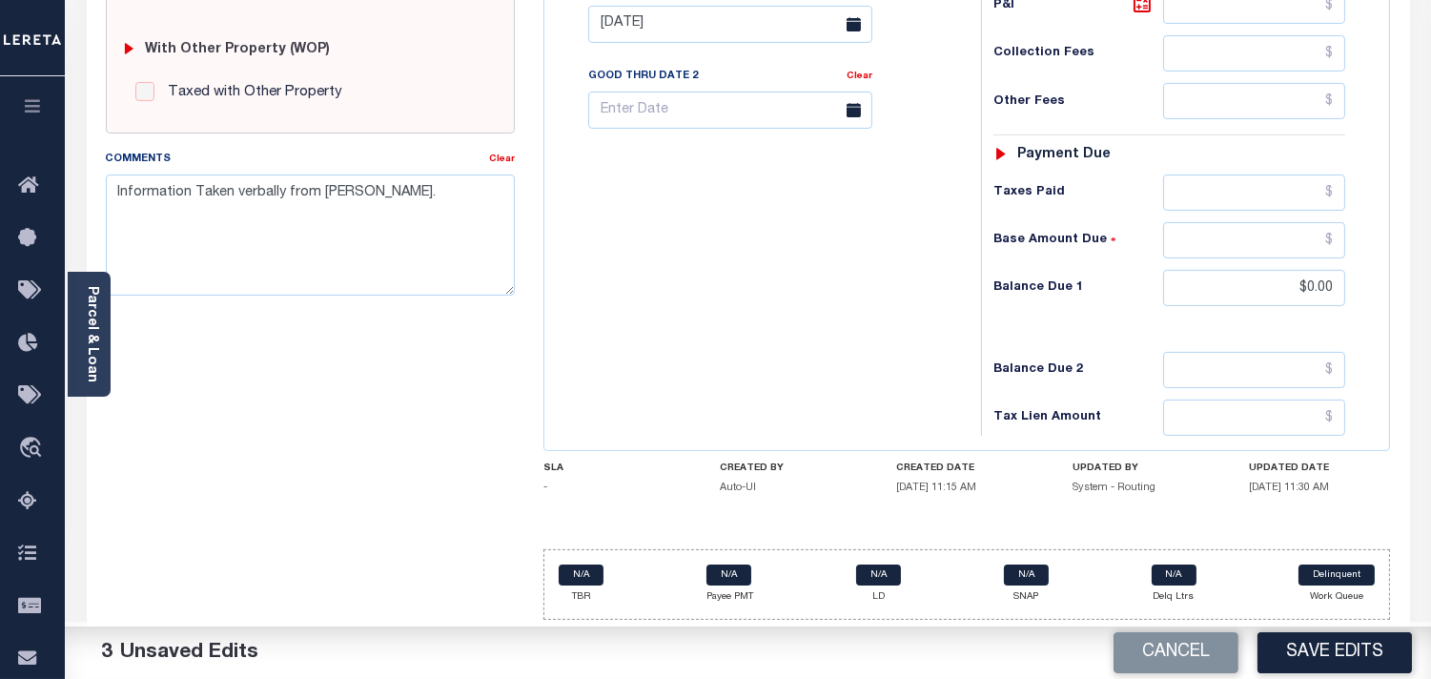
click at [896, 334] on div "Tax Bill No Multiple Payment Option Payment Plan Clear" at bounding box center [758, 15] width 418 height 842
click at [1370, 665] on button "Save Edits" at bounding box center [1335, 652] width 154 height 41
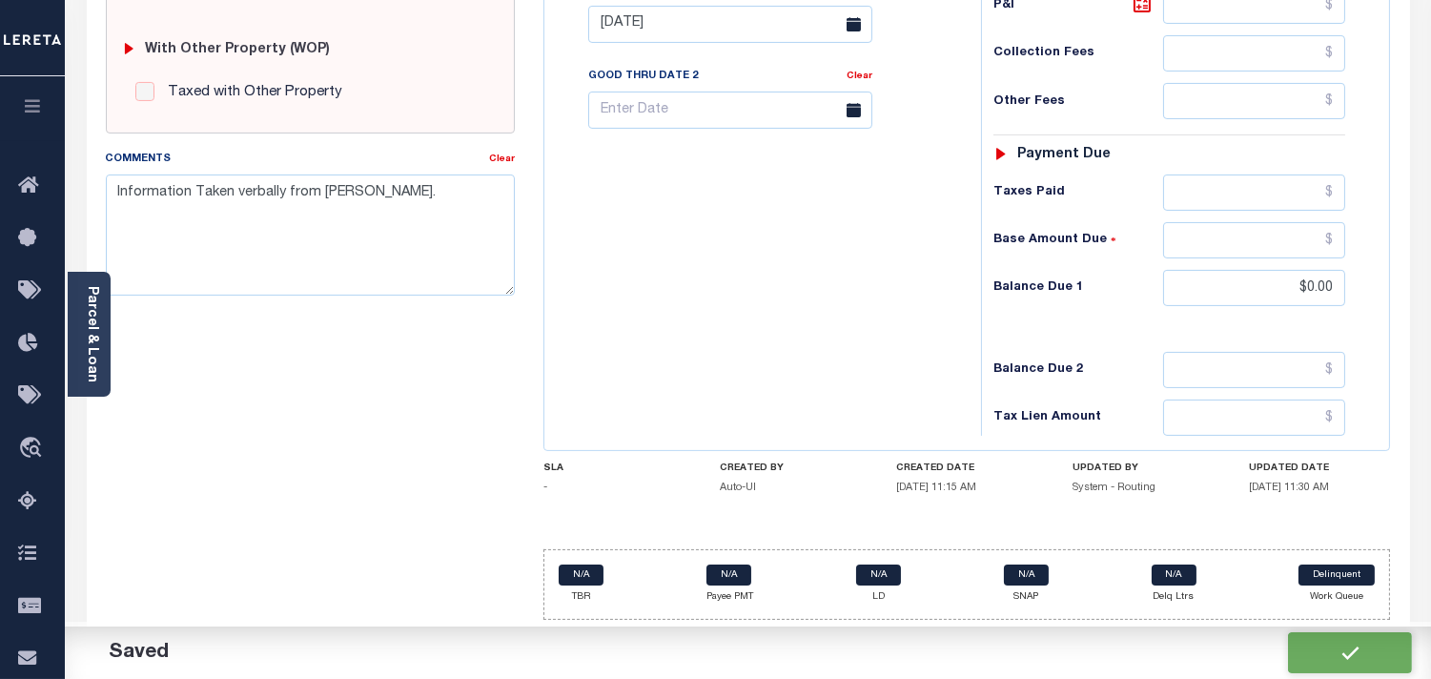
checkbox input "false"
type input "$0"
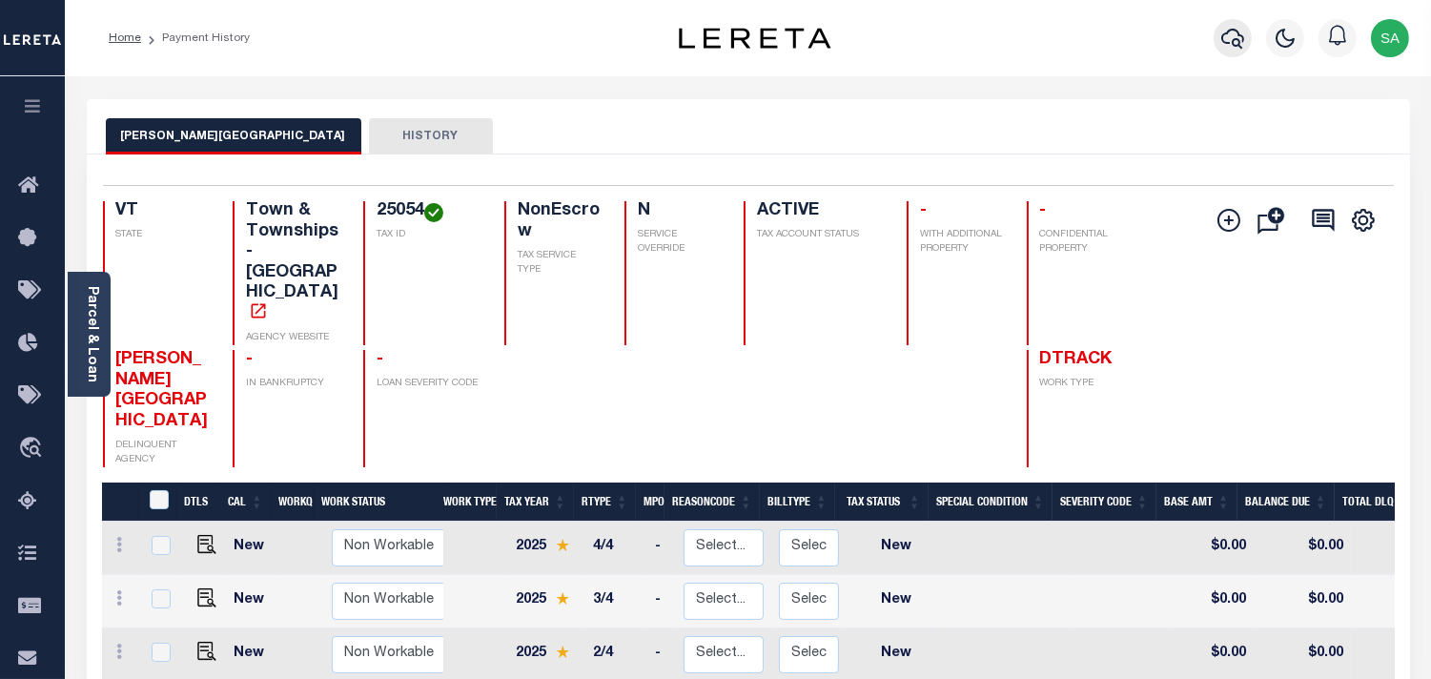
click at [1234, 36] on icon "button" at bounding box center [1233, 38] width 23 height 23
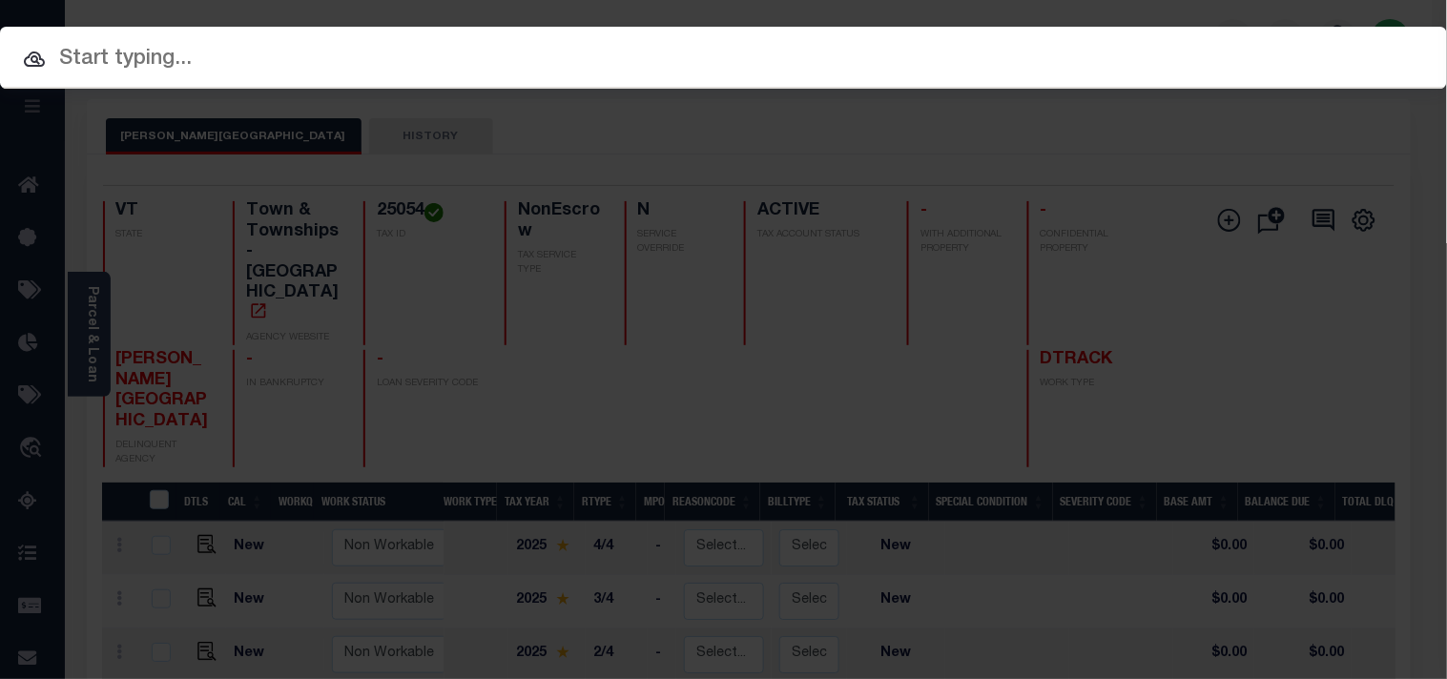
click at [1137, 43] on input "text" at bounding box center [723, 59] width 1447 height 33
paste input "22105549"
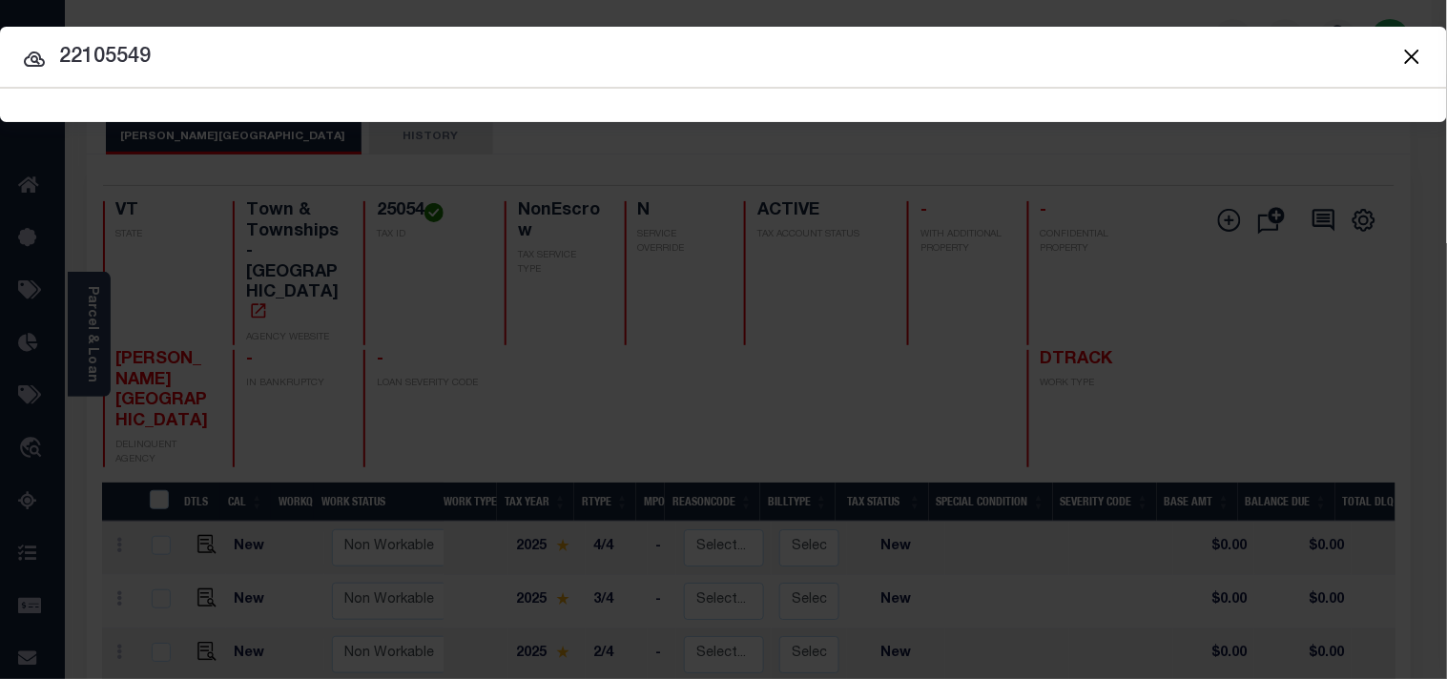
type input "22105549"
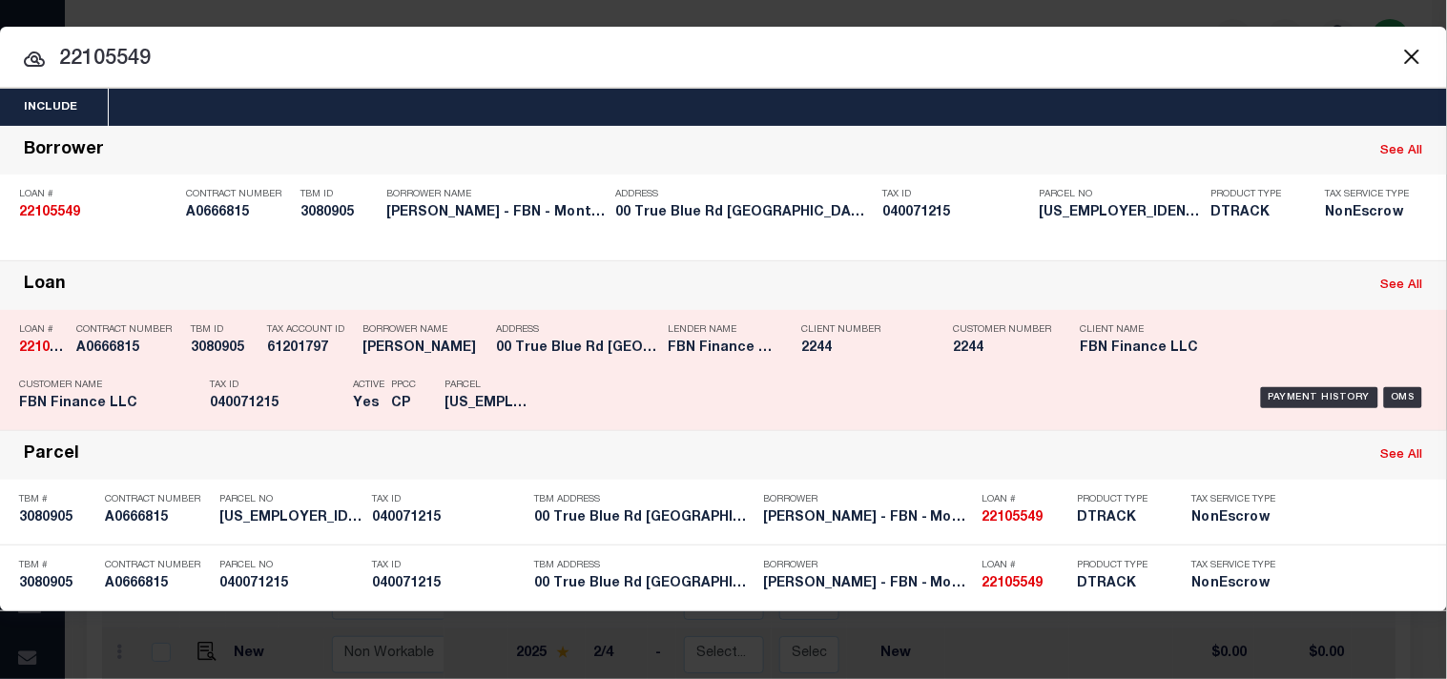
click at [617, 406] on div "Payment History OMS" at bounding box center [993, 397] width 869 height 55
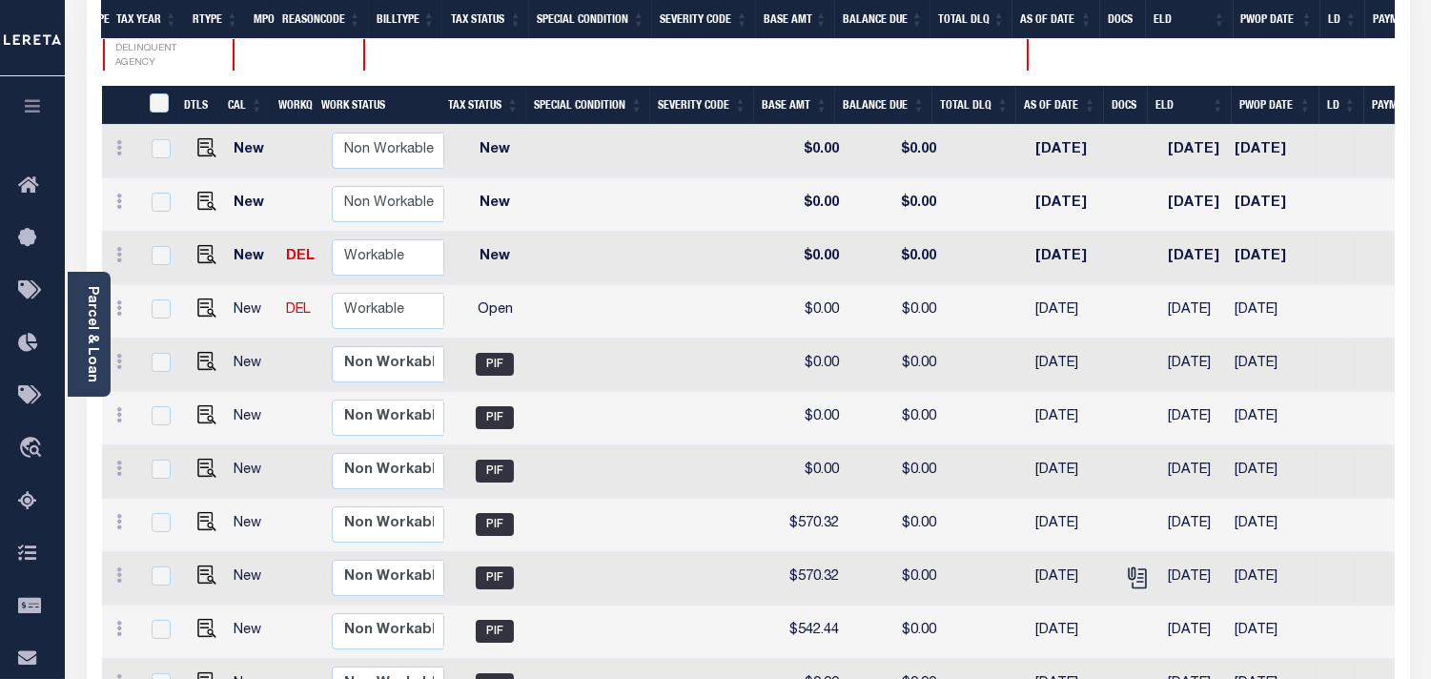
scroll to position [254, 0]
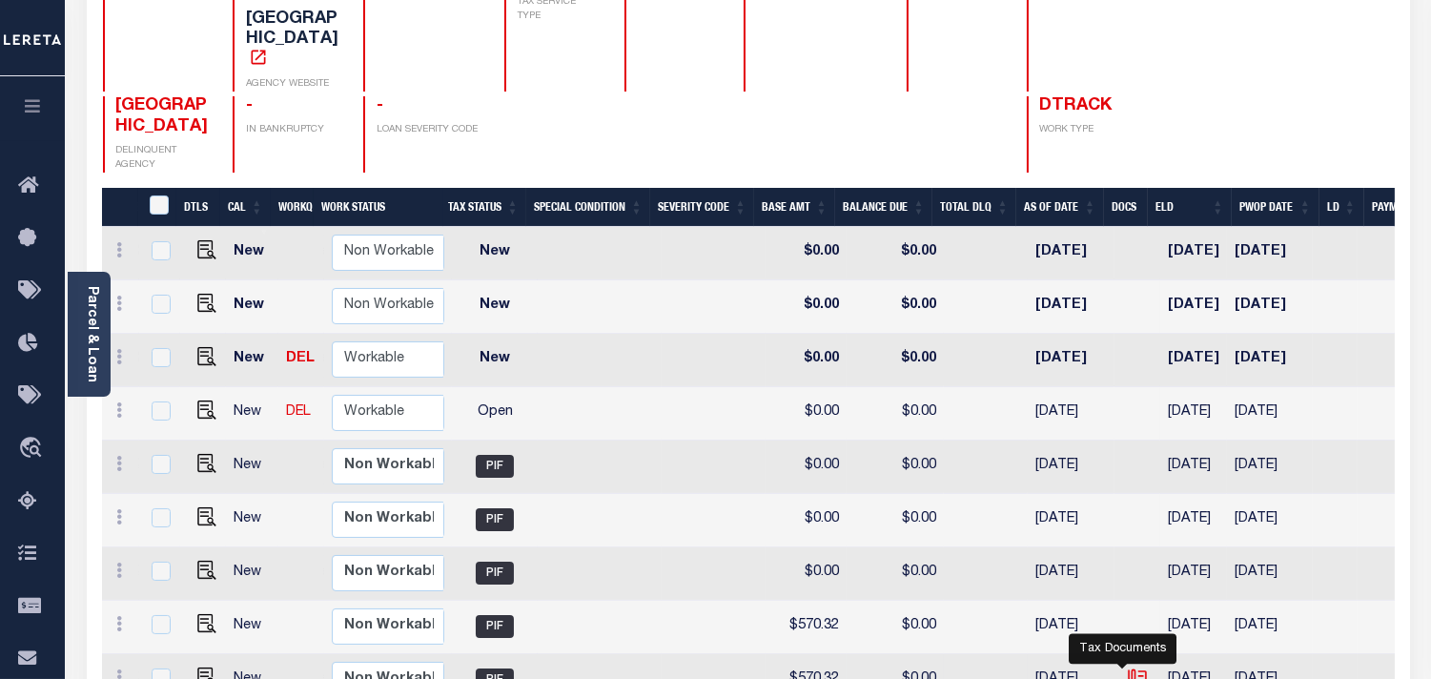
click at [1129, 669] on icon "" at bounding box center [1136, 676] width 15 height 15
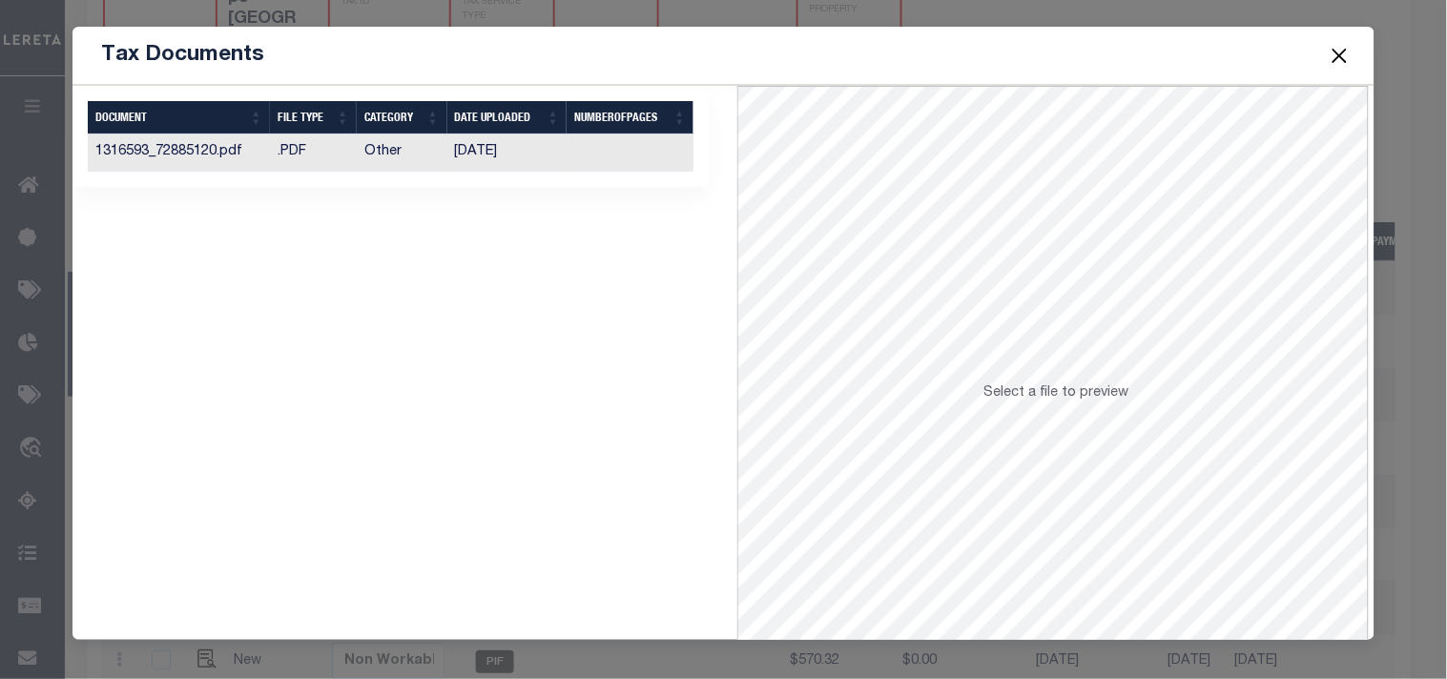
click at [513, 154] on td "09/25/2023" at bounding box center [507, 152] width 120 height 37
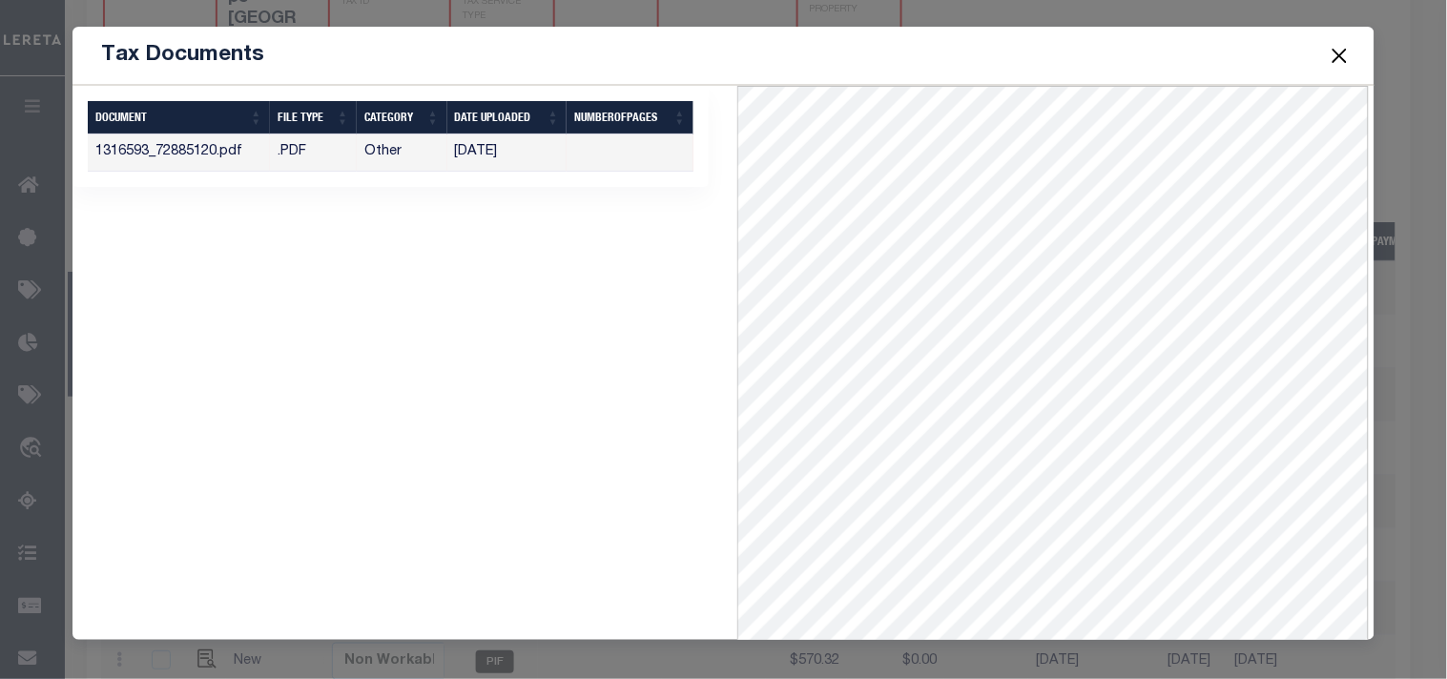
click at [1346, 51] on button "Close" at bounding box center [1338, 55] width 25 height 25
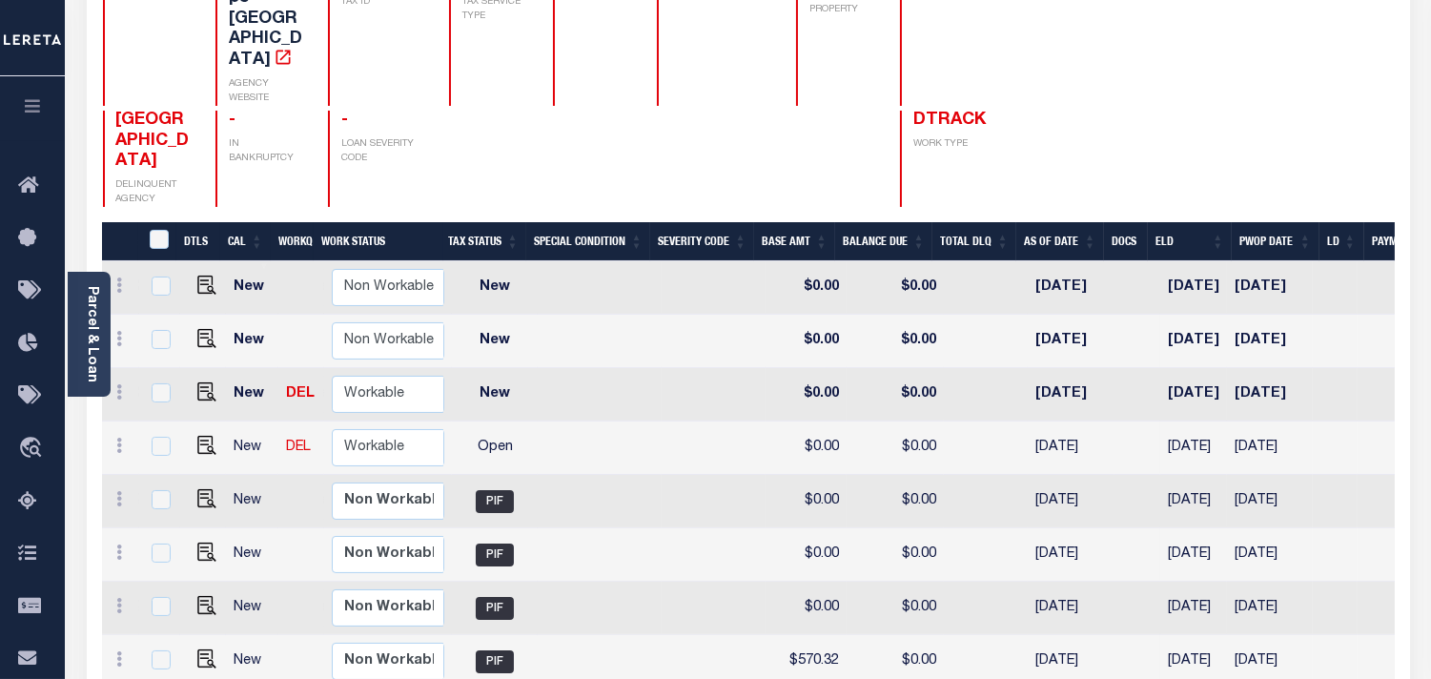
scroll to position [42, 0]
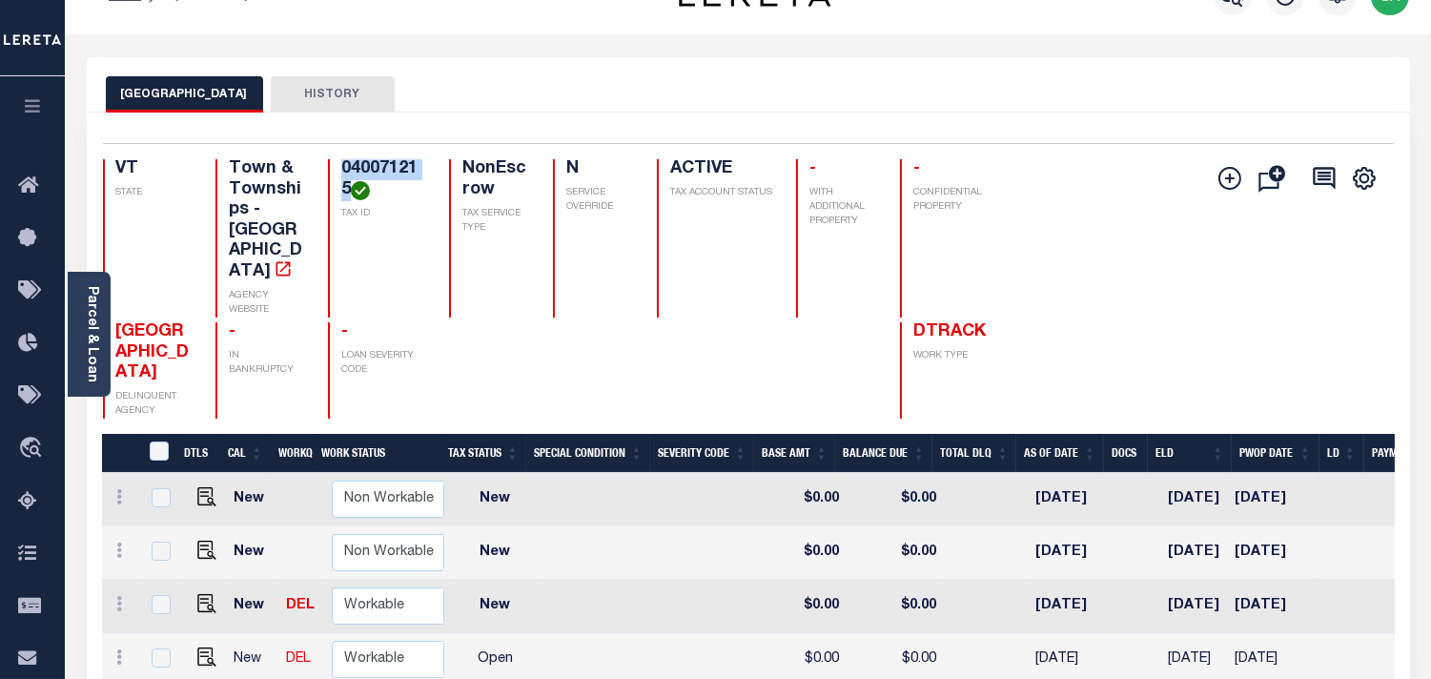
drag, startPoint x: 336, startPoint y: 188, endPoint x: 318, endPoint y: 175, distance: 22.0
click at [341, 175] on h4 "040071215" at bounding box center [384, 179] width 86 height 41
copy h4 "040071215"
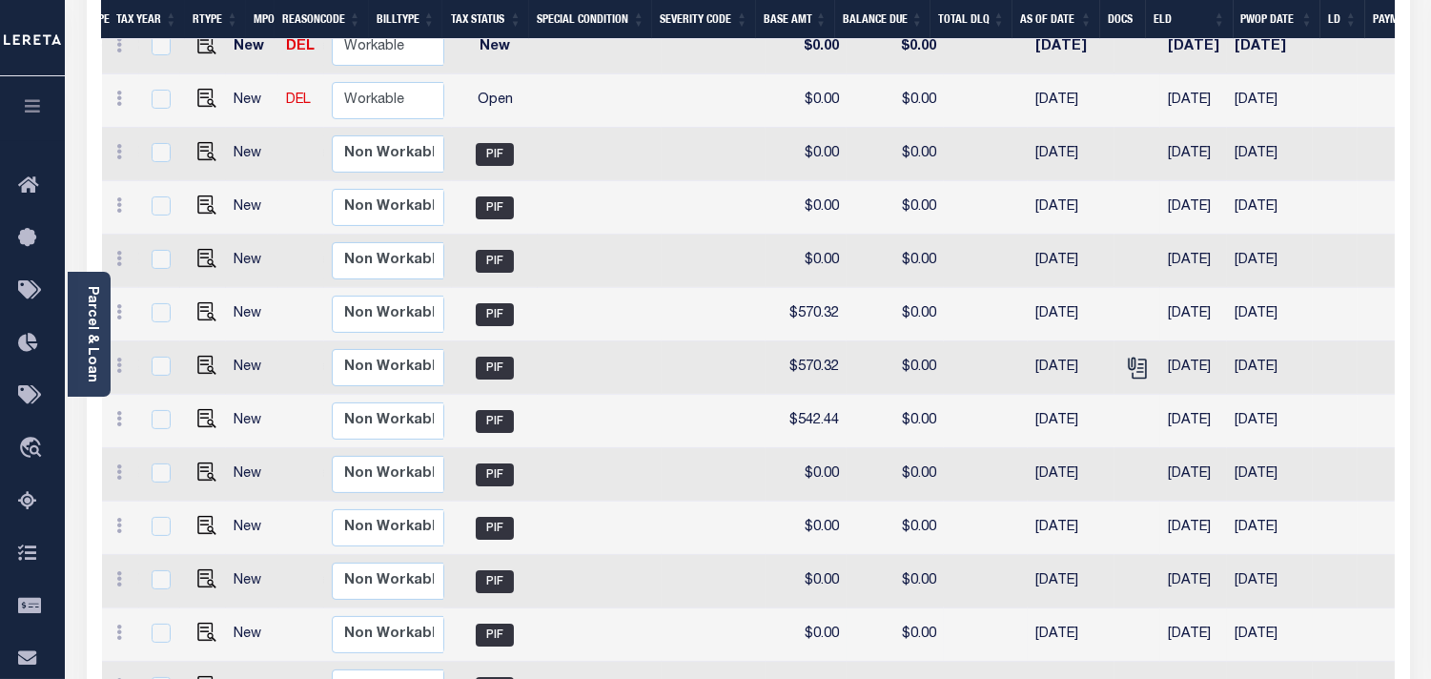
scroll to position [784, 0]
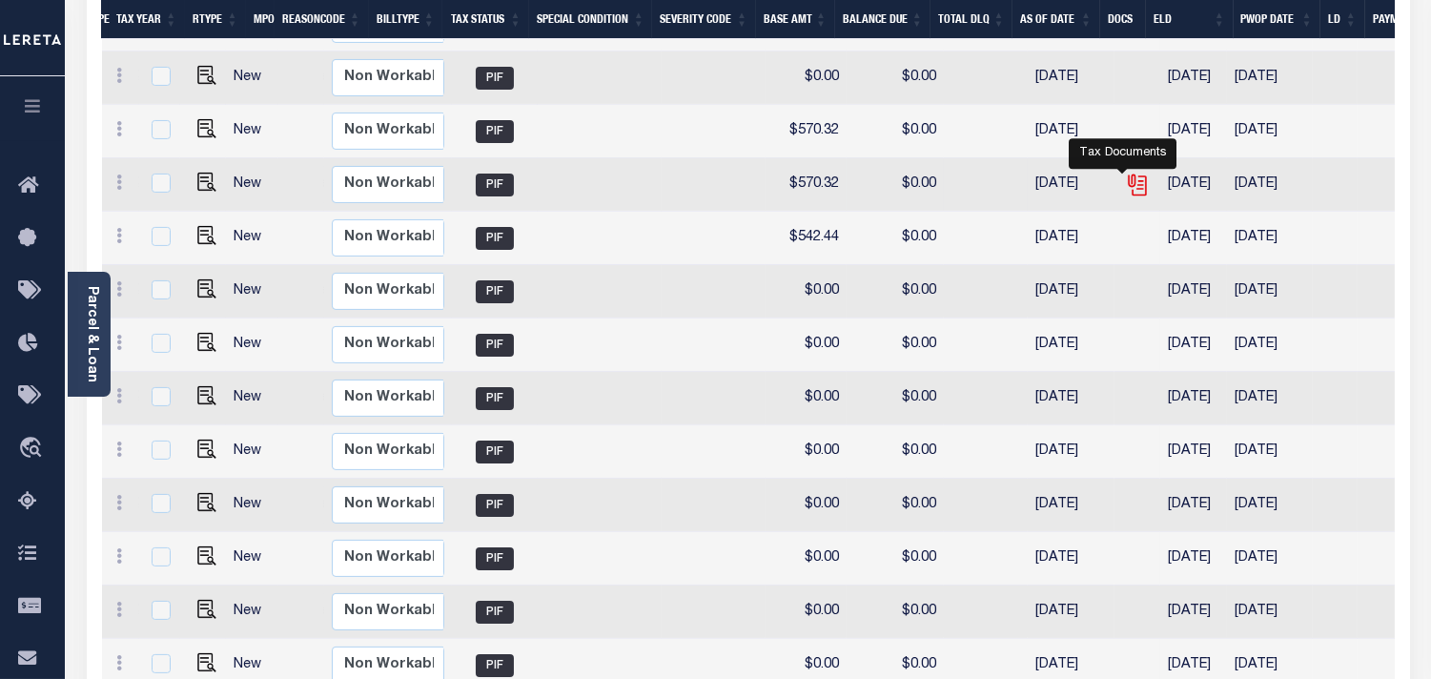
click at [1133, 175] on icon "" at bounding box center [1140, 185] width 14 height 20
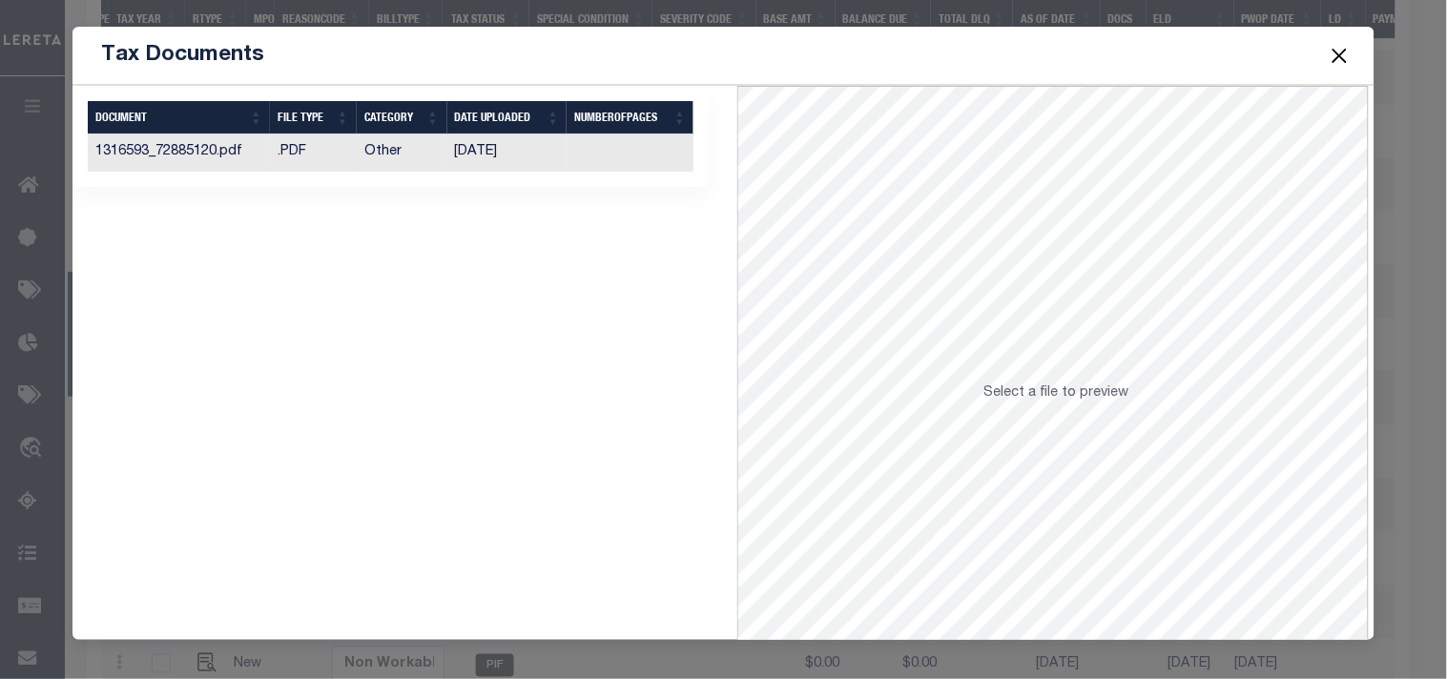
click at [520, 153] on td "09/25/2023" at bounding box center [507, 152] width 120 height 37
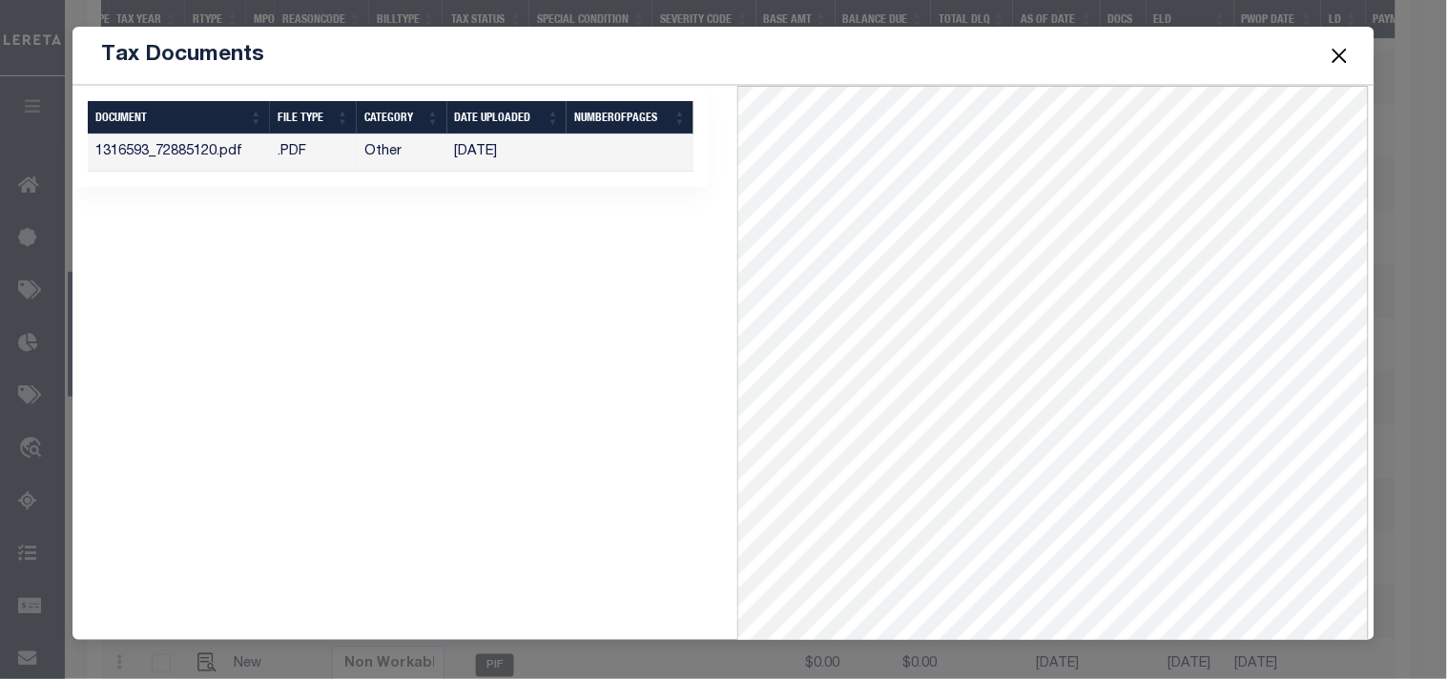
click at [1330, 58] on button "Close" at bounding box center [1338, 55] width 25 height 25
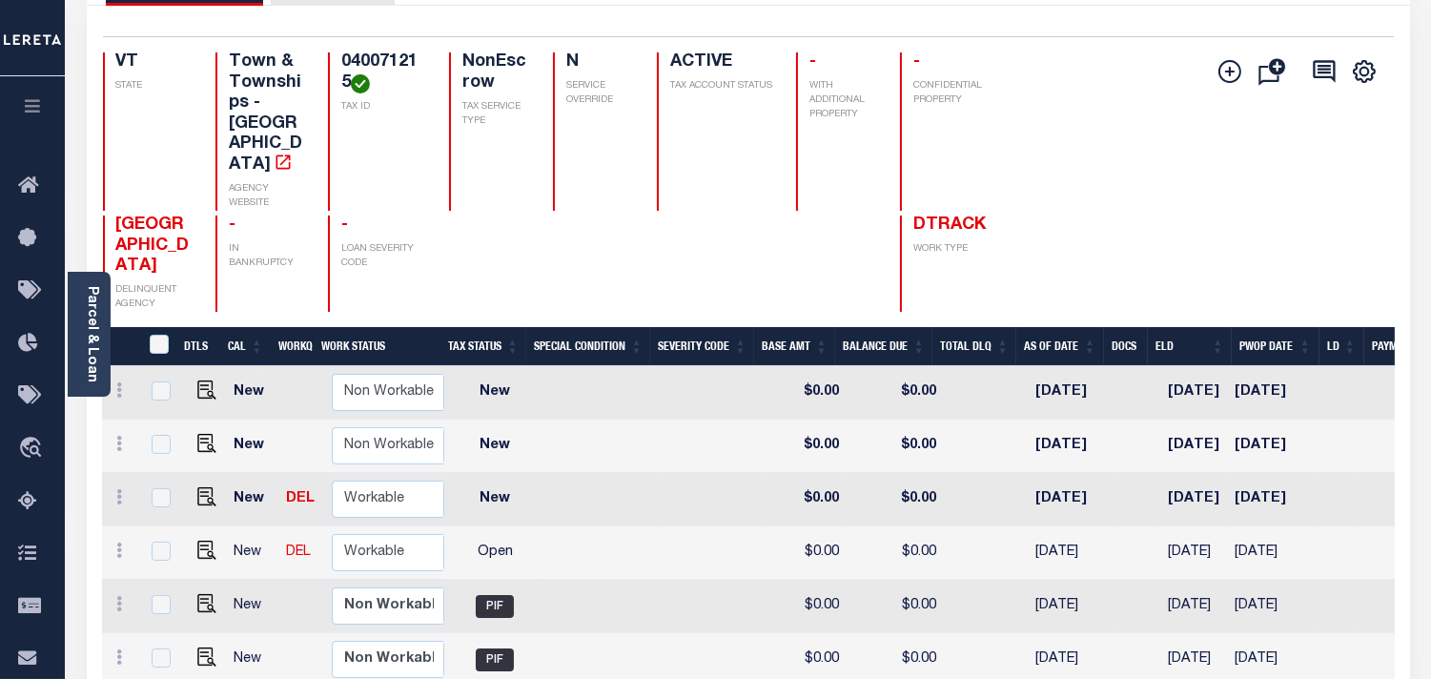
scroll to position [148, 0]
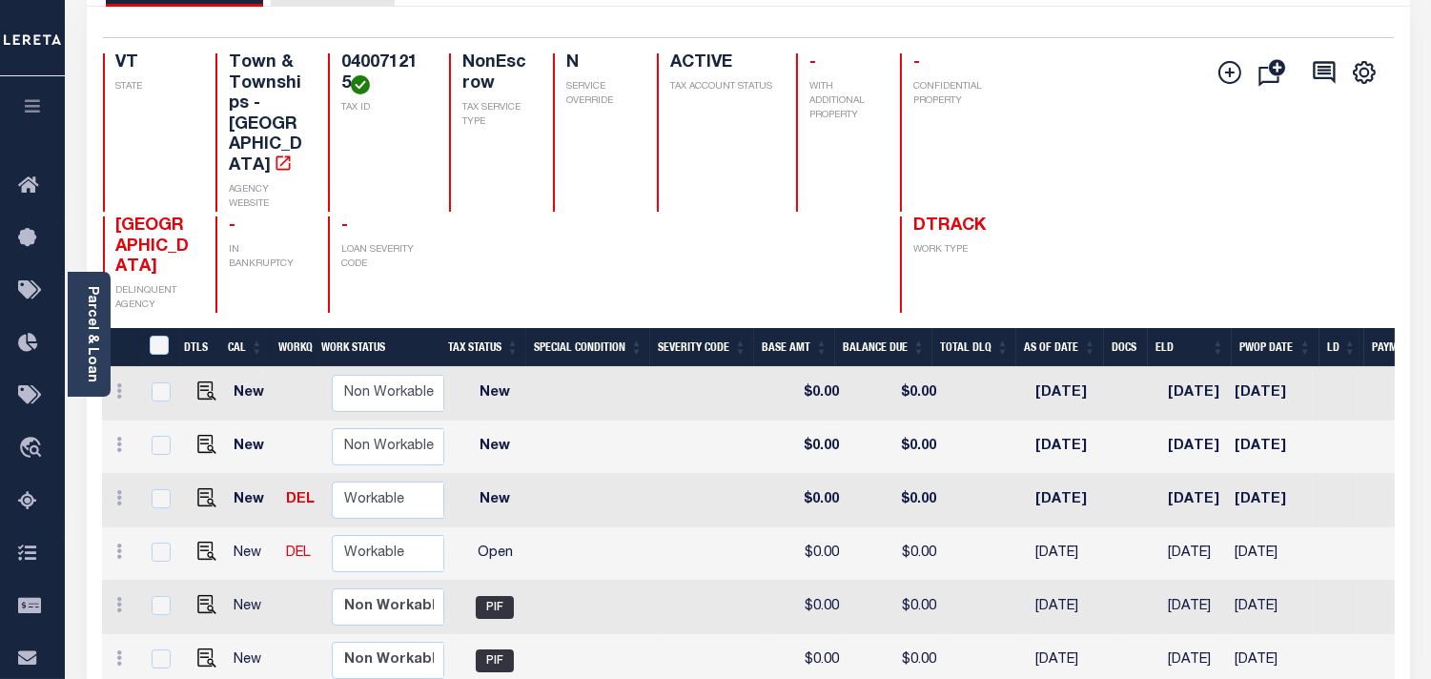
drag, startPoint x: 101, startPoint y: 359, endPoint x: 193, endPoint y: 368, distance: 92.0
click at [101, 358] on div "Parcel & Loan" at bounding box center [89, 334] width 43 height 125
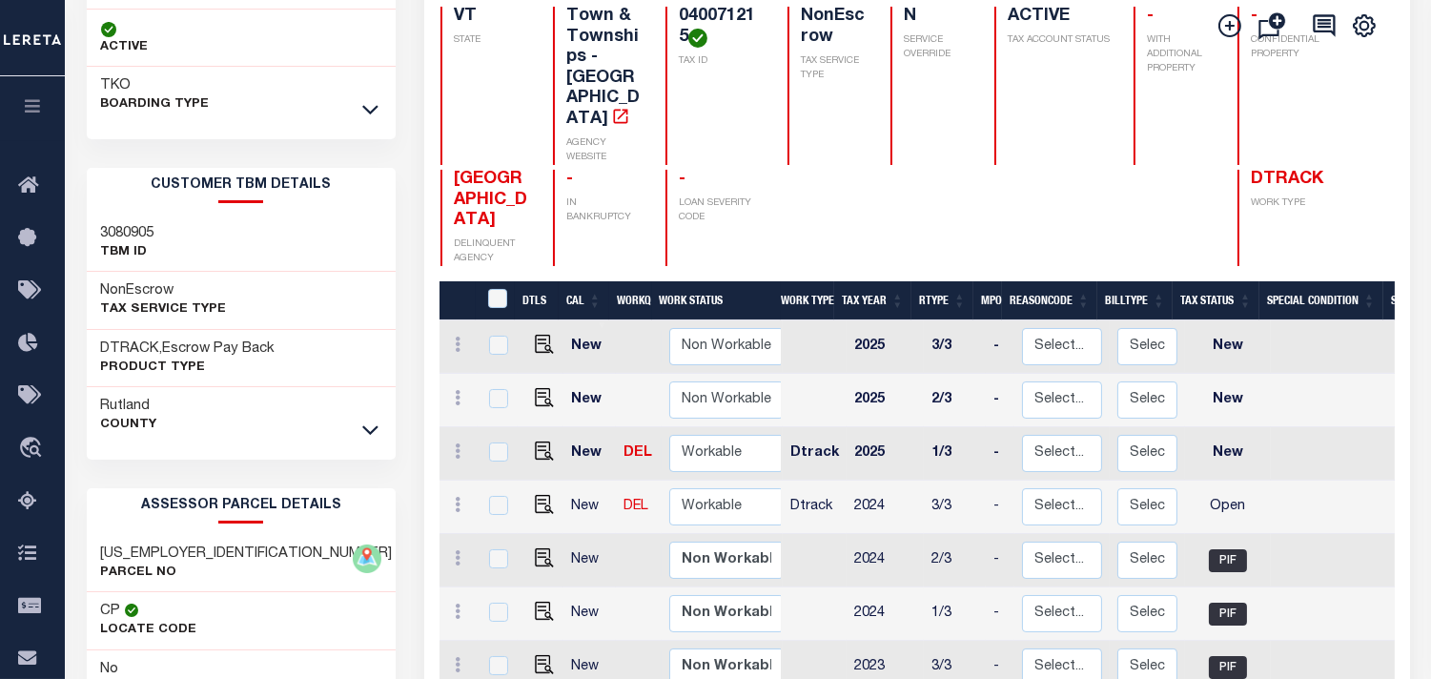
scroll to position [212, 0]
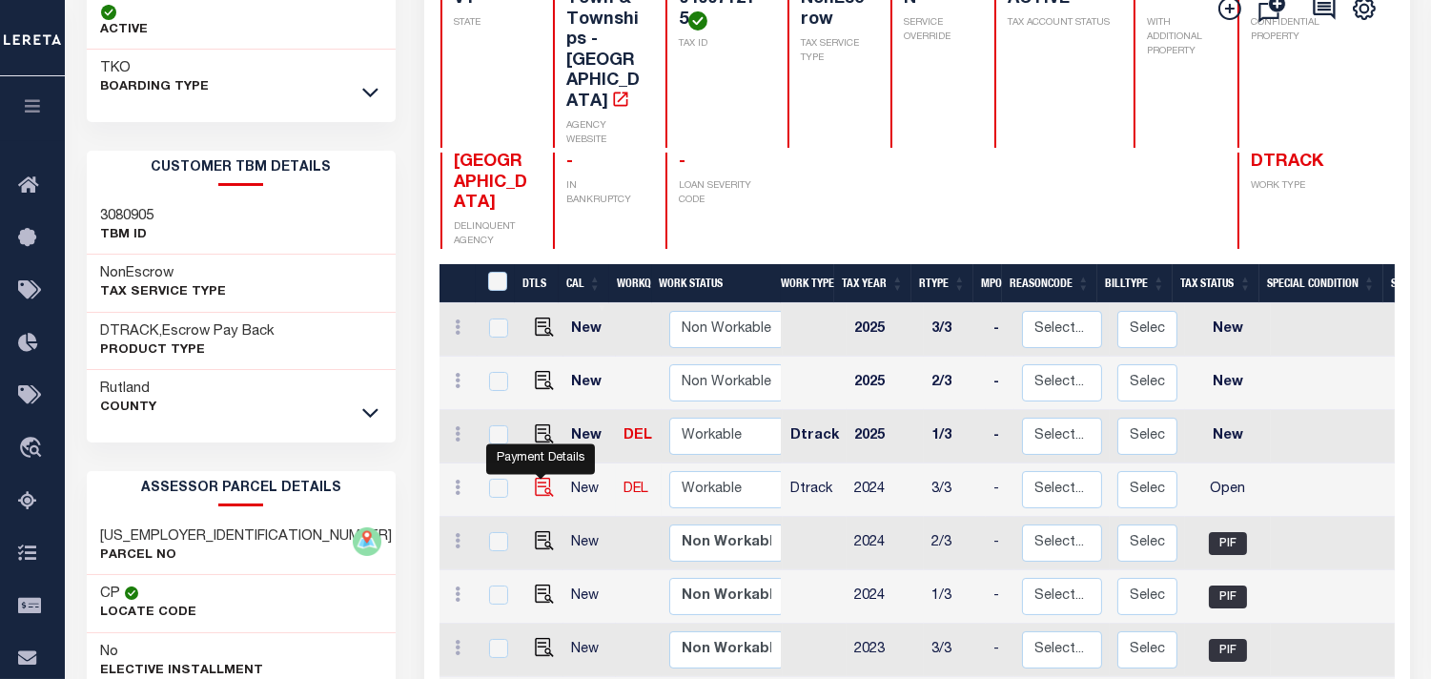
click at [537, 478] on img "" at bounding box center [544, 487] width 19 height 19
checkbox input "true"
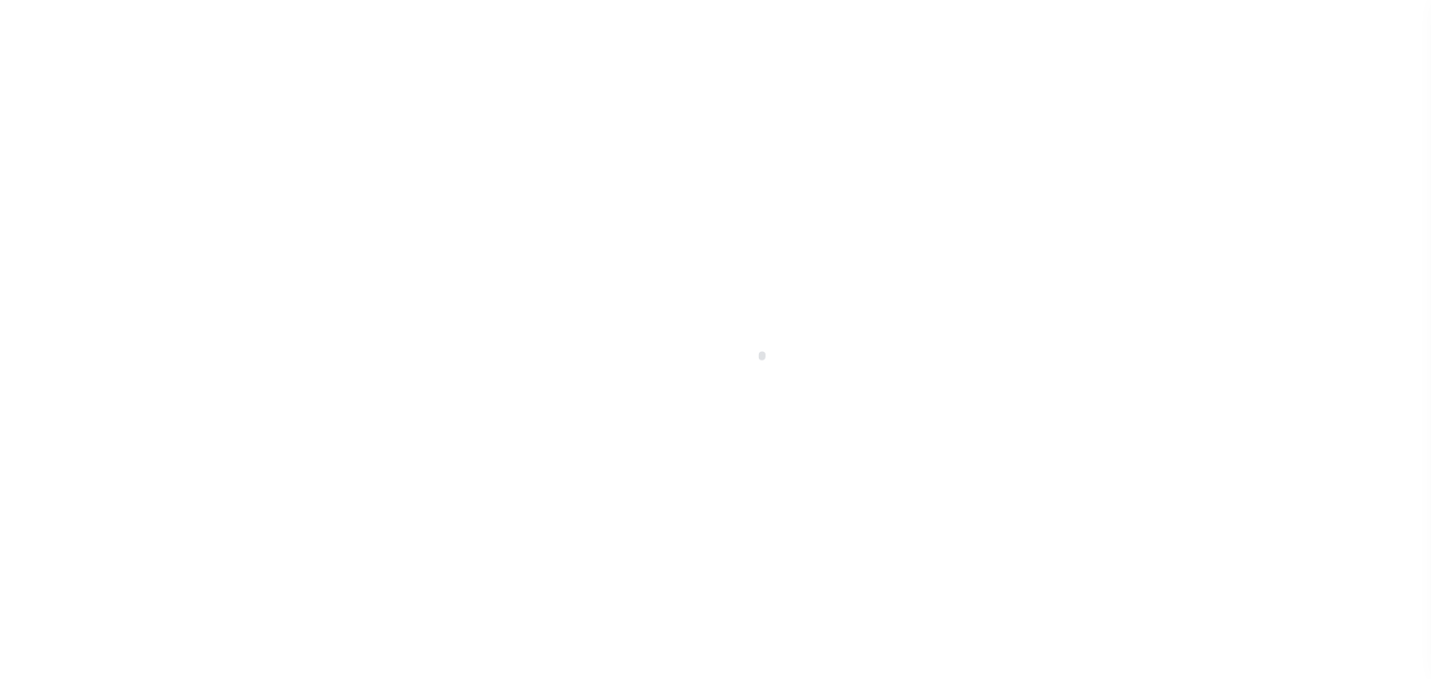
select select "OP2"
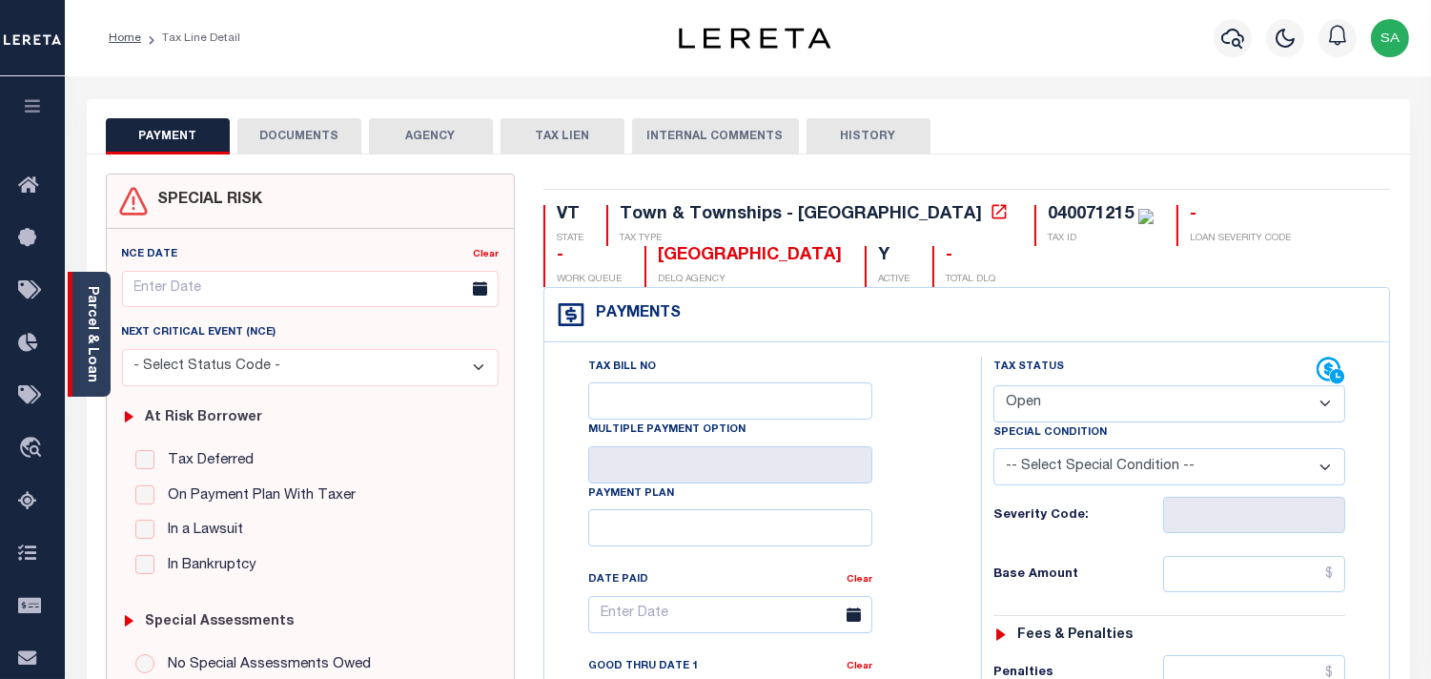
click at [98, 350] on link "Parcel & Loan" at bounding box center [91, 334] width 13 height 96
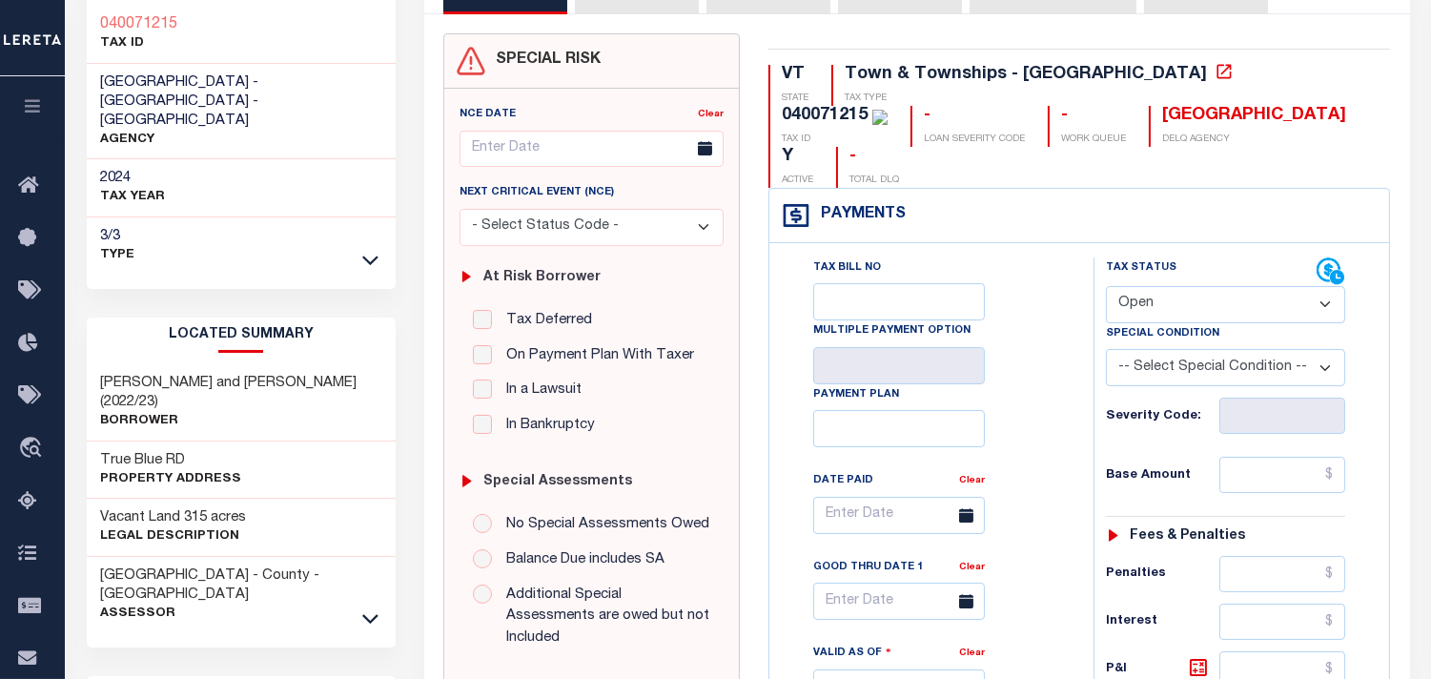
scroll to position [212, 0]
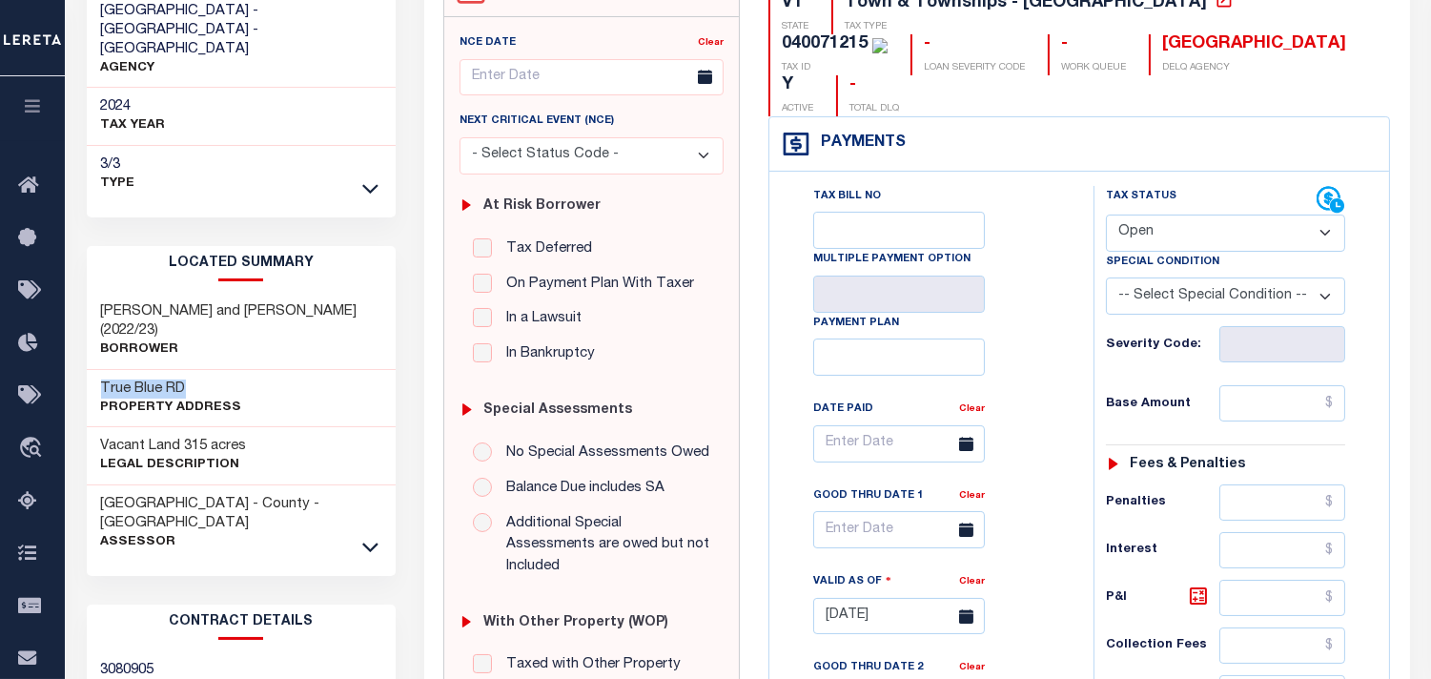
drag, startPoint x: 189, startPoint y: 346, endPoint x: 103, endPoint y: 347, distance: 85.8
click at [103, 380] on h3 "True Blue RD" at bounding box center [171, 389] width 141 height 19
copy h3 "True Blue RD"
click at [393, 91] on div "2024 TAX YEAR" at bounding box center [242, 117] width 310 height 58
drag, startPoint x: 277, startPoint y: 289, endPoint x: 105, endPoint y: 296, distance: 172.7
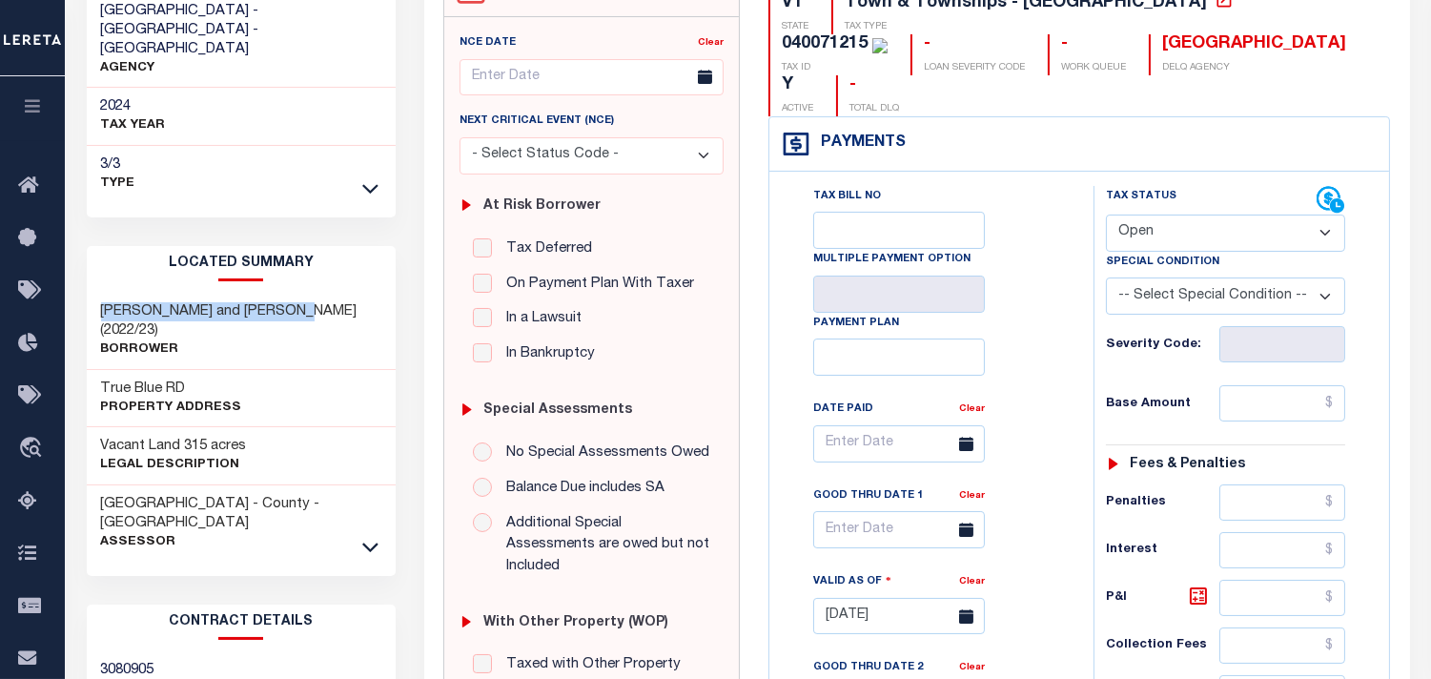
click at [105, 302] on h3 "Cannella, Justin and Megan (2022/23)" at bounding box center [241, 321] width 281 height 38
copy h3 "Cannella, Justin and Megan"
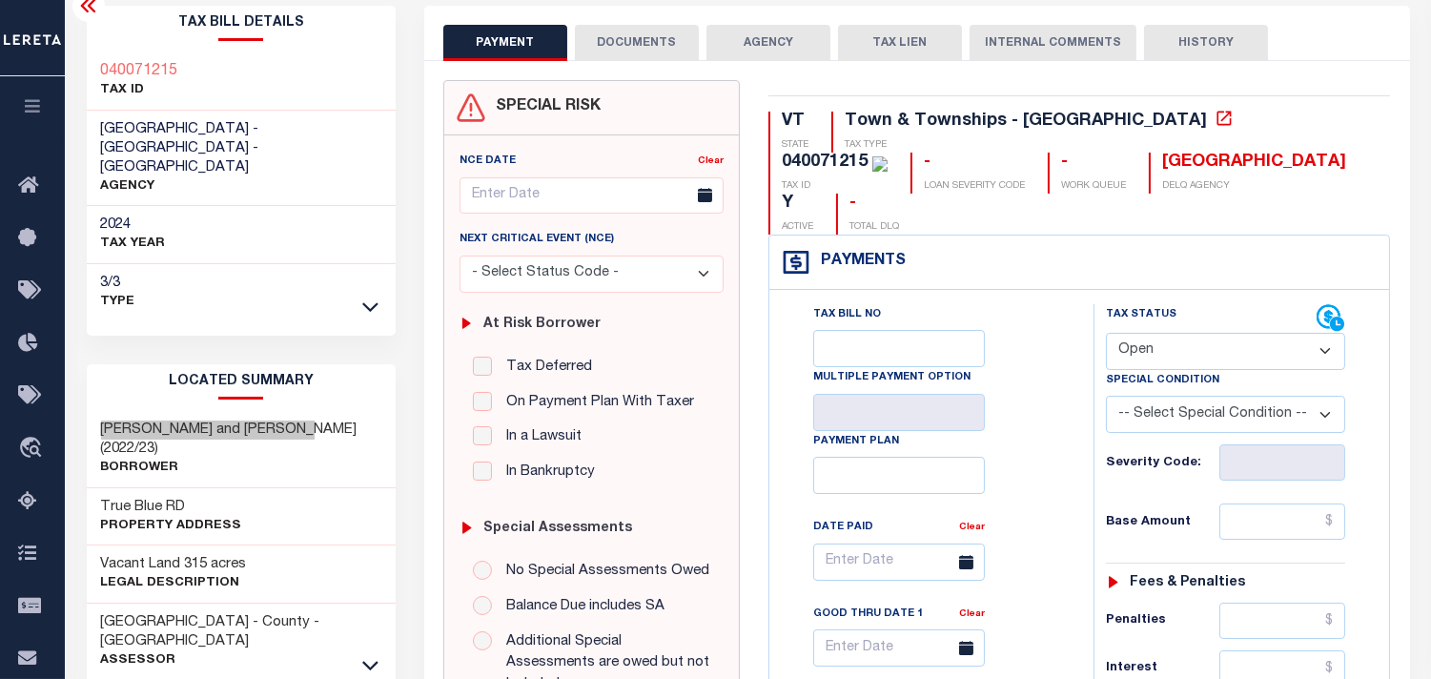
scroll to position [0, 0]
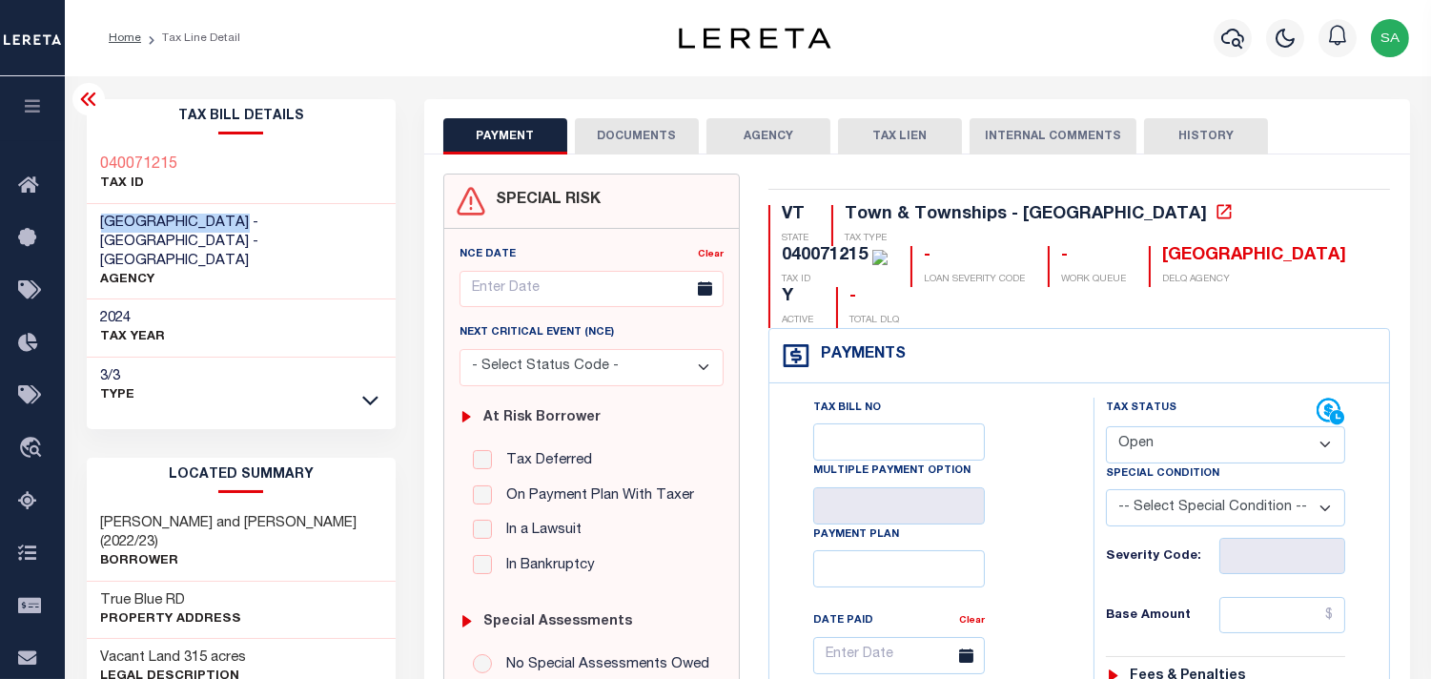
drag, startPoint x: 257, startPoint y: 219, endPoint x: 100, endPoint y: 229, distance: 157.6
click at [101, 229] on span "WEST RUTLAND TOWN - Town & Townships - VT" at bounding box center [180, 242] width 158 height 52
copy span "[GEOGRAPHIC_DATA]"
drag, startPoint x: 214, startPoint y: 154, endPoint x: 84, endPoint y: 169, distance: 130.5
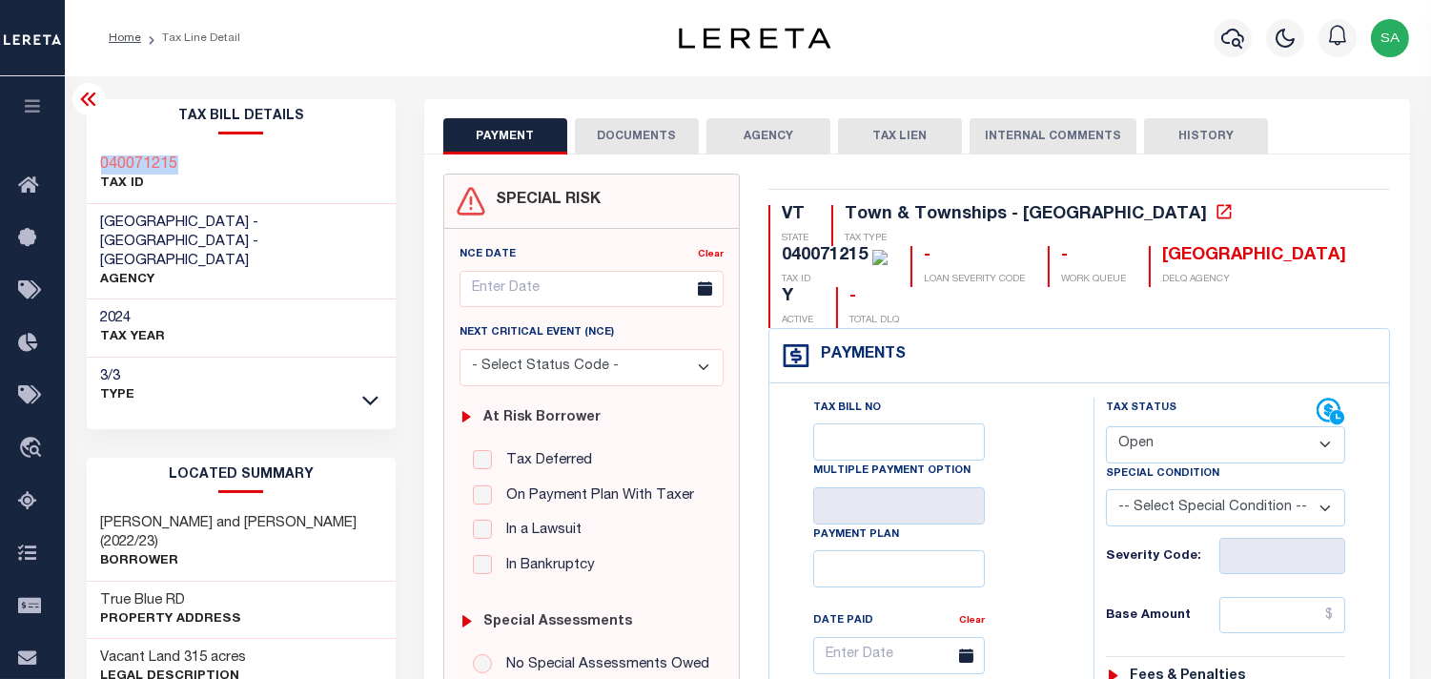
copy h3 "040071215"
click at [1018, 440] on div "Tax Bill No Multiple Payment Option Payment Plan Clear" at bounding box center [927, 665] width 277 height 535
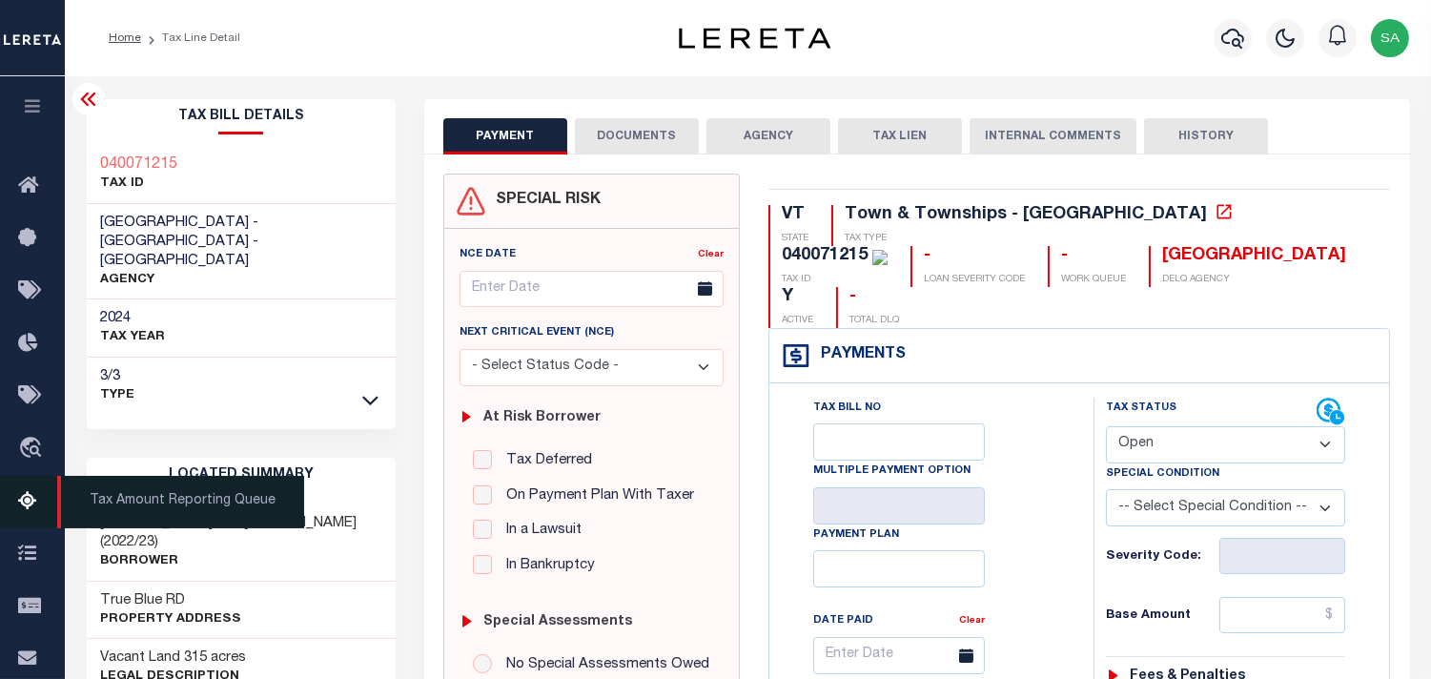
click at [41, 503] on icon at bounding box center [33, 502] width 31 height 24
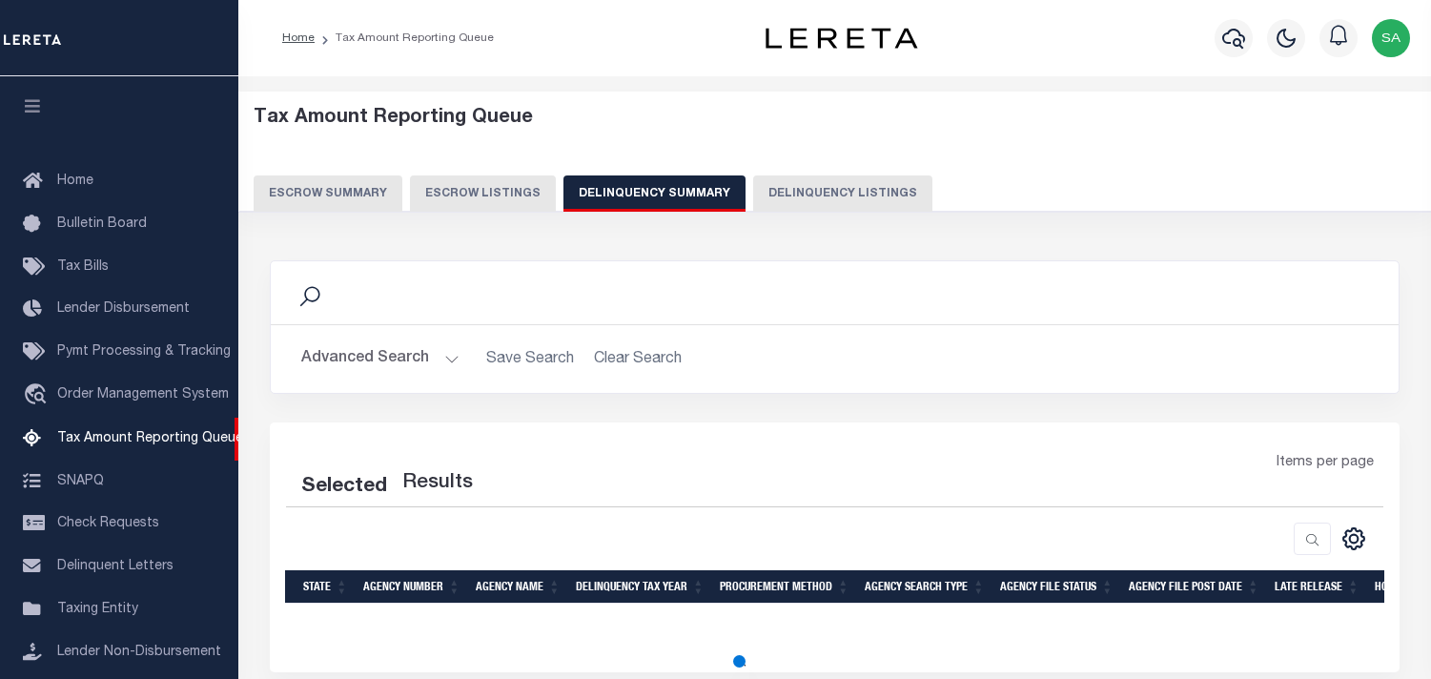
select select "WA"
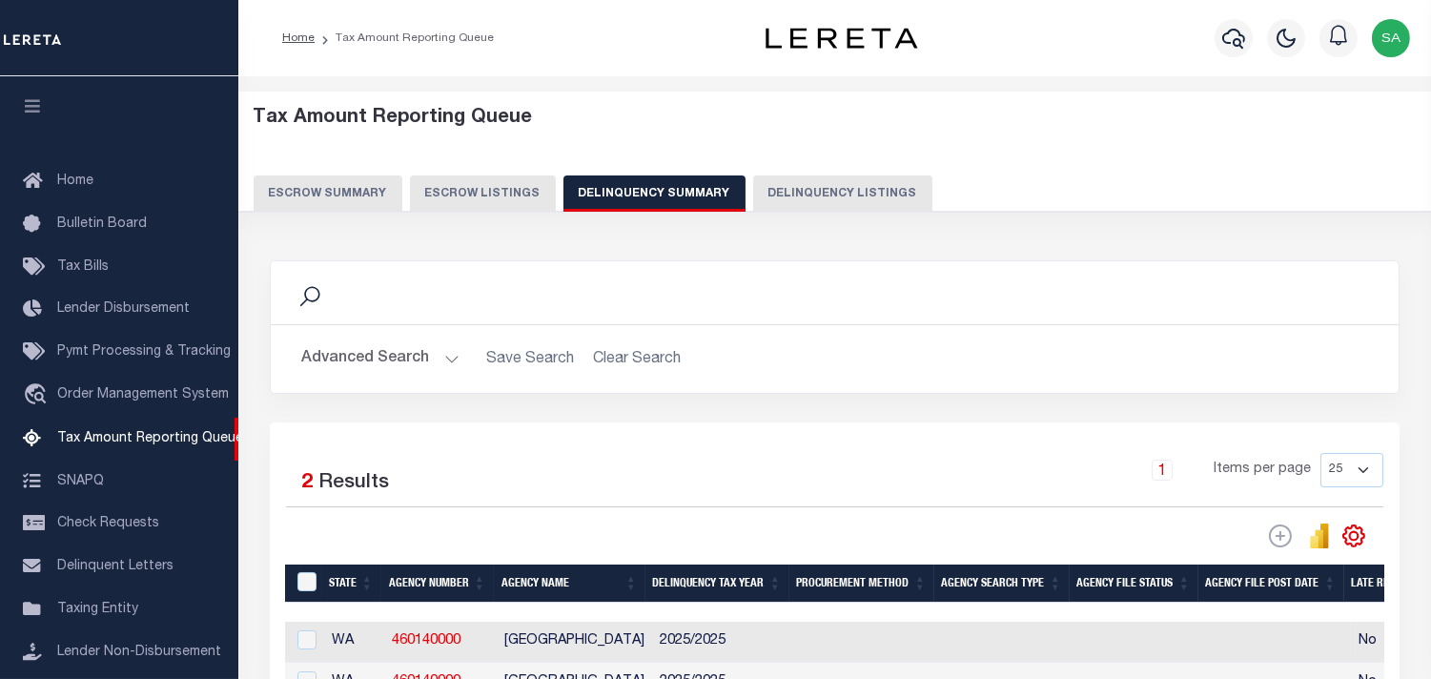
scroll to position [189, 0]
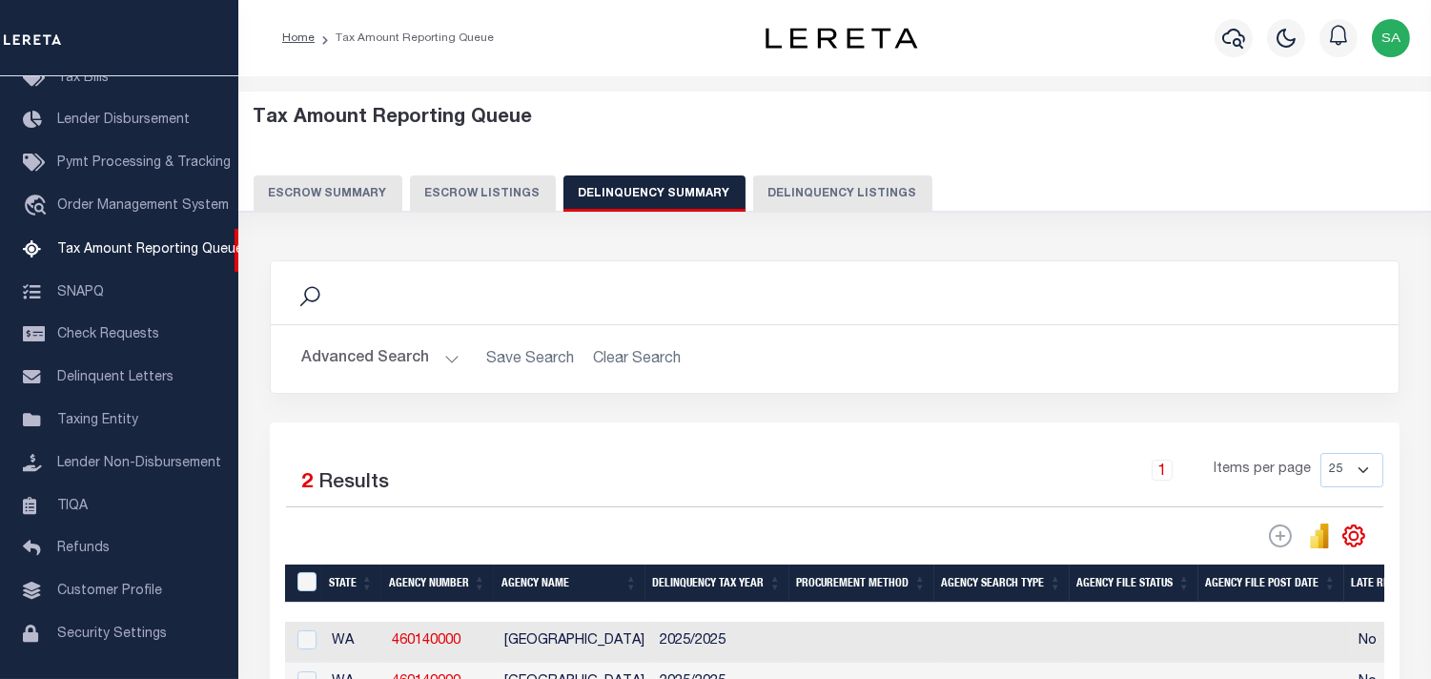
click at [452, 359] on button "Advanced Search" at bounding box center [380, 358] width 158 height 37
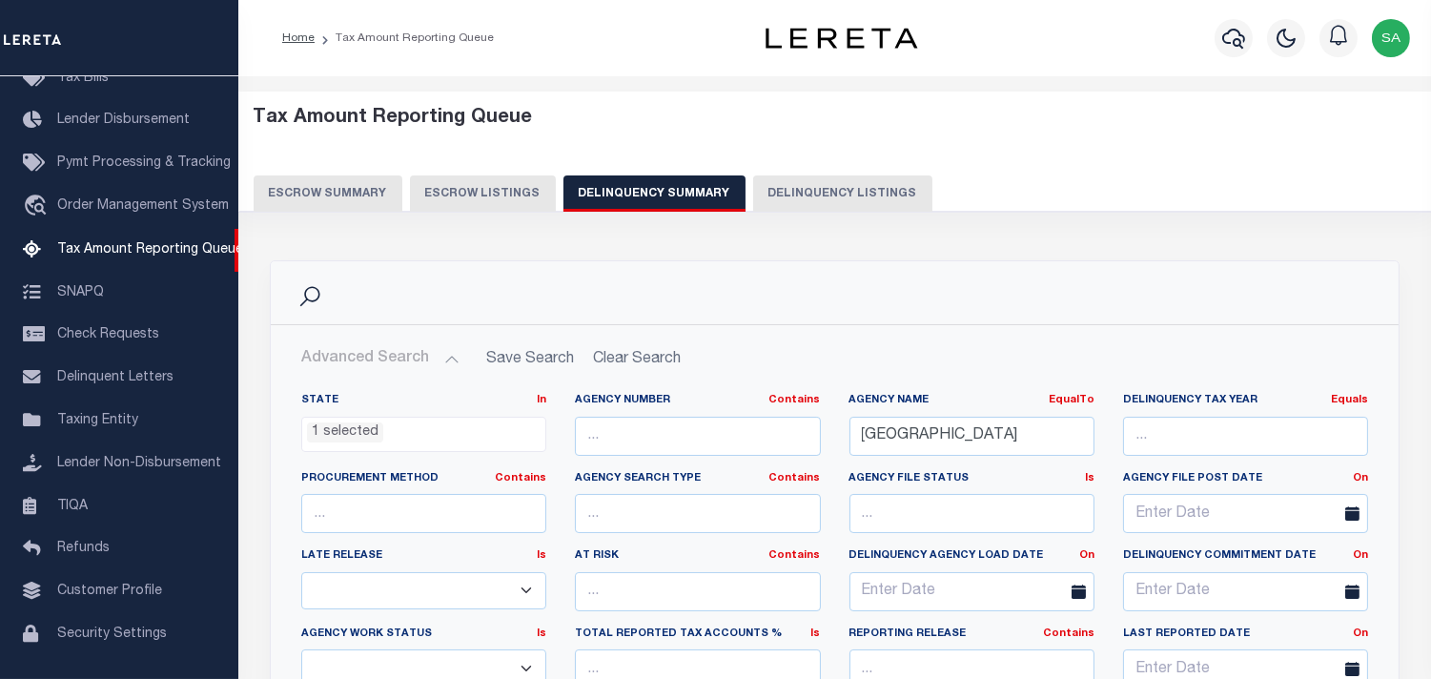
click at [429, 421] on ul "1 selected" at bounding box center [423, 431] width 243 height 26
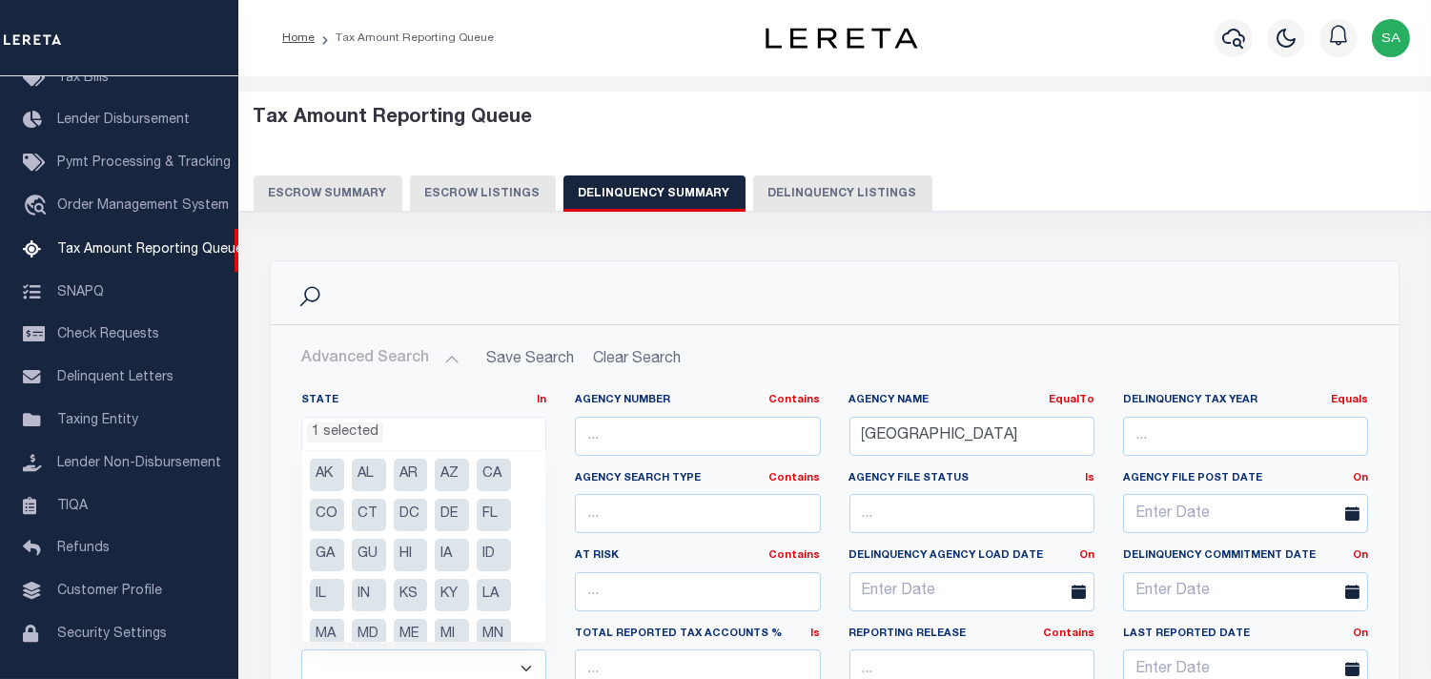
scroll to position [256, 0]
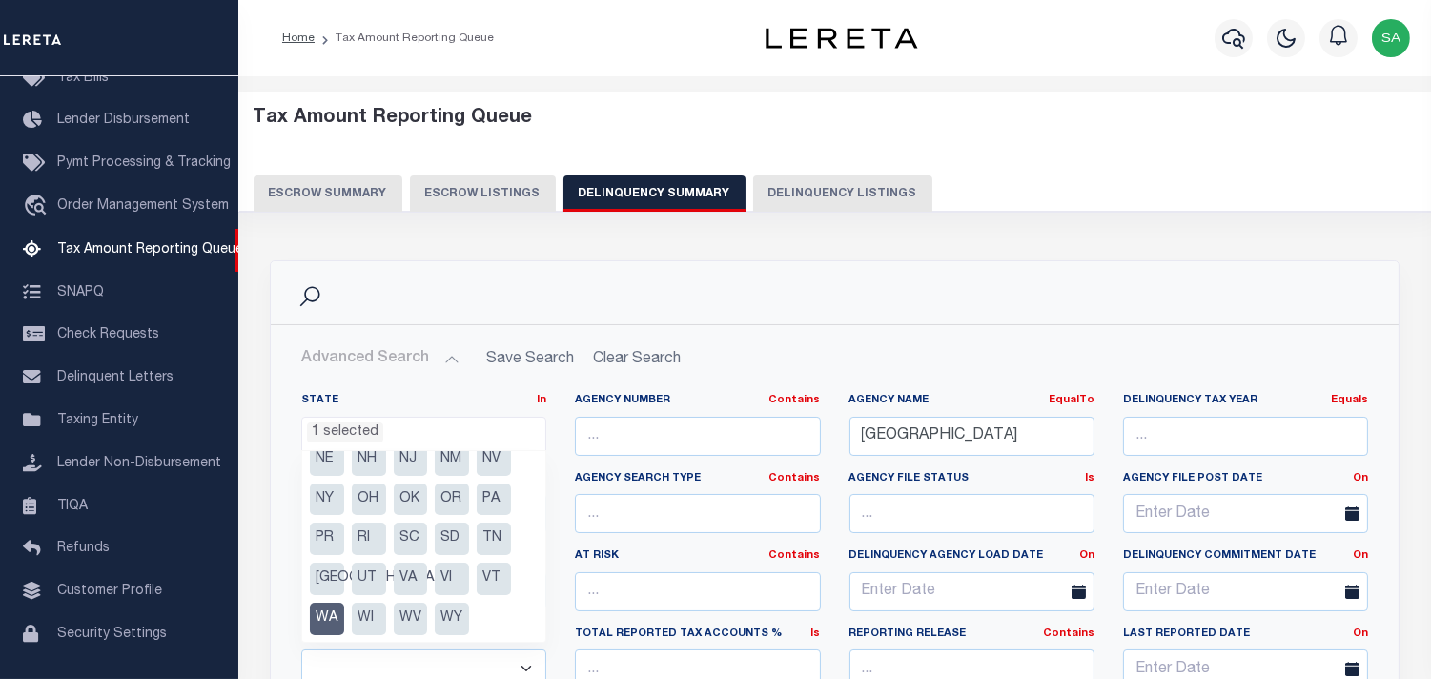
drag, startPoint x: 330, startPoint y: 613, endPoint x: 351, endPoint y: 610, distance: 21.2
click at [331, 613] on li "WA" at bounding box center [327, 619] width 34 height 32
click at [486, 579] on li "VT" at bounding box center [494, 579] width 34 height 32
select select "VT"
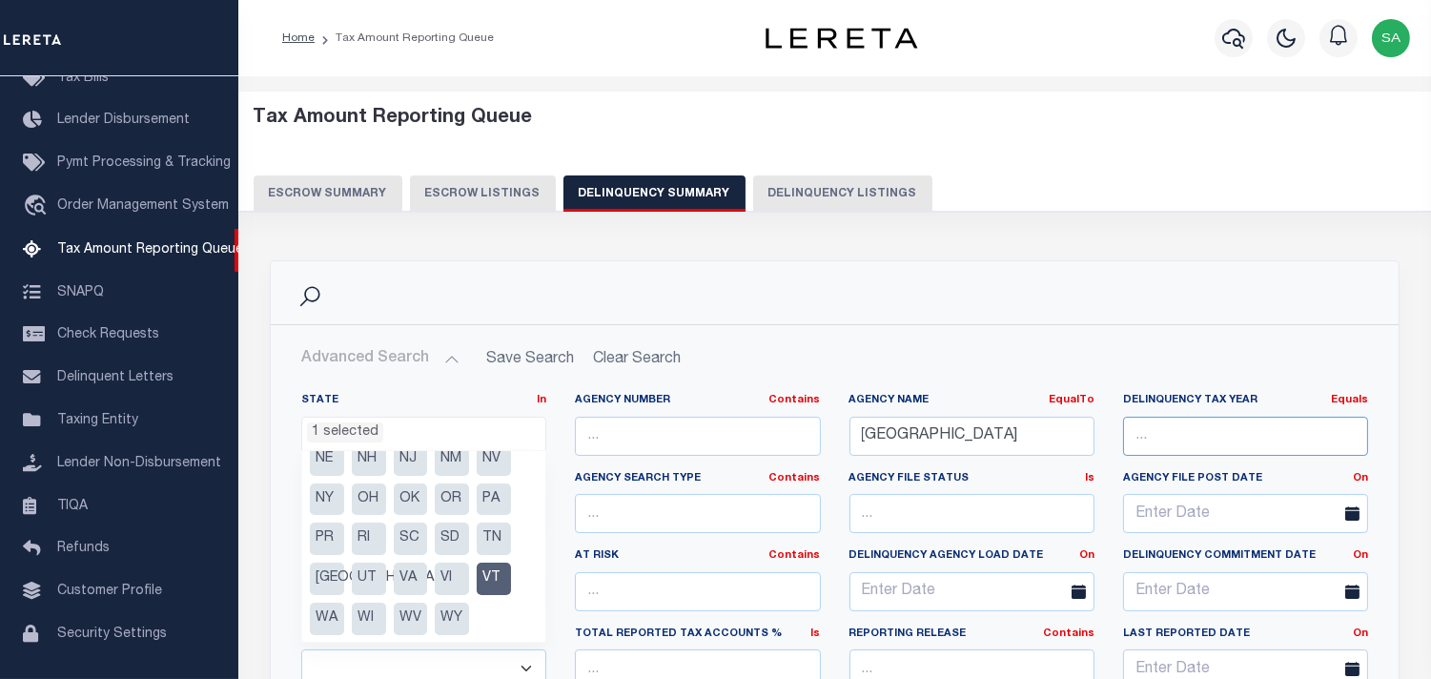
click at [1216, 443] on input "number" at bounding box center [1245, 436] width 245 height 39
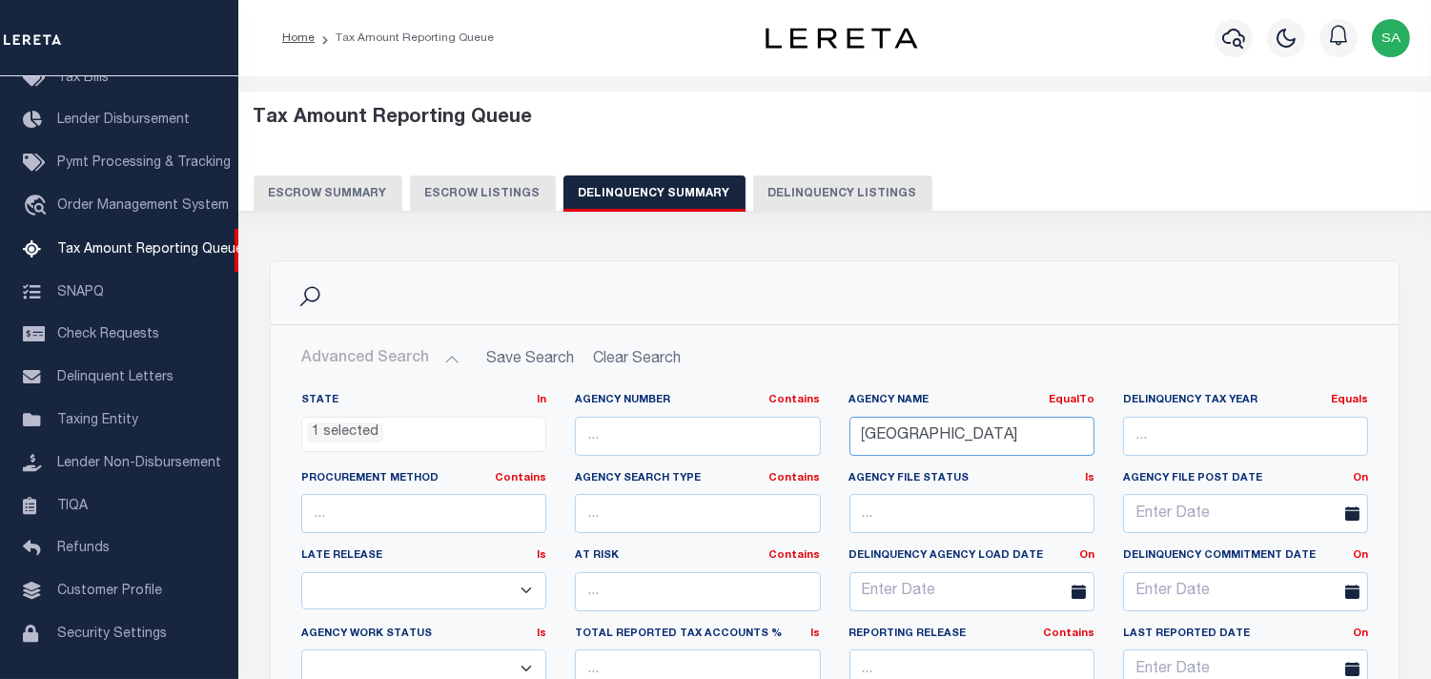
drag, startPoint x: 870, startPoint y: 444, endPoint x: 804, endPoint y: 444, distance: 65.8
click at [804, 444] on div "State In In AK AL AR AZ CA CO CT DC DE FL GA GU HI IA ID IL IN KS KY LA MA MD M…" at bounding box center [835, 587] width 1096 height 389
paste input "BURLINGTON CI"
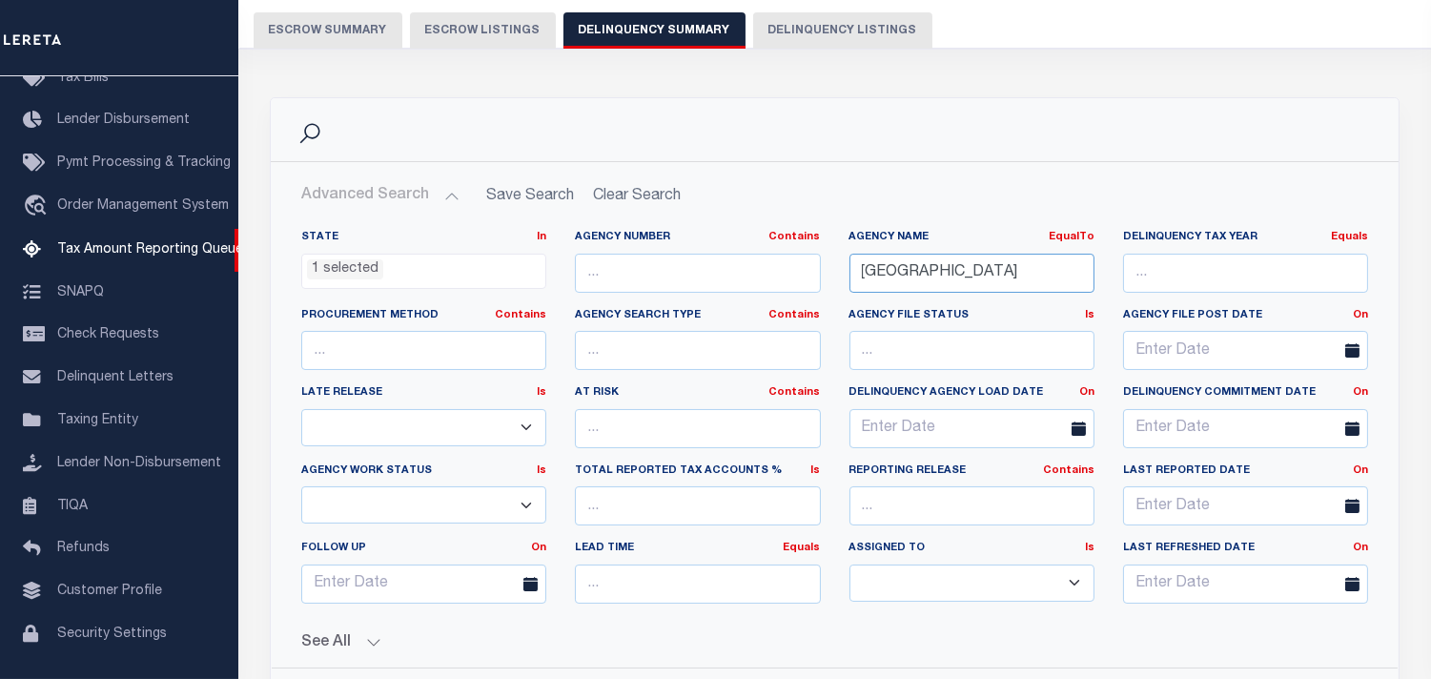
scroll to position [423, 0]
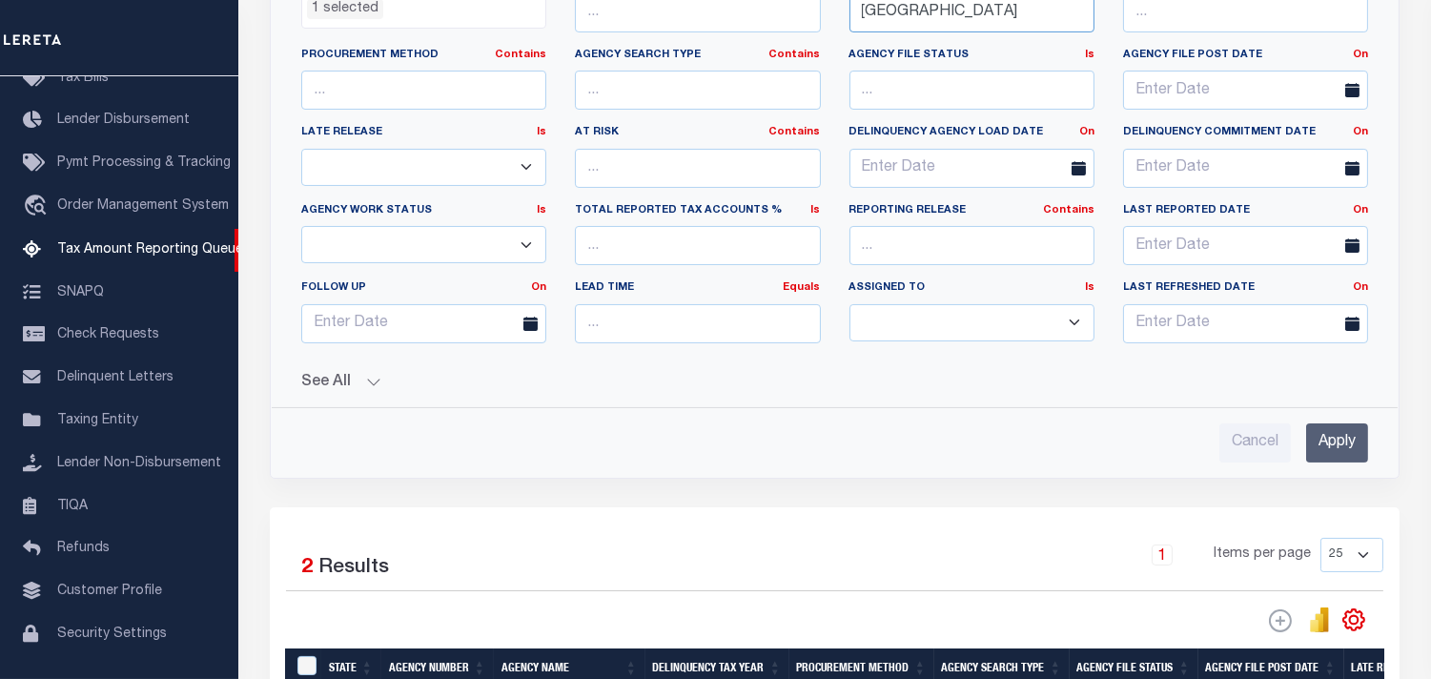
type input "[GEOGRAPHIC_DATA]"
click at [1341, 455] on input "Apply" at bounding box center [1337, 442] width 62 height 39
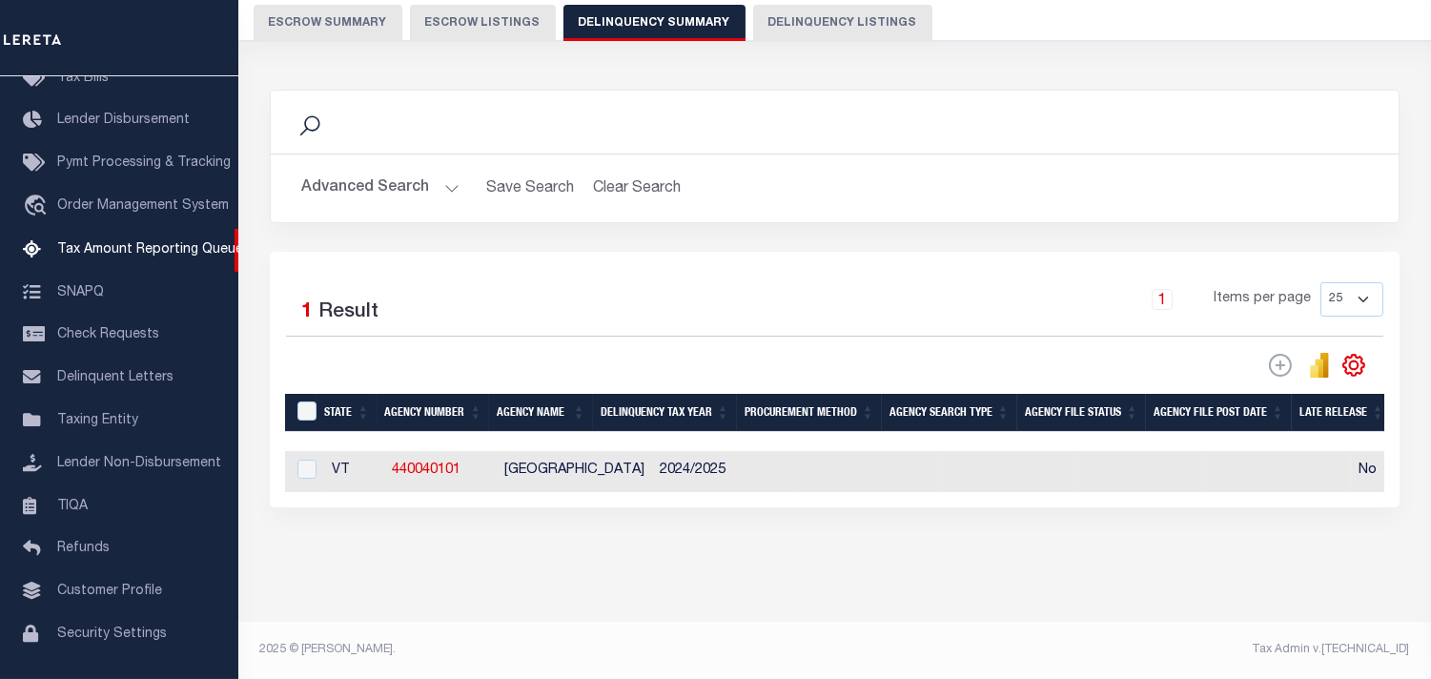
scroll to position [186, 0]
drag, startPoint x: 546, startPoint y: 491, endPoint x: 911, endPoint y: 490, distance: 364.3
click at [911, 490] on div "State Agency Number Agency Name Delinquency Tax Year Procurement Method Agency …" at bounding box center [834, 471] width 1099 height 41
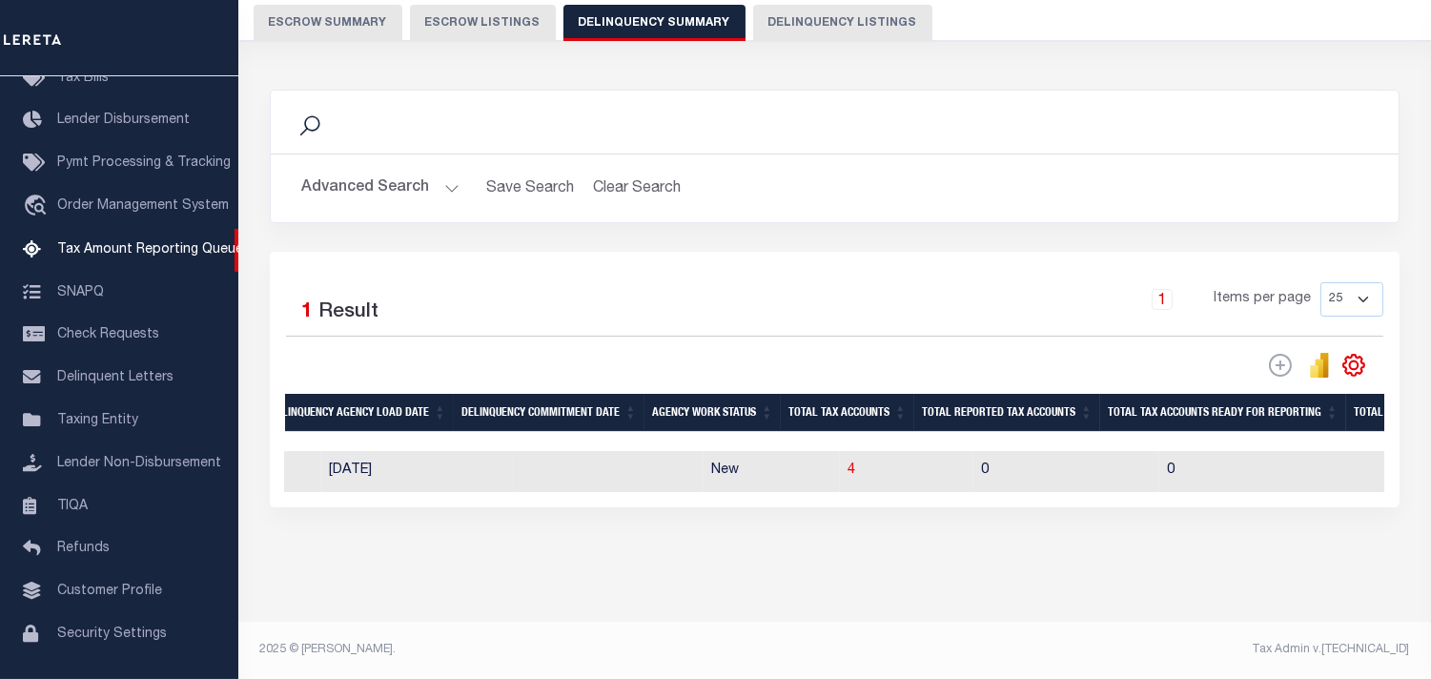
scroll to position [0, 1371]
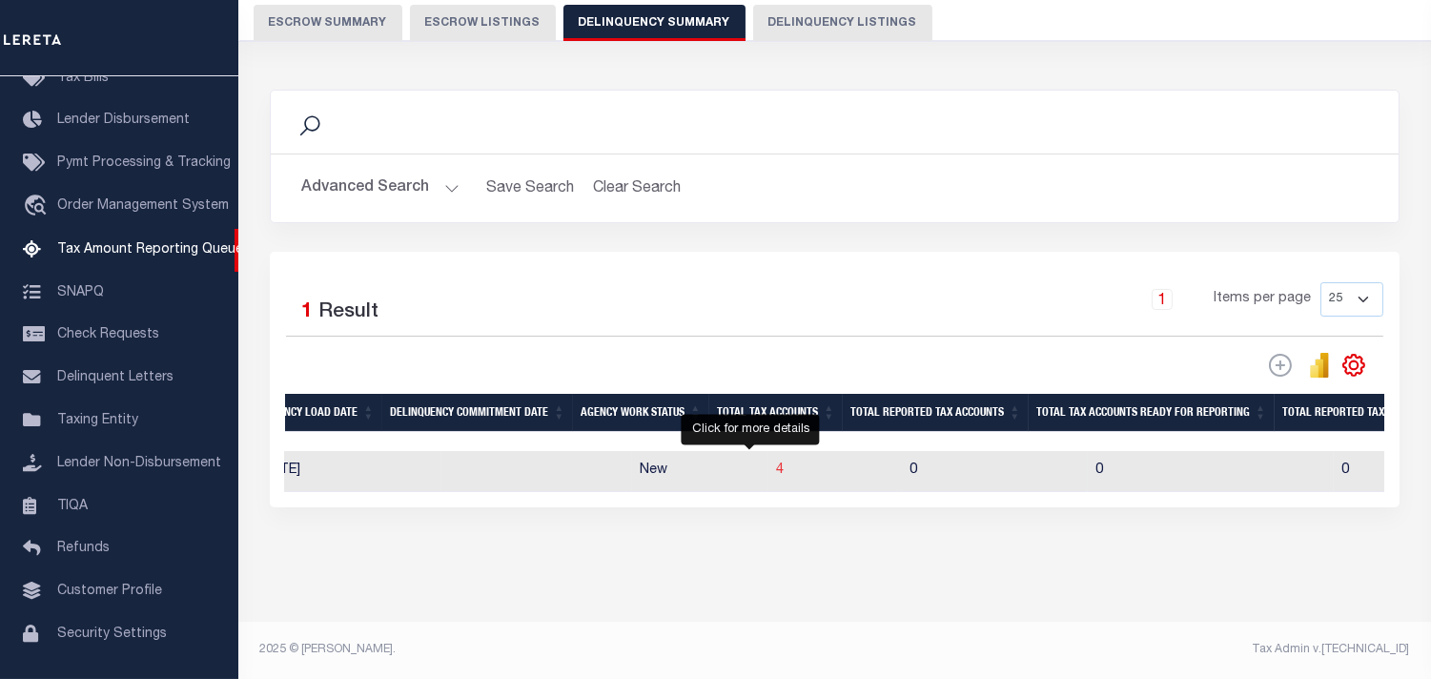
click at [776, 463] on span "4" at bounding box center [780, 469] width 8 height 13
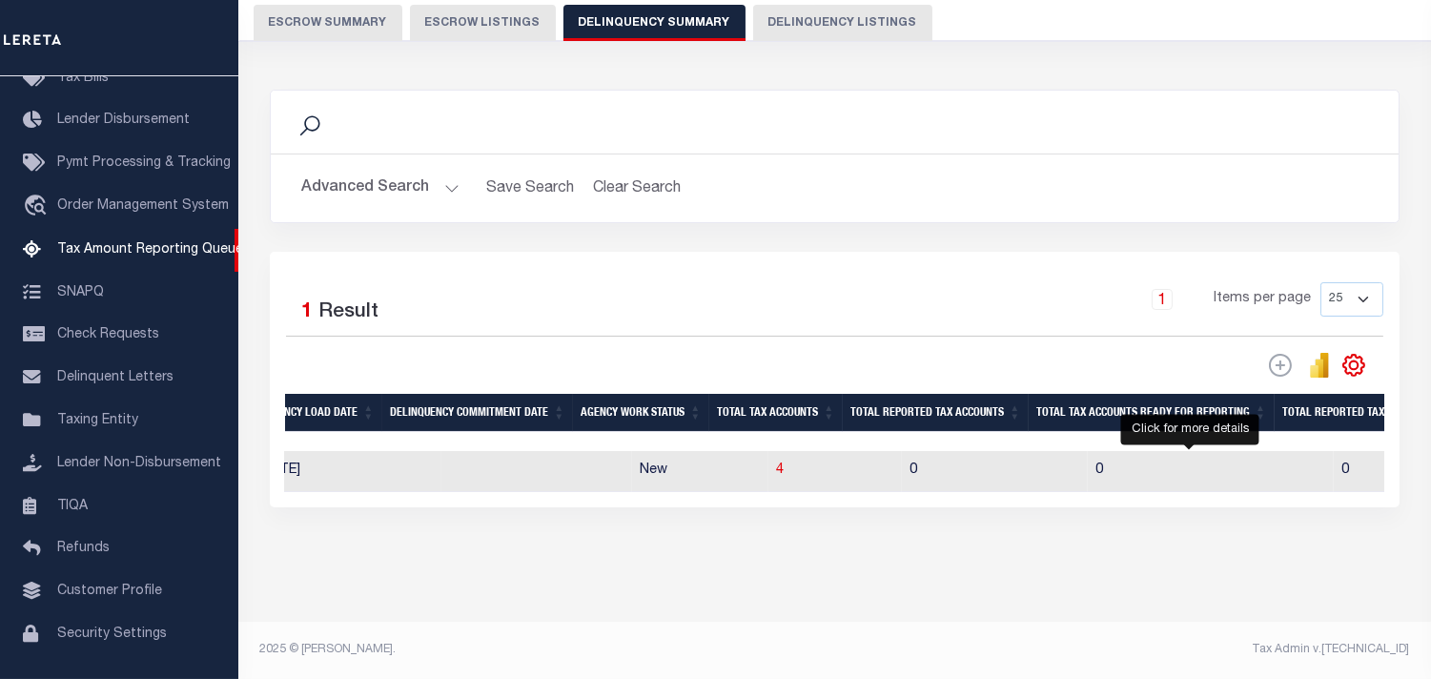
scroll to position [0, 0]
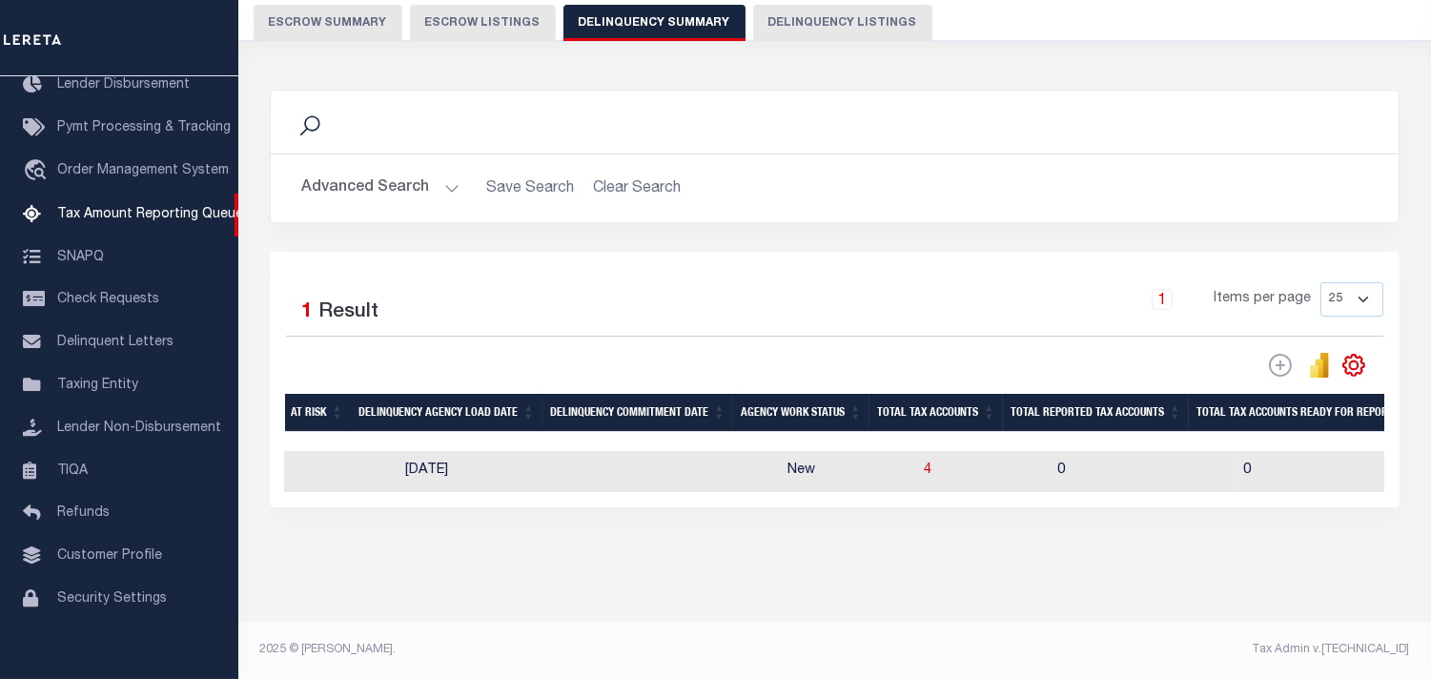
scroll to position [0, 1223]
click at [916, 472] on td "4" at bounding box center [983, 471] width 134 height 41
checkbox input "true"
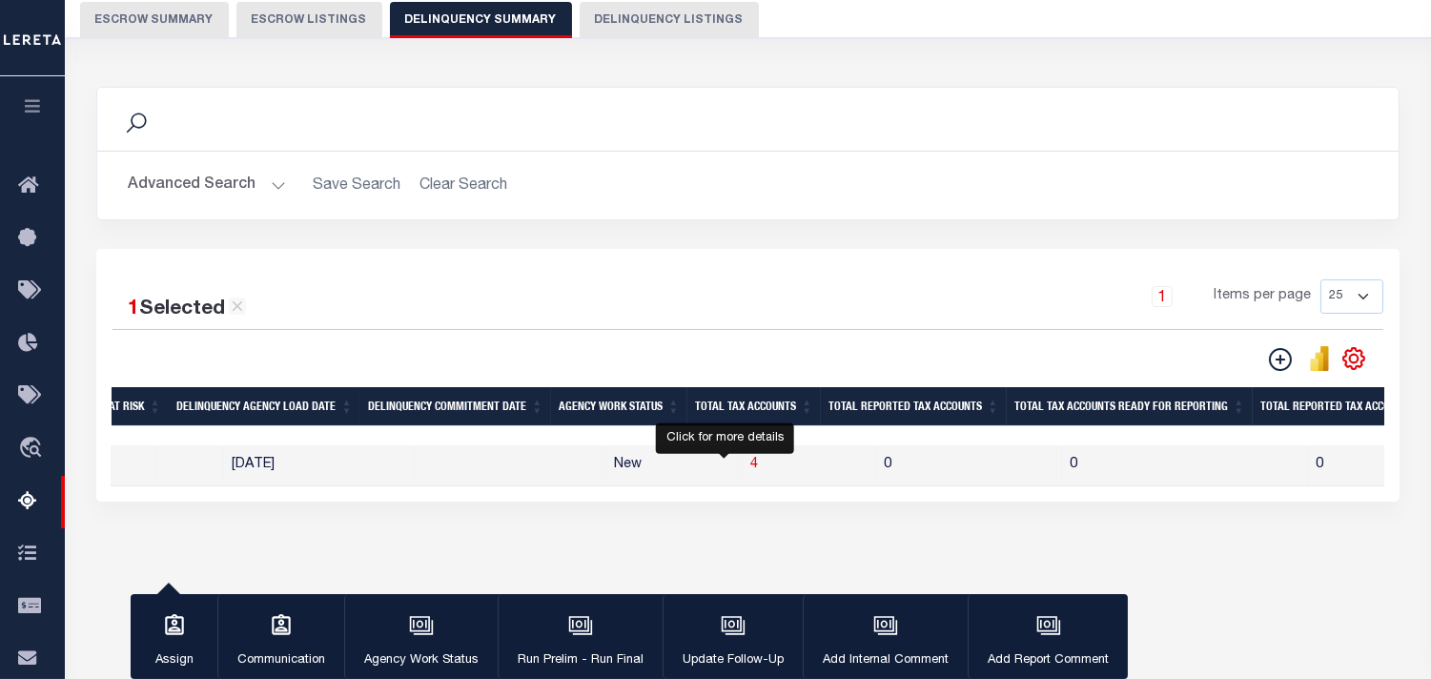
click at [750, 467] on span "4" at bounding box center [754, 464] width 8 height 13
click at [750, 469] on span "4" at bounding box center [754, 464] width 8 height 13
click at [750, 471] on span "4" at bounding box center [754, 464] width 8 height 13
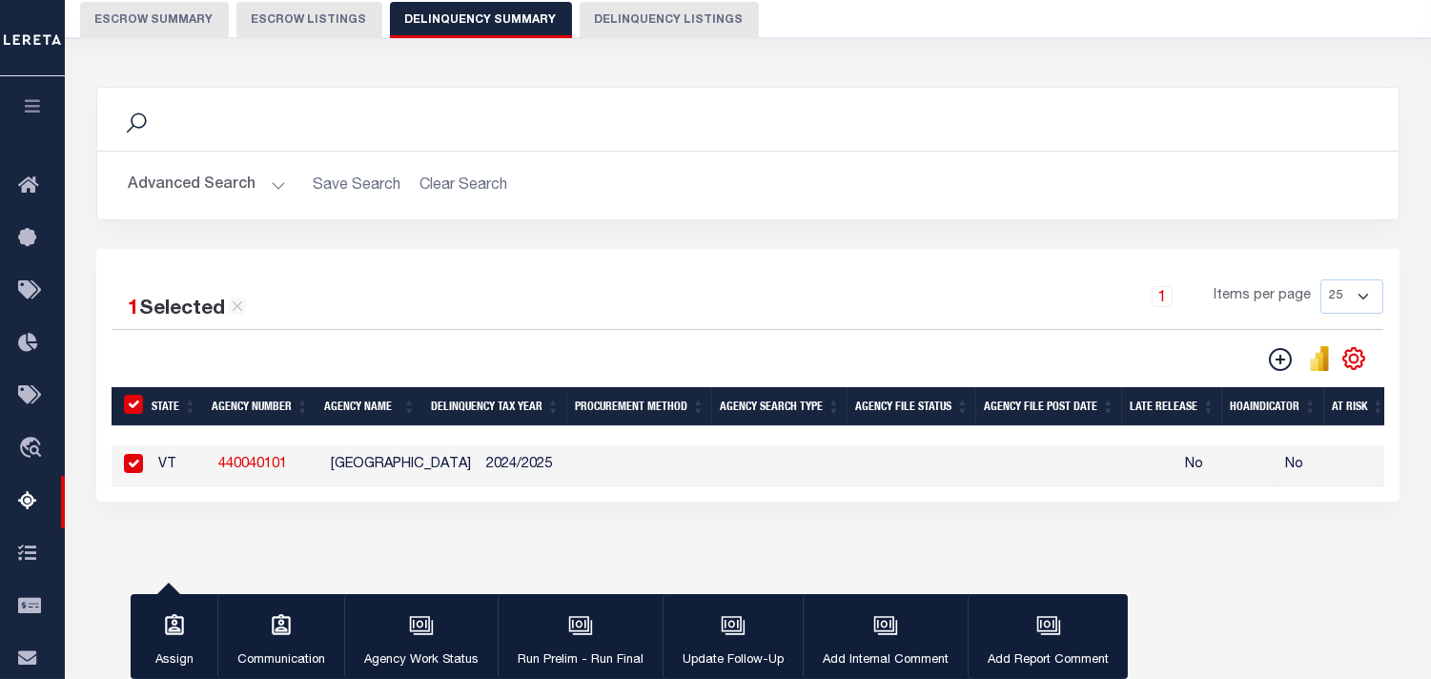
click at [138, 470] on input "checkbox" at bounding box center [133, 463] width 19 height 19
checkbox input "false"
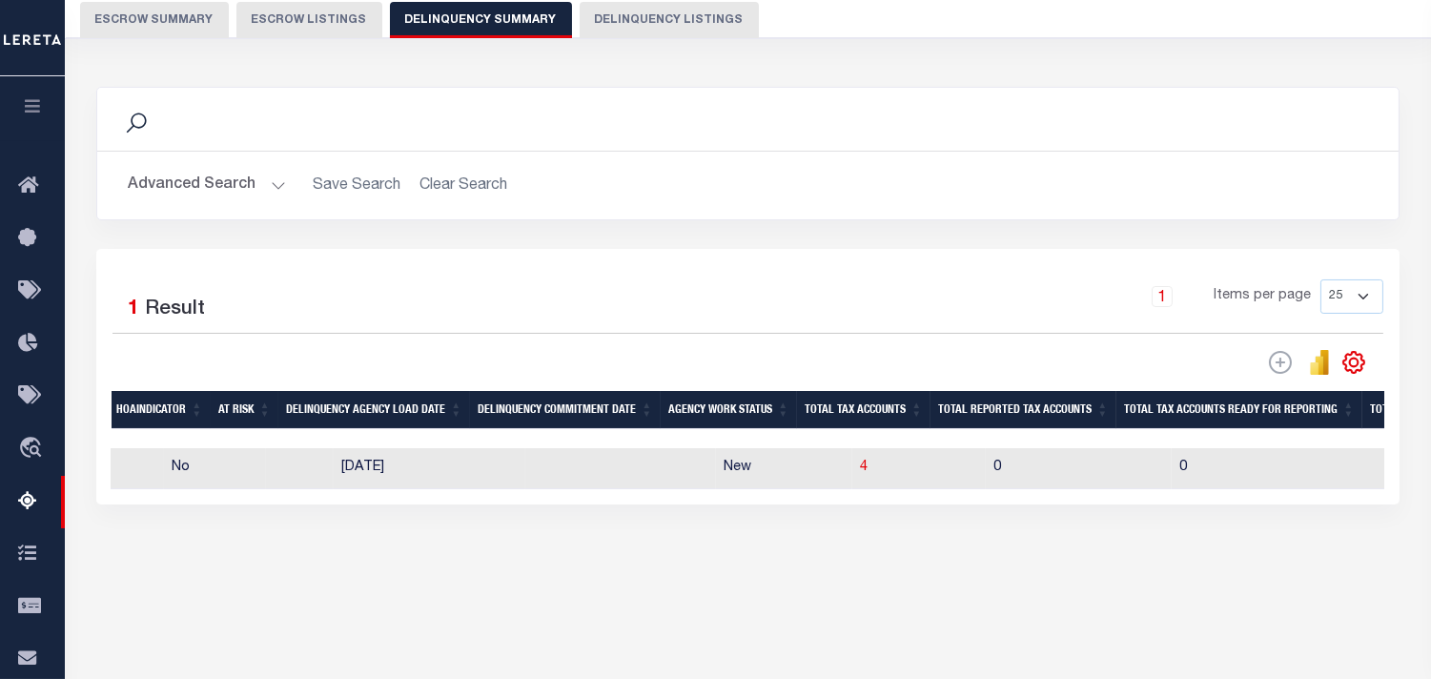
scroll to position [0, 1188]
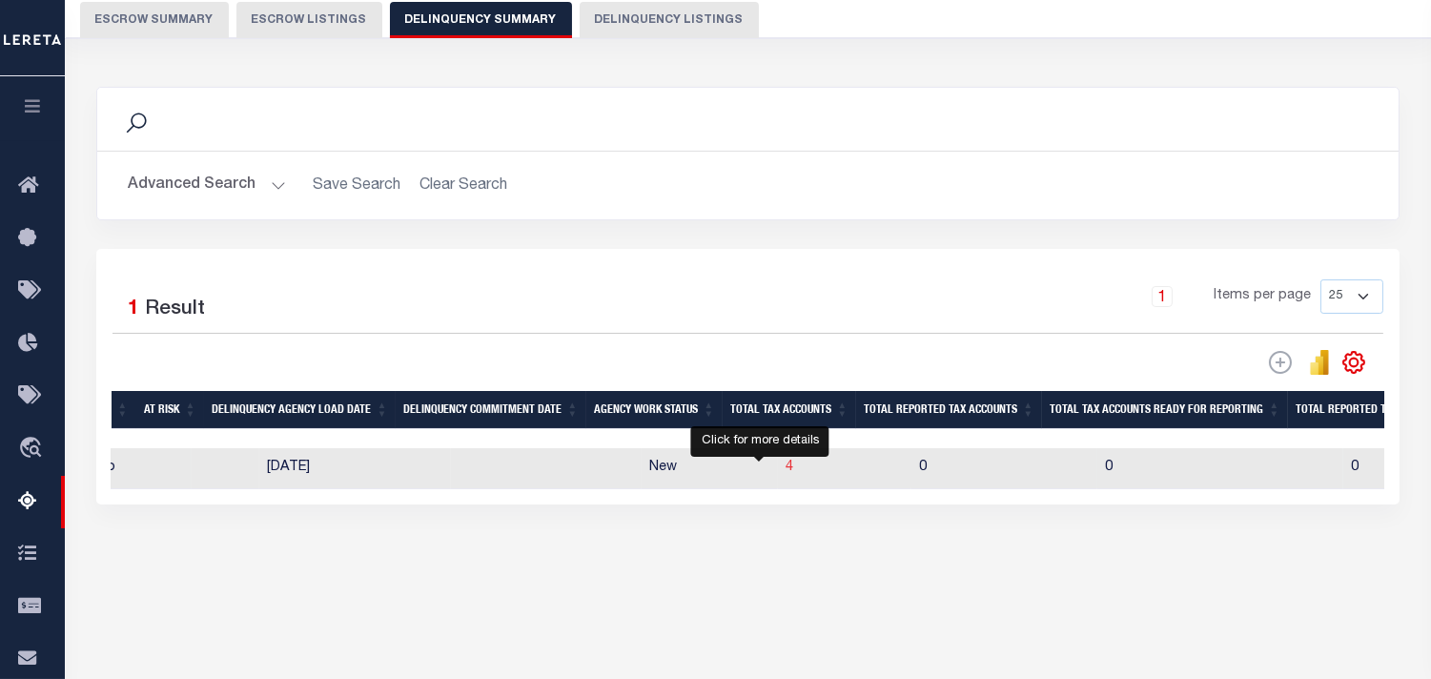
click at [786, 469] on span "4" at bounding box center [790, 467] width 8 height 13
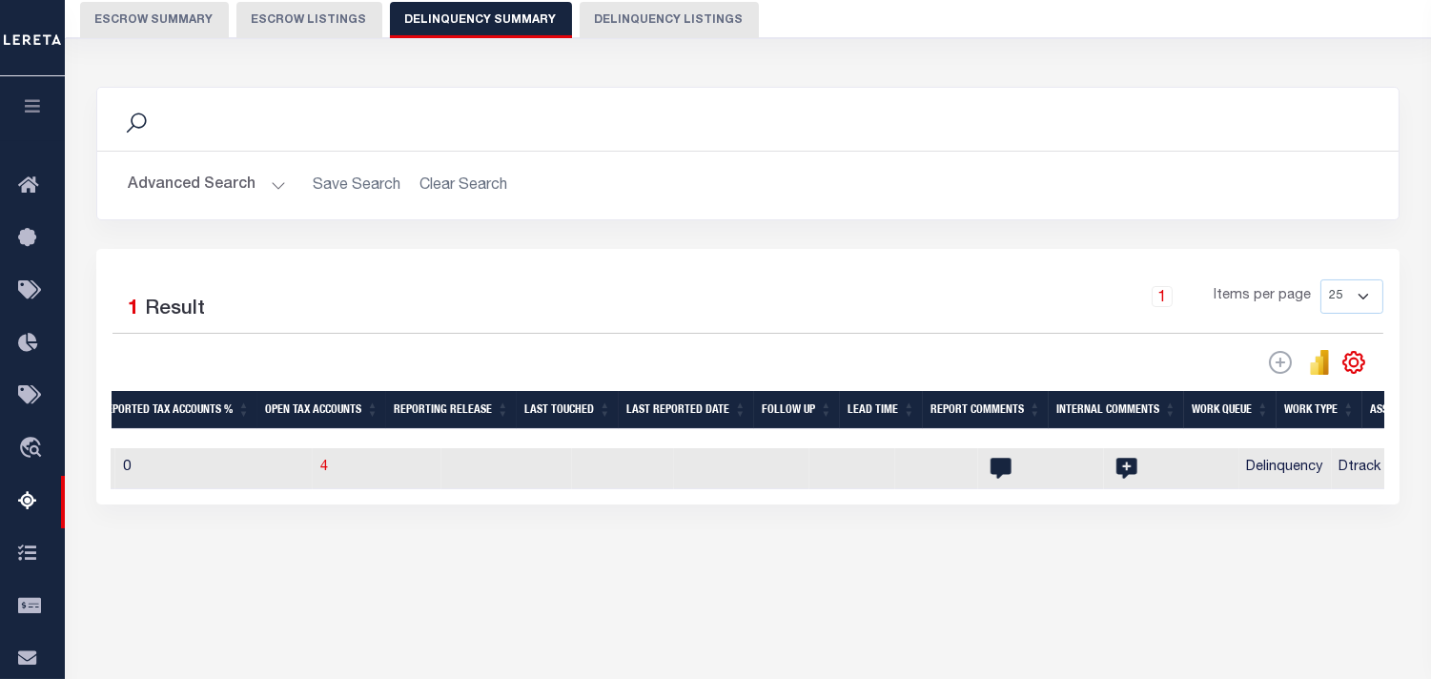
scroll to position [0, 0]
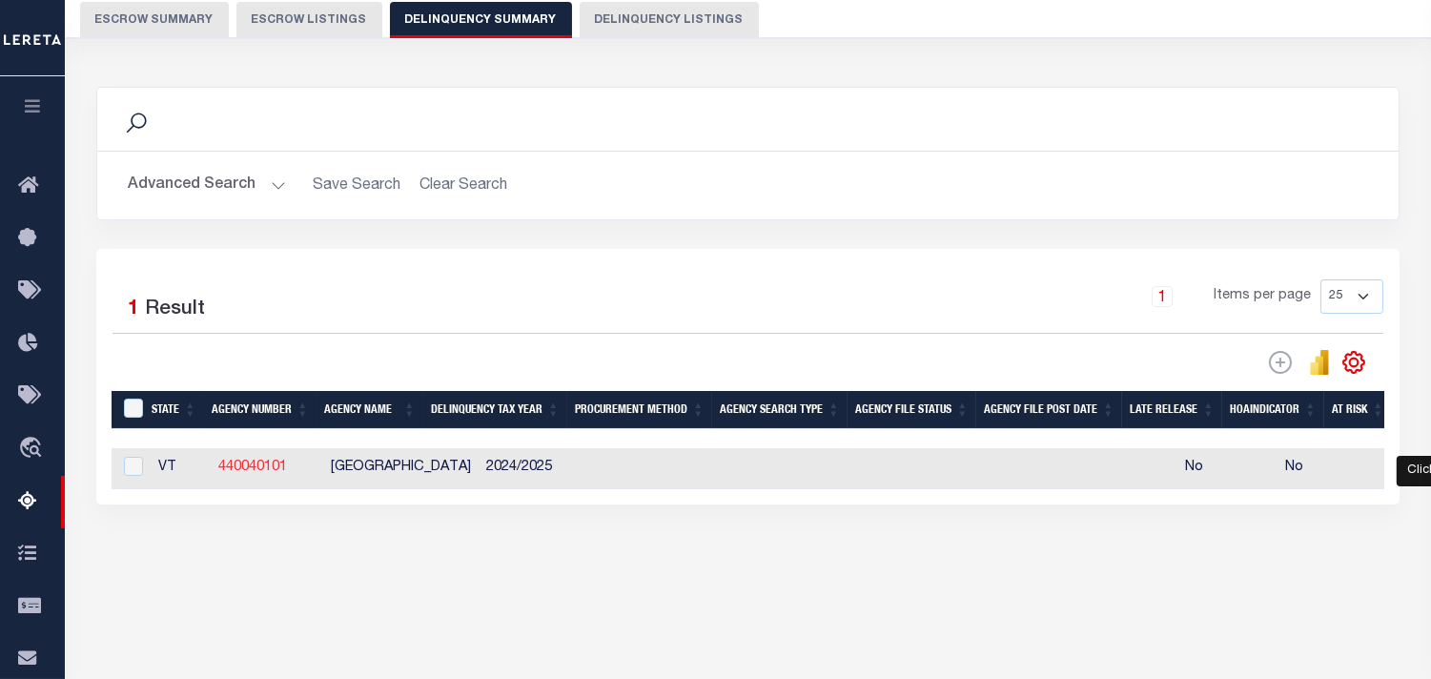
click at [241, 474] on link "440040101" at bounding box center [252, 467] width 69 height 13
checkbox input "true"
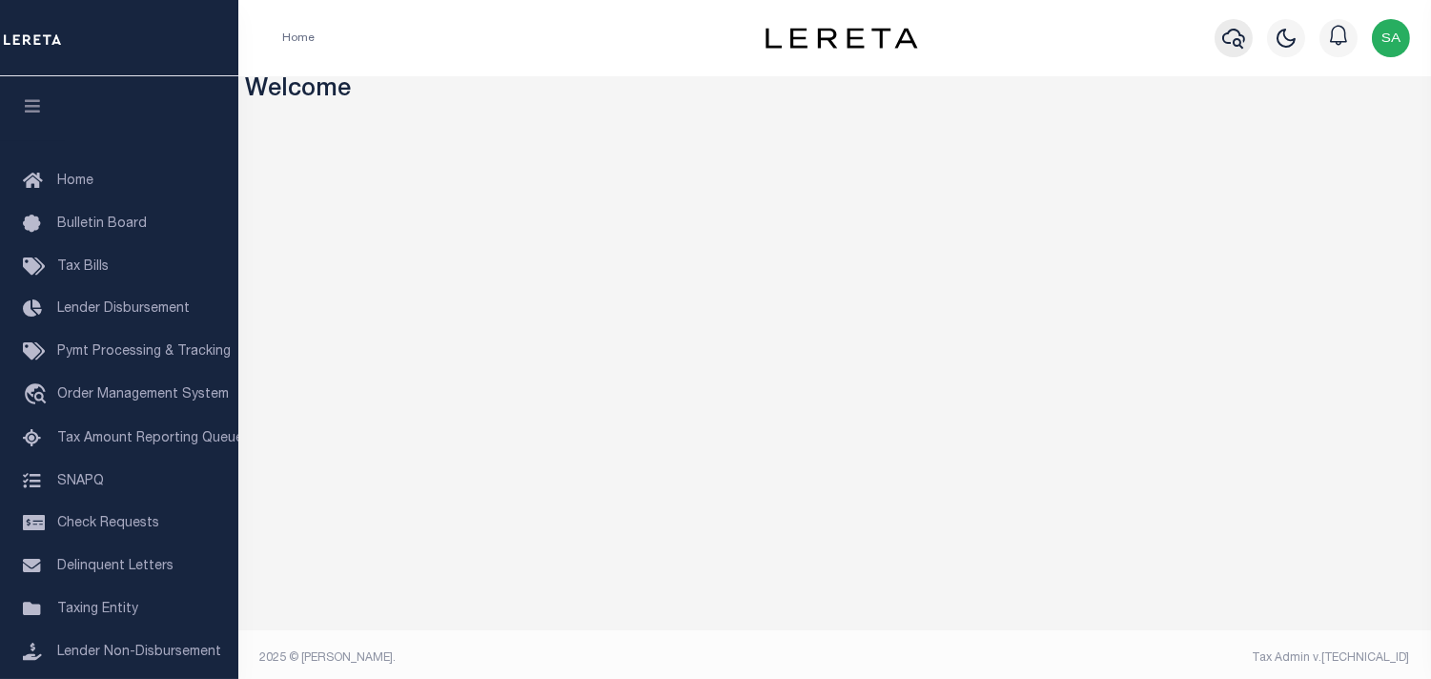
click at [1223, 43] on icon "button" at bounding box center [1234, 38] width 23 height 23
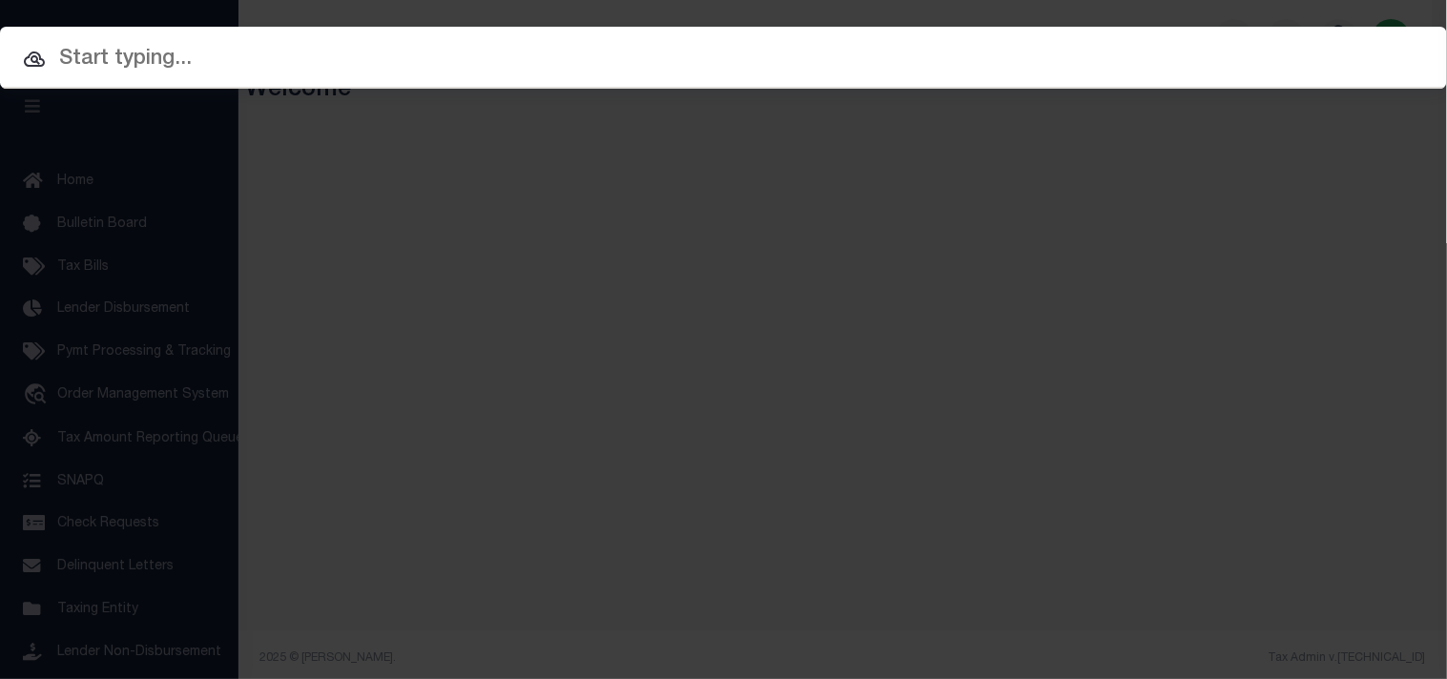
click at [622, 78] on div at bounding box center [723, 57] width 1447 height 61
click at [625, 65] on input "text" at bounding box center [723, 59] width 1447 height 33
paste input "17703522"
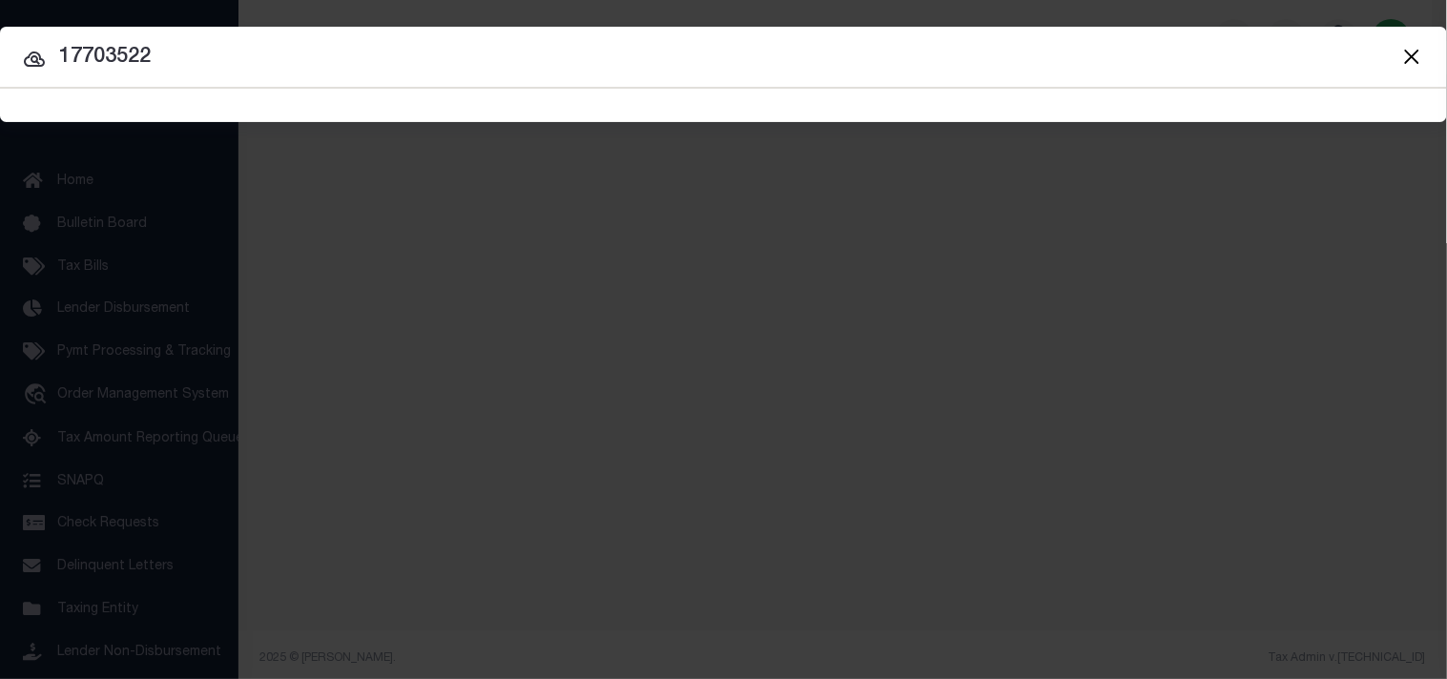
type input "17703522"
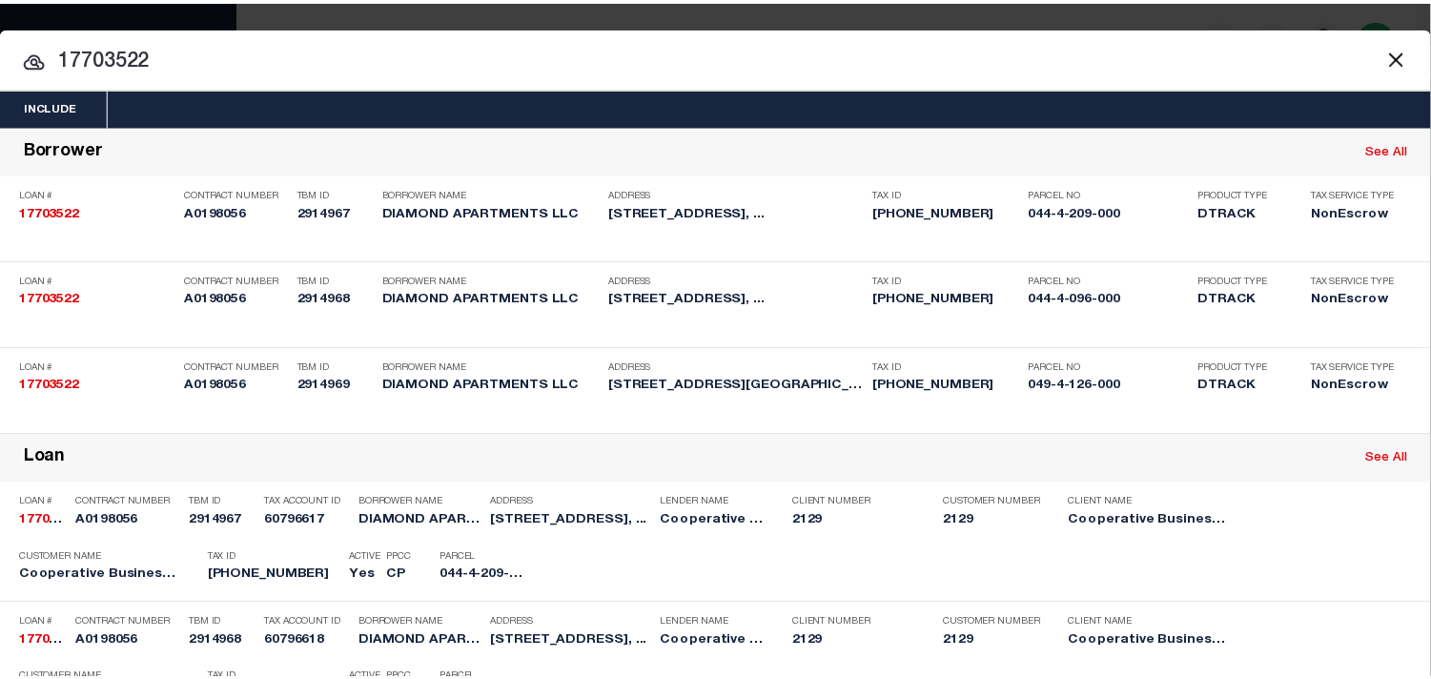
scroll to position [462, 0]
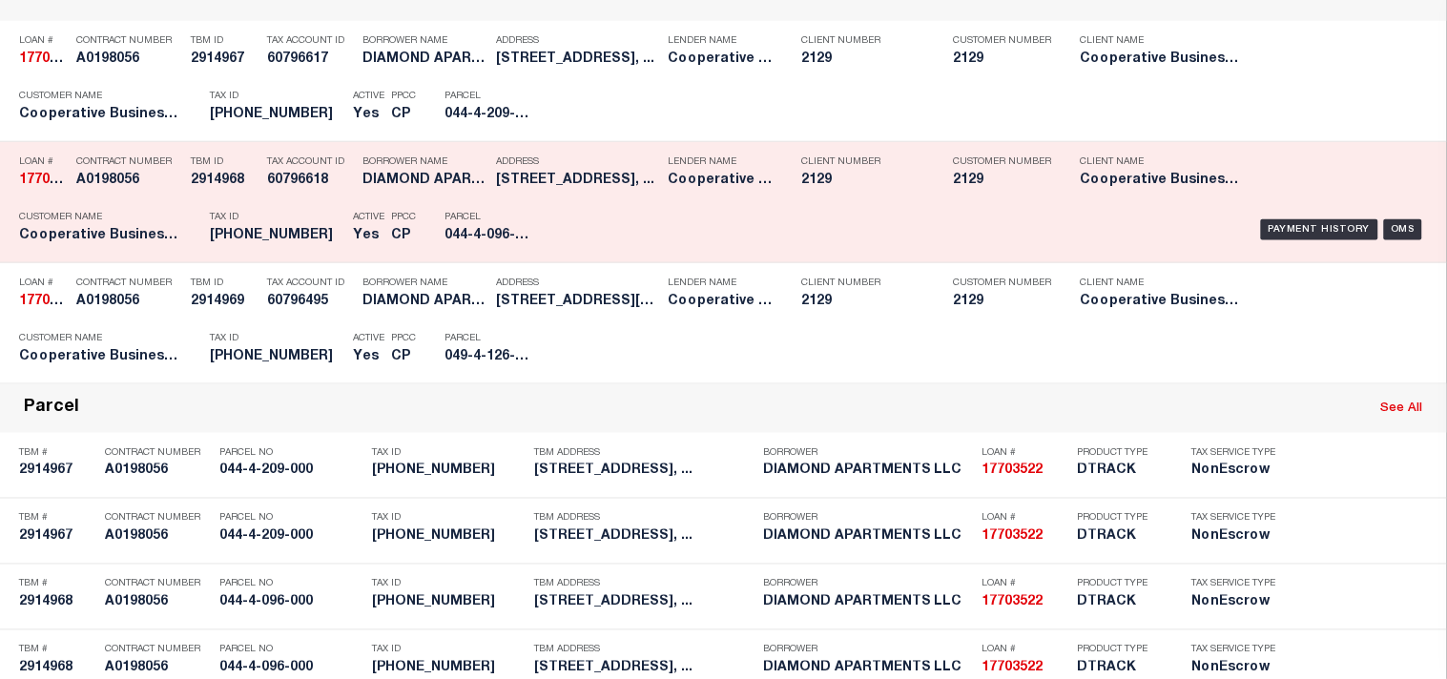
click at [555, 202] on div "Address 36 LAFAYETTE PLACE BURLINGTON, ..." at bounding box center [577, 174] width 162 height 55
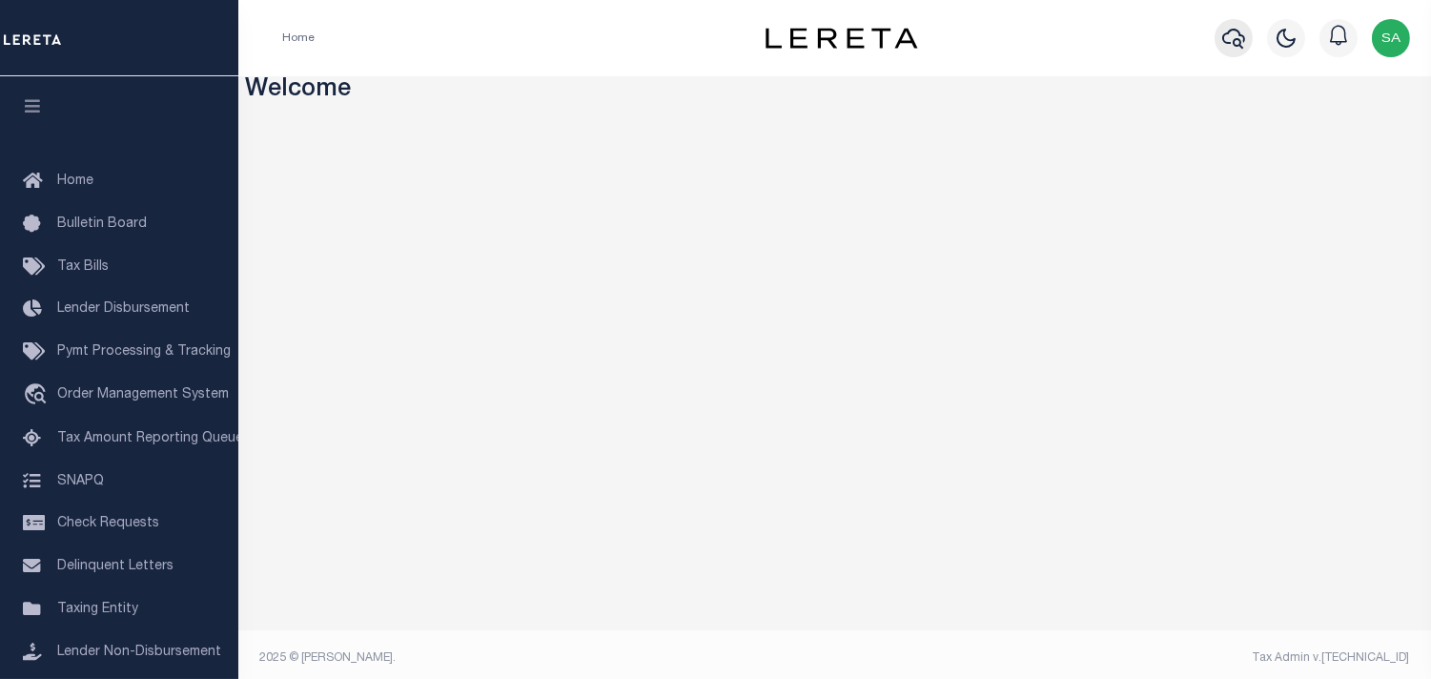
click at [1232, 50] on icon "button" at bounding box center [1234, 38] width 23 height 23
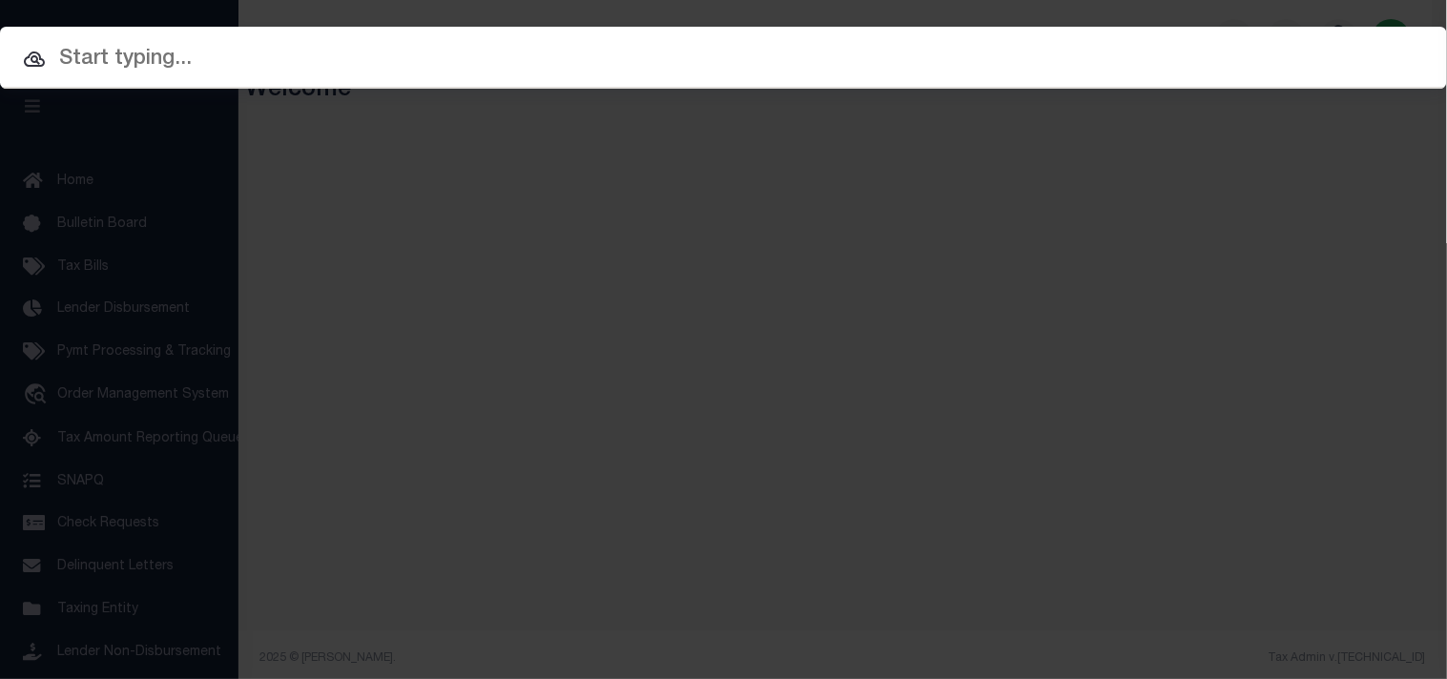
click at [1100, 51] on input "text" at bounding box center [723, 59] width 1447 height 33
paste input "044-4-096000"
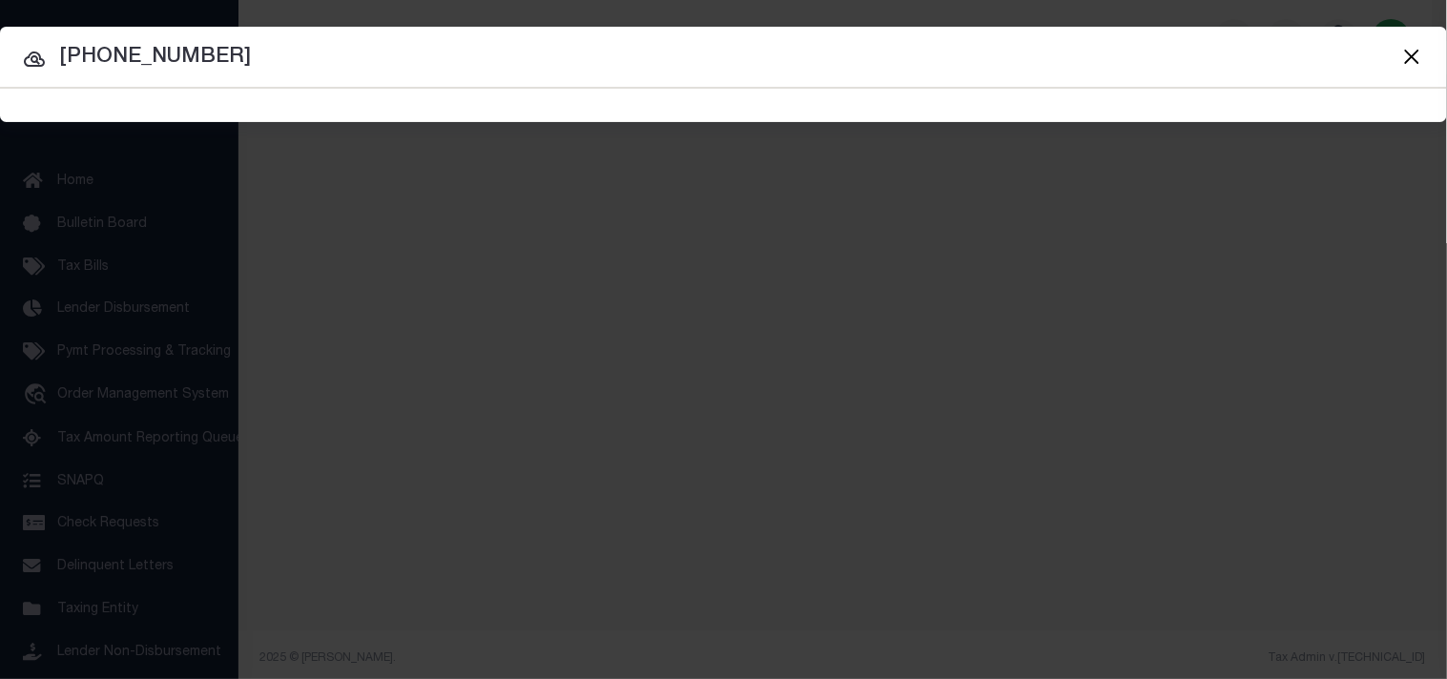
type input "044-4-096000"
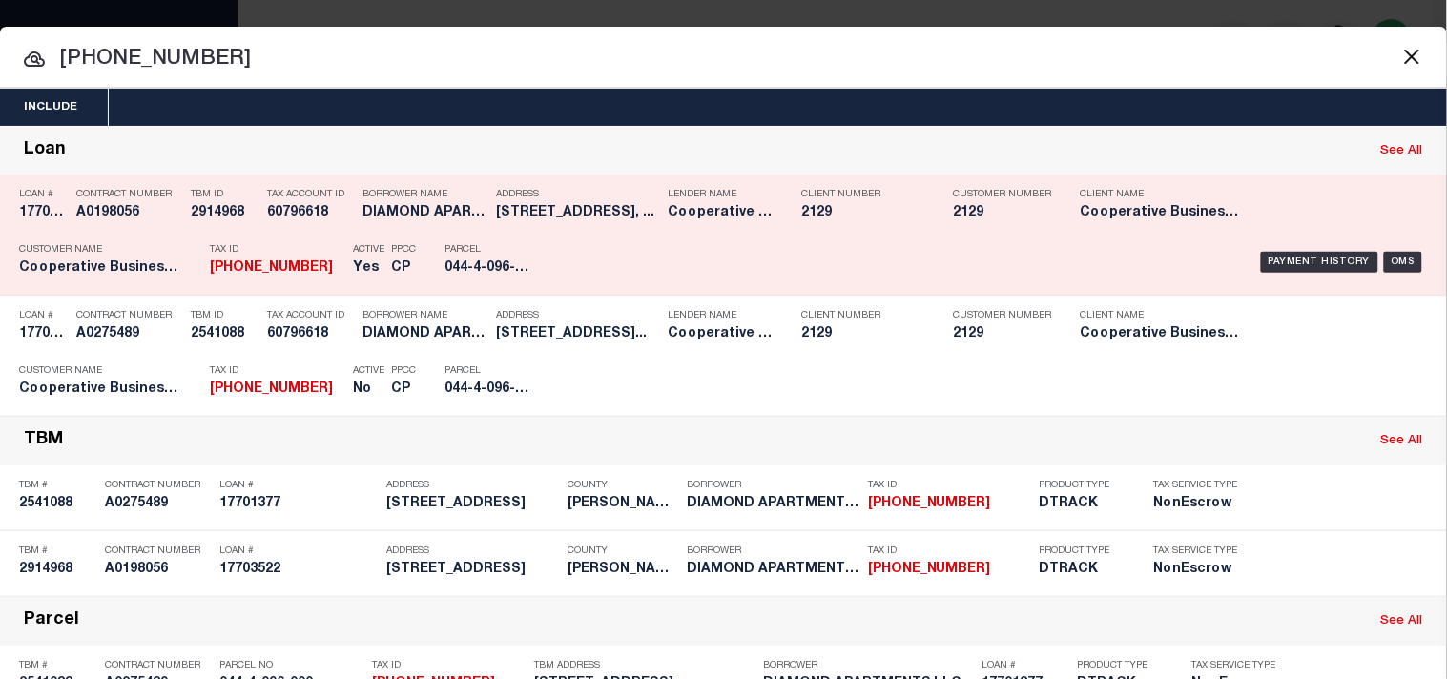
drag, startPoint x: 1275, startPoint y: 262, endPoint x: 1234, endPoint y: 259, distance: 41.1
click at [1275, 262] on div "Payment History" at bounding box center [1319, 262] width 117 height 21
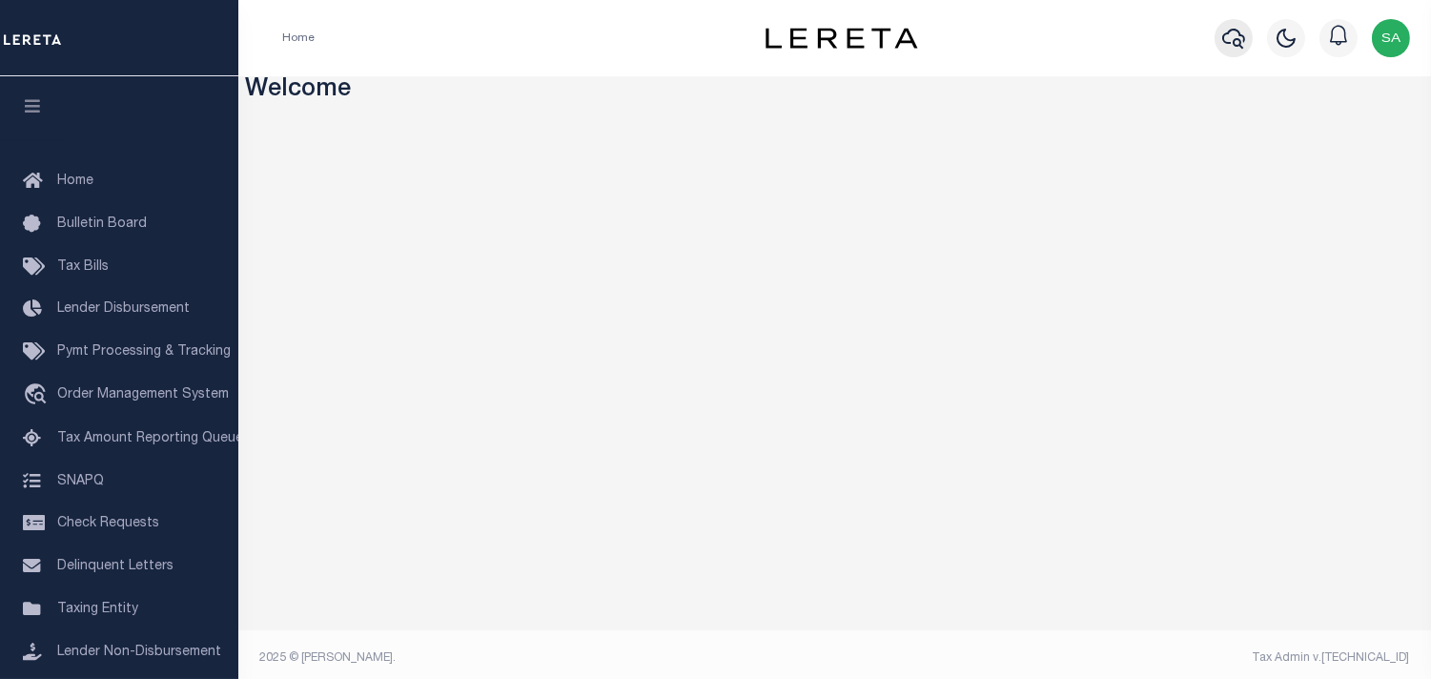
click at [1223, 41] on icon "button" at bounding box center [1234, 39] width 23 height 20
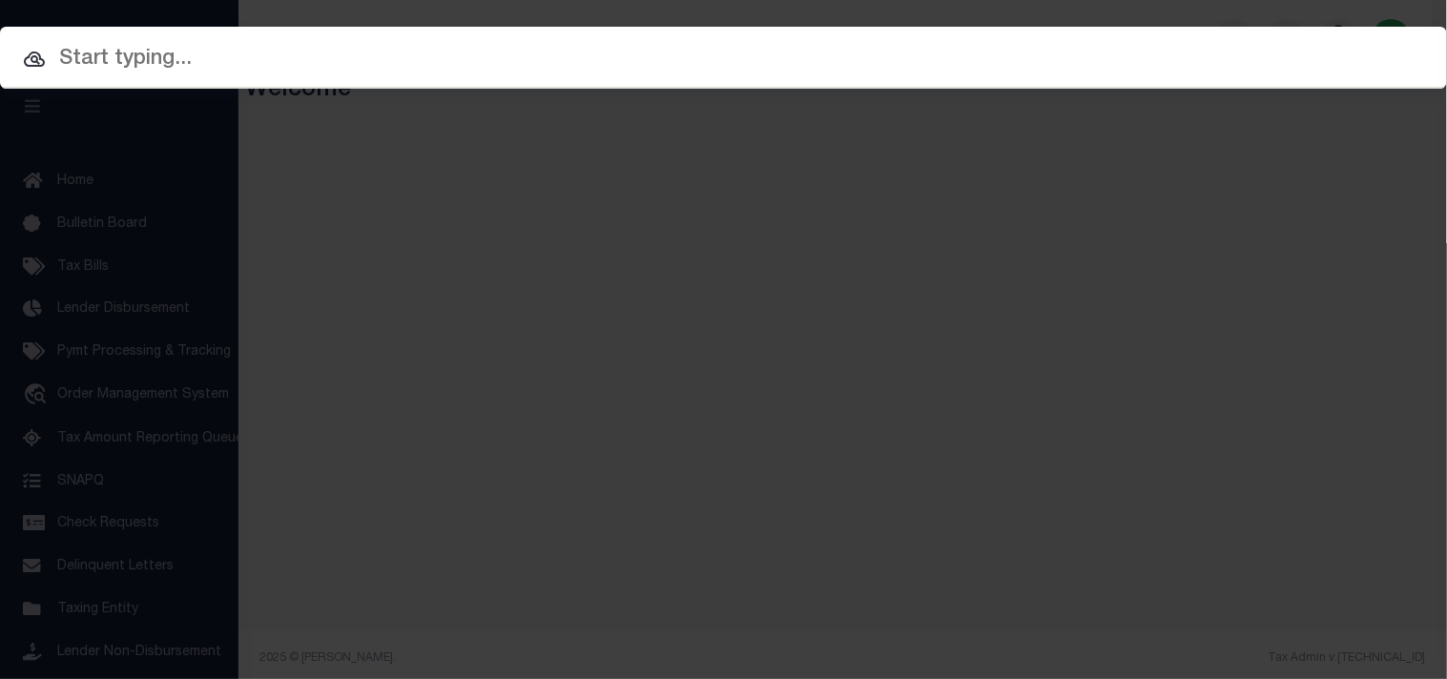
click at [1178, 51] on input "text" at bounding box center [723, 59] width 1447 height 33
paste input "3680101810"
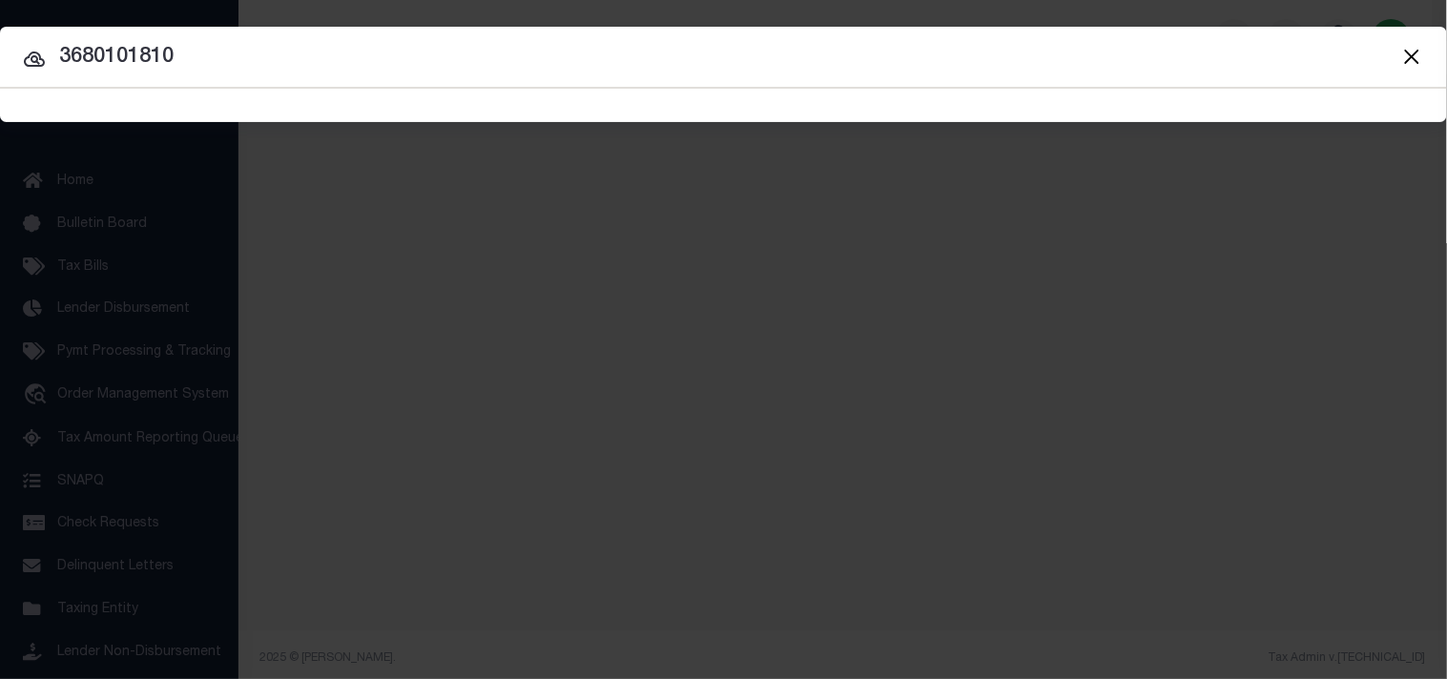
type input "3680101810"
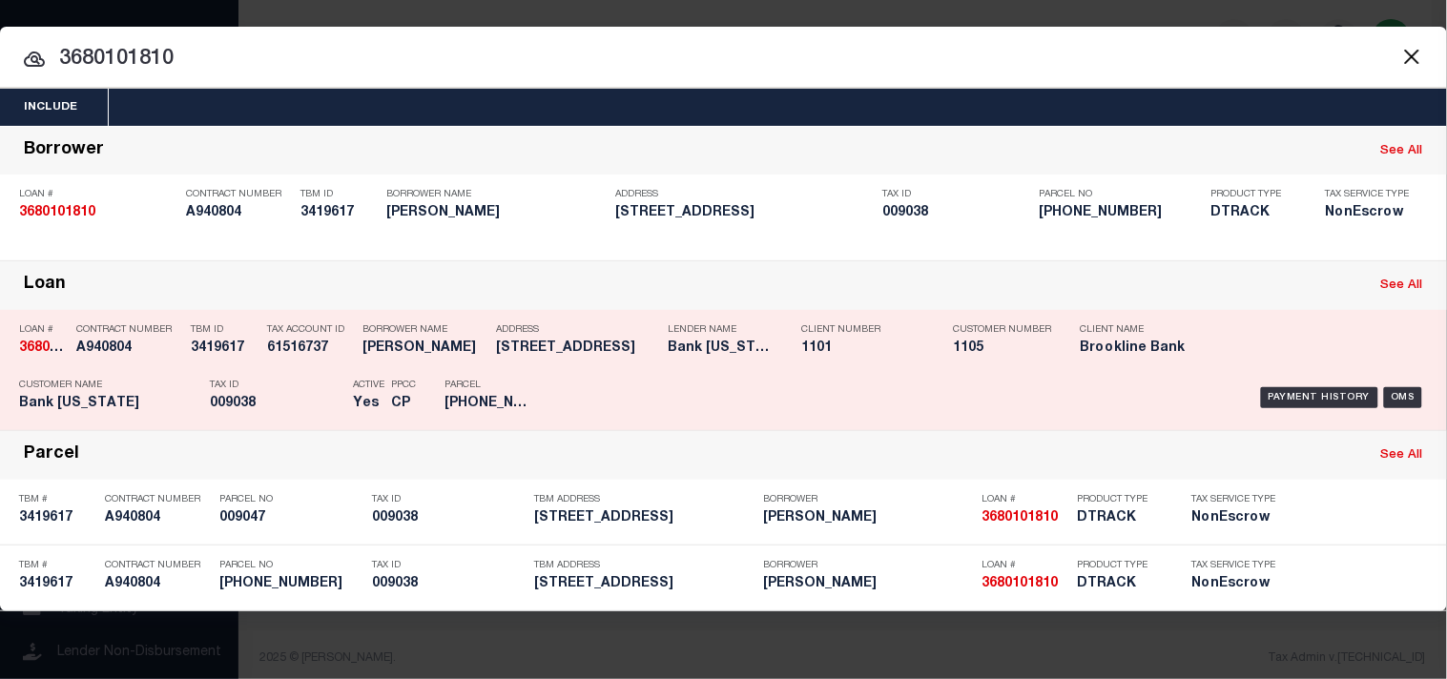
click at [297, 382] on p "Tax ID" at bounding box center [277, 385] width 134 height 11
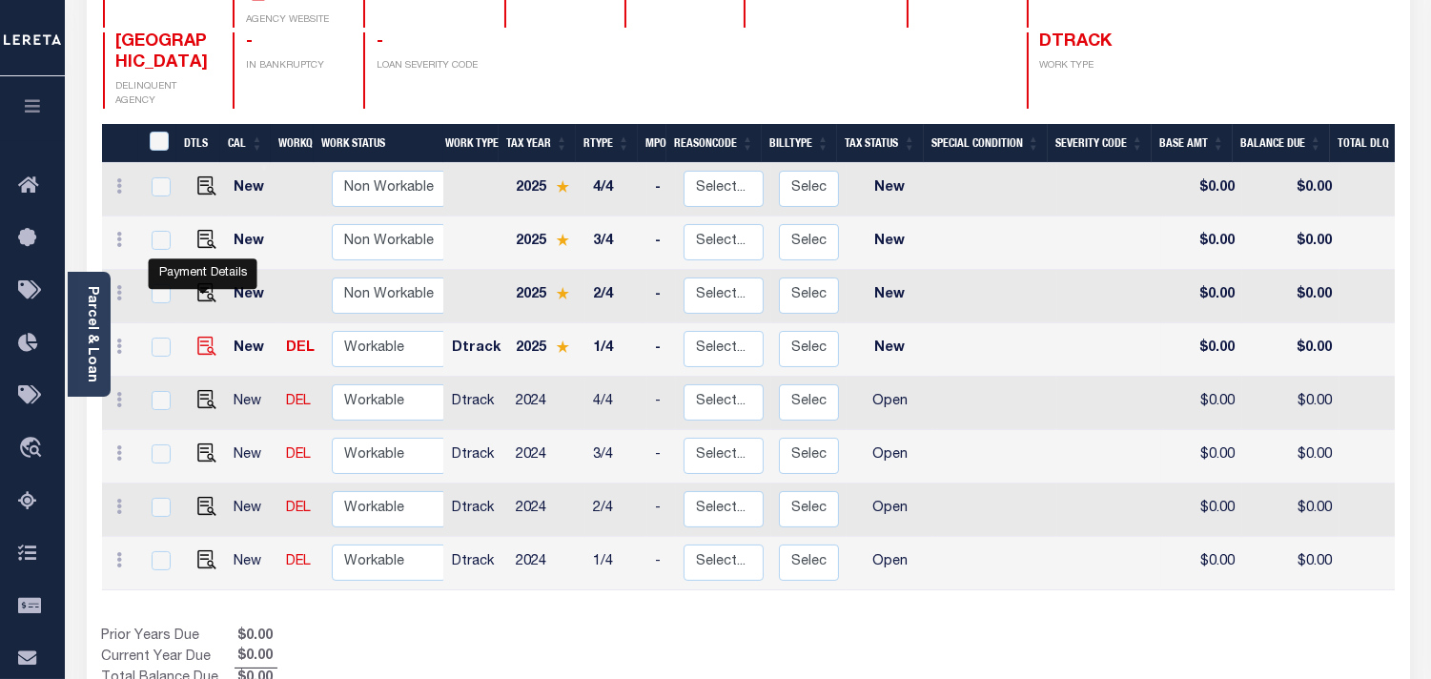
click at [206, 337] on img "" at bounding box center [206, 346] width 19 height 19
checkbox input "true"
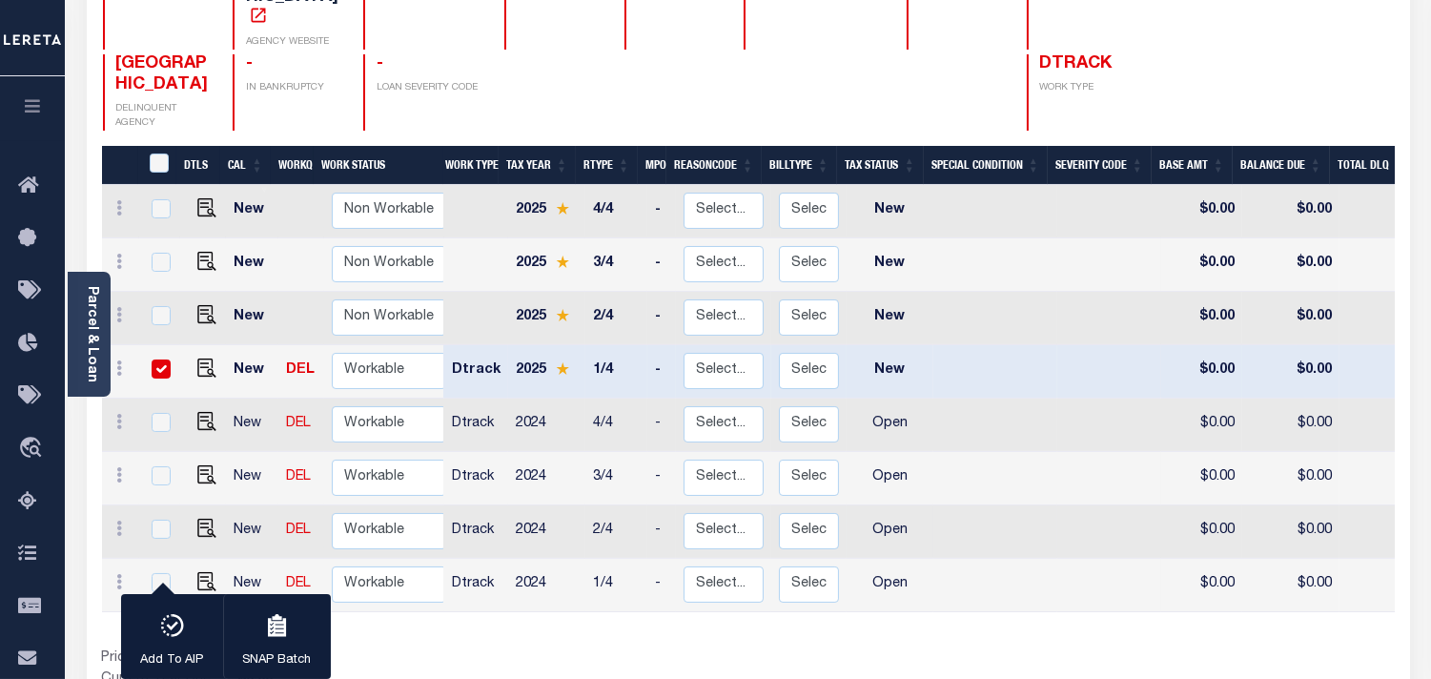
scroll to position [318, 0]
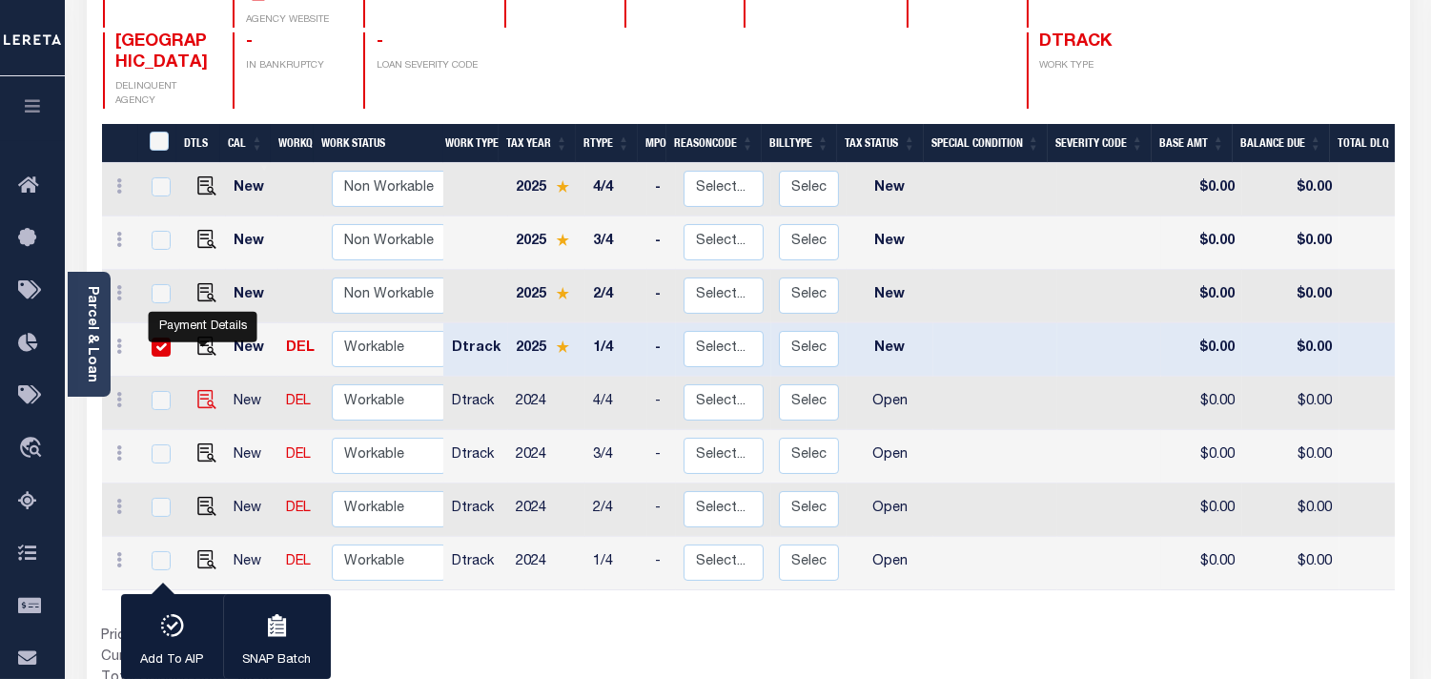
click at [204, 390] on img "" at bounding box center [206, 399] width 19 height 19
checkbox input "true"
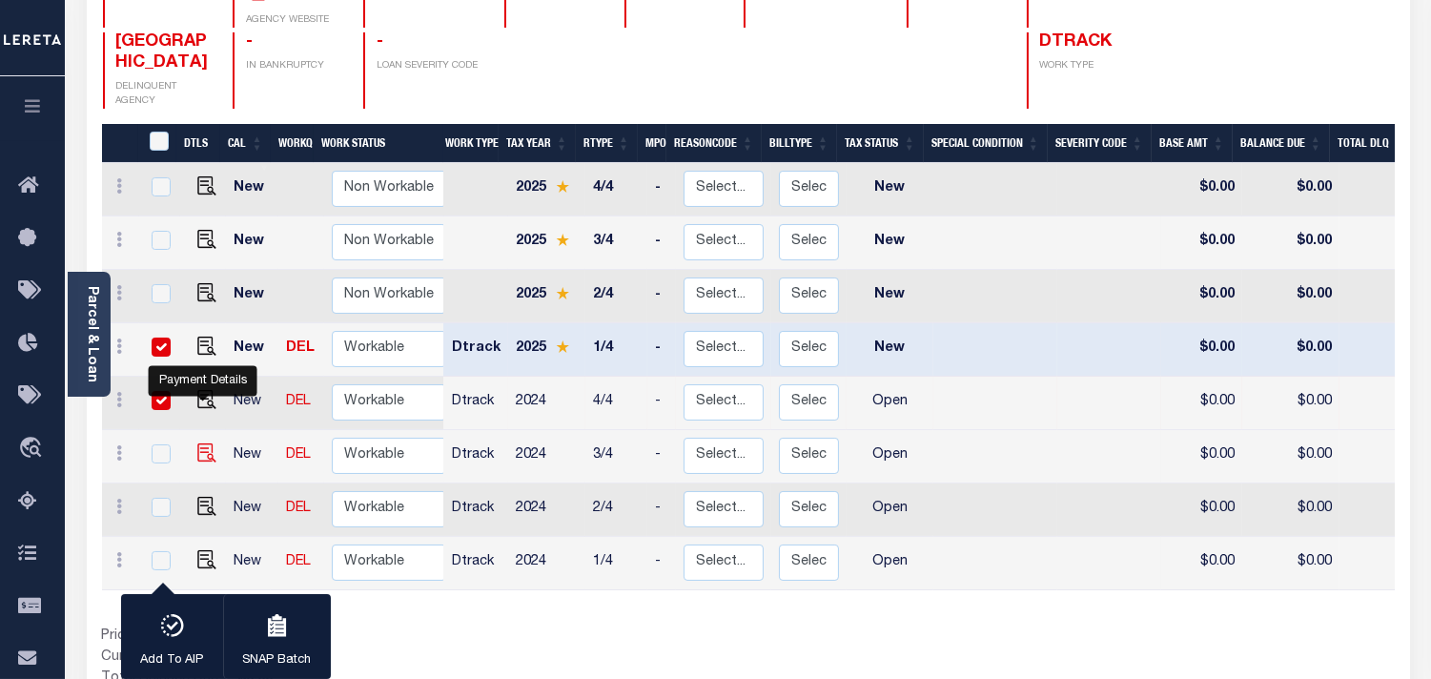
click at [205, 443] on img "" at bounding box center [206, 452] width 19 height 19
checkbox input "true"
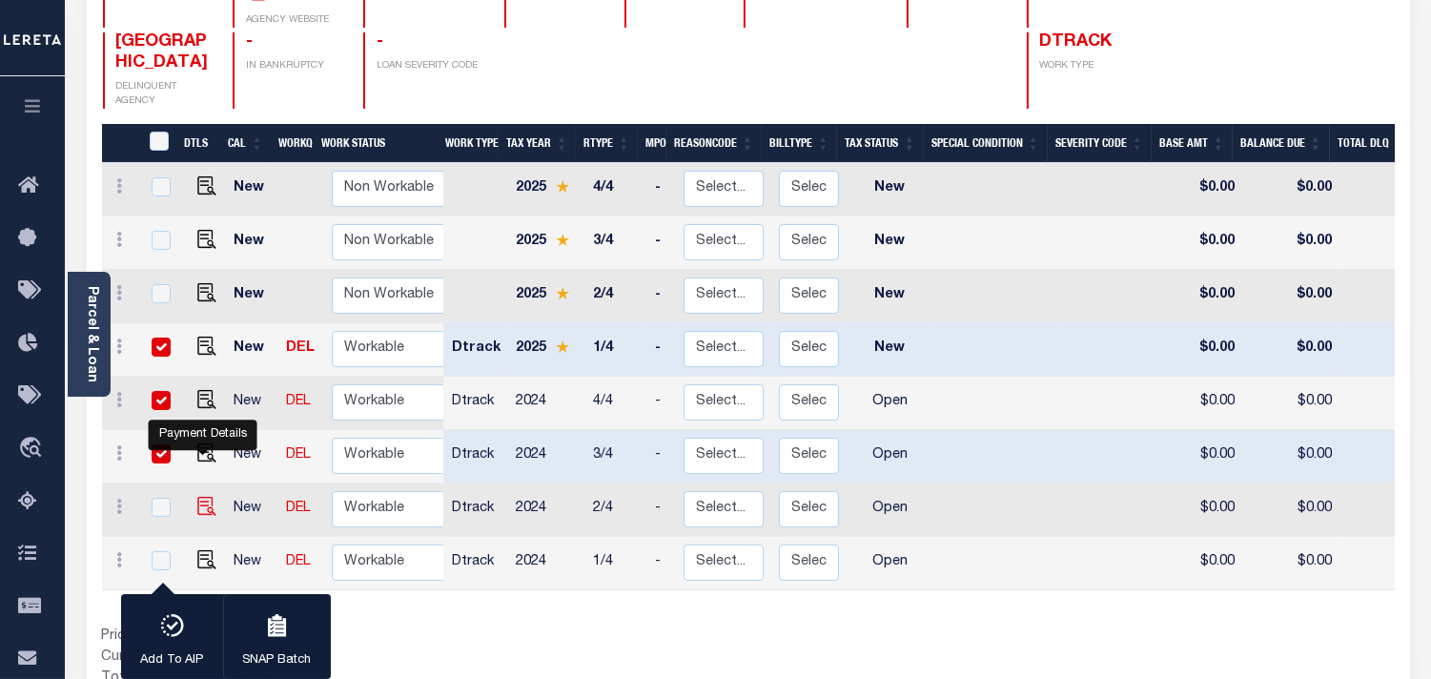
click at [202, 497] on img "" at bounding box center [206, 506] width 19 height 19
checkbox input "true"
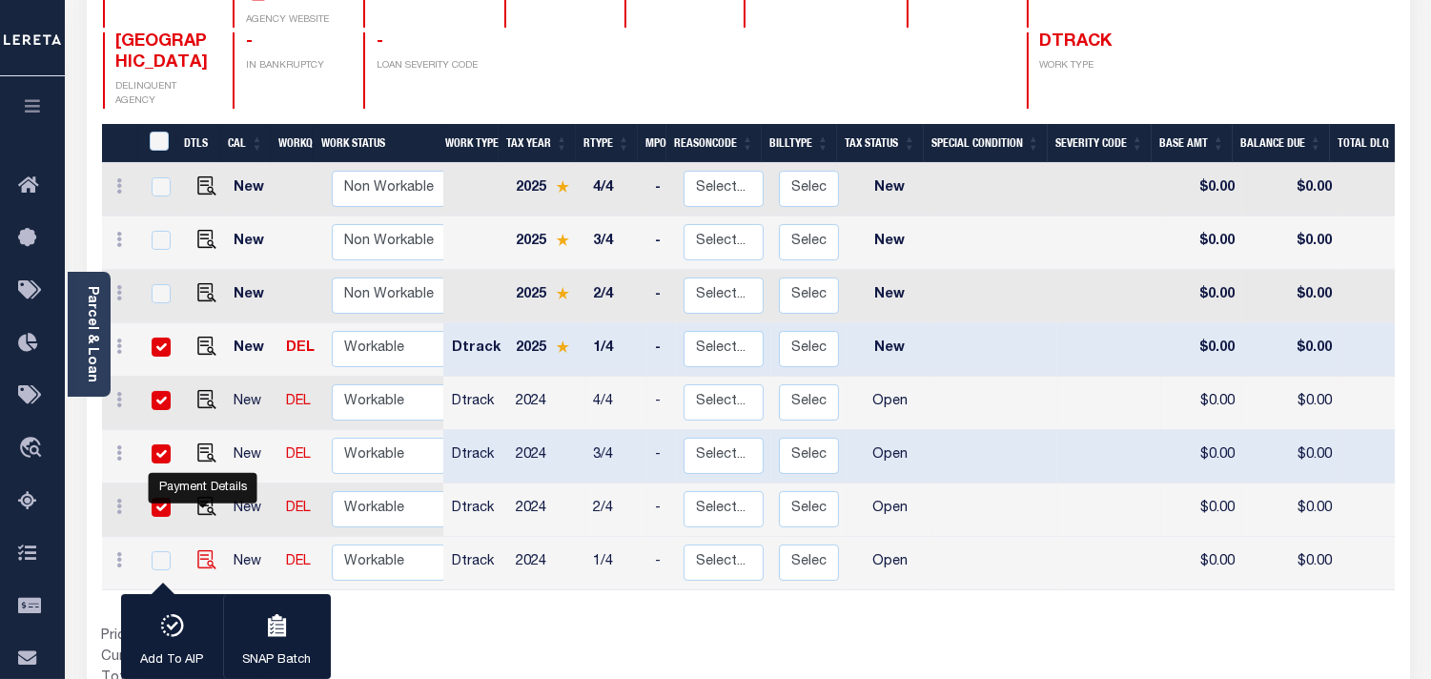
click at [204, 550] on img "" at bounding box center [206, 559] width 19 height 19
checkbox input "true"
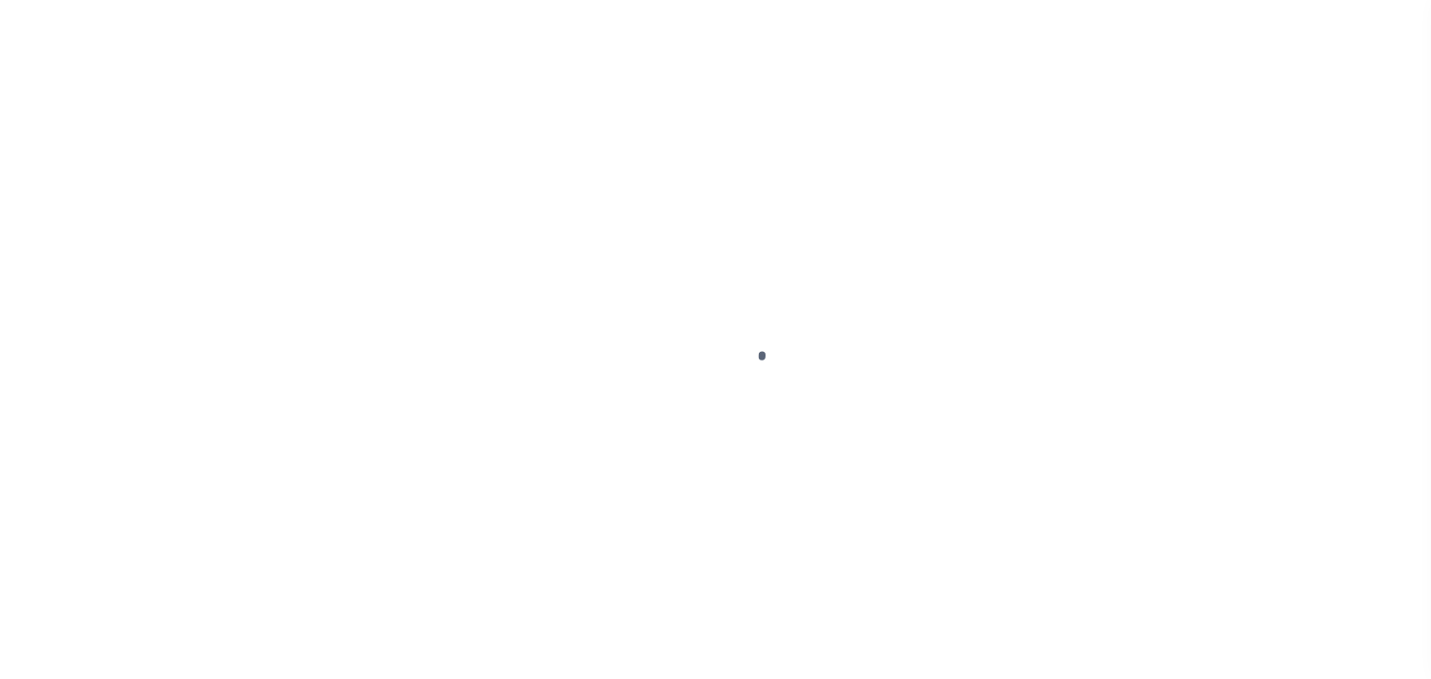
select select "NW2"
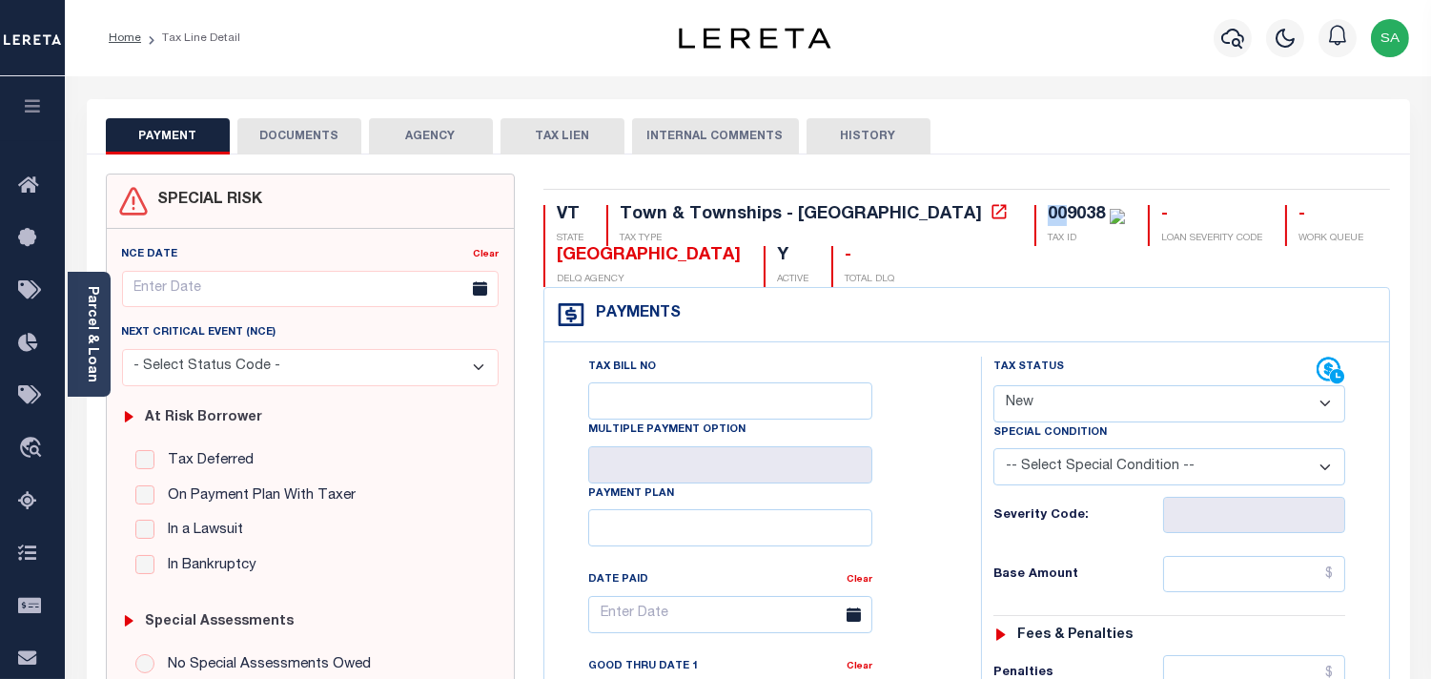
drag, startPoint x: 897, startPoint y: 208, endPoint x: 873, endPoint y: 211, distance: 24.0
click at [1035, 211] on div "009038 TAX ID" at bounding box center [1080, 225] width 91 height 41
drag, startPoint x: 912, startPoint y: 208, endPoint x: 887, endPoint y: 212, distance: 25.1
click at [1048, 212] on div "009038" at bounding box center [1076, 214] width 57 height 17
drag, startPoint x: 931, startPoint y: 207, endPoint x: 884, endPoint y: 216, distance: 47.5
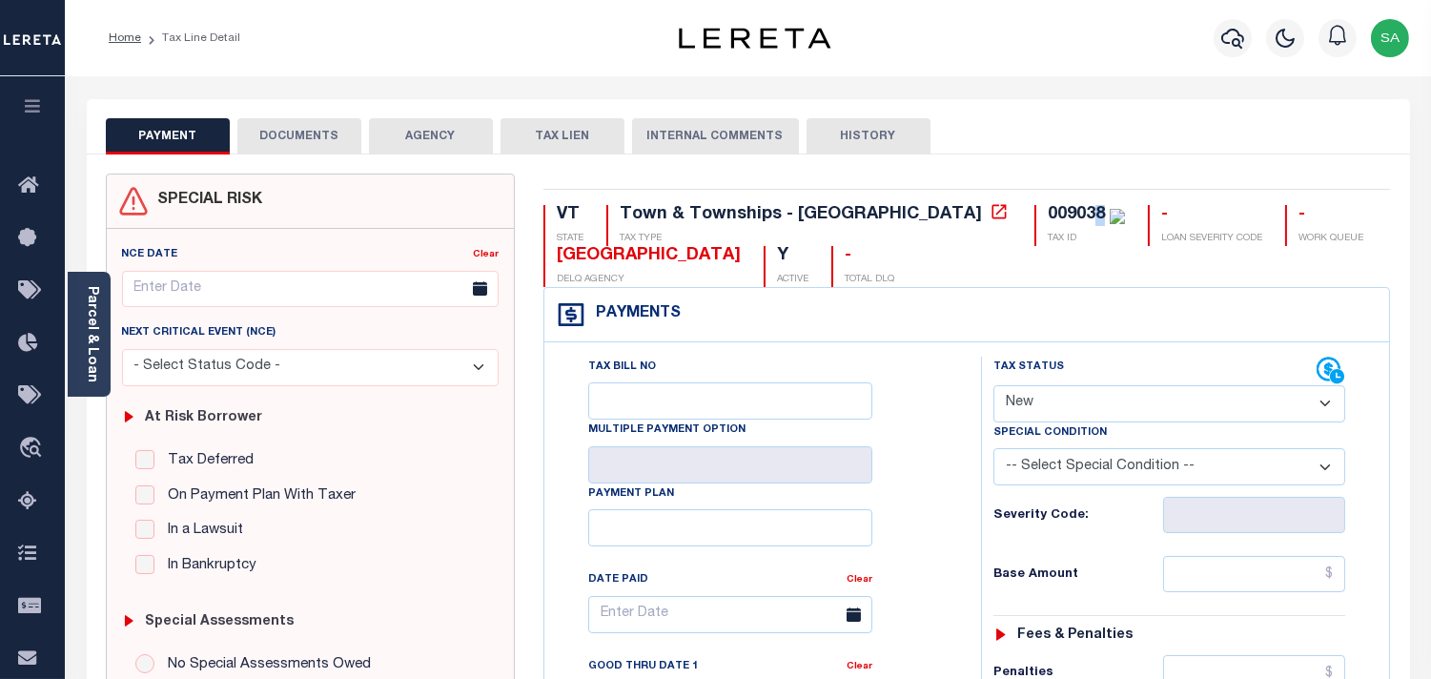
click at [1048, 216] on div "009038" at bounding box center [1076, 214] width 57 height 17
click at [96, 316] on link "Parcel & Loan" at bounding box center [91, 334] width 13 height 96
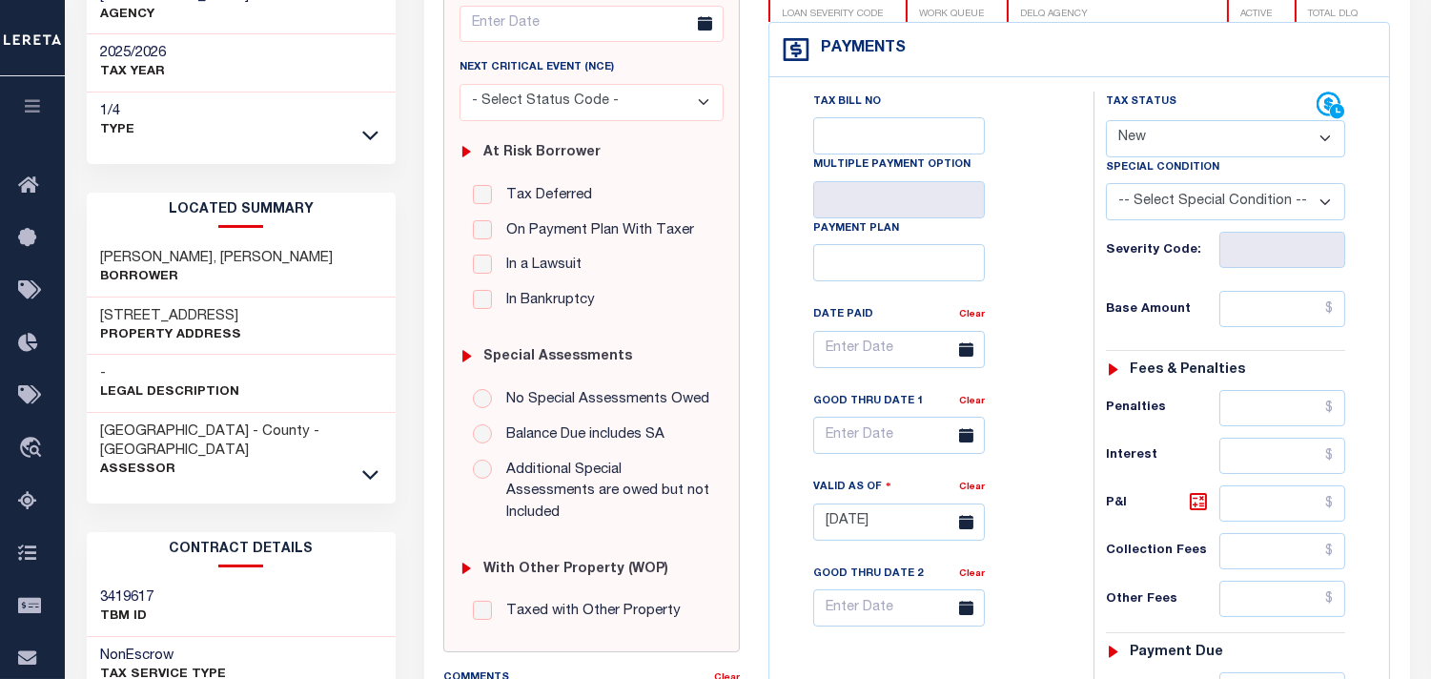
scroll to position [529, 0]
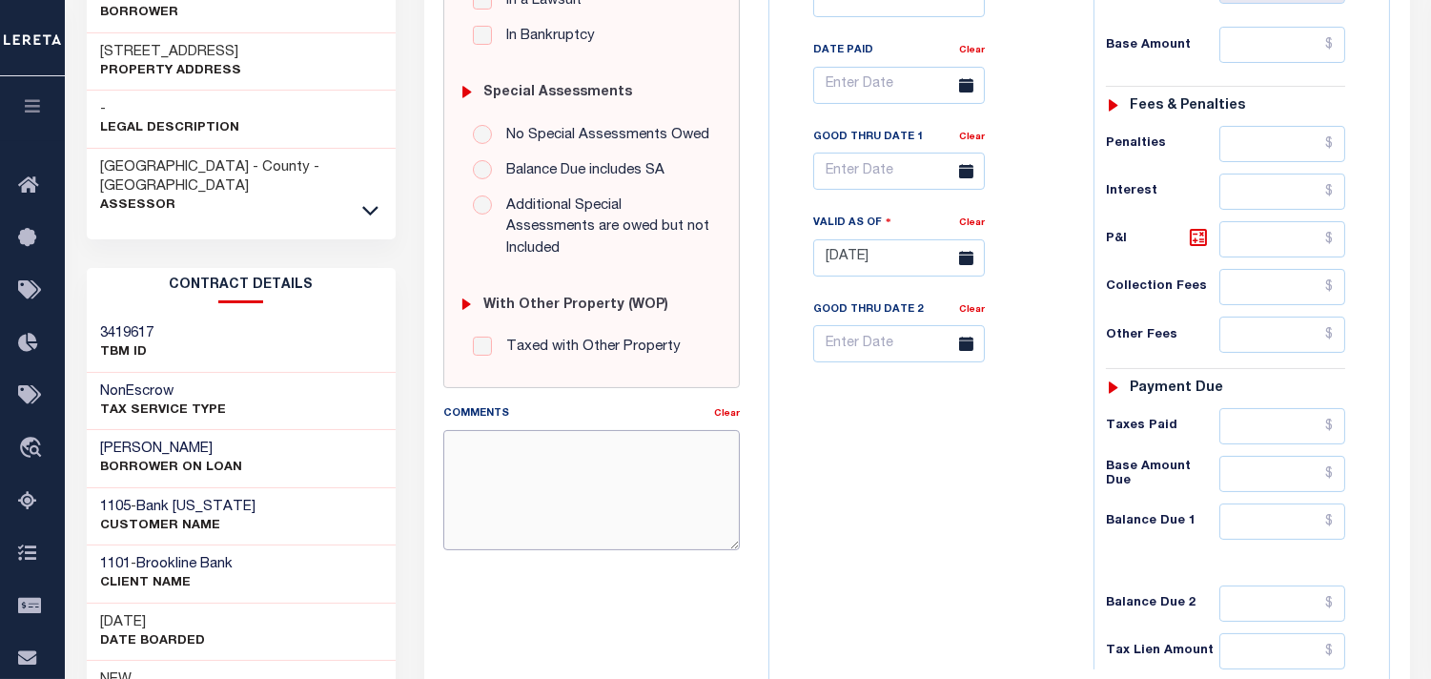
click at [549, 486] on textarea "Comments" at bounding box center [591, 490] width 297 height 120
paste textarea "Information Taken verbally from Christy."
click at [665, 431] on textarea "Information Taken verbally from Christy." at bounding box center [591, 490] width 297 height 120
type textarea "Information Taken verbally from Kimberly."
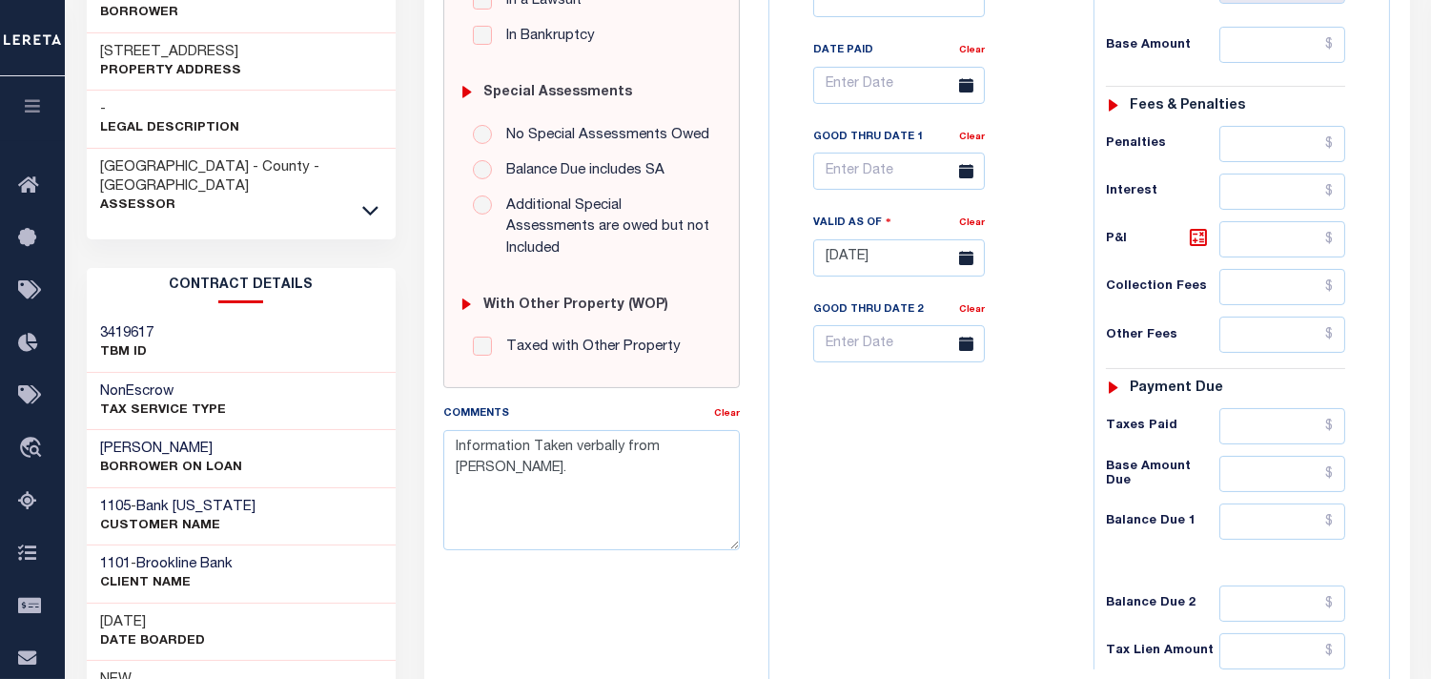
type input "[DATE]"
click at [887, 488] on div "Tax Bill No Multiple Payment Option Payment Plan Clear" at bounding box center [926, 248] width 305 height 842
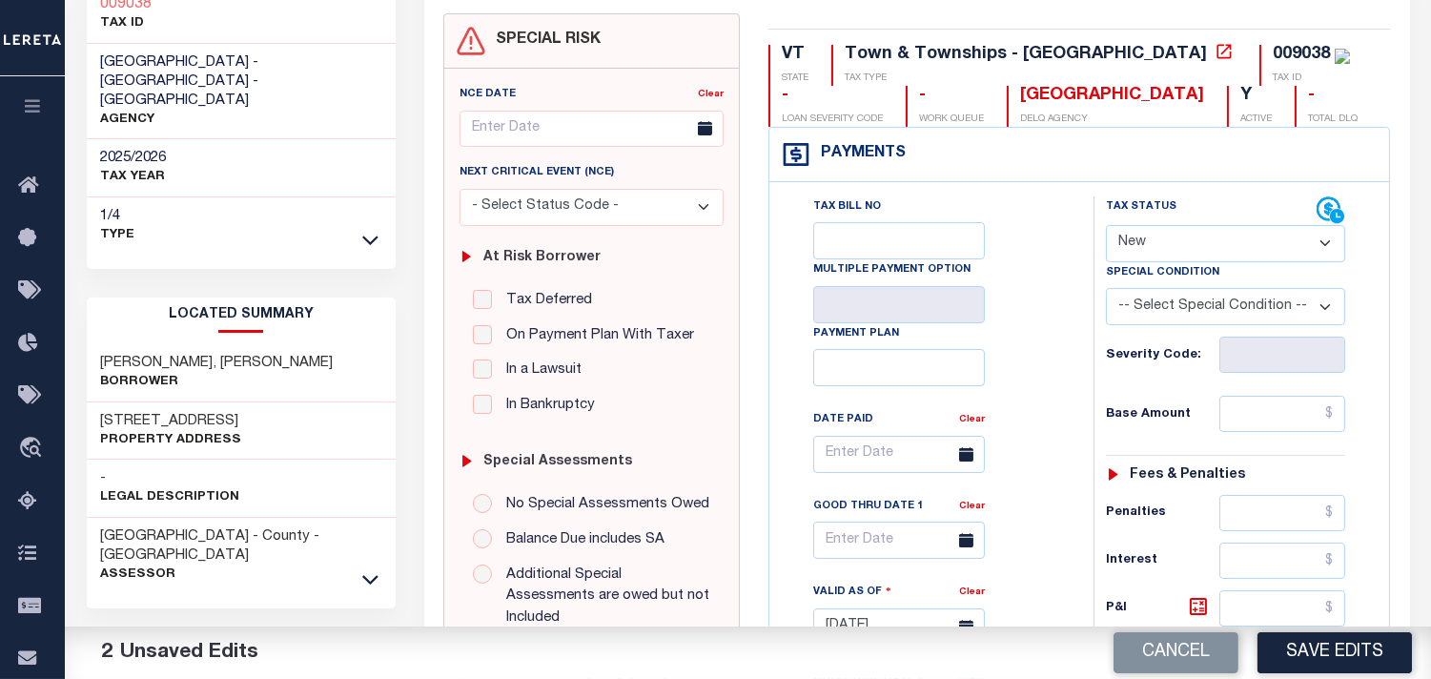
scroll to position [212, 0]
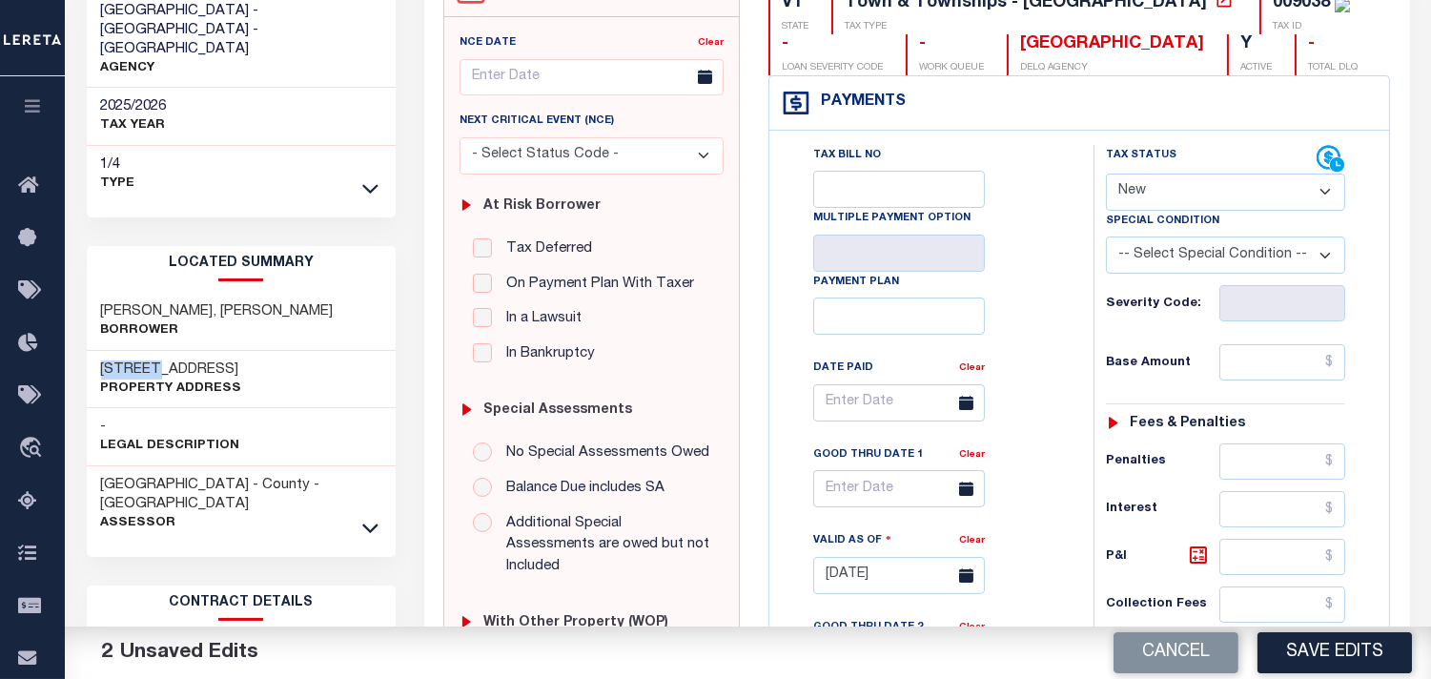
drag, startPoint x: 100, startPoint y: 327, endPoint x: 157, endPoint y: 325, distance: 57.2
click at [157, 360] on h3 "2108 ROUTE 121 EAST" at bounding box center [171, 369] width 141 height 19
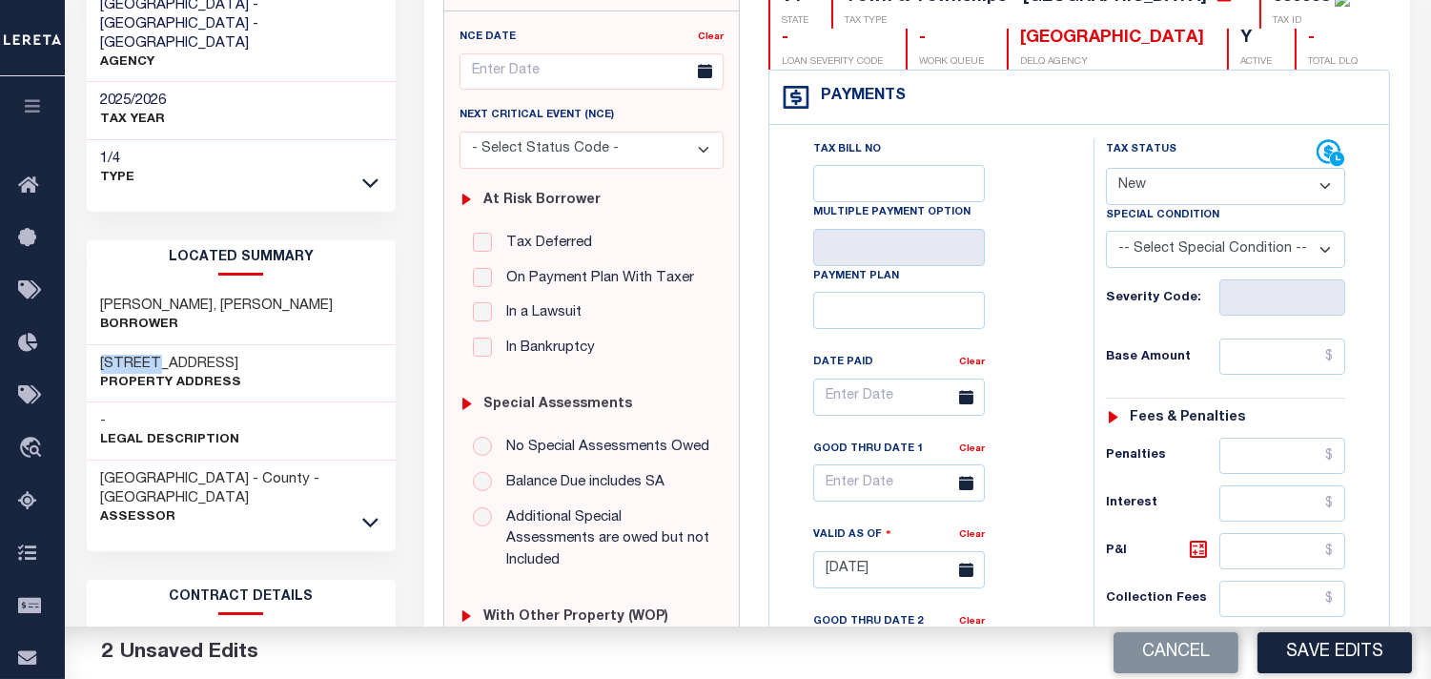
scroll to position [106, 0]
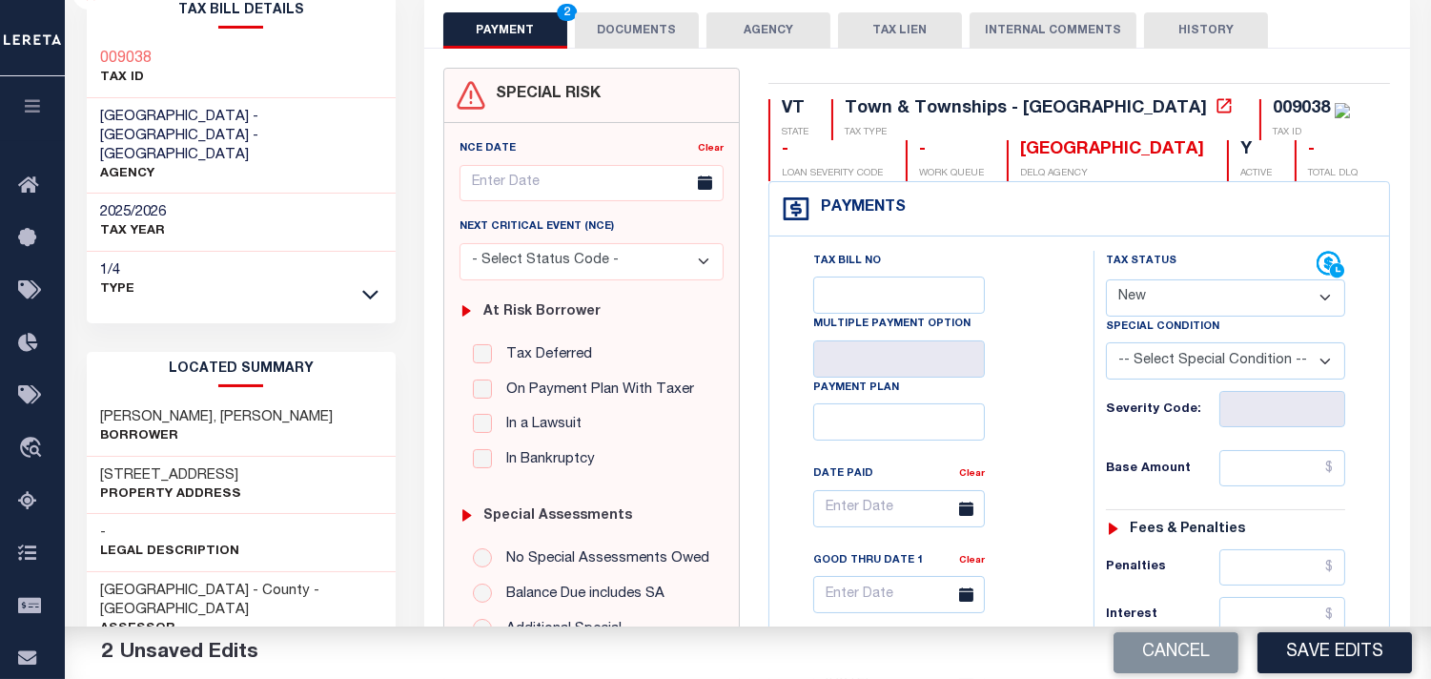
click at [268, 457] on div "2108 ROUTE 121 EAST Property Address" at bounding box center [242, 486] width 310 height 58
drag, startPoint x: 254, startPoint y: 430, endPoint x: 134, endPoint y: 437, distance: 119.4
click at [134, 457] on div "2108 ROUTE 121 EAST Property Address" at bounding box center [242, 486] width 310 height 58
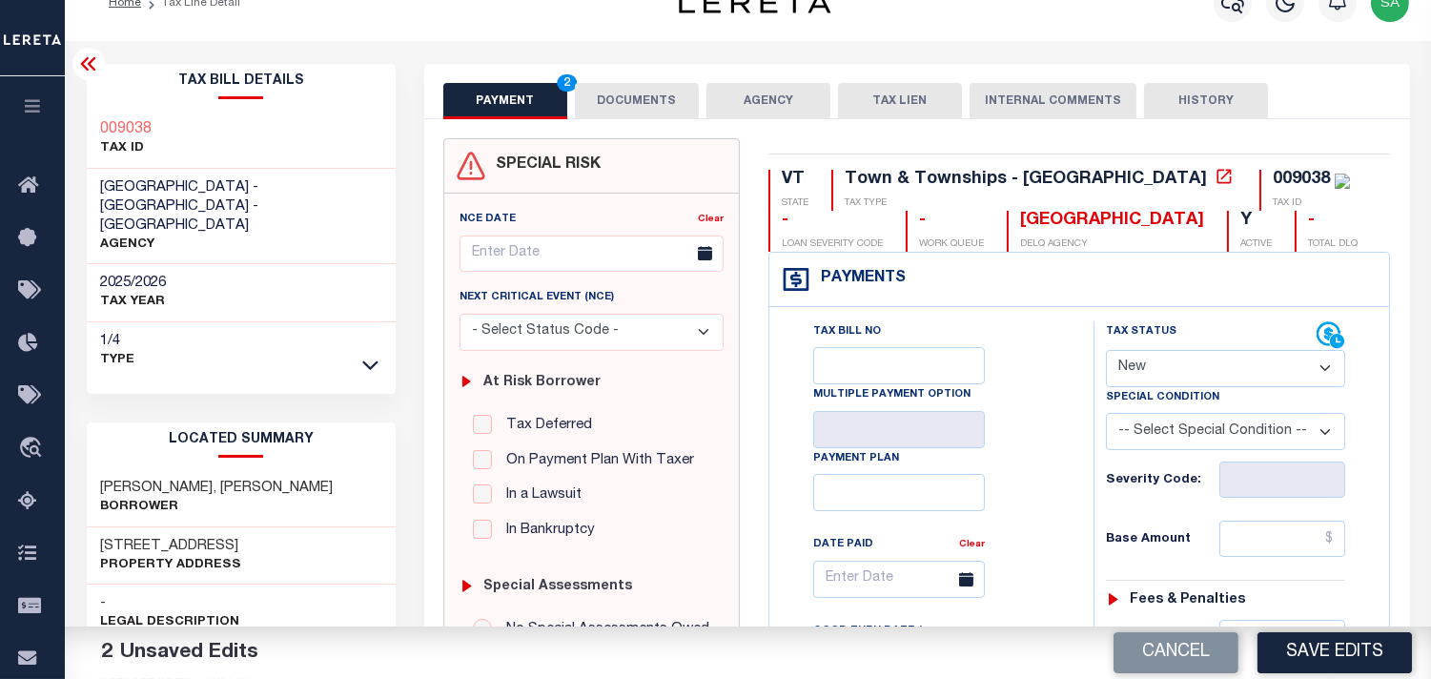
scroll to position [0, 0]
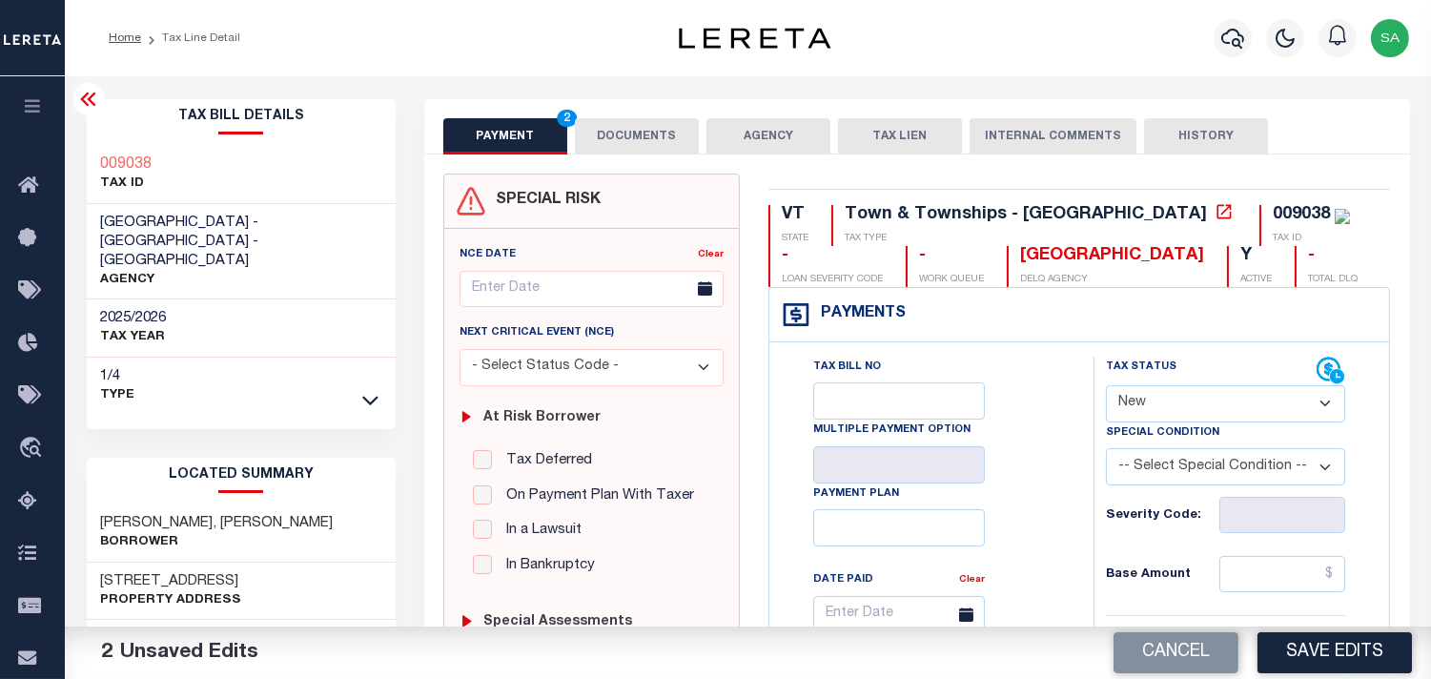
click at [1056, 423] on div "Tax Bill No Multiple Payment Option Payment Plan Clear" at bounding box center [927, 624] width 277 height 535
click at [365, 396] on icon at bounding box center [370, 401] width 16 height 10
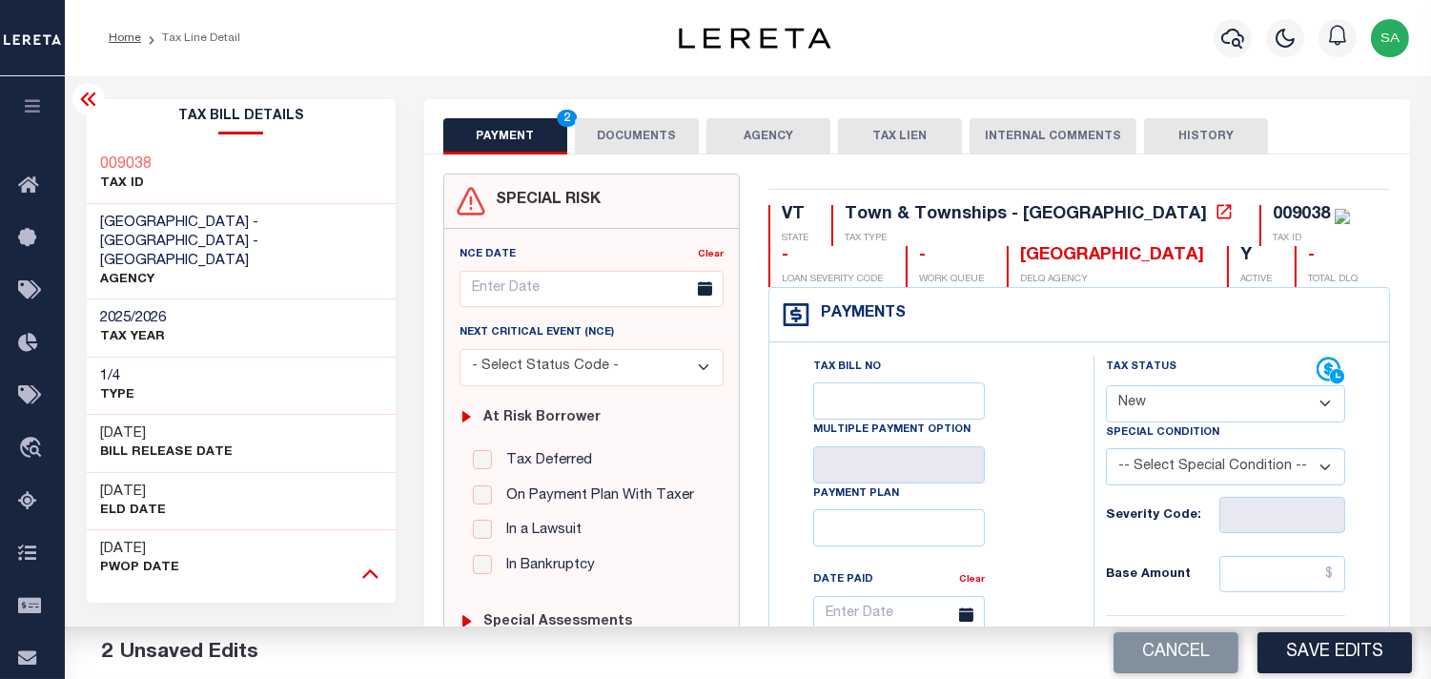
click at [376, 563] on icon at bounding box center [370, 573] width 16 height 20
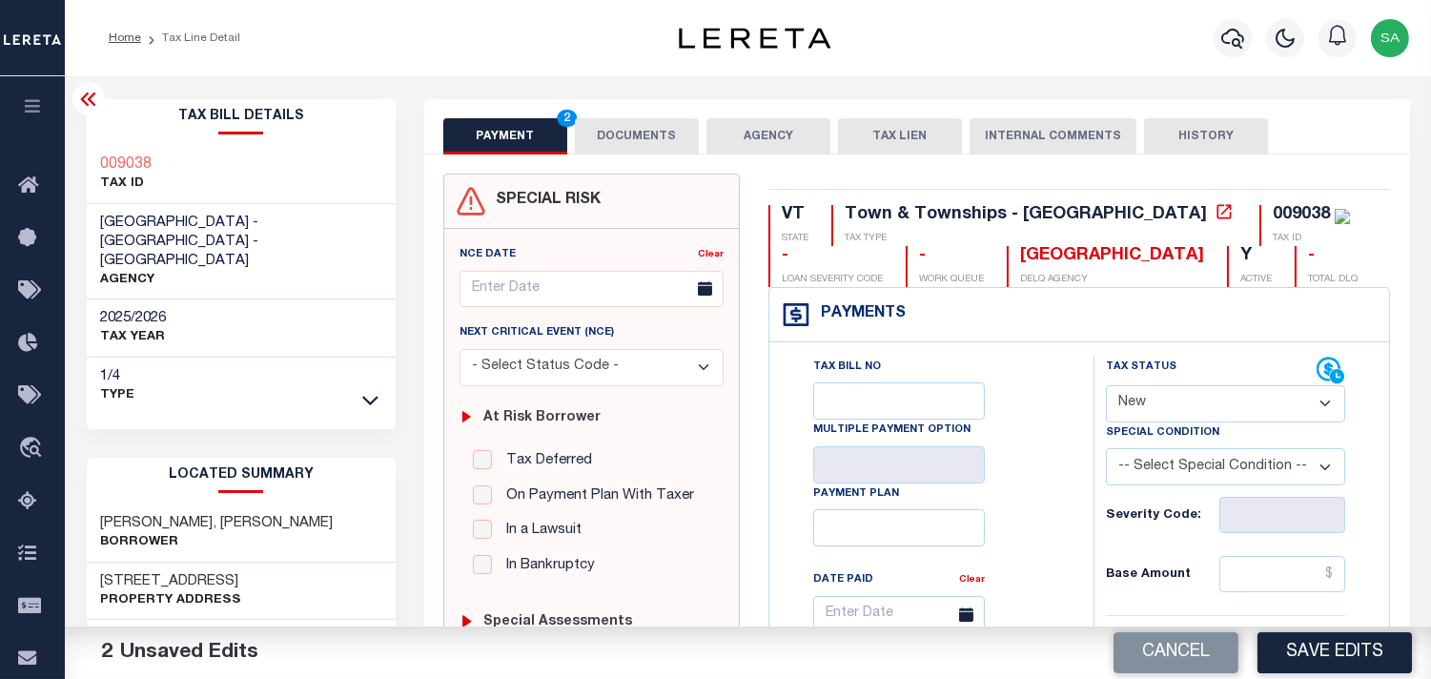
scroll to position [106, 0]
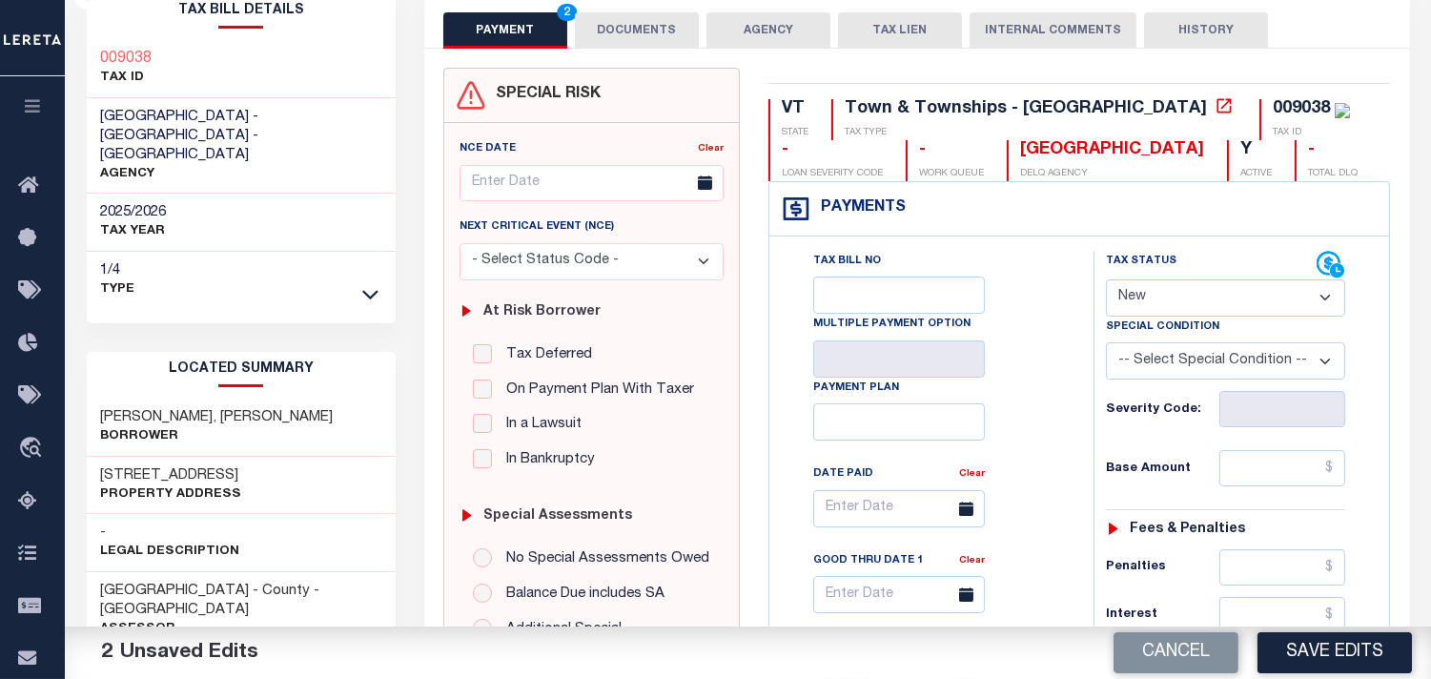
click at [1140, 294] on select "- Select Status Code - Open Due/Unpaid Paid Incomplete No Tax Due Internal Refu…" at bounding box center [1225, 297] width 239 height 37
select select "PYD"
click at [1106, 280] on select "- Select Status Code - Open Due/Unpaid Paid Incomplete No Tax Due Internal Refu…" at bounding box center [1225, 297] width 239 height 37
drag, startPoint x: 1287, startPoint y: 482, endPoint x: 1243, endPoint y: 480, distance: 43.9
click at [1287, 481] on input "text" at bounding box center [1283, 468] width 126 height 36
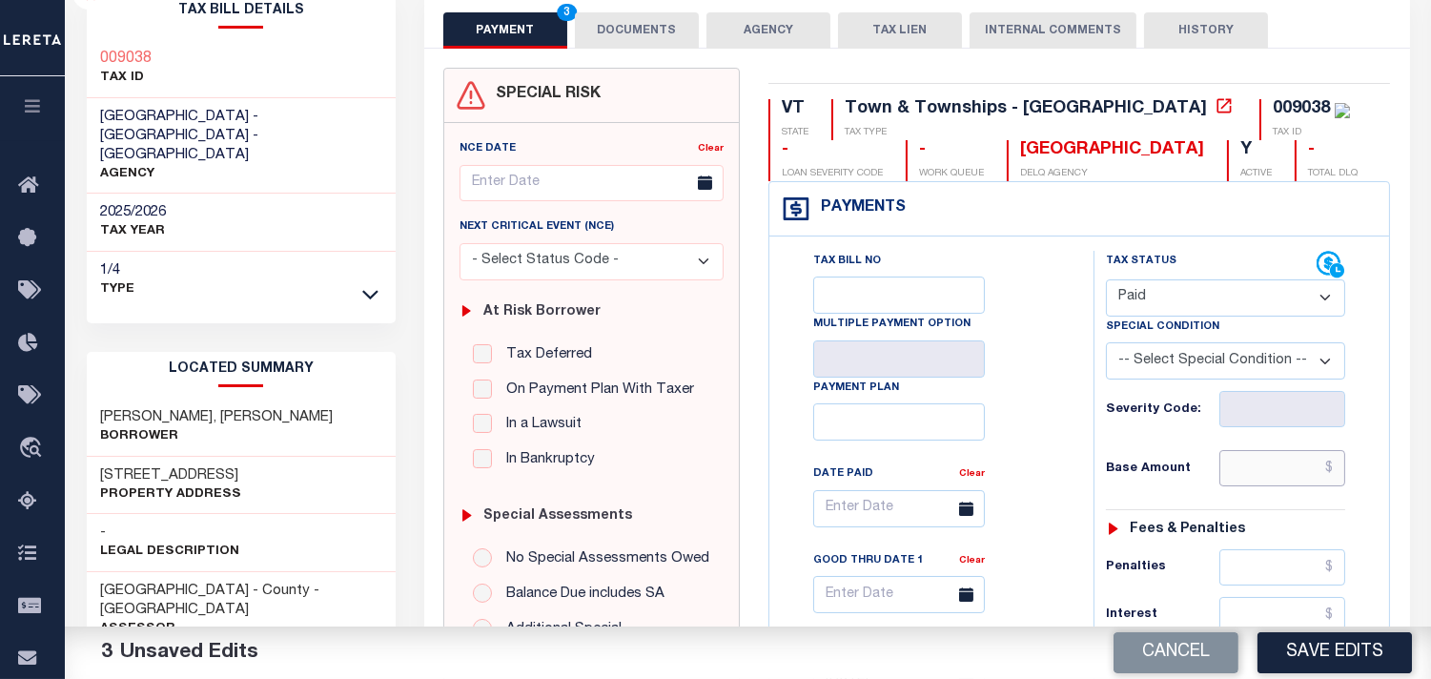
paste input "2610.46"
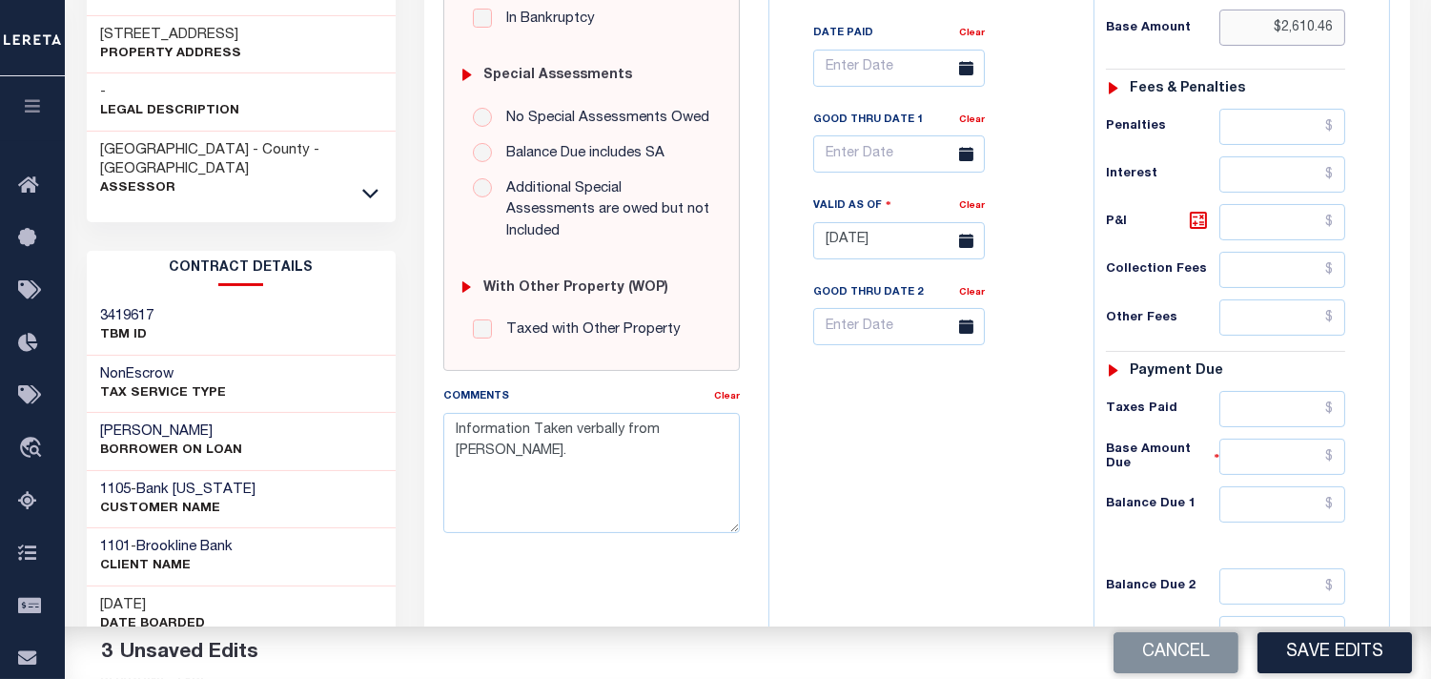
scroll to position [741, 0]
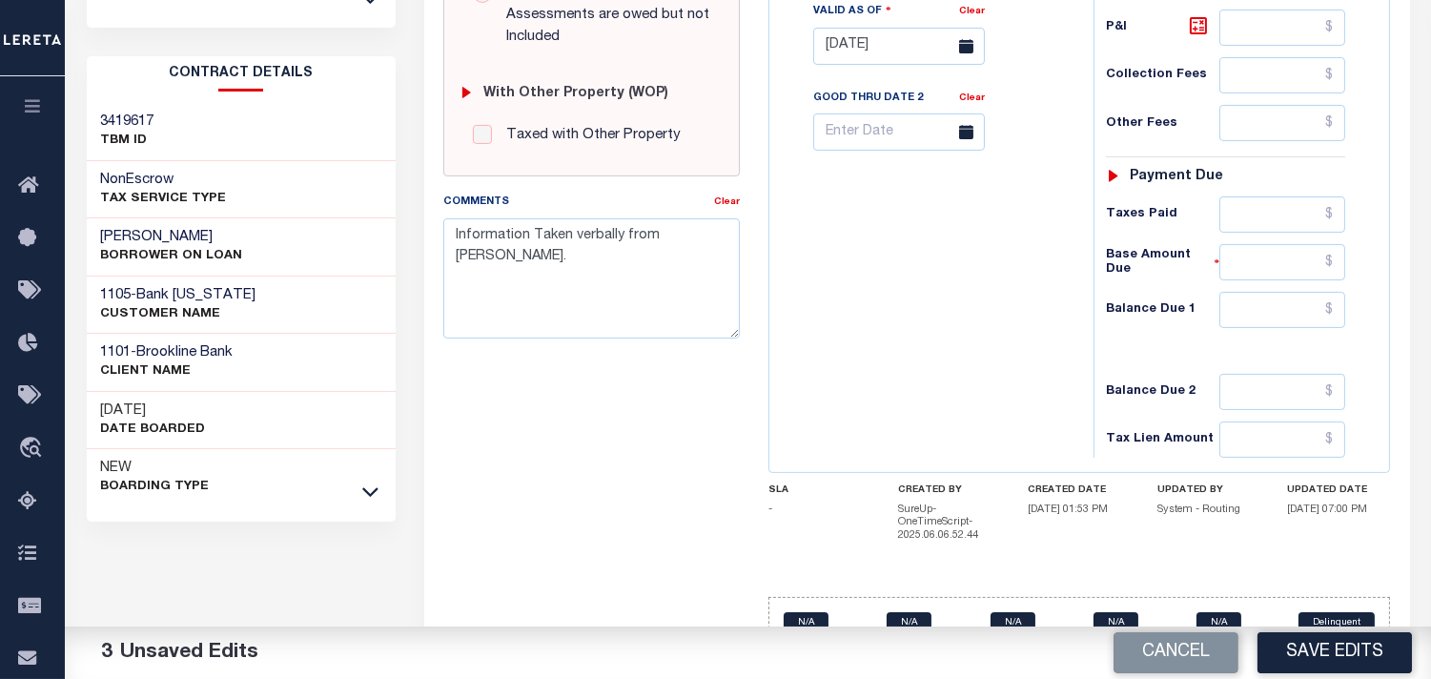
type input "$2,610.46"
click at [1319, 320] on input "text" at bounding box center [1283, 310] width 126 height 36
type input "$0.00"
click at [1021, 322] on div "Tax Bill No Multiple Payment Option Payment Plan Clear" at bounding box center [926, 37] width 305 height 842
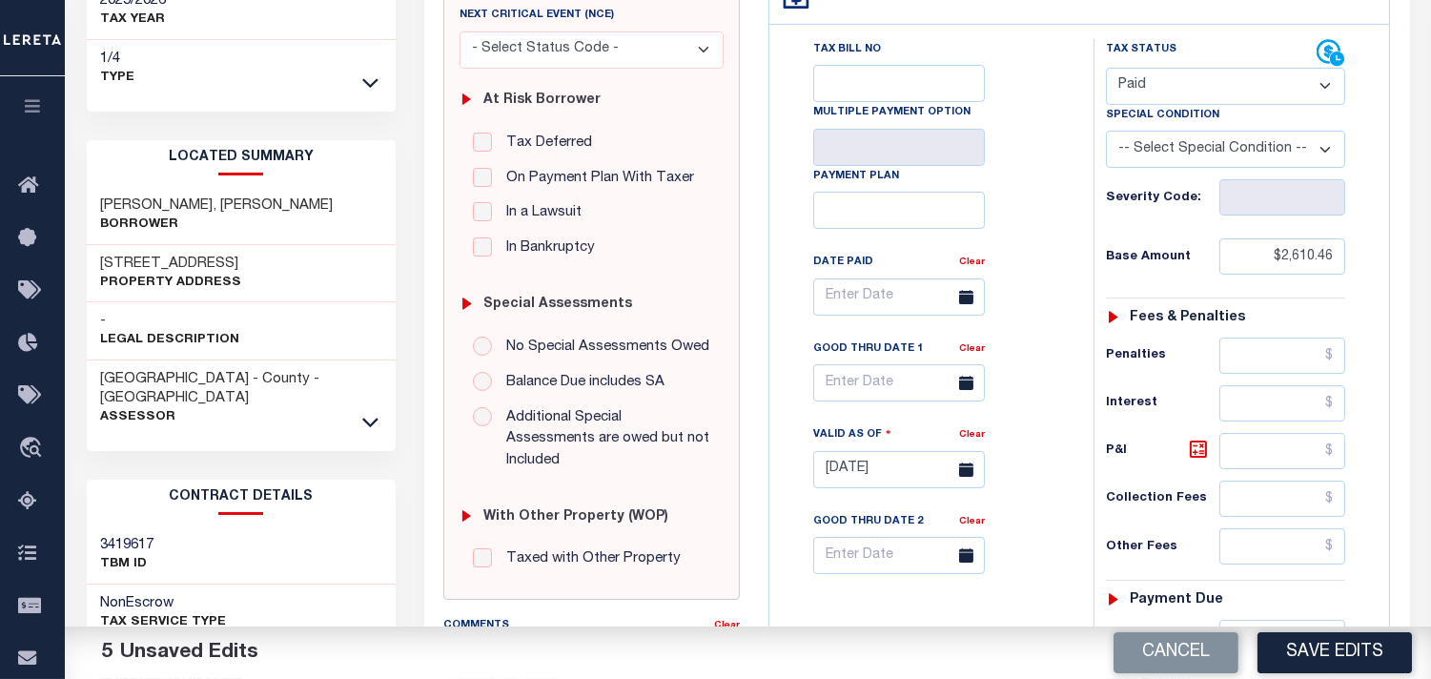
scroll to position [635, 0]
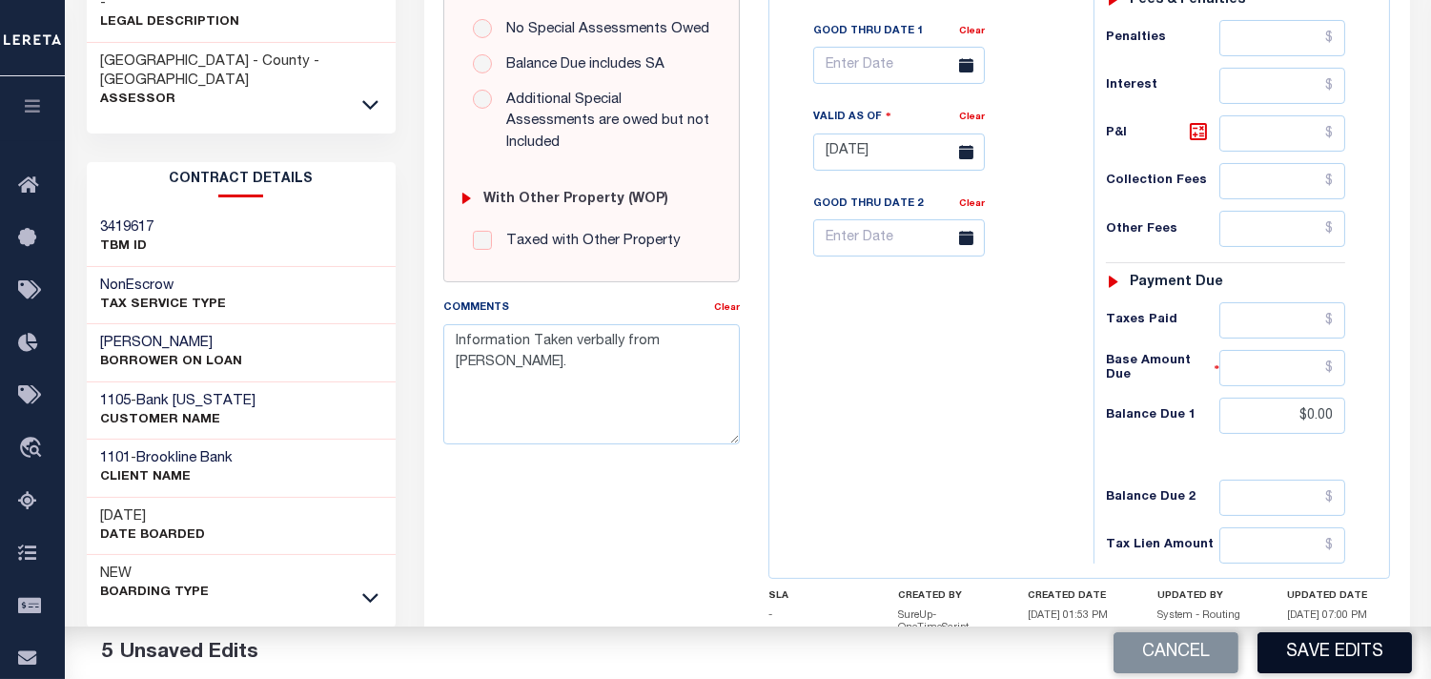
click at [1351, 669] on button "Save Edits" at bounding box center [1335, 652] width 154 height 41
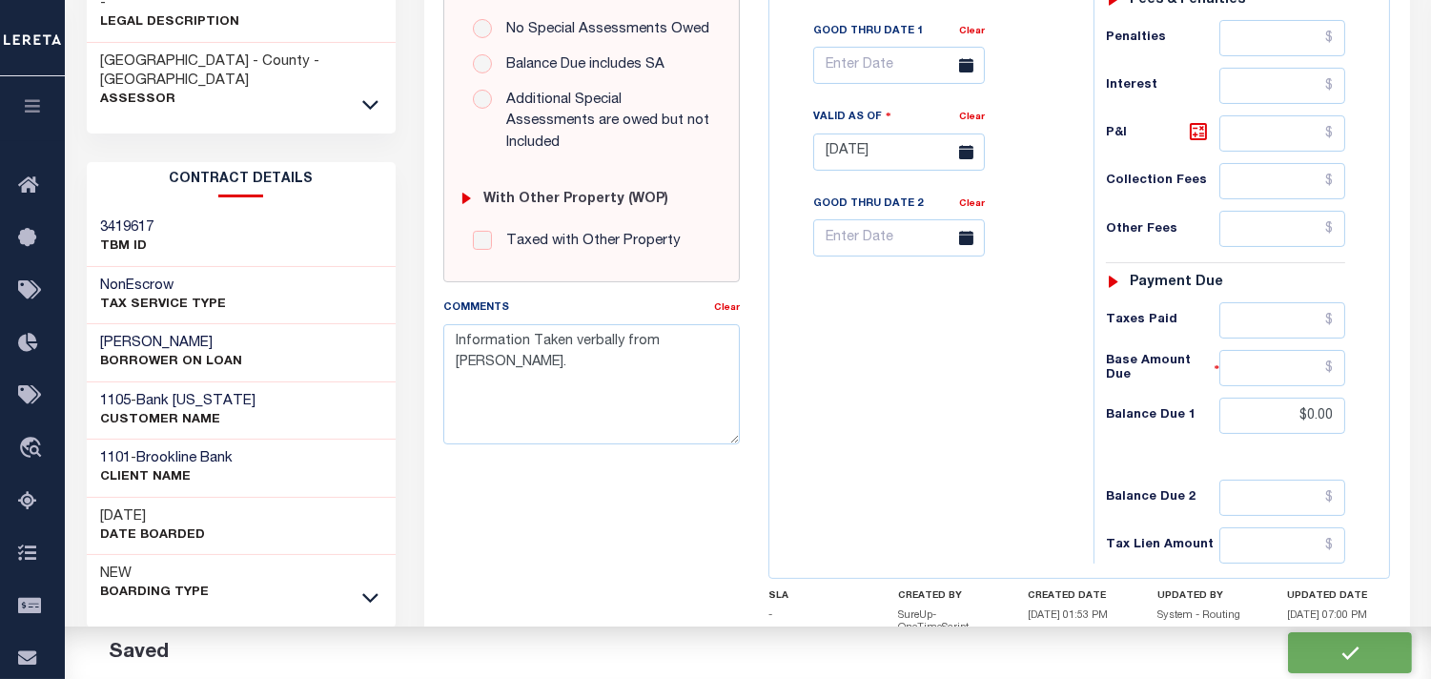
checkbox input "false"
type input "$2,610.46"
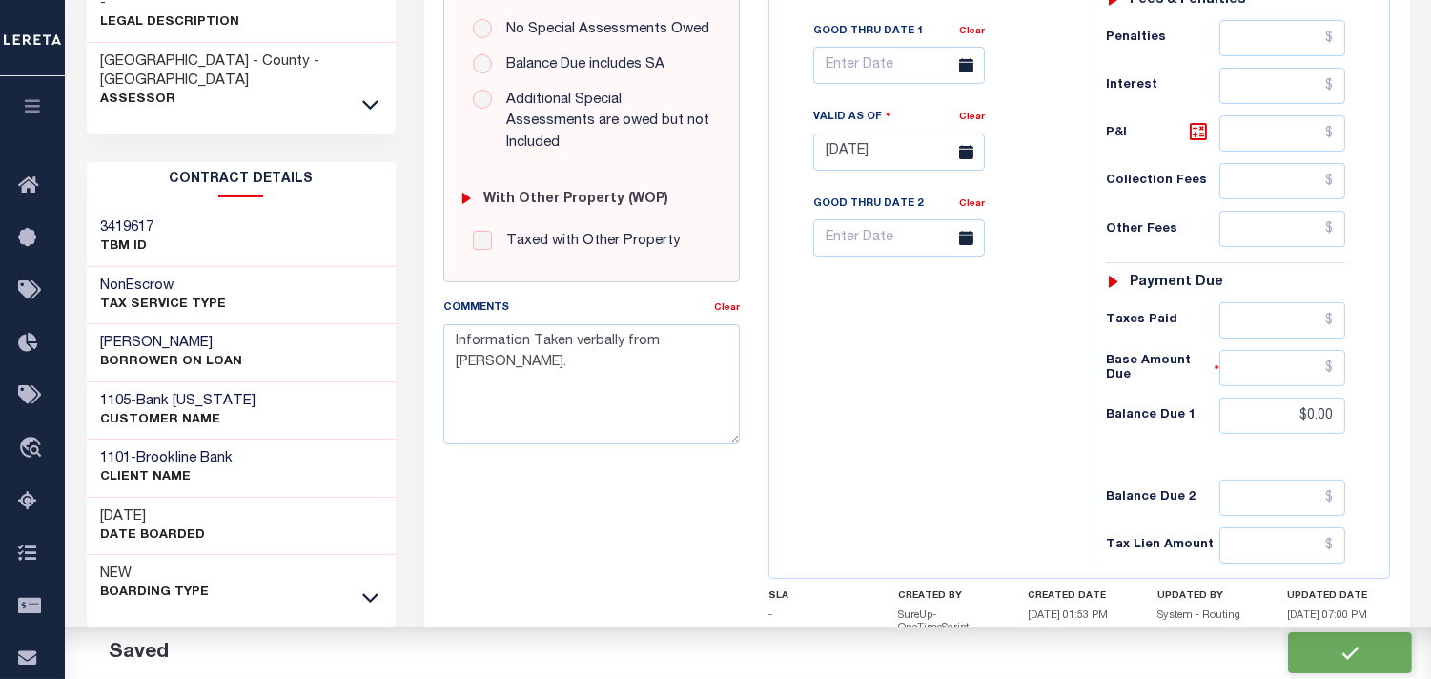
type input "$0"
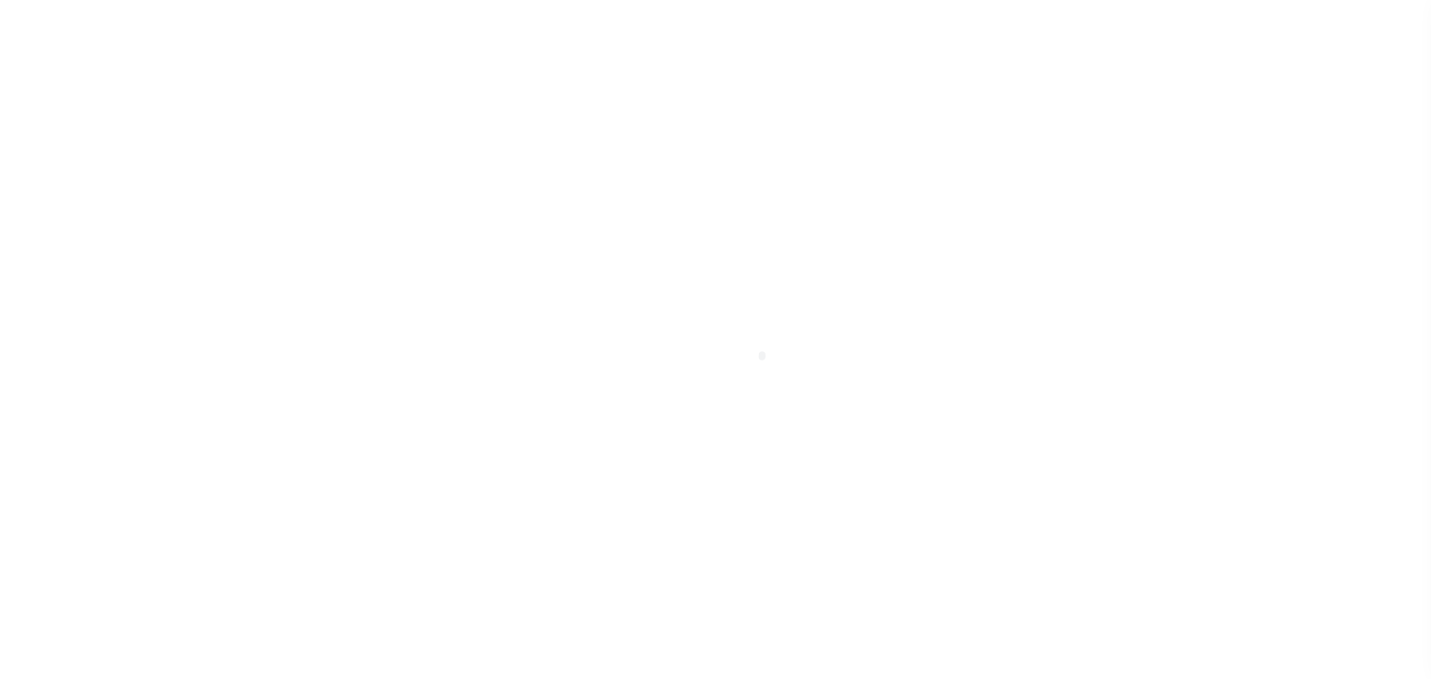
select select "OP2"
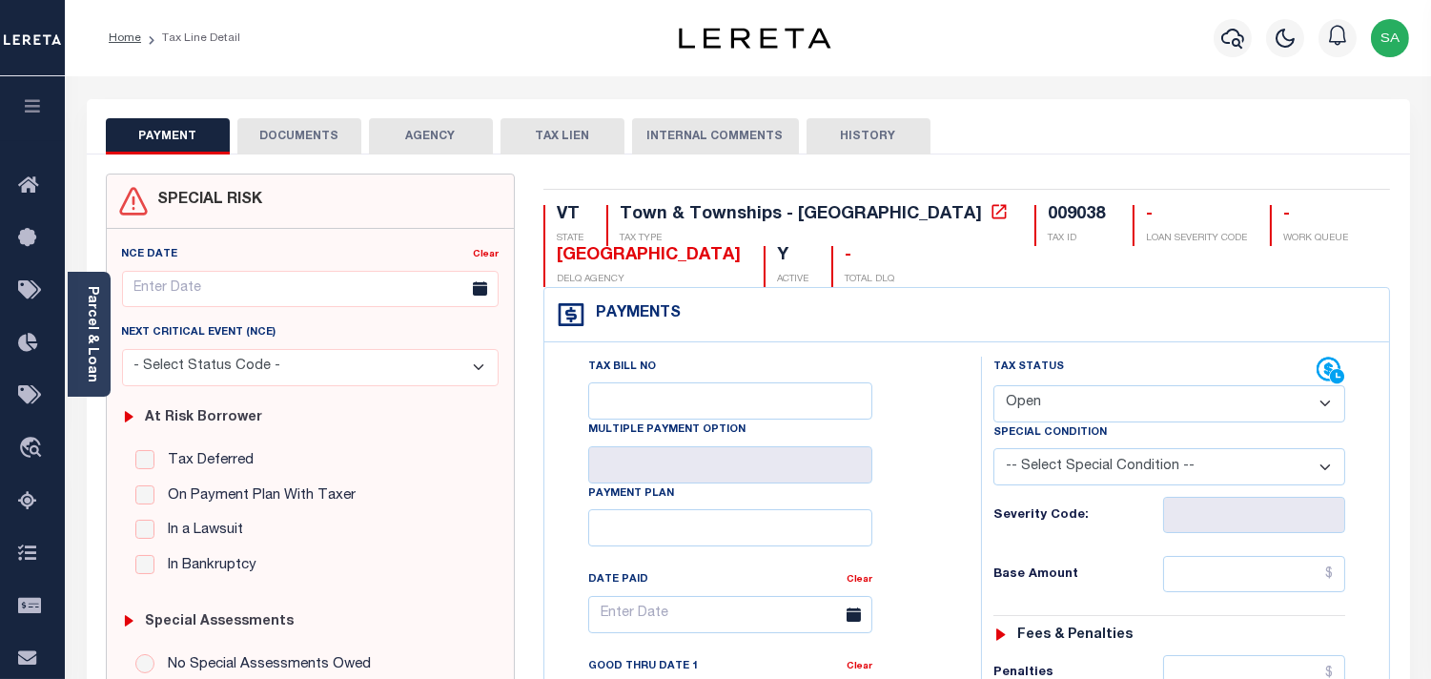
scroll to position [635, 0]
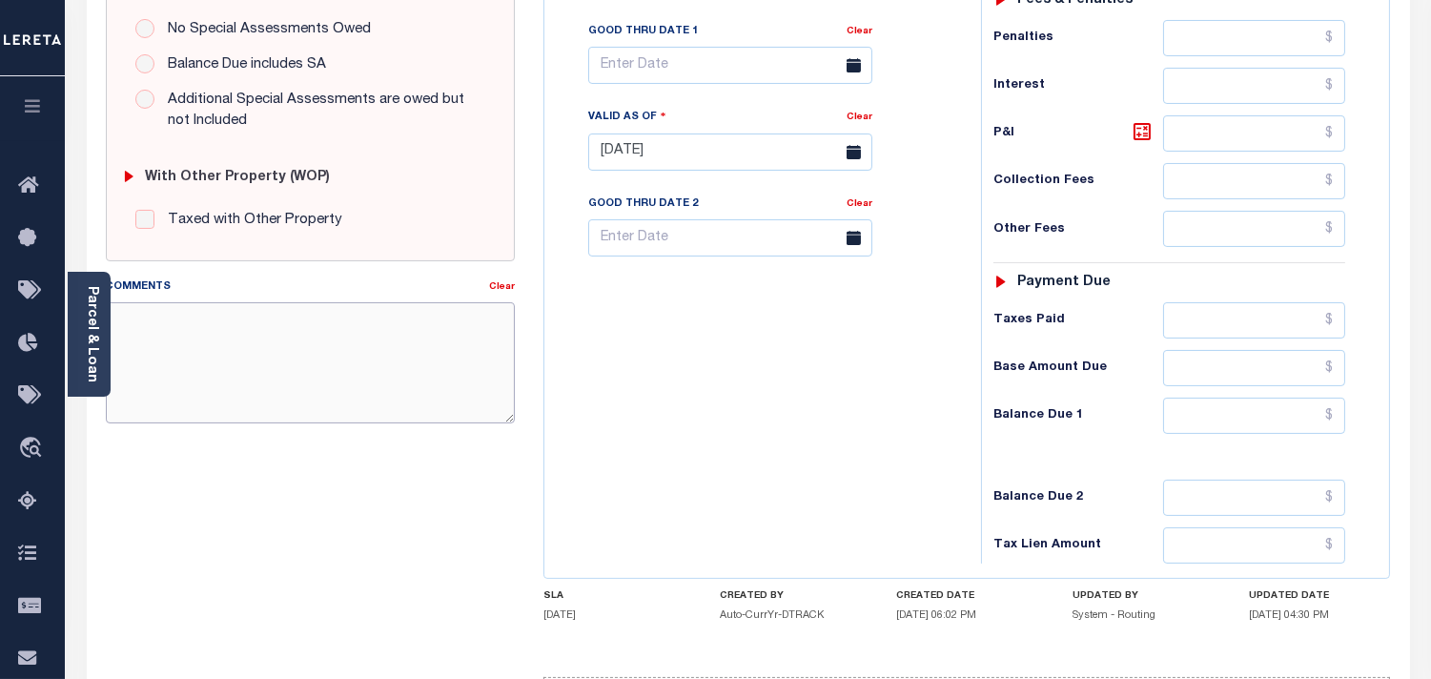
click at [507, 356] on textarea "Comments" at bounding box center [310, 362] width 409 height 120
paste textarea "Information Taken verbally from Christy."
click at [343, 321] on textarea "Information Taken verbally from Christy." at bounding box center [310, 362] width 409 height 120
click at [340, 320] on textarea "Information Taken verbally from Christy." at bounding box center [310, 362] width 409 height 120
type textarea "Information Taken verbally from Christy."
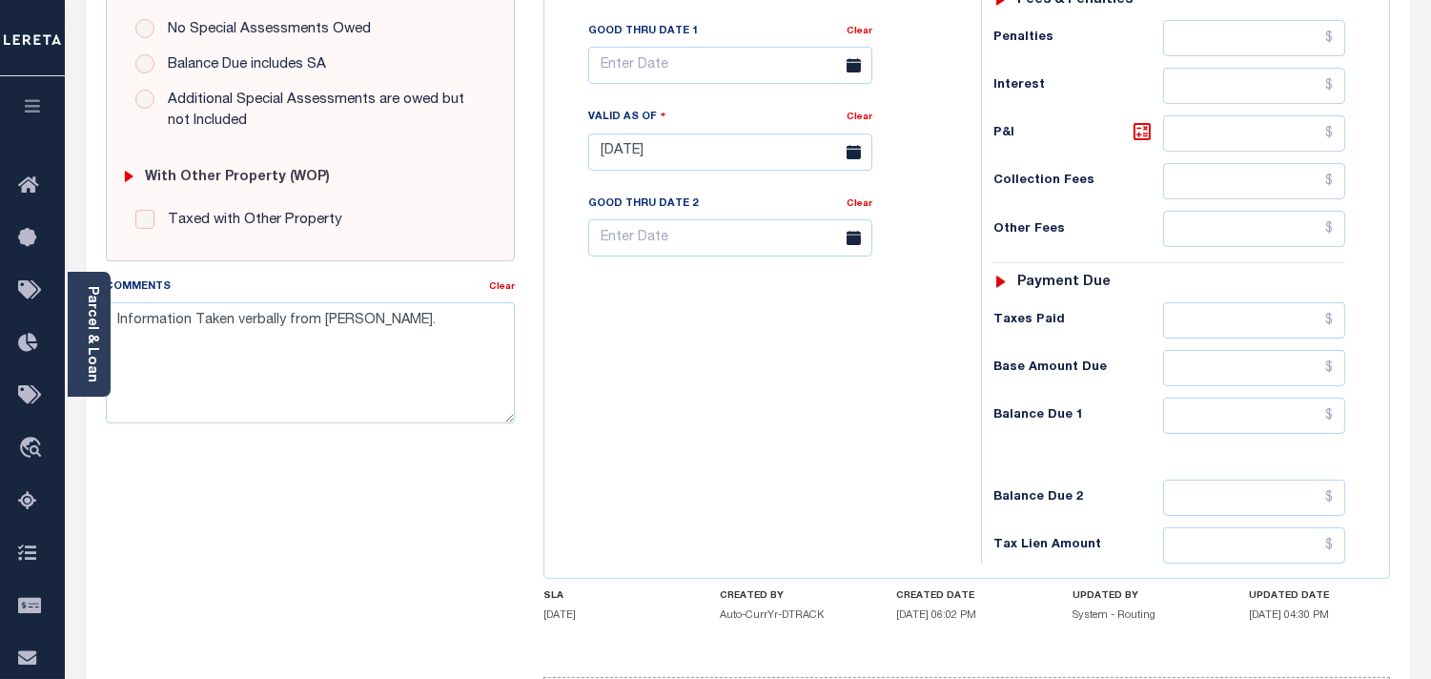
type input "[DATE]"
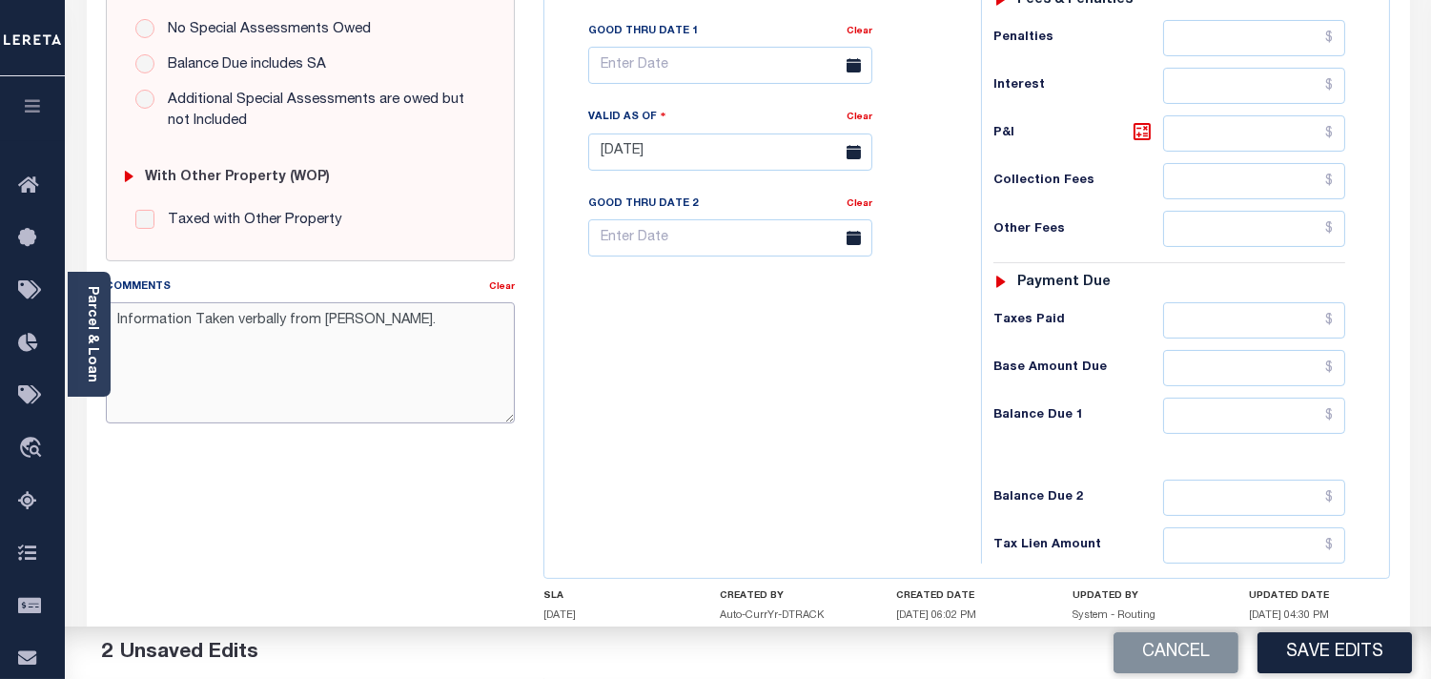
click at [338, 324] on textarea "Information Taken verbally from Christy." at bounding box center [310, 362] width 409 height 120
drag, startPoint x: 423, startPoint y: 319, endPoint x: 118, endPoint y: 331, distance: 305.4
click at [118, 331] on textarea "Information Taken verbally from [PERSON_NAME]." at bounding box center [310, 362] width 409 height 120
type textarea "Information Taken verbally from [PERSON_NAME]."
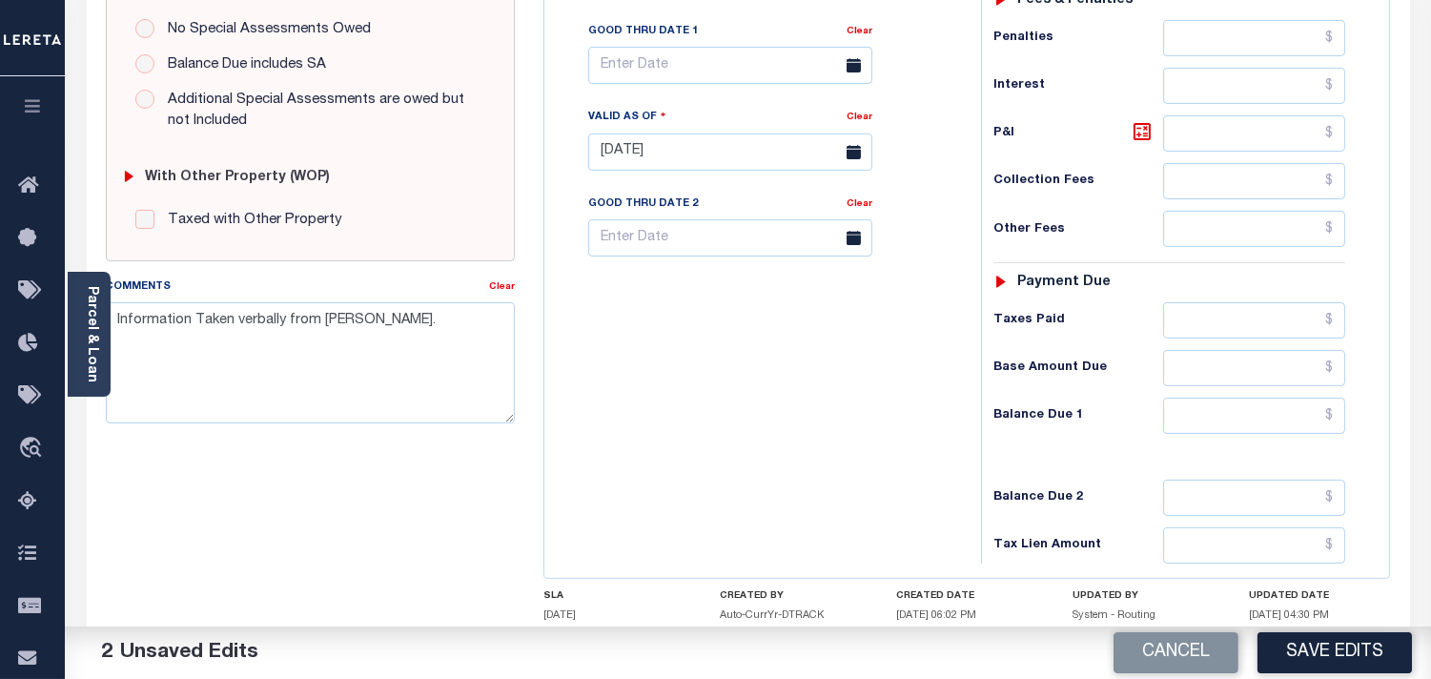
click at [817, 417] on div "Tax Bill No Multiple Payment Option Payment Plan Clear" at bounding box center [758, 143] width 418 height 842
click at [1278, 410] on input "text" at bounding box center [1254, 416] width 182 height 36
type input "$0.00"
click at [1037, 395] on div "Tax Status Status - Select Status Code -" at bounding box center [1175, 143] width 389 height 842
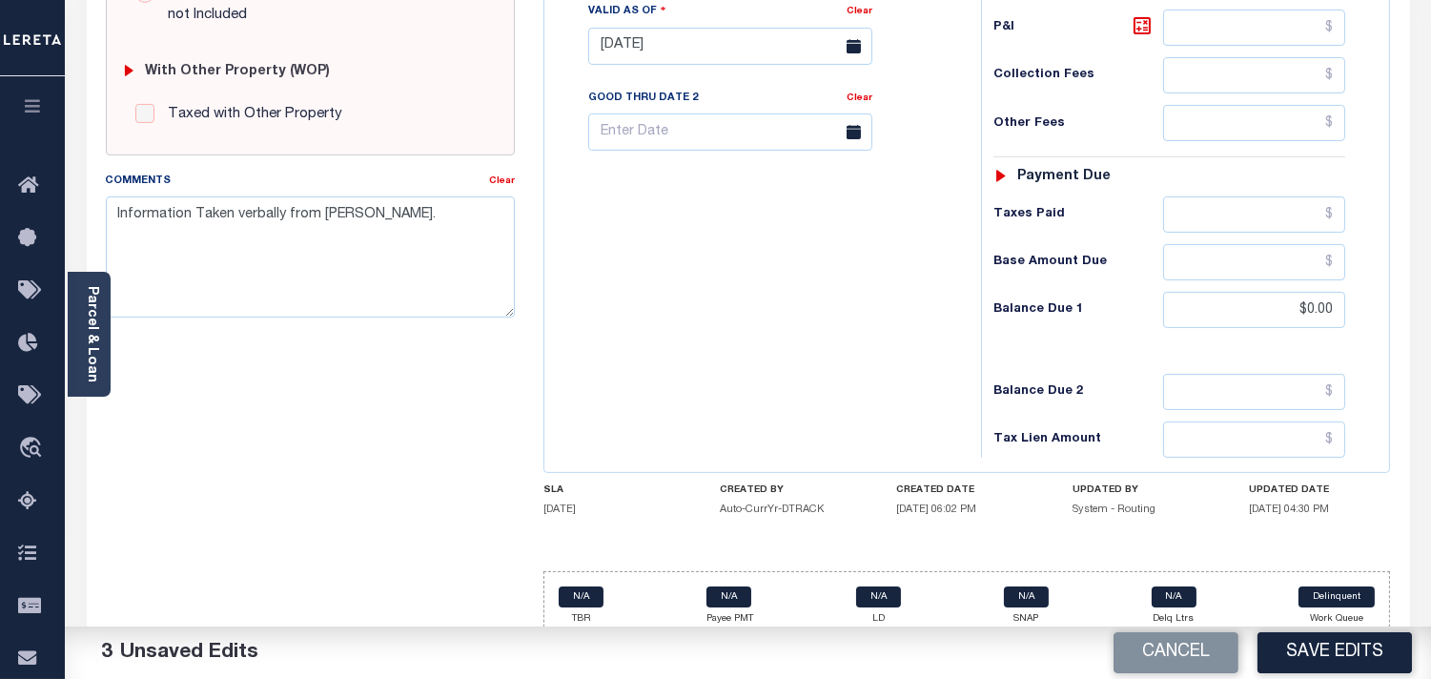
scroll to position [106, 0]
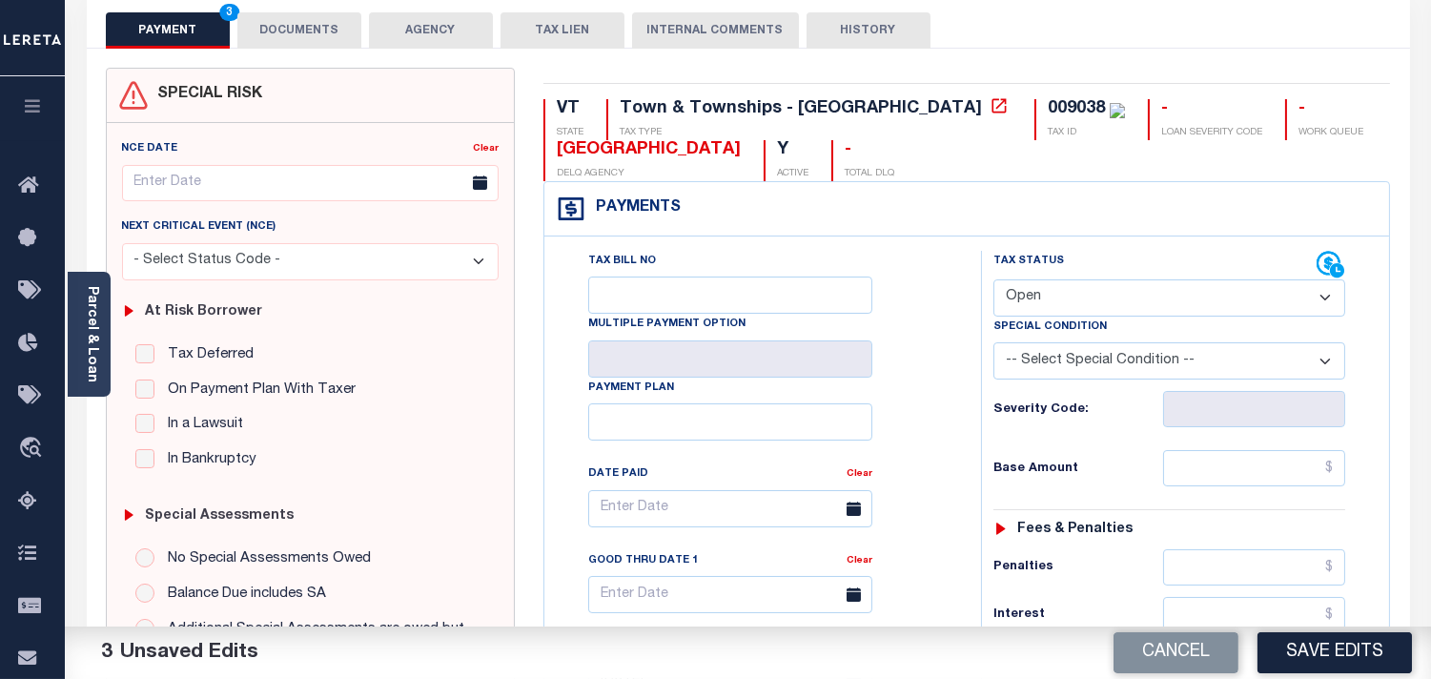
click at [1082, 291] on select "- Select Status Code - Open Due/Unpaid Paid Incomplete No Tax Due Internal Refu…" at bounding box center [1170, 297] width 352 height 37
select select "PYD"
click at [994, 280] on select "- Select Status Code - Open Due/Unpaid Paid Incomplete No Tax Due Internal Refu…" at bounding box center [1170, 297] width 352 height 37
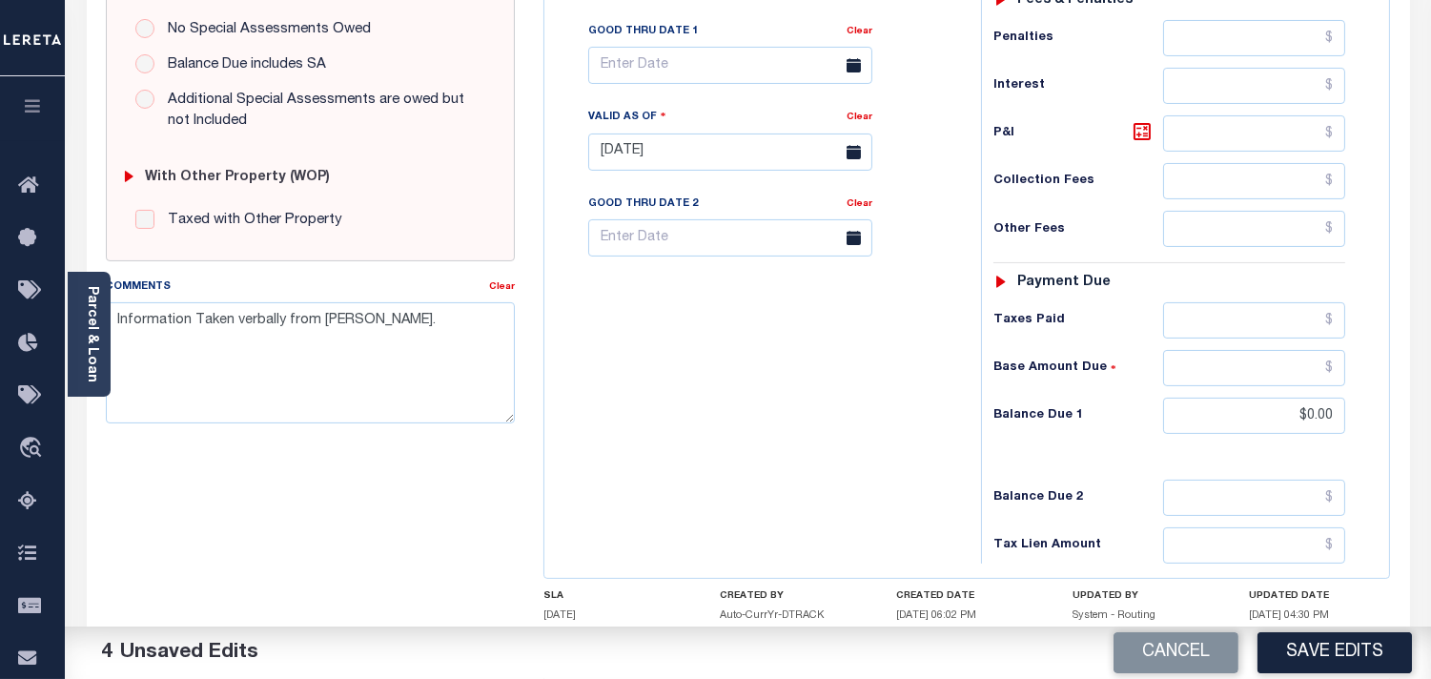
click at [1311, 650] on button "Save Edits" at bounding box center [1335, 652] width 154 height 41
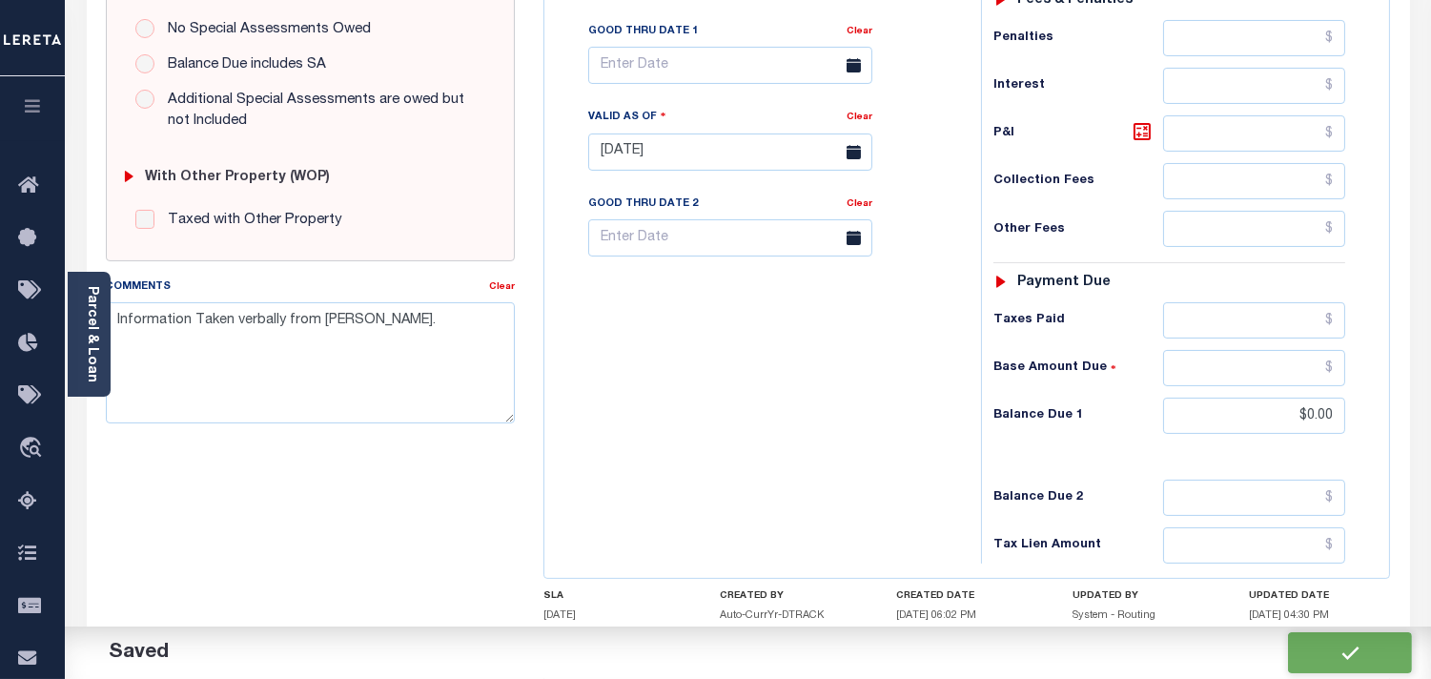
checkbox input "false"
type input "$0"
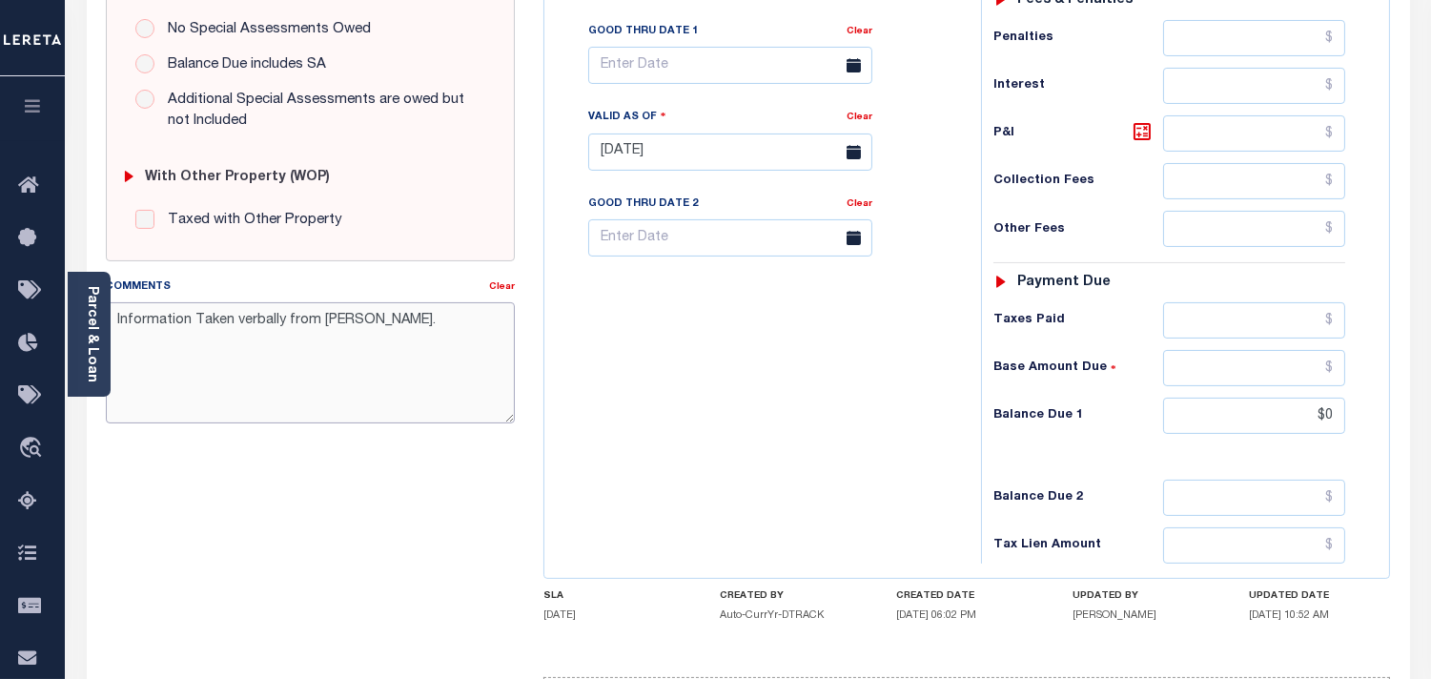
drag, startPoint x: 437, startPoint y: 318, endPoint x: 111, endPoint y: 318, distance: 326.1
click at [111, 318] on textarea "Information Taken verbally from [PERSON_NAME]." at bounding box center [310, 362] width 409 height 120
click at [767, 416] on div "Tax Bill No Multiple Payment Option Payment Plan Clear" at bounding box center [758, 143] width 418 height 842
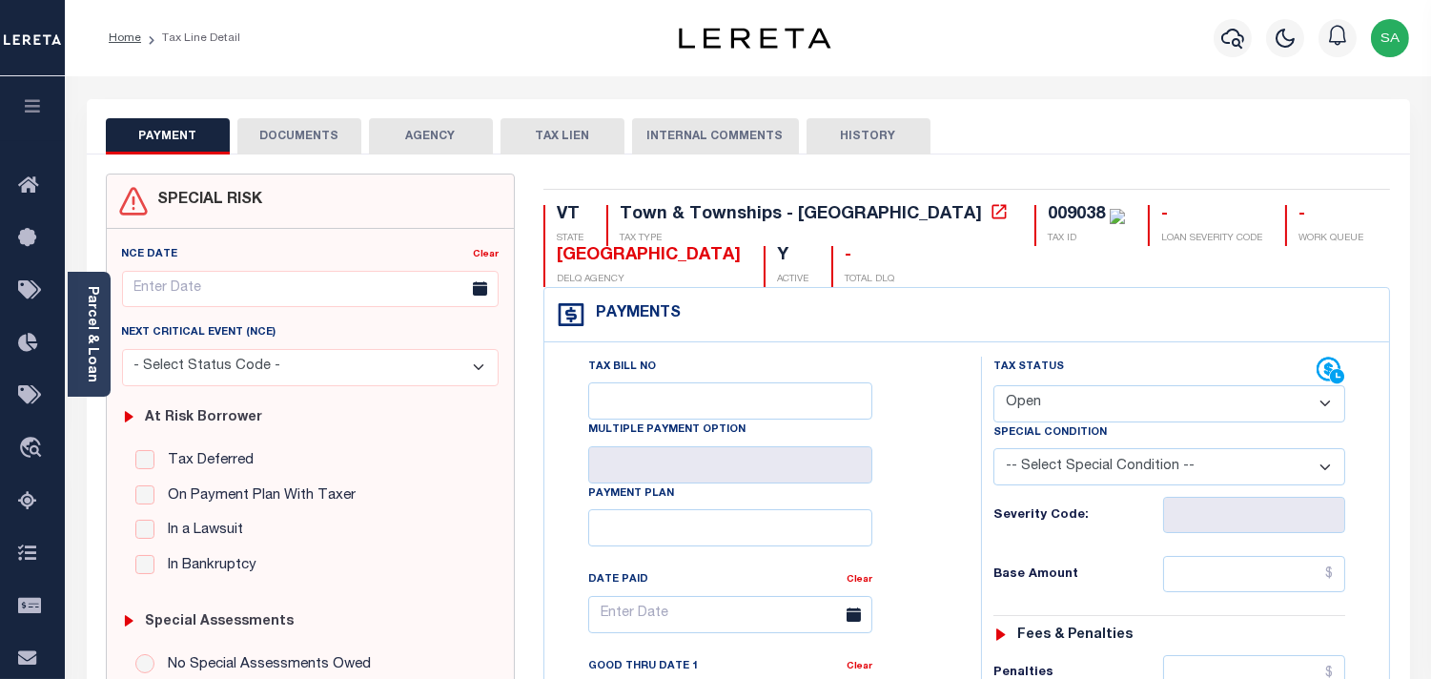
click at [1069, 394] on select "- Select Status Code - Open Due/Unpaid Paid Incomplete No Tax Due Internal Refu…" at bounding box center [1170, 403] width 352 height 37
select select "PYD"
click at [994, 386] on select "- Select Status Code - Open Due/Unpaid Paid Incomplete No Tax Due Internal Refu…" at bounding box center [1170, 403] width 352 height 37
type input "[DATE]"
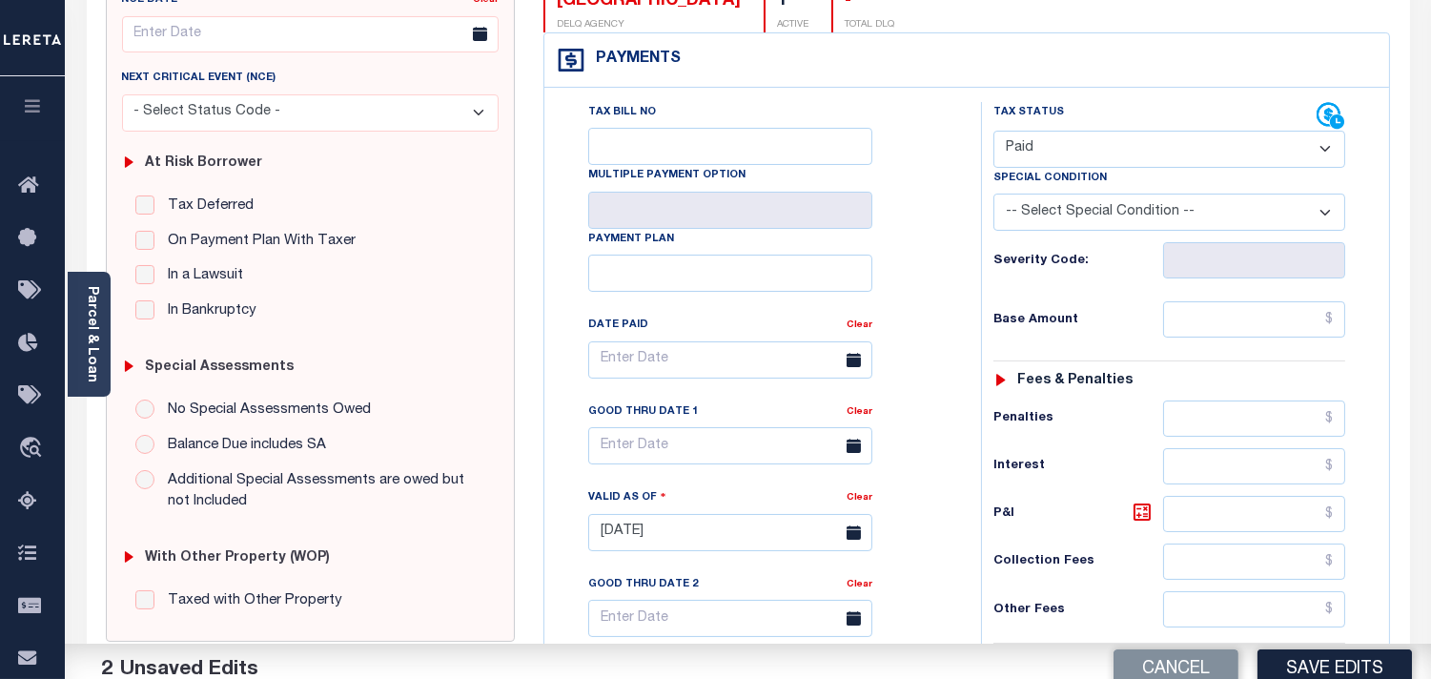
scroll to position [635, 0]
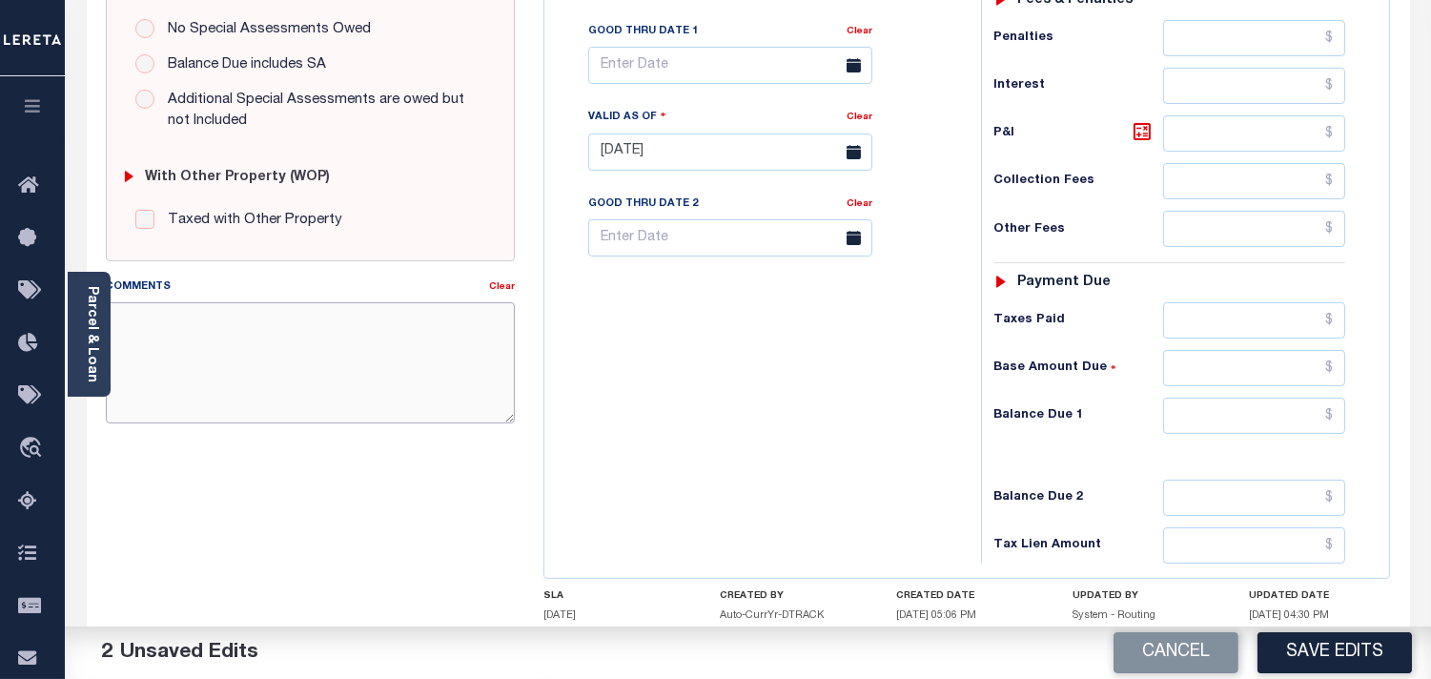
click at [253, 377] on textarea "Comments" at bounding box center [310, 362] width 409 height 120
paste textarea "Information Taken verbally from [PERSON_NAME]."
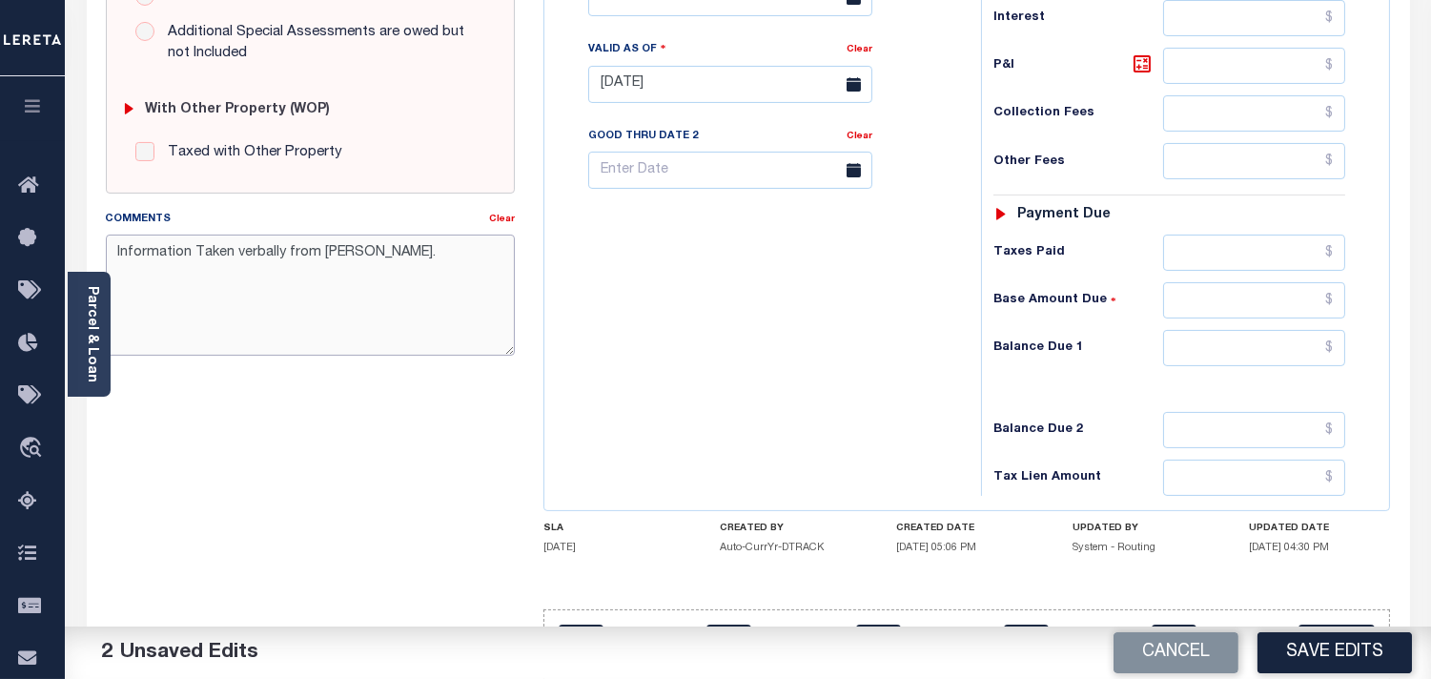
scroll to position [768, 0]
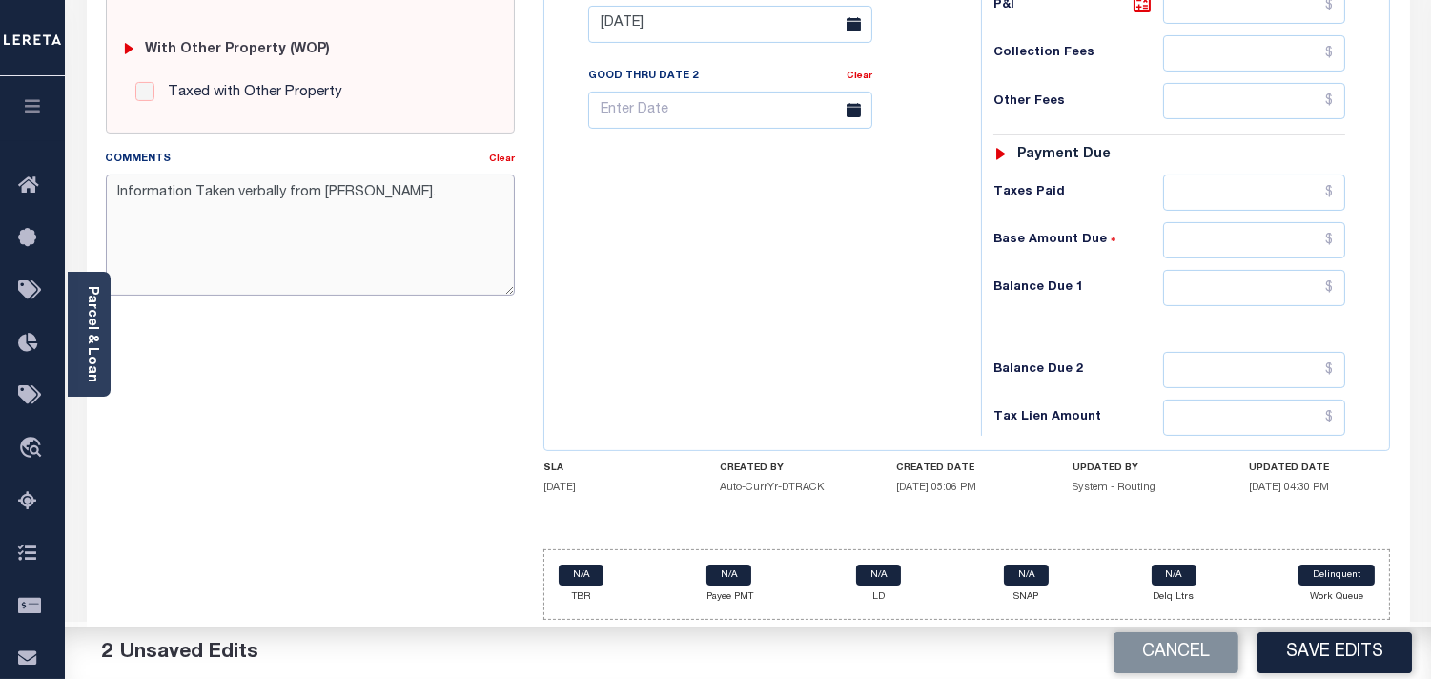
type textarea "Information Taken verbally from [PERSON_NAME]."
drag, startPoint x: 1231, startPoint y: 283, endPoint x: 1079, endPoint y: 292, distance: 152.8
click at [1231, 283] on input "text" at bounding box center [1254, 288] width 182 height 36
type input "$0.00"
drag, startPoint x: 873, startPoint y: 293, endPoint x: 1154, endPoint y: 461, distance: 327.6
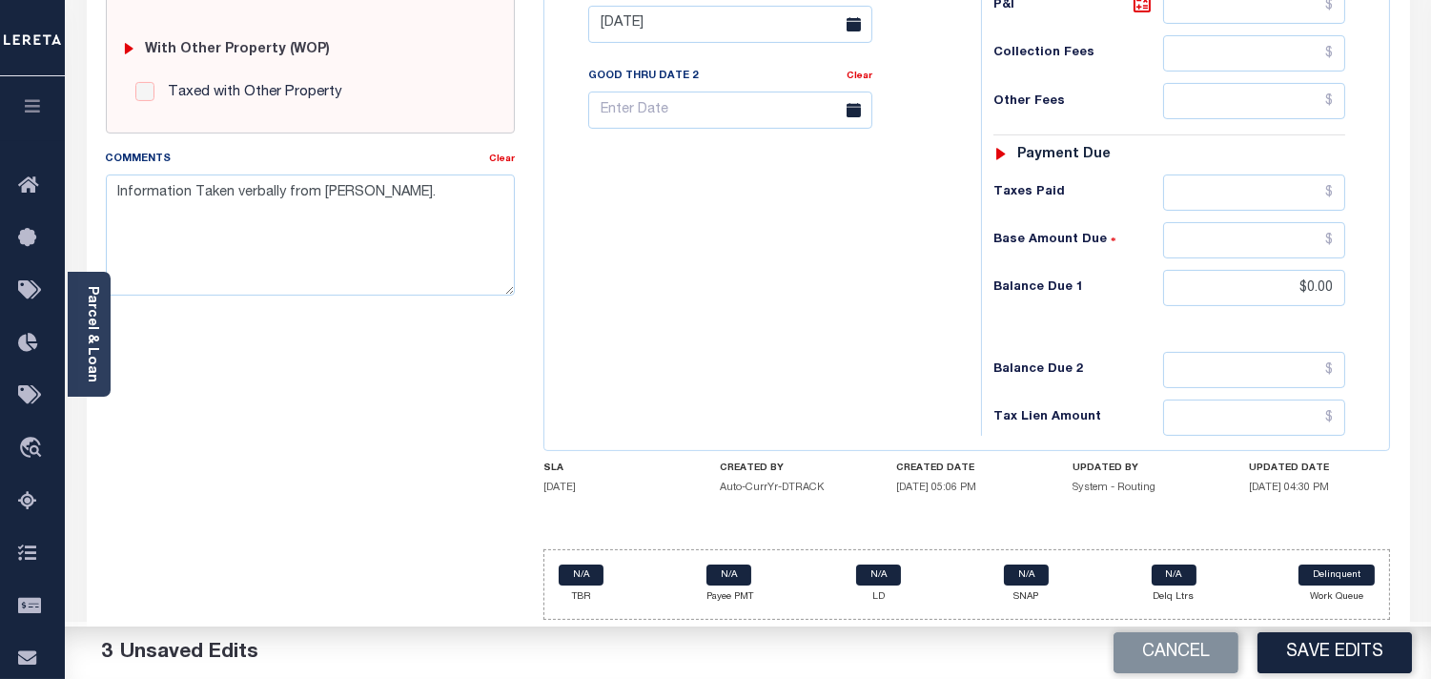
click at [875, 298] on div "Tax Bill No Multiple Payment Option Payment Plan Clear" at bounding box center [758, 15] width 418 height 842
click at [1332, 647] on button "Save Edits" at bounding box center [1335, 652] width 154 height 41
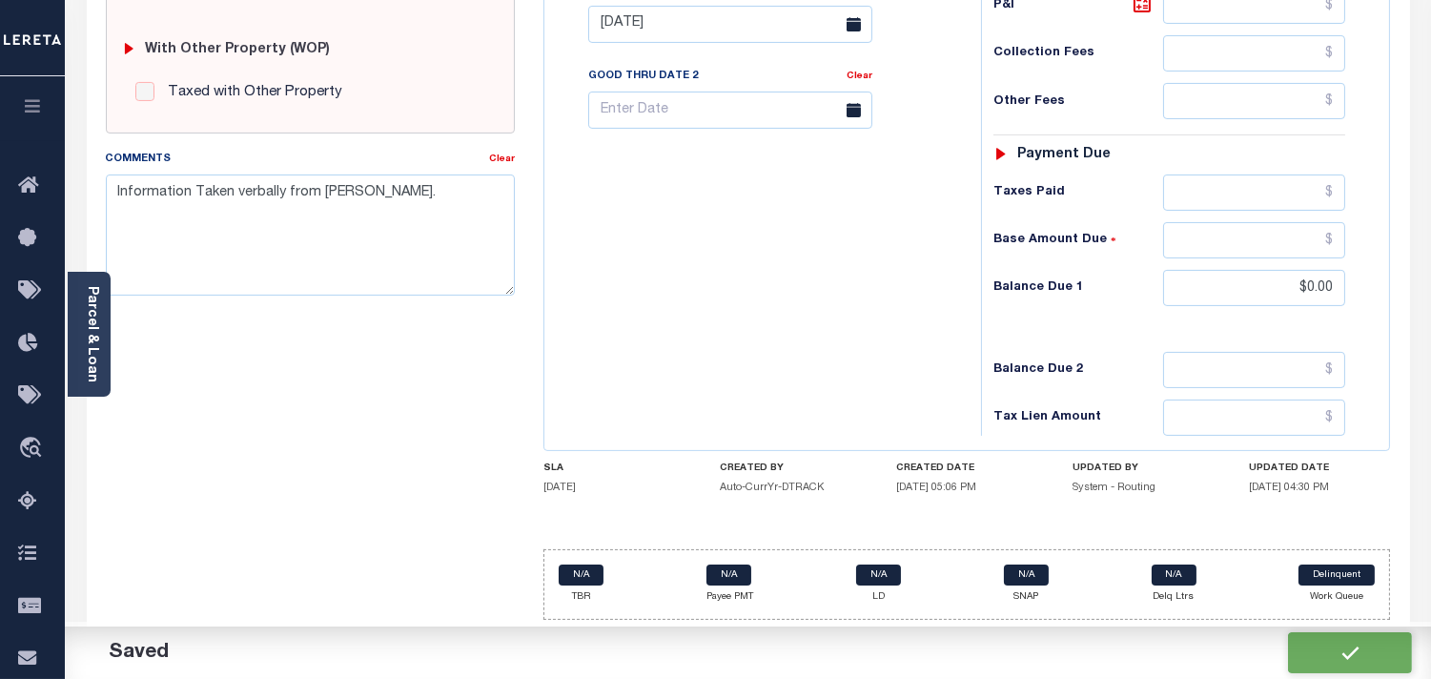
checkbox input "false"
type input "$0"
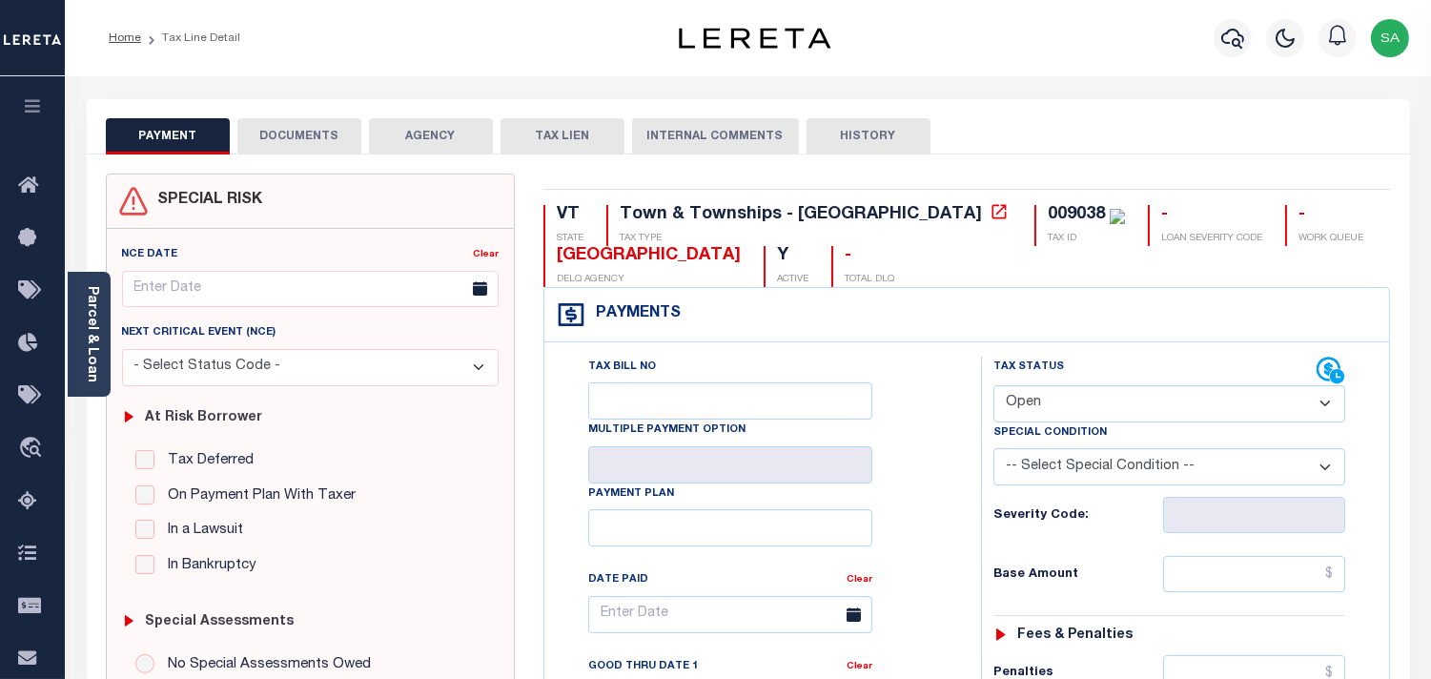
drag, startPoint x: 1091, startPoint y: 410, endPoint x: 1083, endPoint y: 422, distance: 14.6
click at [1090, 411] on select "- Select Status Code - Open Due/Unpaid Paid Incomplete No Tax Due Internal Refu…" at bounding box center [1170, 403] width 352 height 37
select select "PYD"
click at [994, 386] on select "- Select Status Code - Open Due/Unpaid Paid Incomplete No Tax Due Internal Refu…" at bounding box center [1170, 403] width 352 height 37
type input "[DATE]"
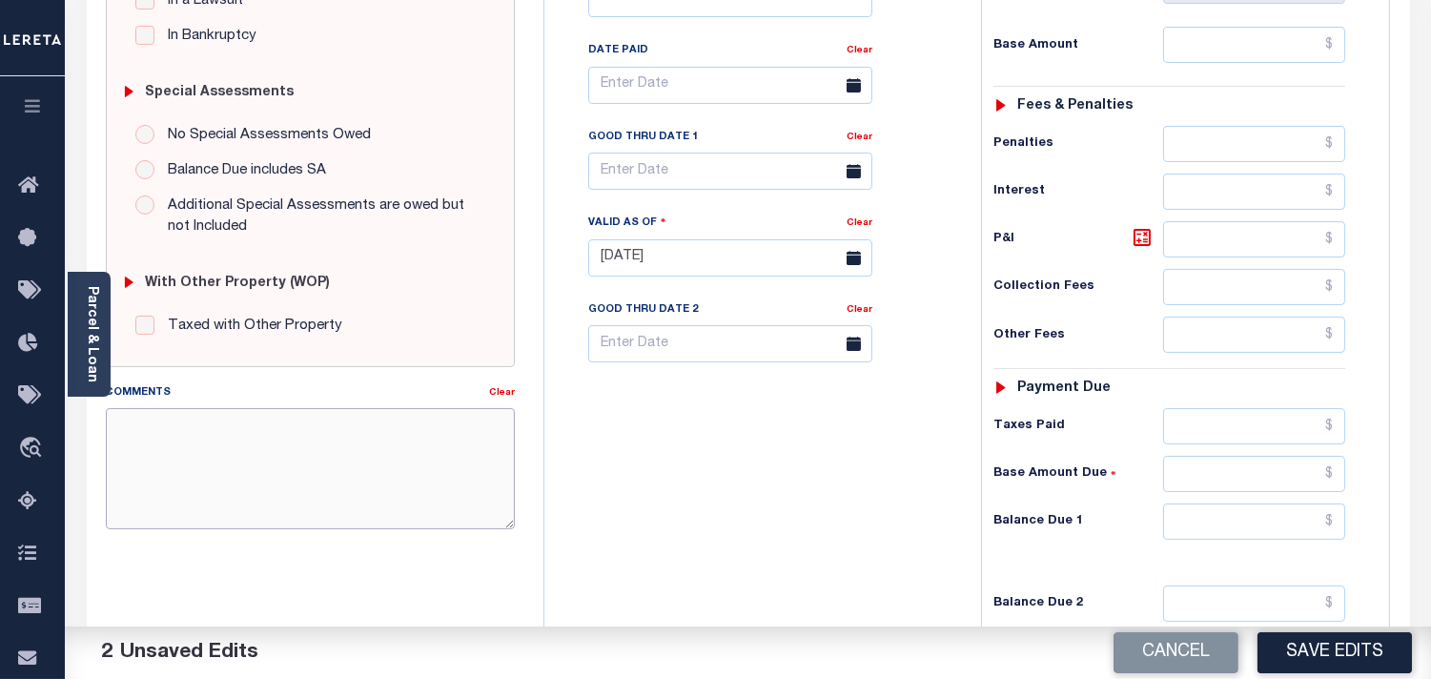
click at [306, 472] on textarea "Comments" at bounding box center [310, 468] width 409 height 120
paste textarea "Information Taken verbally from [PERSON_NAME]."
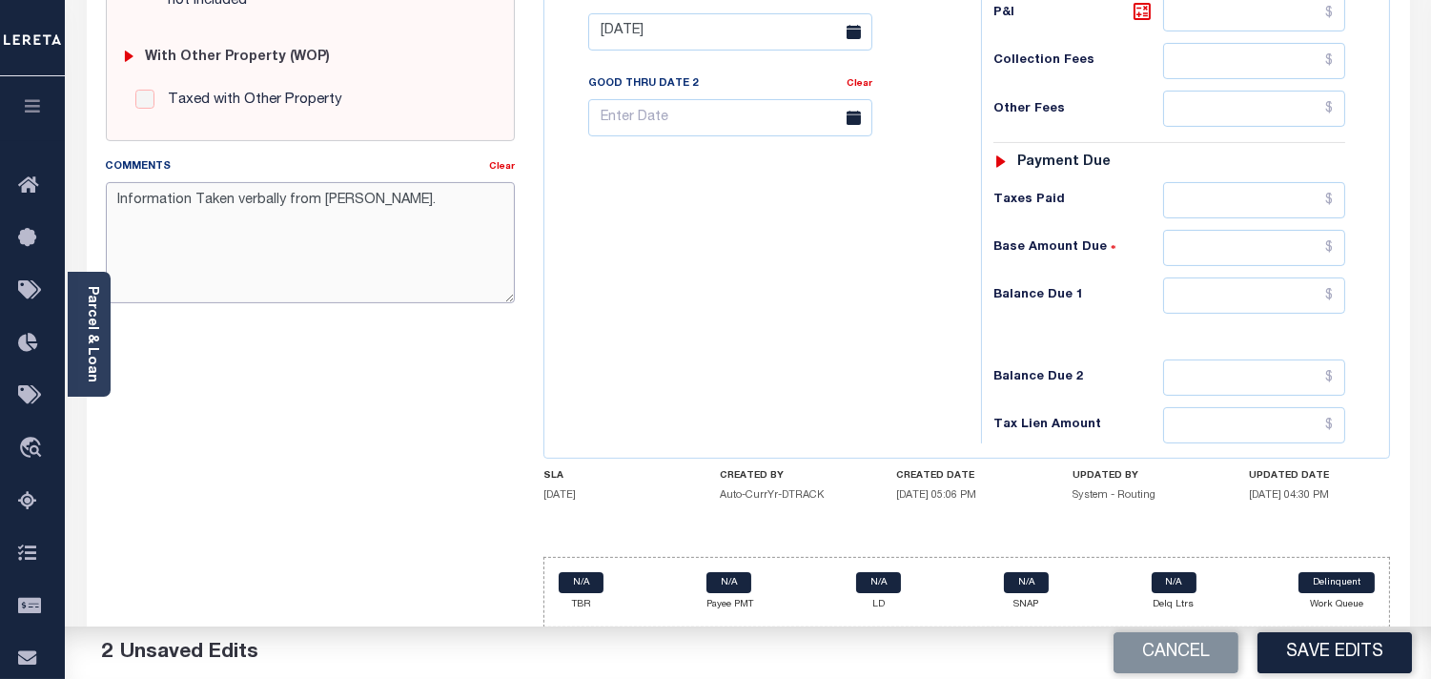
scroll to position [768, 0]
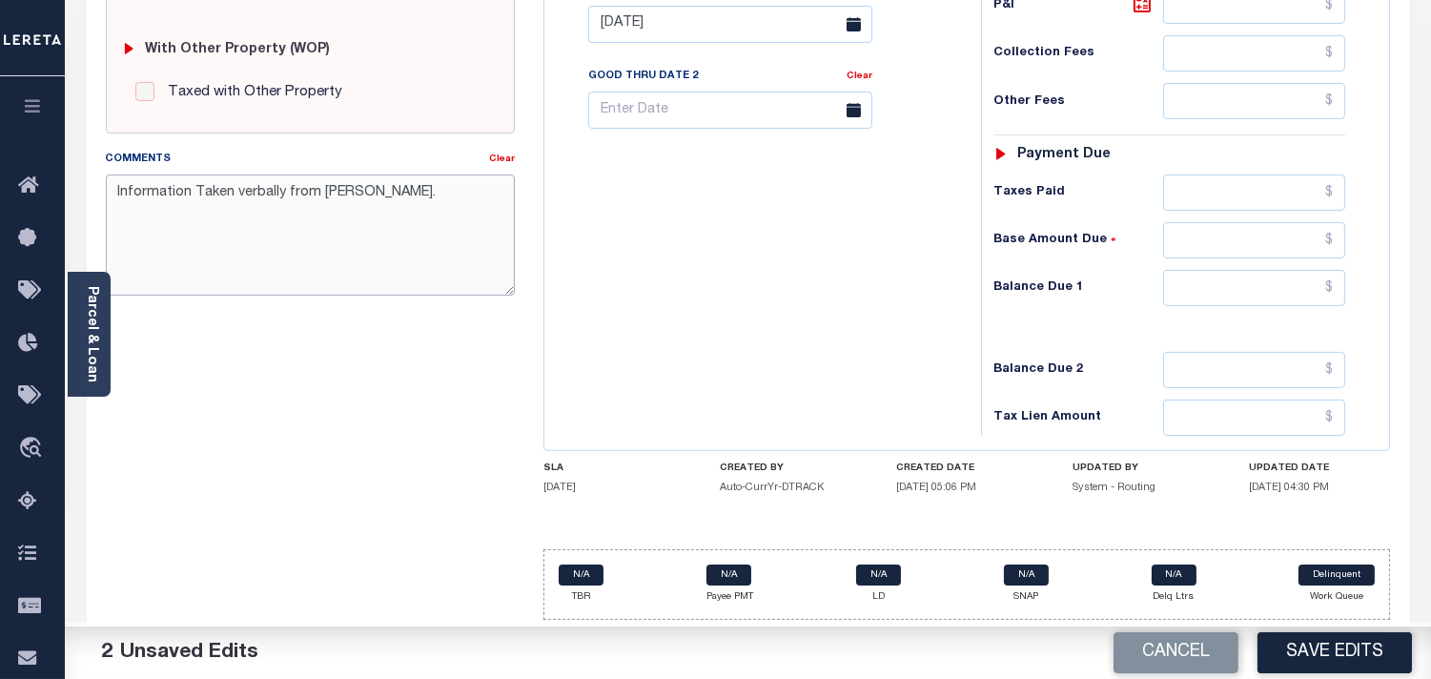
type textarea "Information Taken verbally from [PERSON_NAME]."
click at [1289, 286] on input "text" at bounding box center [1254, 288] width 182 height 36
type input "$0.00"
click at [881, 309] on div "Tax Bill No Multiple Payment Option Payment Plan Clear" at bounding box center [758, 15] width 418 height 842
click at [1330, 645] on button "Save Edits" at bounding box center [1335, 652] width 154 height 41
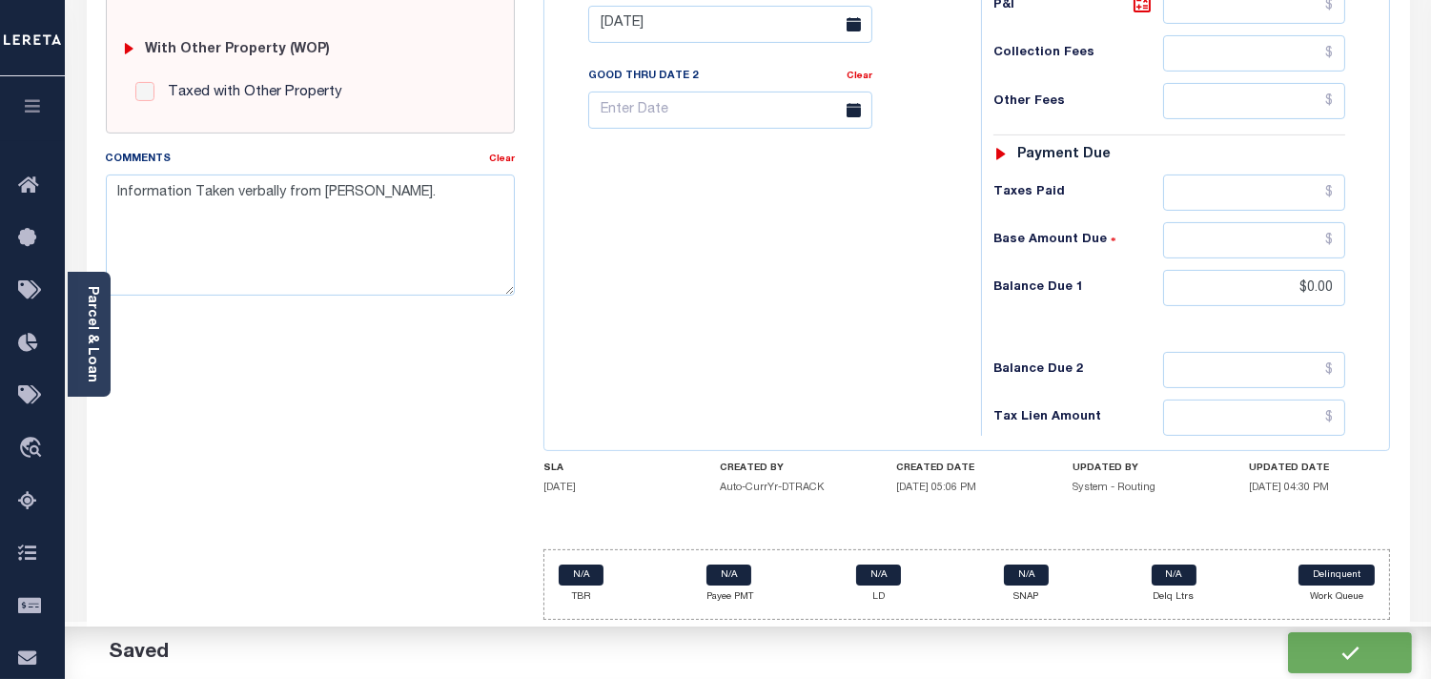
checkbox input "false"
type input "$0"
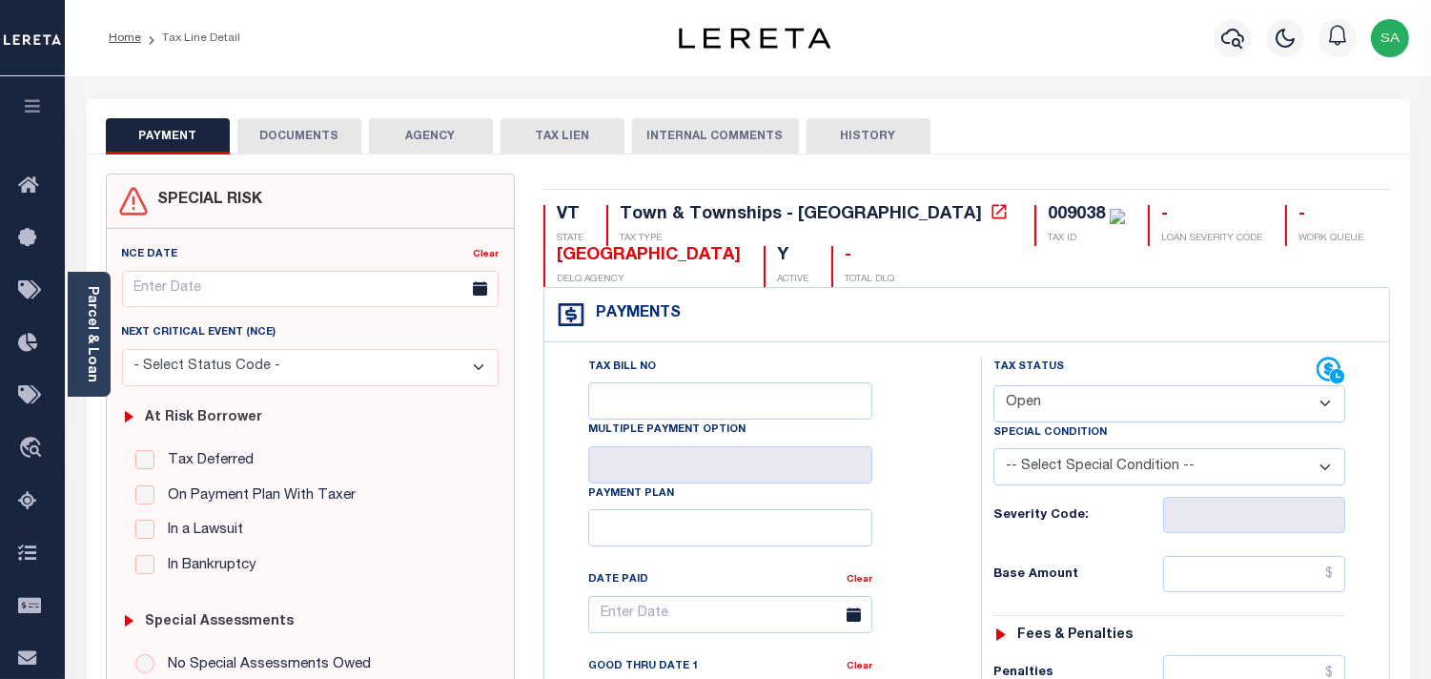
click at [1063, 410] on select "- Select Status Code - Open Due/Unpaid Paid Incomplete No Tax Due Internal Refu…" at bounding box center [1170, 403] width 352 height 37
select select "PYD"
click at [994, 386] on select "- Select Status Code - Open Due/Unpaid Paid Incomplete No Tax Due Internal Refu…" at bounding box center [1170, 403] width 352 height 37
type input "[DATE]"
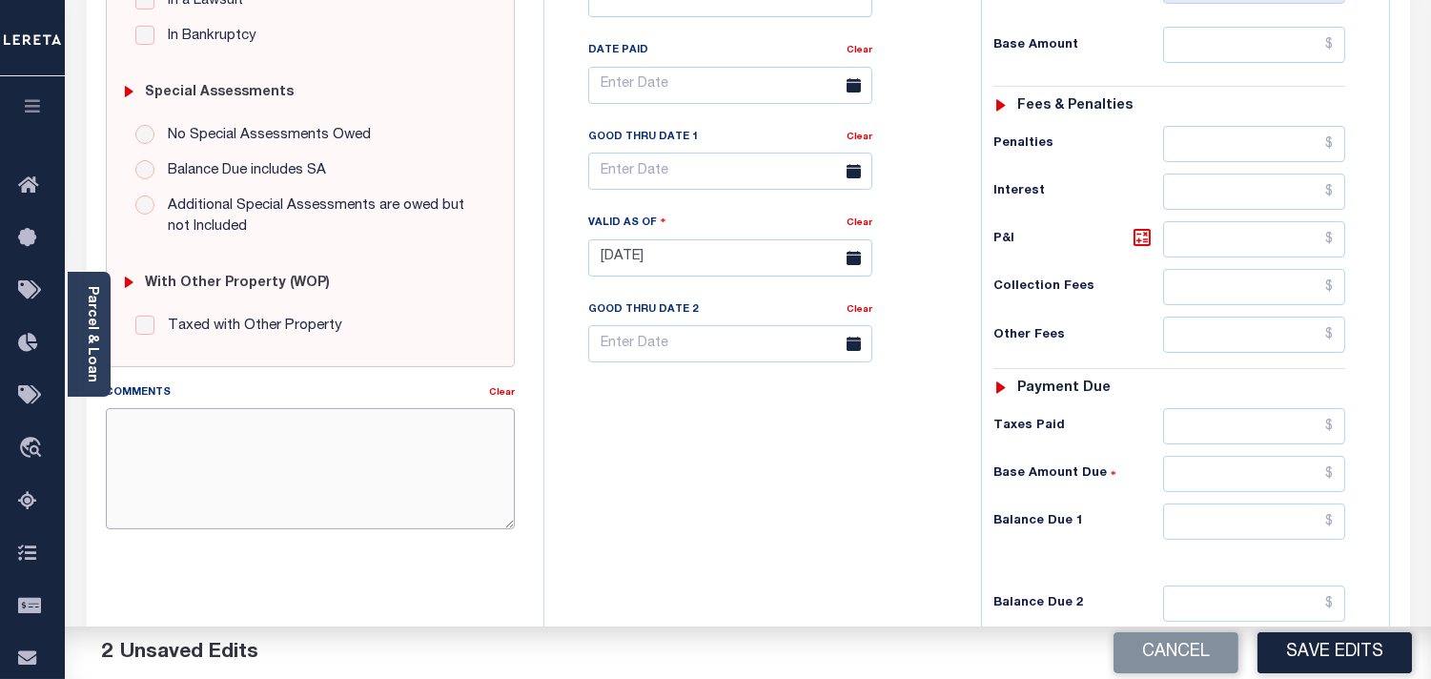
drag, startPoint x: 297, startPoint y: 463, endPoint x: 313, endPoint y: 459, distance: 16.9
click at [298, 462] on textarea "Comments" at bounding box center [310, 468] width 409 height 120
paste textarea "Information Taken verbally from [PERSON_NAME]."
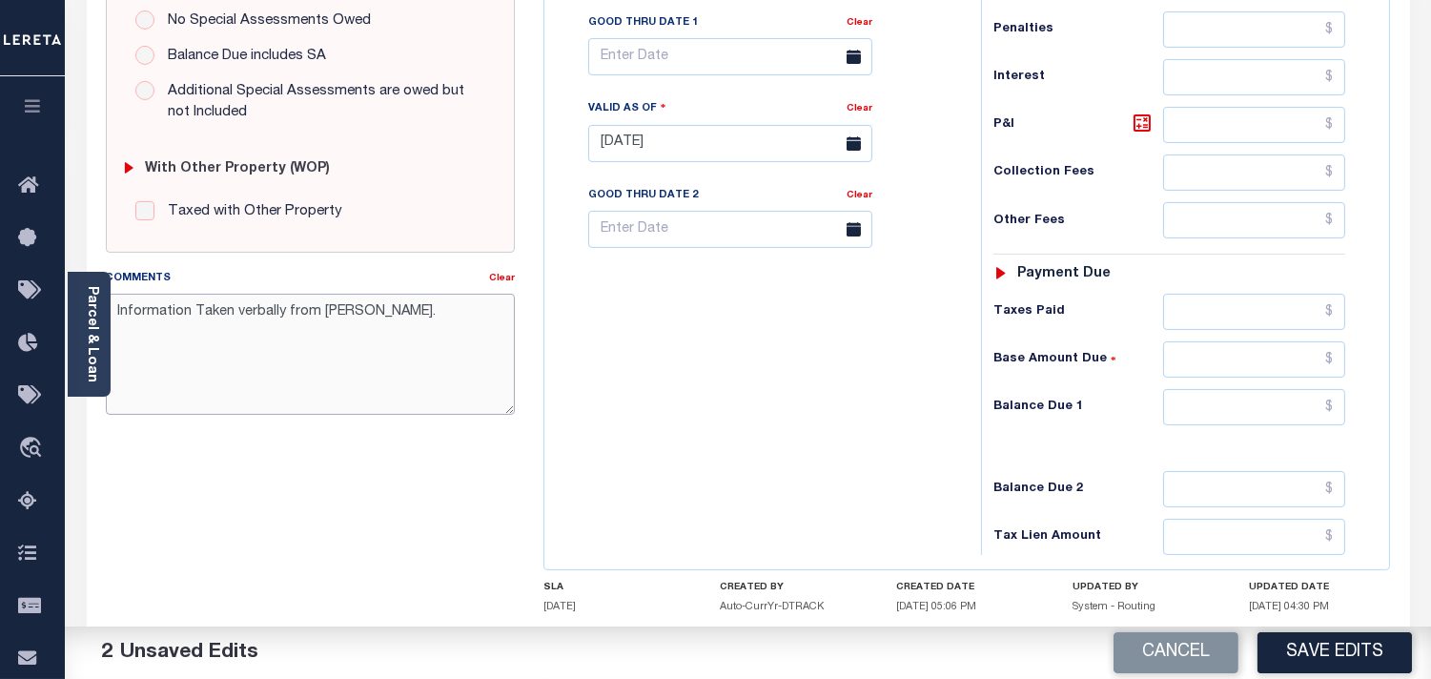
scroll to position [768, 0]
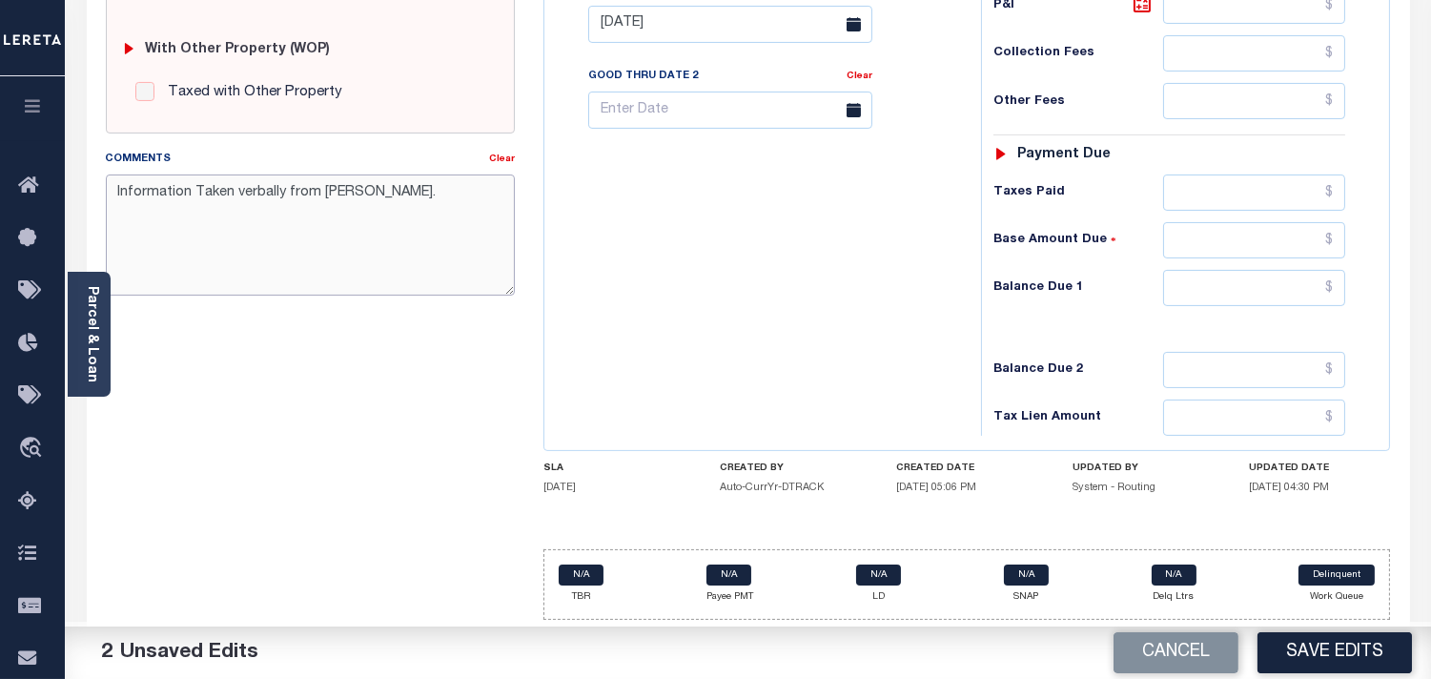
type textarea "Information Taken verbally from [PERSON_NAME]."
drag, startPoint x: 1243, startPoint y: 299, endPoint x: 1216, endPoint y: 299, distance: 26.7
click at [1243, 299] on input "text" at bounding box center [1254, 288] width 182 height 36
type input "$0.00"
click at [865, 303] on div "Tax Bill No Multiple Payment Option Payment Plan Clear" at bounding box center [758, 15] width 418 height 842
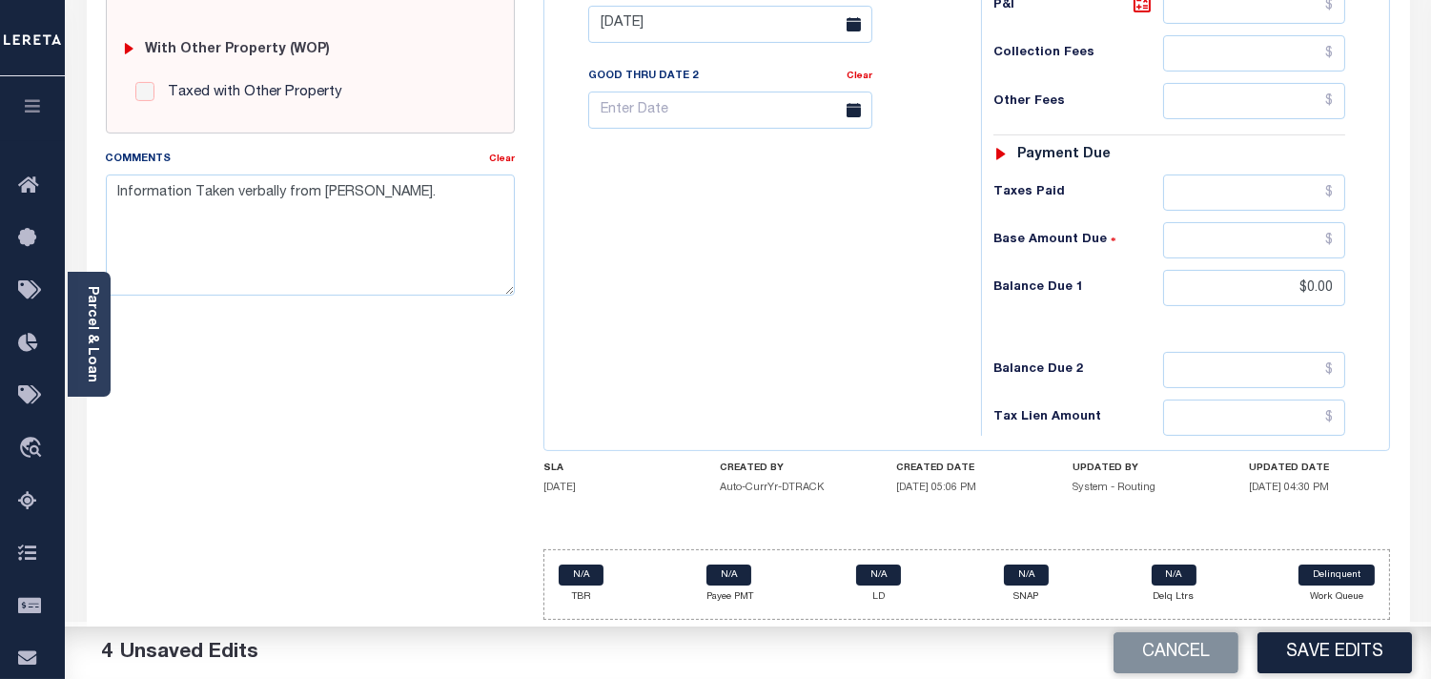
scroll to position [344, 0]
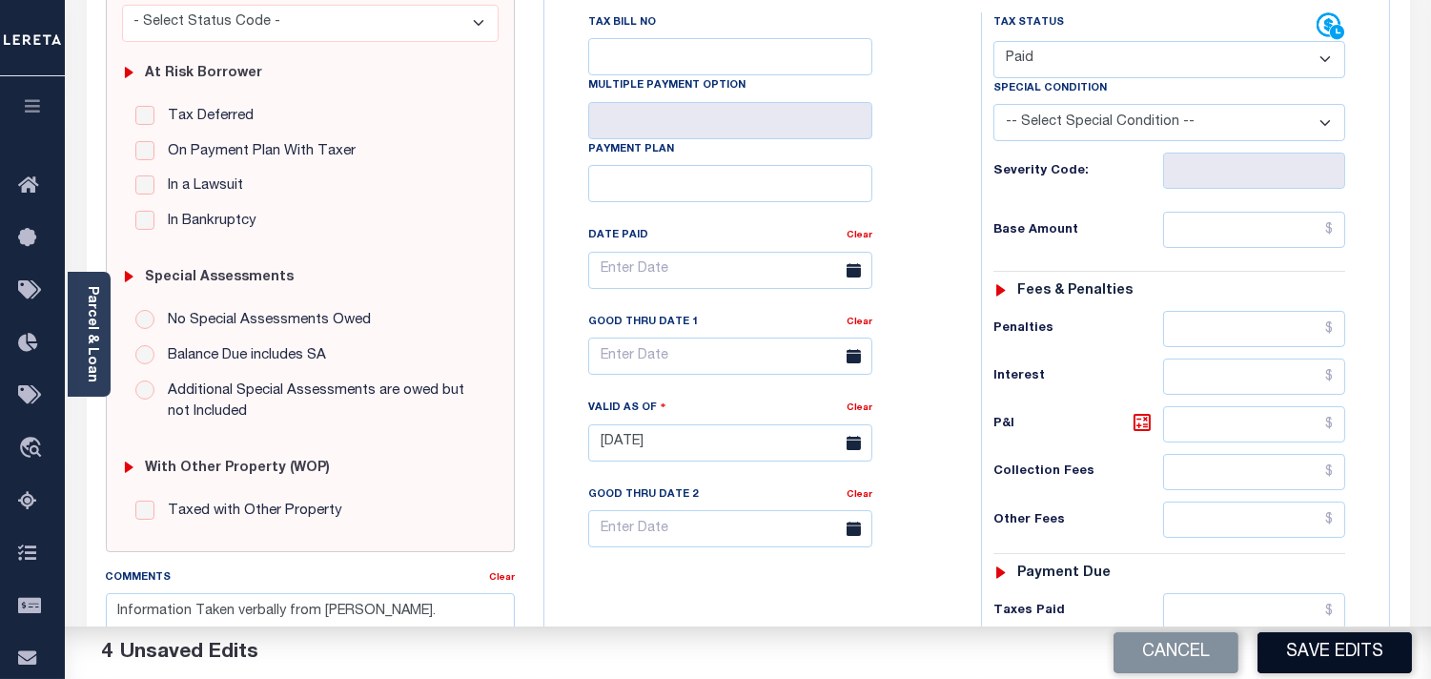
click at [1295, 663] on button "Save Edits" at bounding box center [1335, 652] width 154 height 41
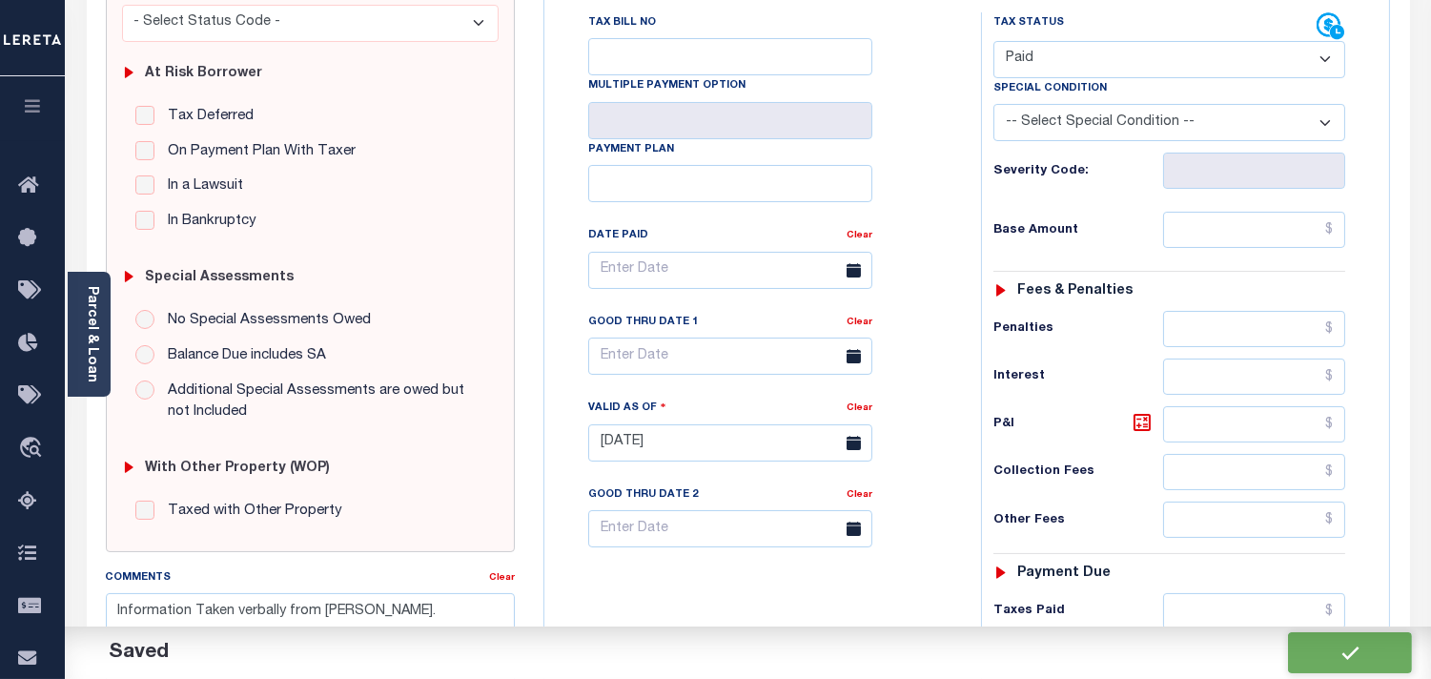
checkbox input "false"
type input "$0"
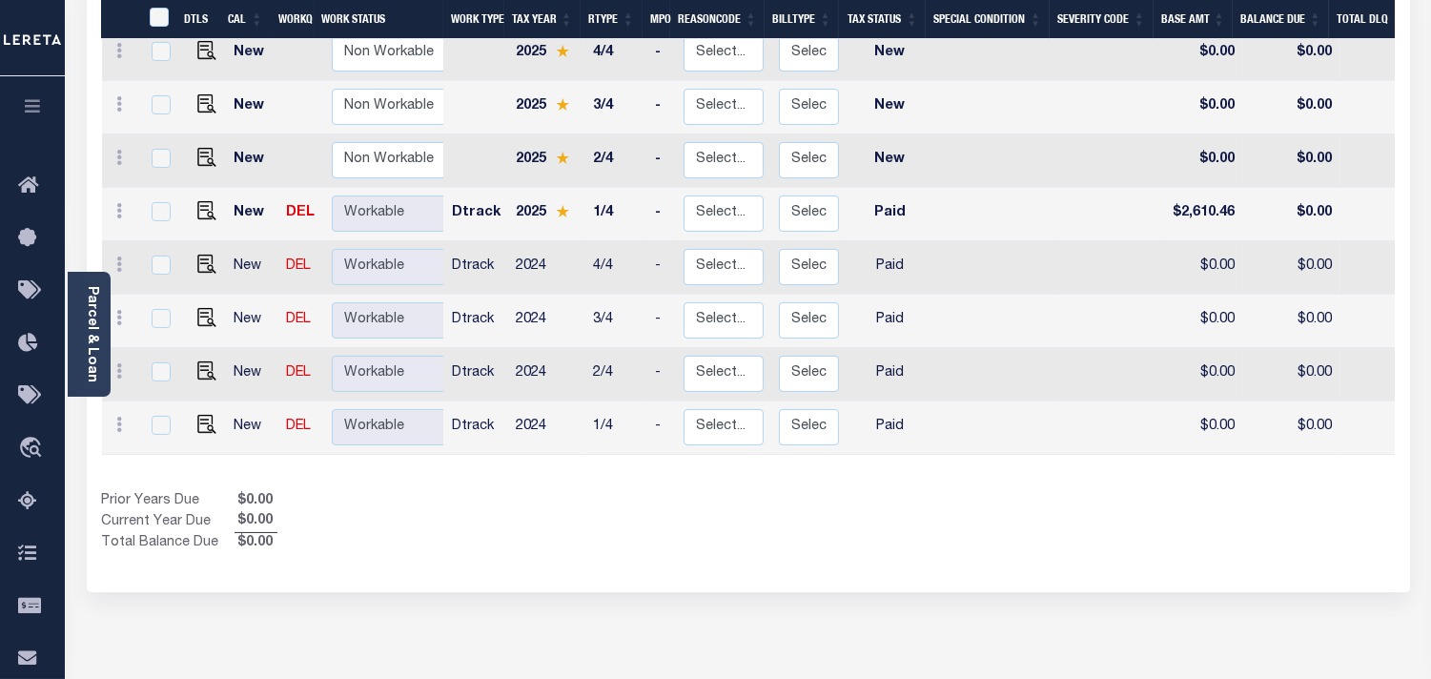
scroll to position [347, 0]
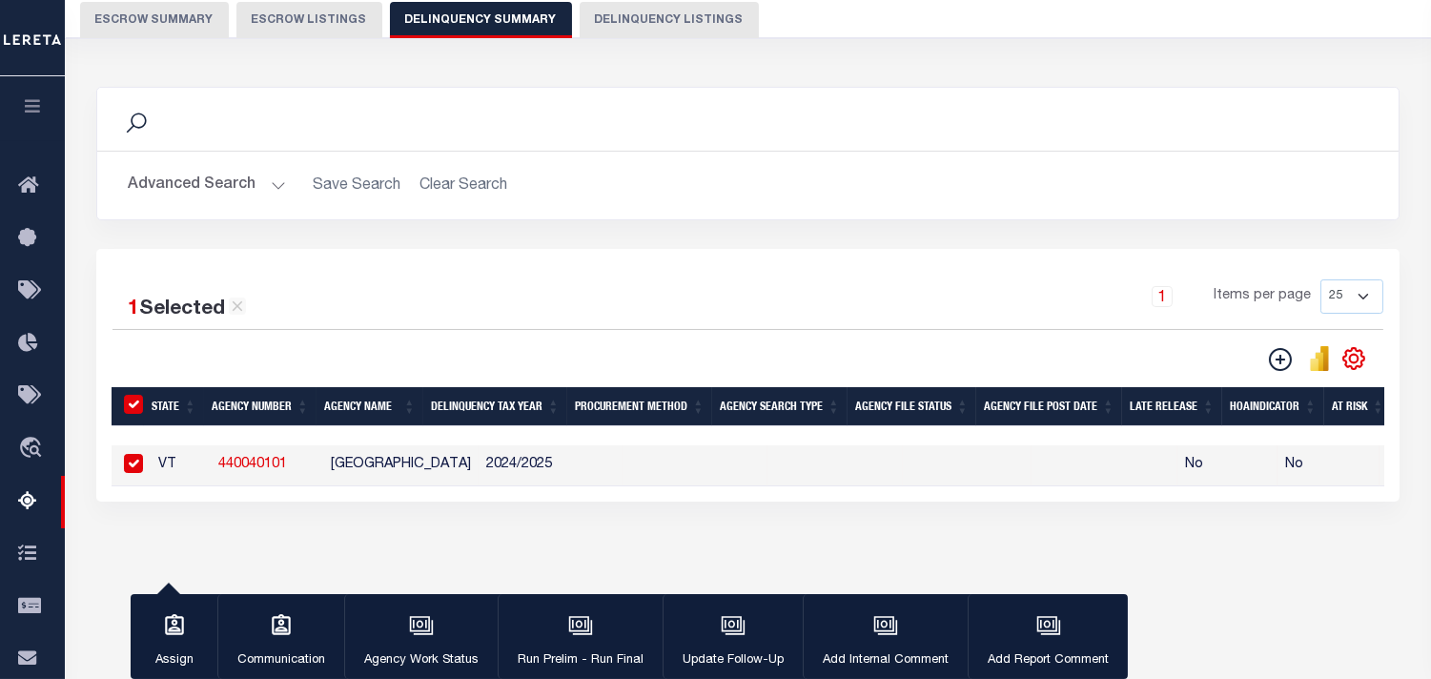
scroll to position [174, 0]
